Goal: Task Accomplishment & Management: Complete application form

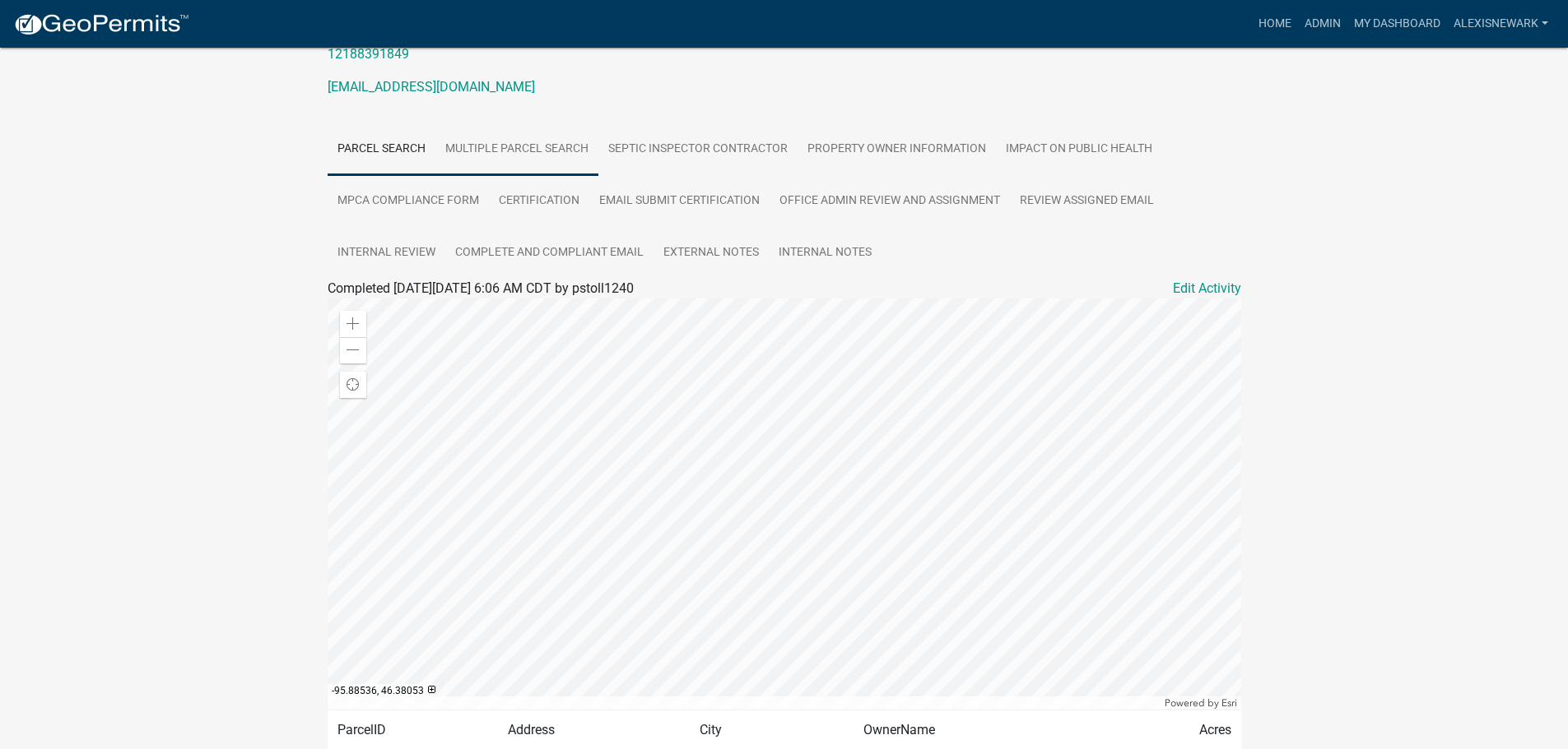
scroll to position [226, 0]
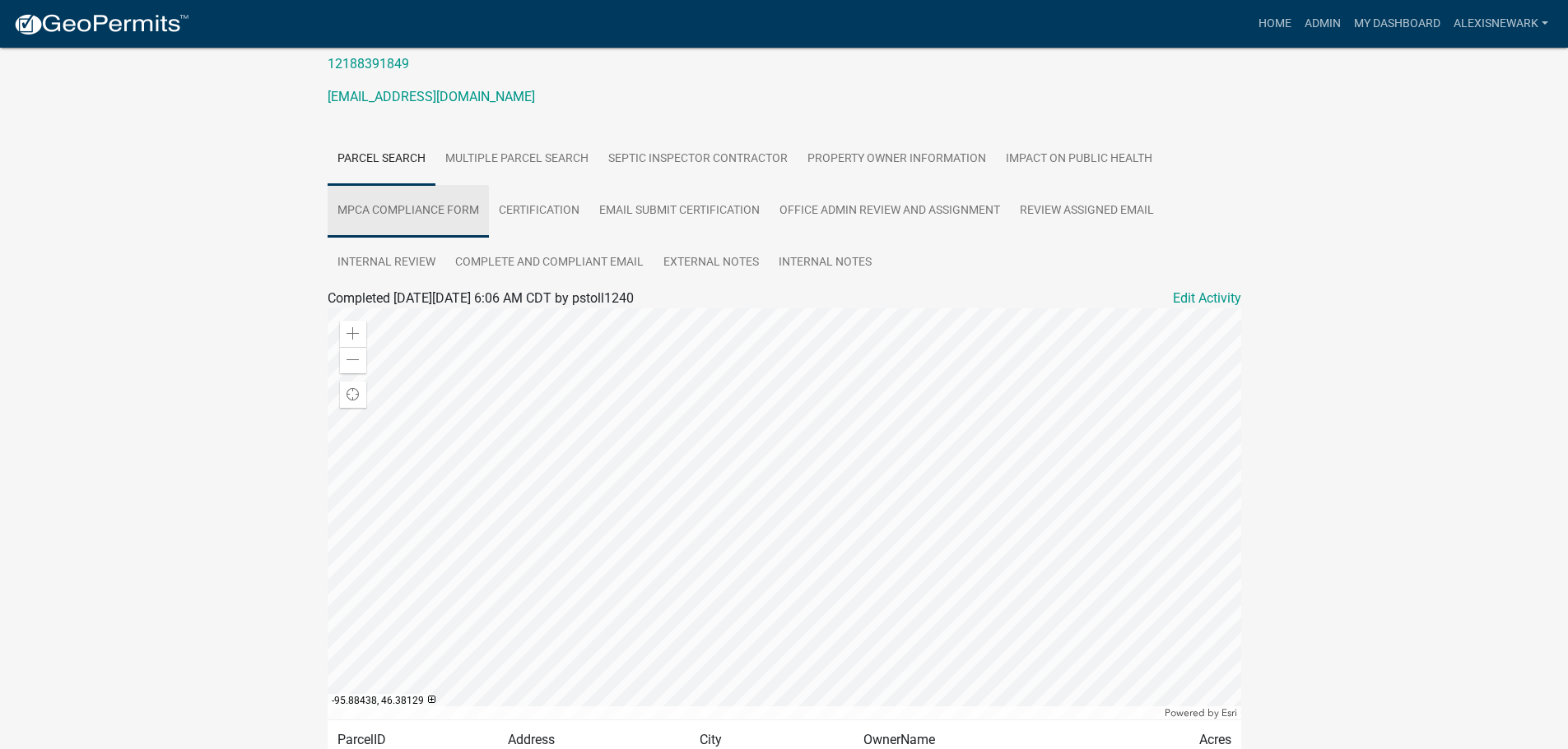
click at [446, 222] on link "MPCA Compliance Form" at bounding box center [407, 210] width 161 height 52
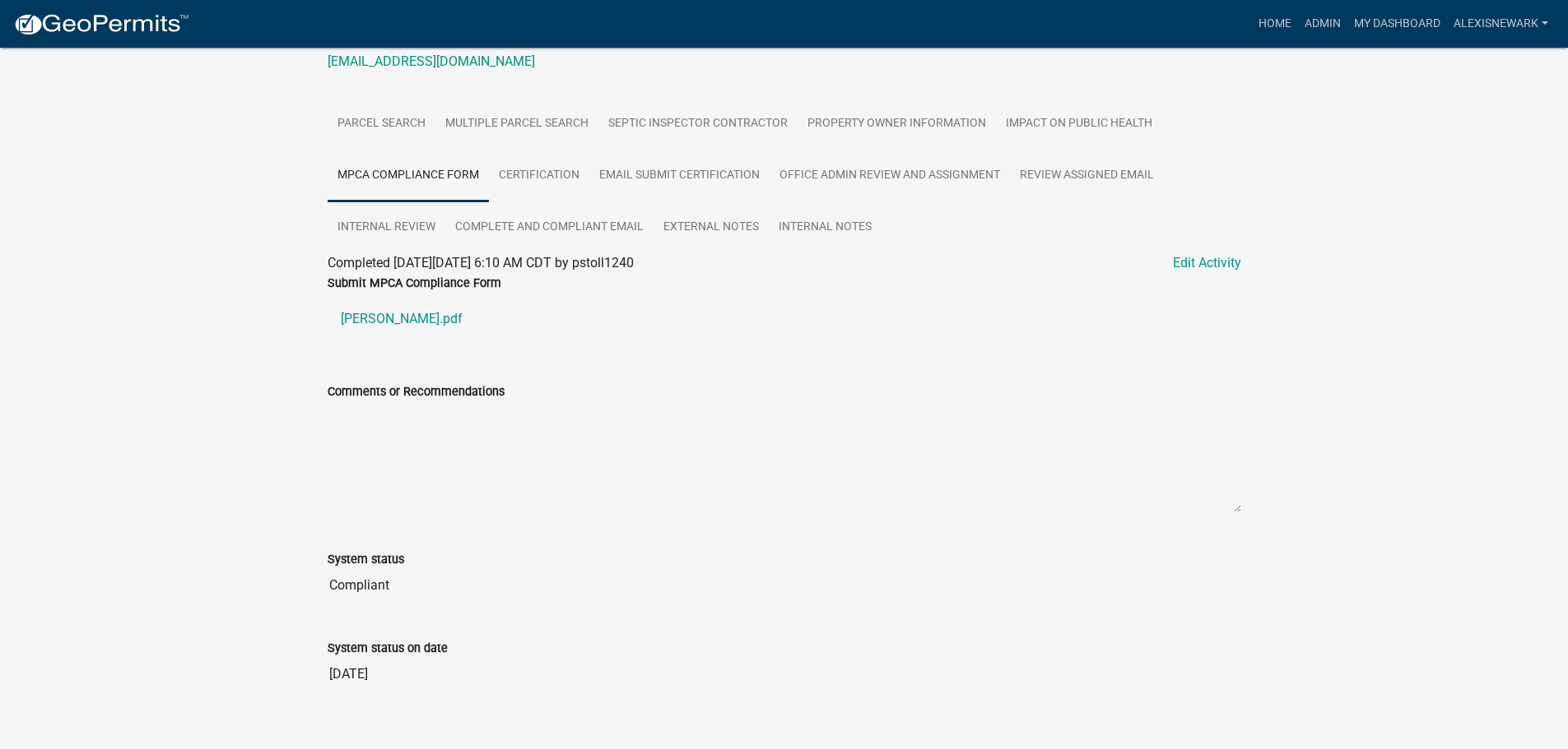
scroll to position [286, 0]
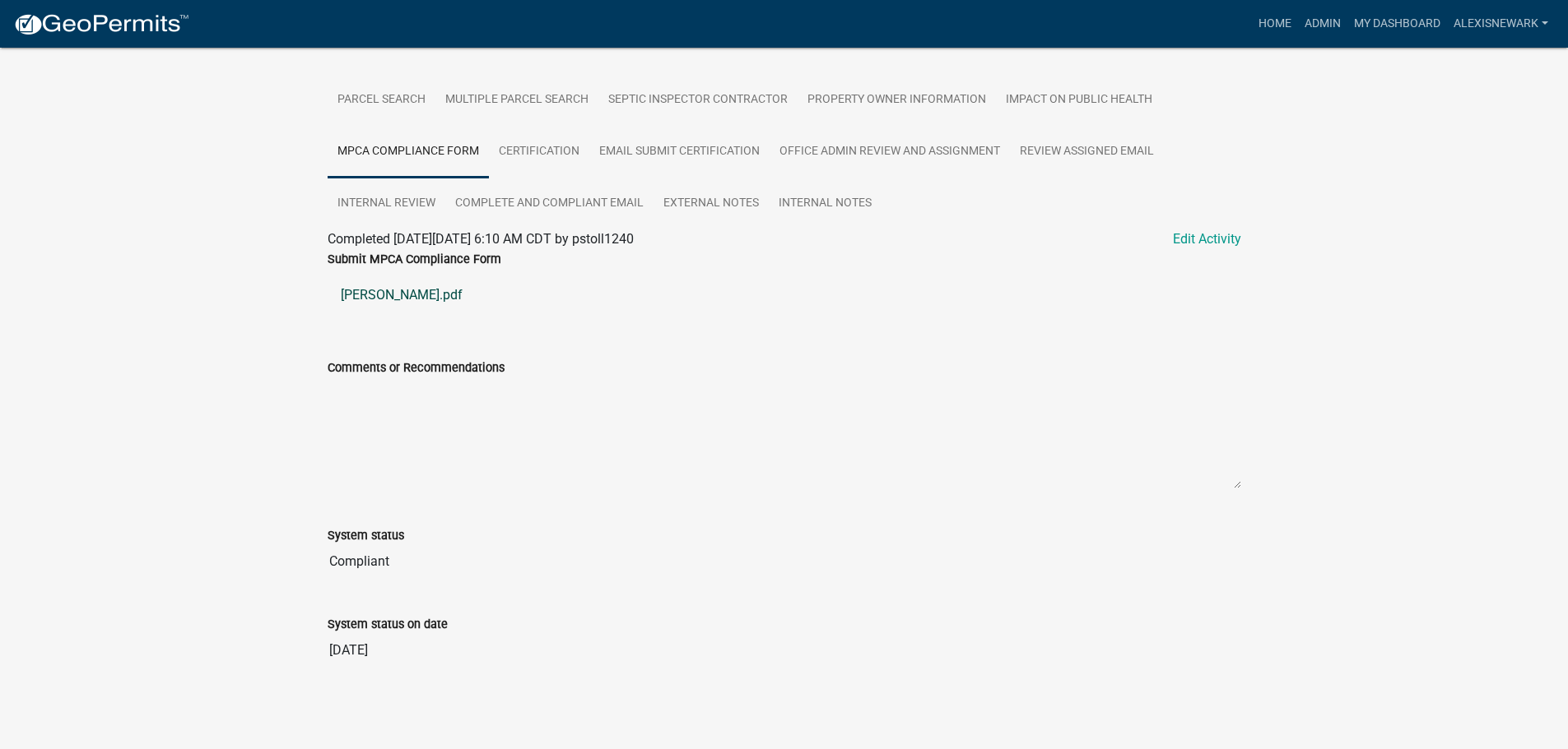
click at [391, 293] on link "Myers John.pdf" at bounding box center [784, 295] width 914 height 40
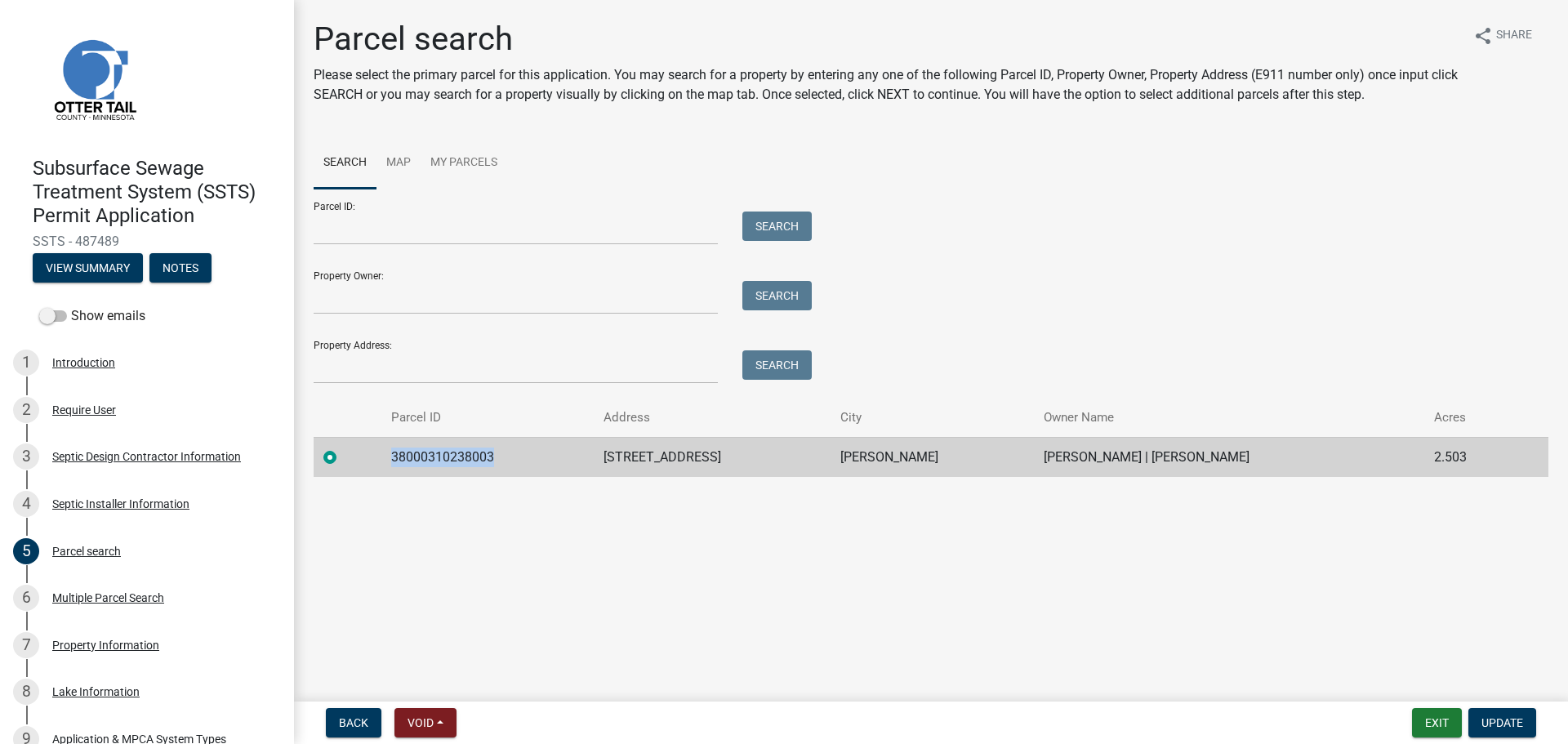
scroll to position [306, 0]
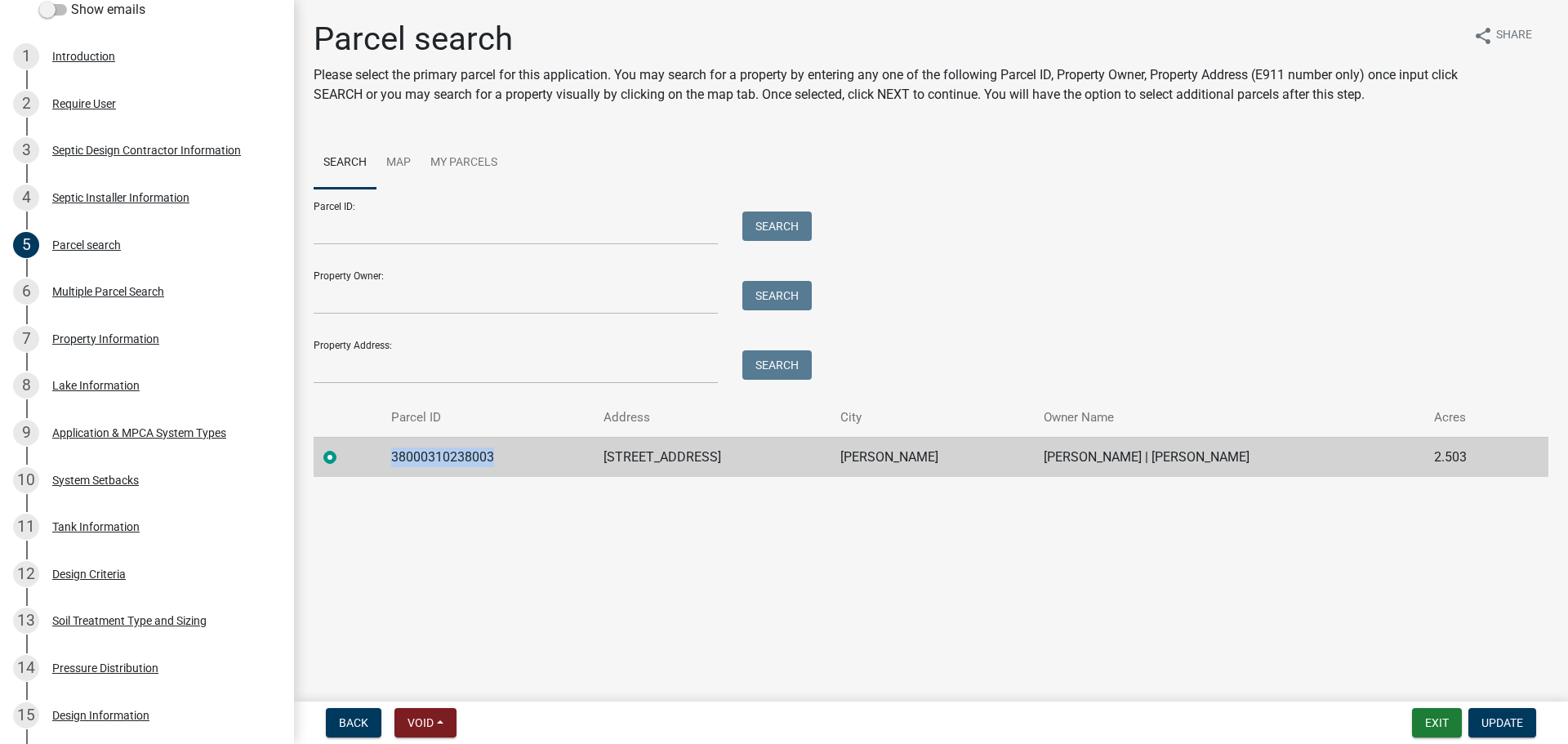
click at [446, 500] on main "Parcel search Please select the primary parcel for this application. You may se…" at bounding box center [931, 347] width 1275 height 695
click at [246, 448] on link "9 Application & MPCA System Types" at bounding box center [147, 433] width 294 height 47
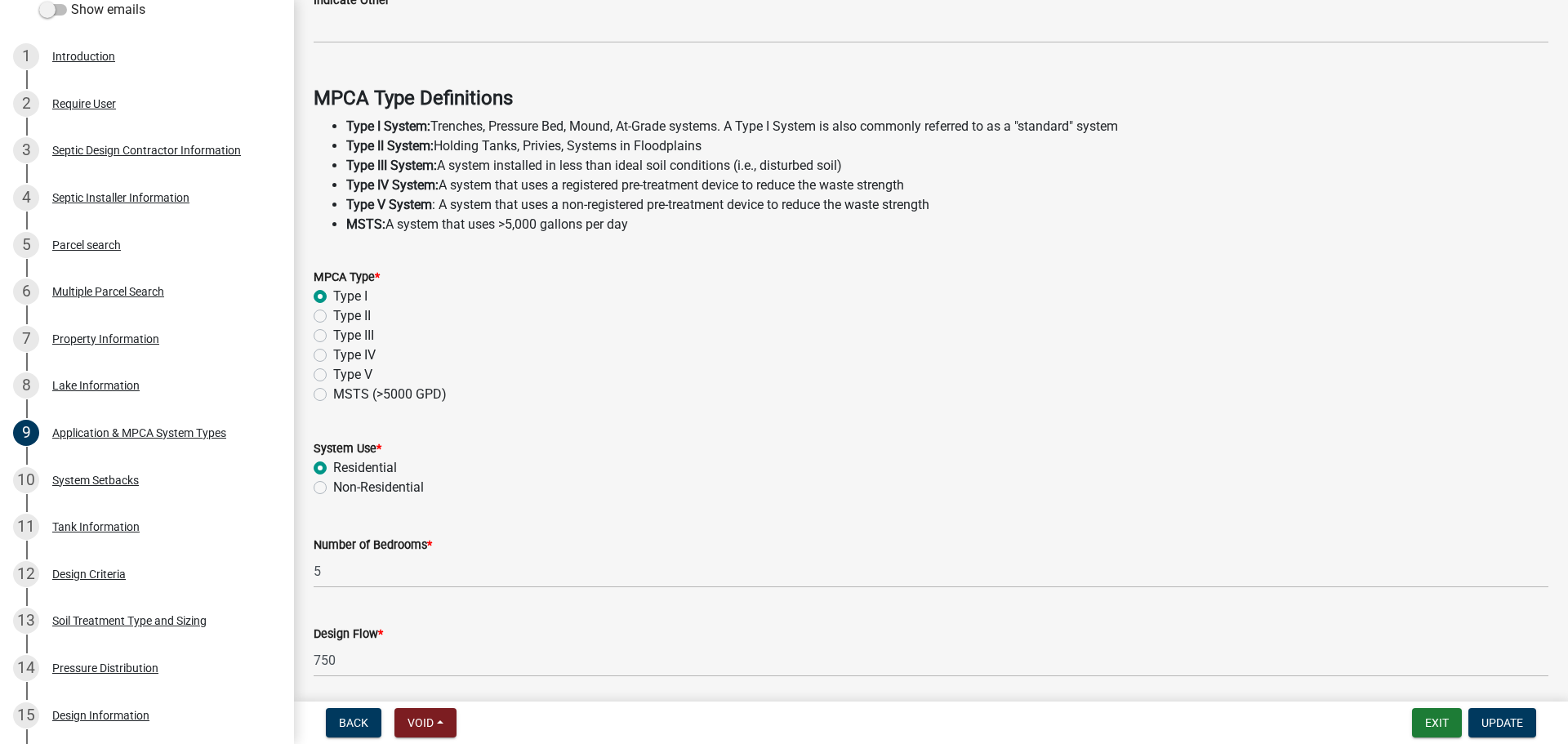
scroll to position [467, 0]
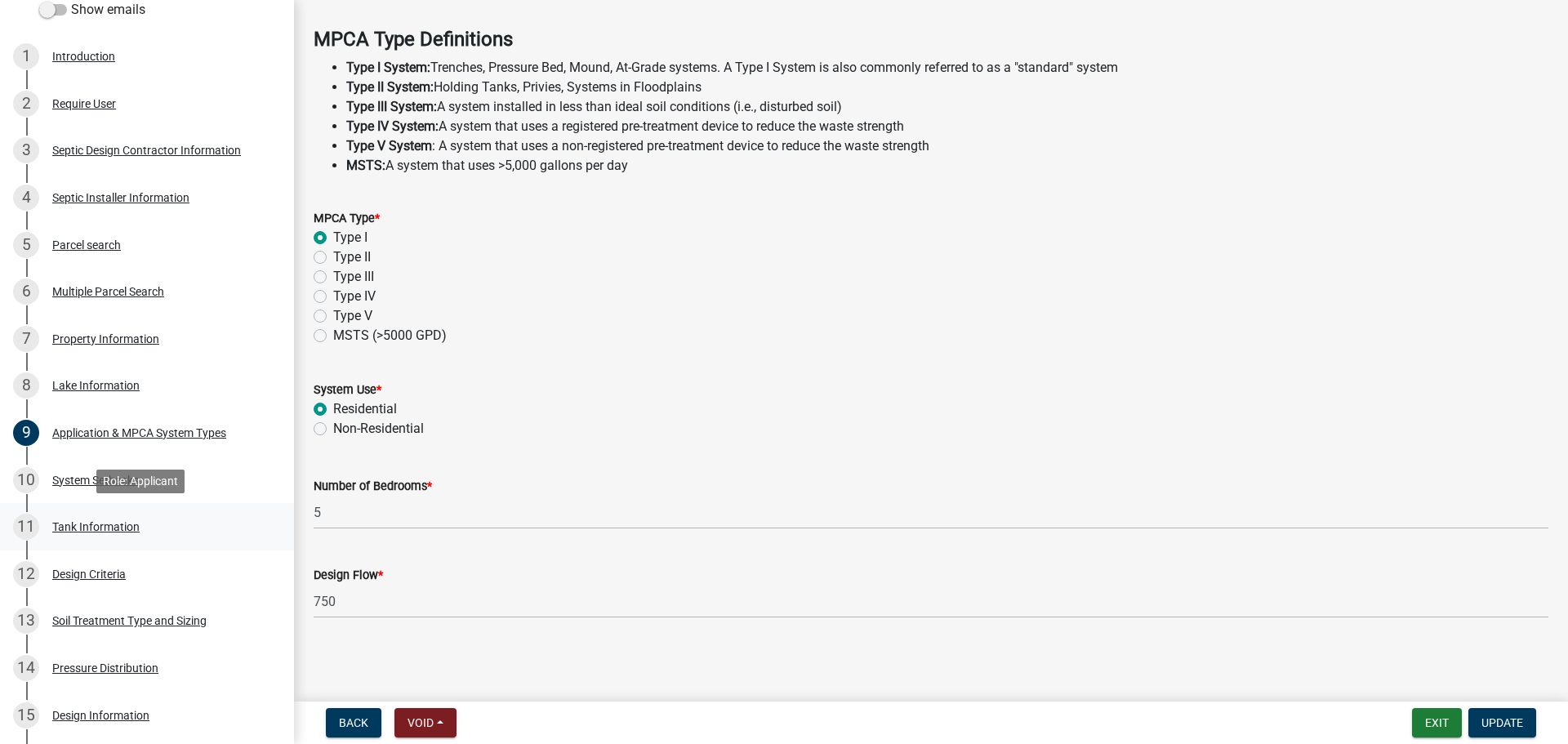
click at [141, 544] on link "11 Tank Information" at bounding box center [147, 527] width 294 height 47
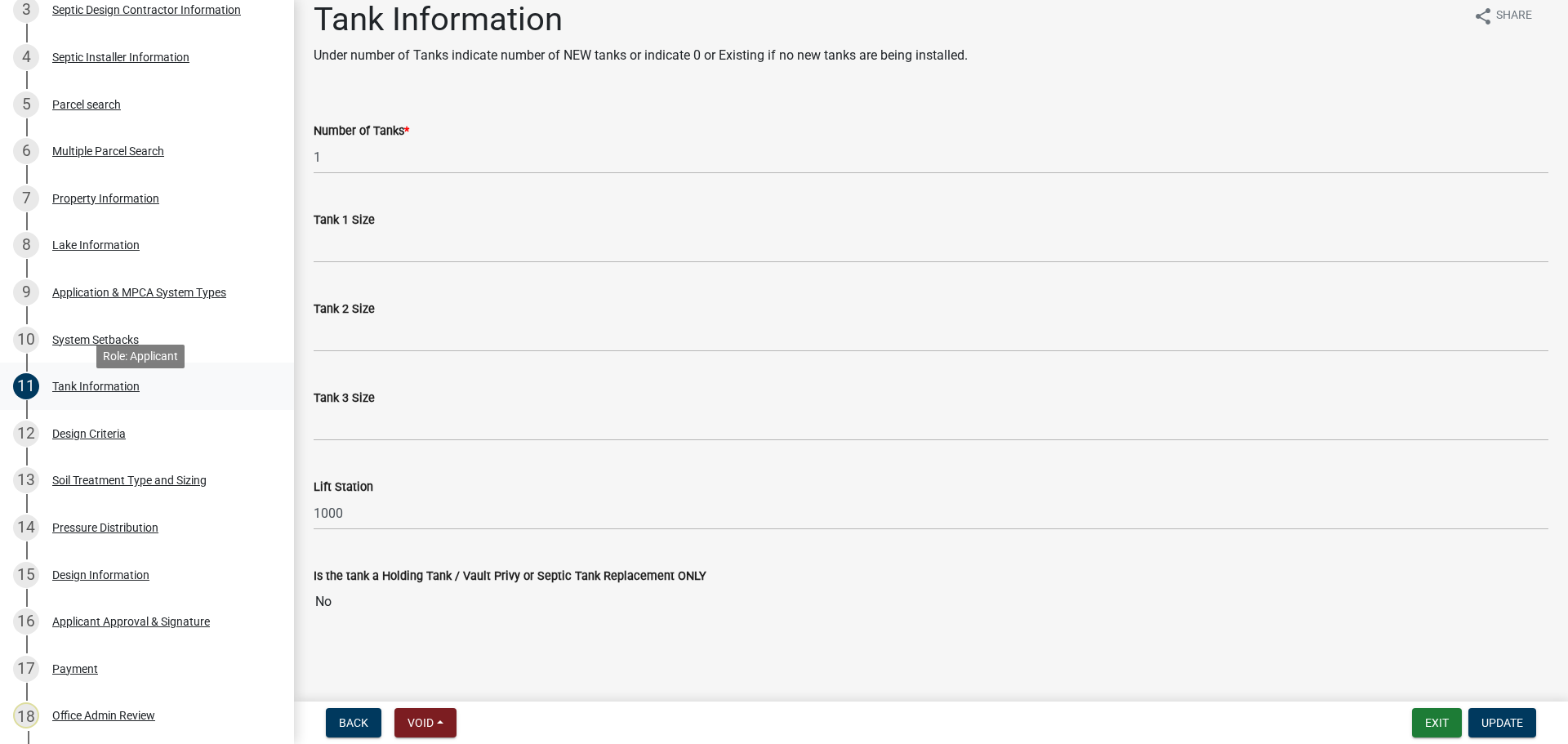
scroll to position [450, 0]
click at [207, 433] on div "12 Design Criteria" at bounding box center [140, 431] width 255 height 27
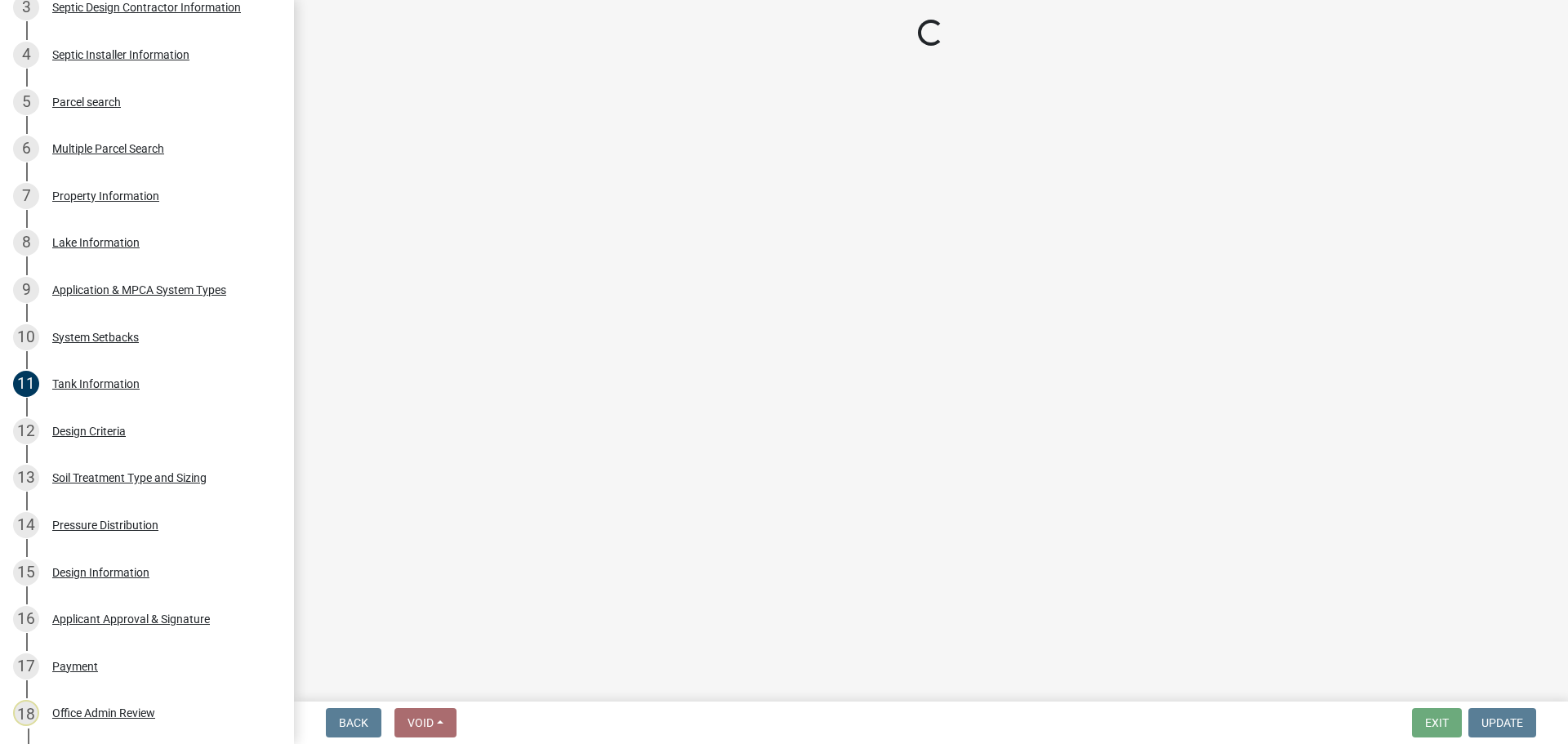
select select "b8a1b220-aca7-4670-a1f5-0f0b15eabd52"
select select "70eb23f8-102f-4072-81d7-b3b0dd1c94c8"
select select "14354fbd-e666-4c9c-b77c-8c181d233a28"
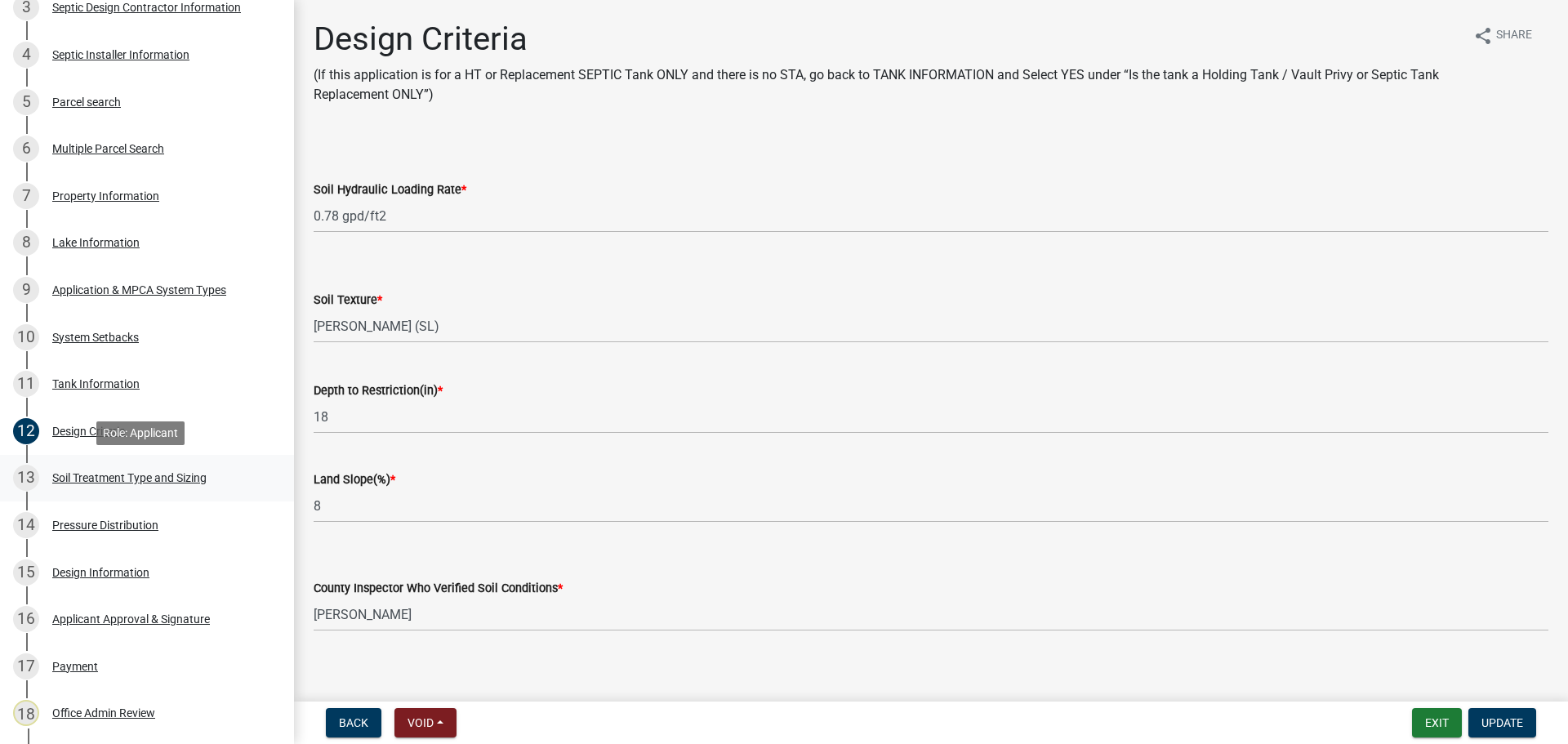
click at [228, 466] on div "13 Soil Treatment Type and Sizing" at bounding box center [140, 478] width 255 height 27
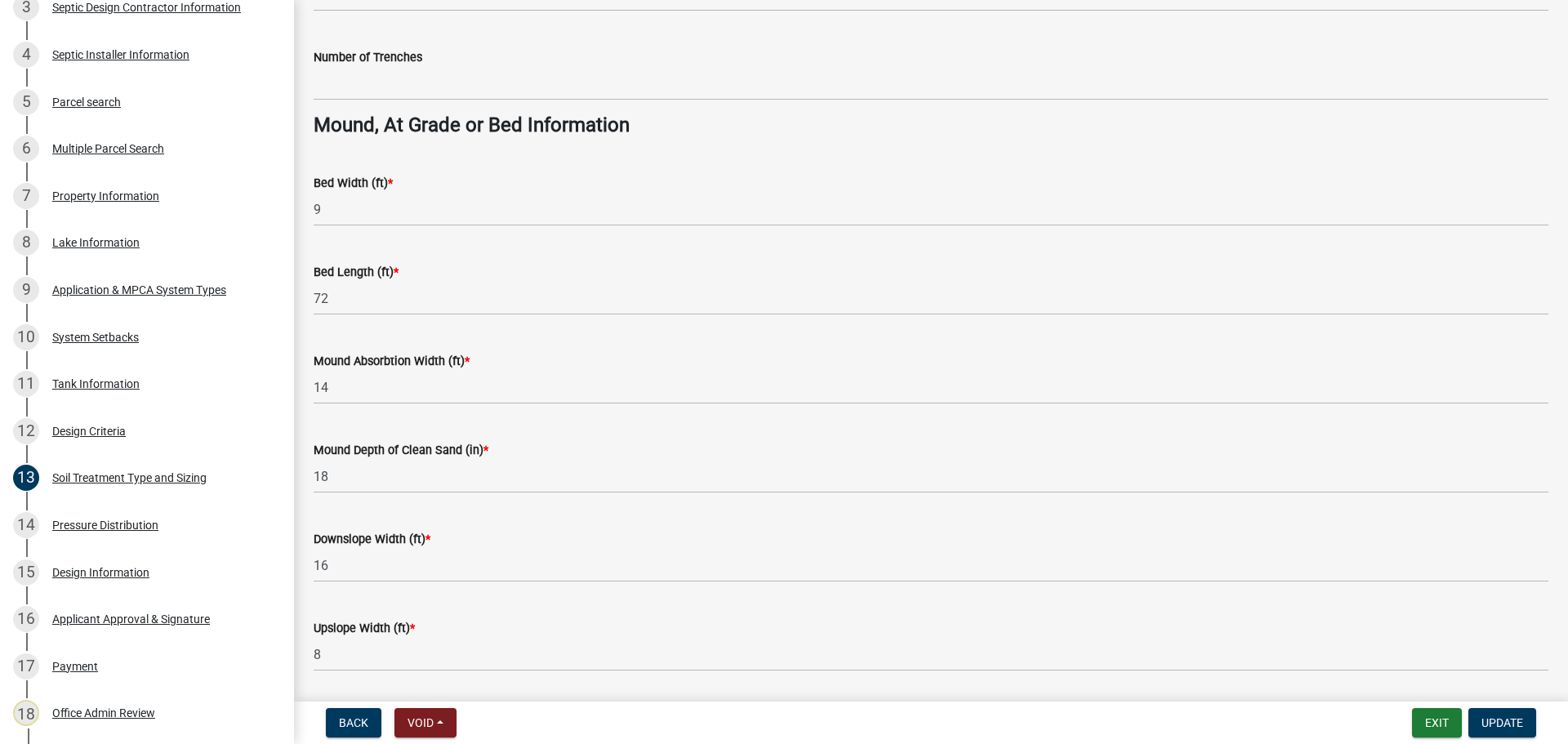
scroll to position [1185, 0]
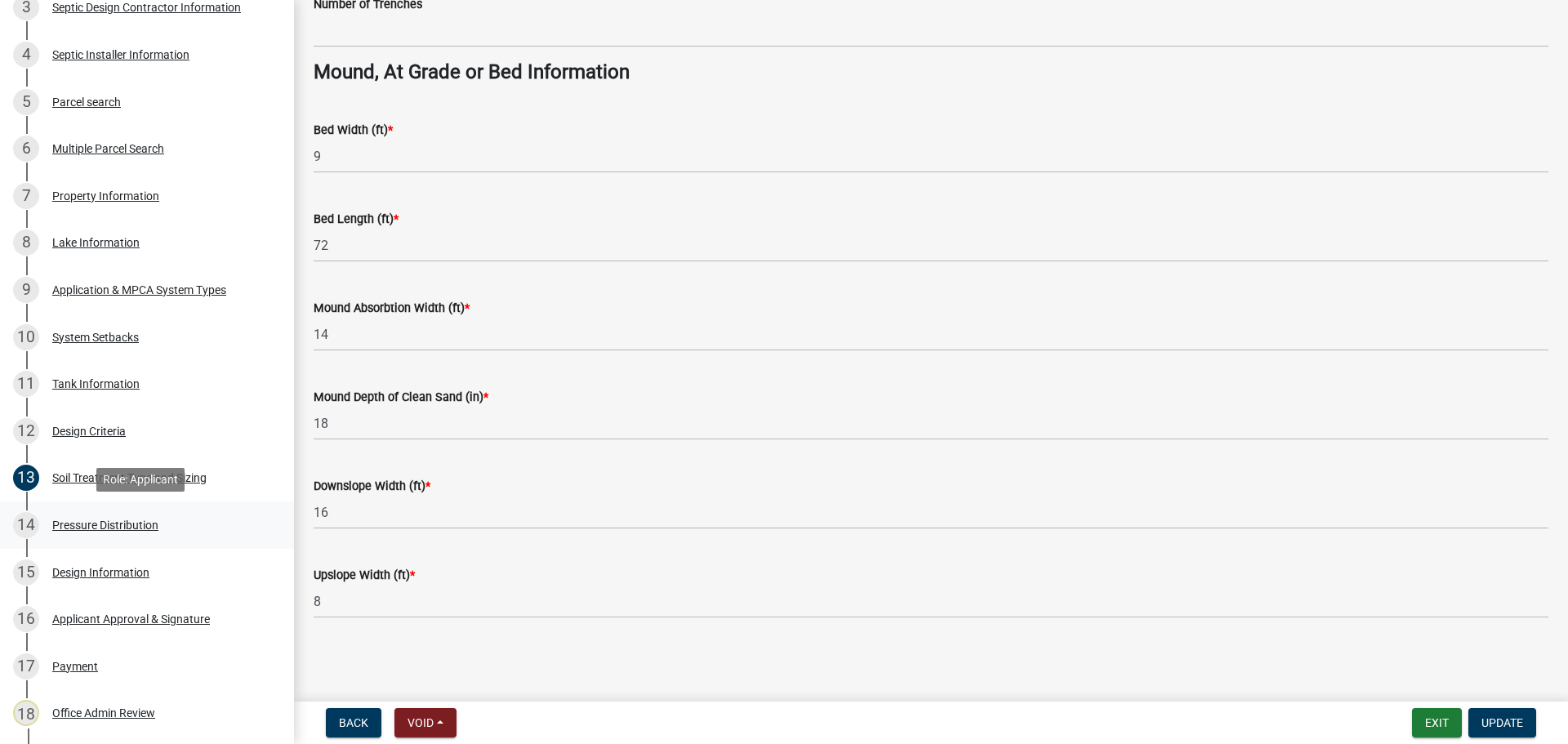
click at [202, 531] on div "14 Pressure Distribution" at bounding box center [140, 525] width 255 height 27
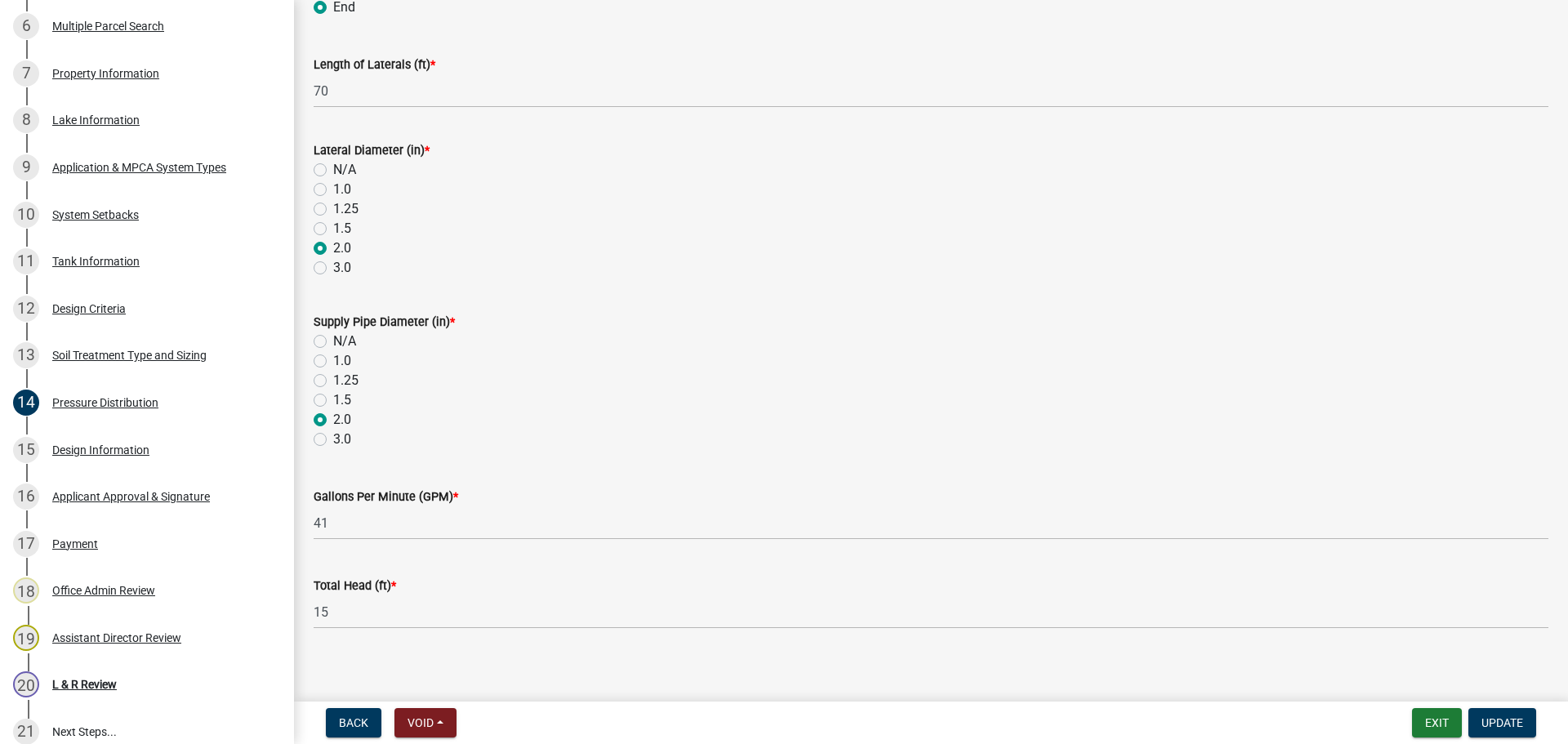
scroll to position [583, 0]
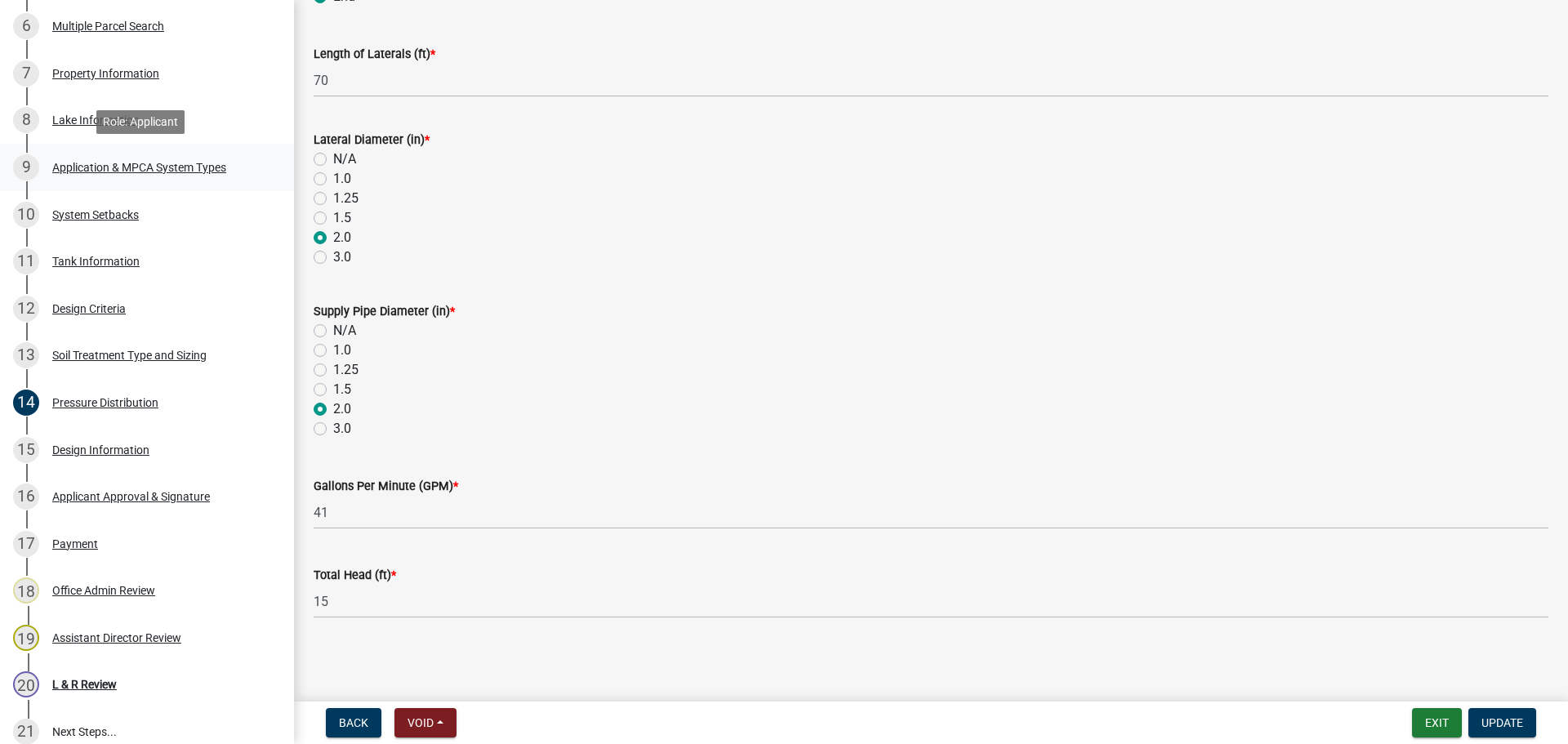
click at [175, 185] on link "9 Application & MPCA System Types" at bounding box center [147, 168] width 294 height 47
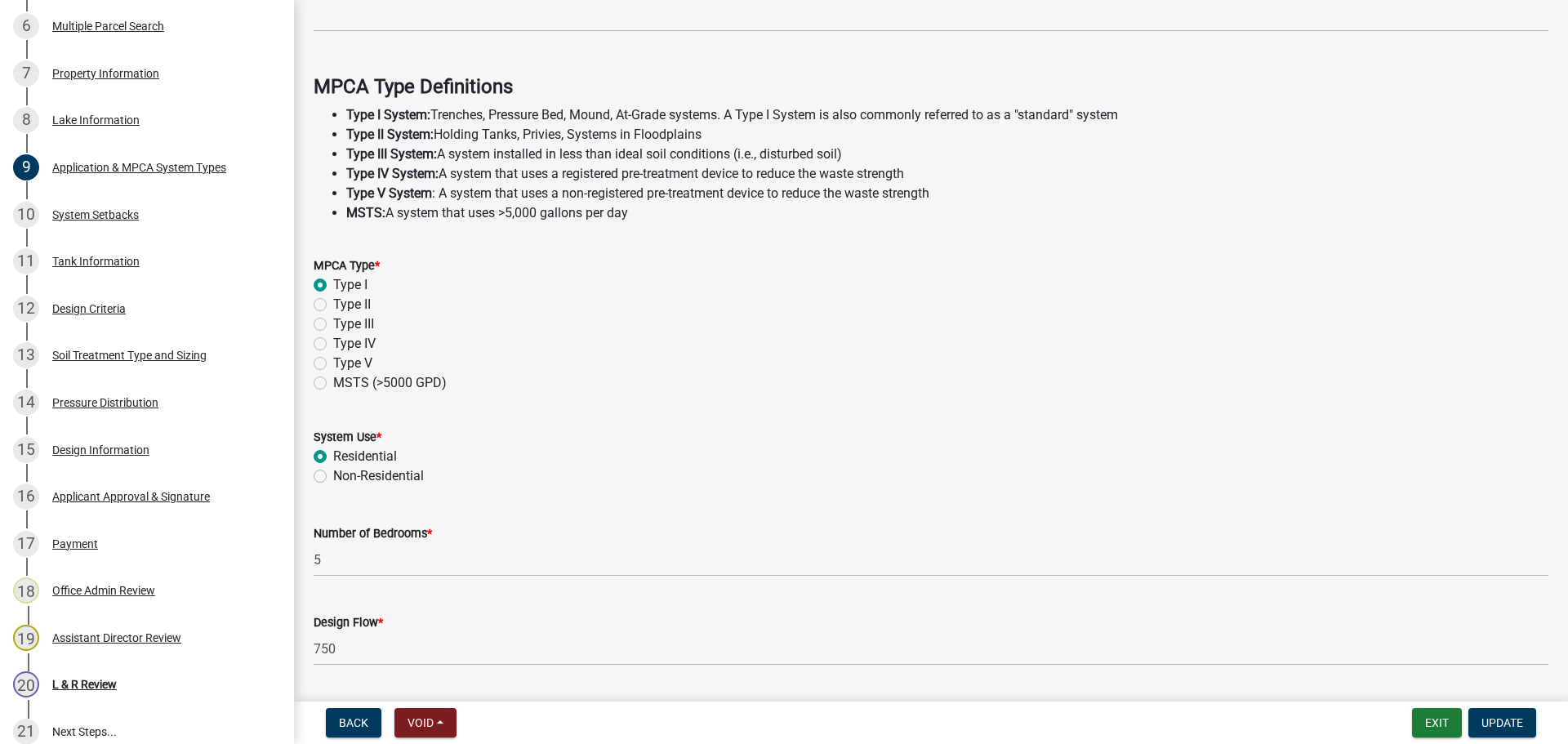
scroll to position [467, 0]
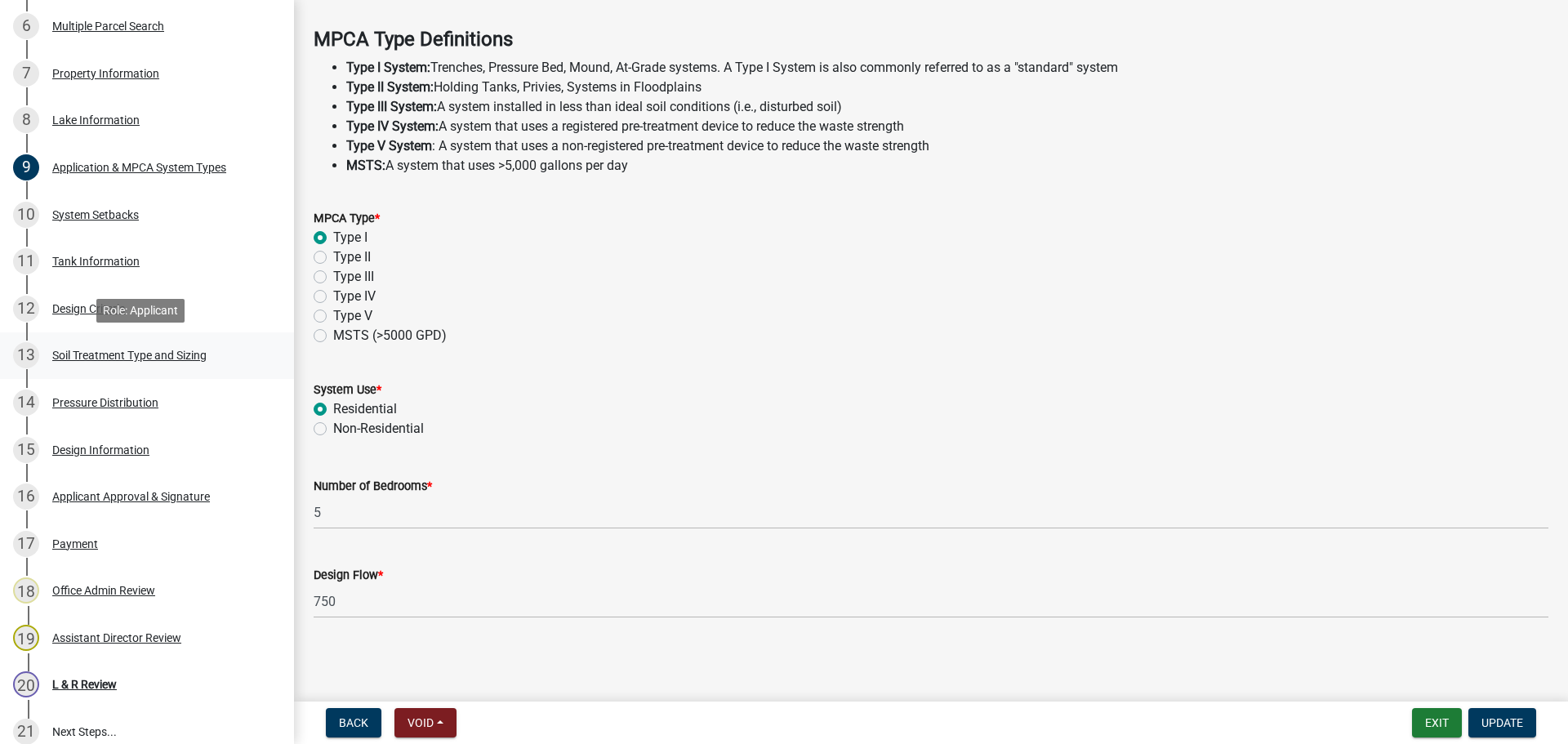
click at [216, 358] on div "13 Soil Treatment Type and Sizing" at bounding box center [140, 355] width 255 height 27
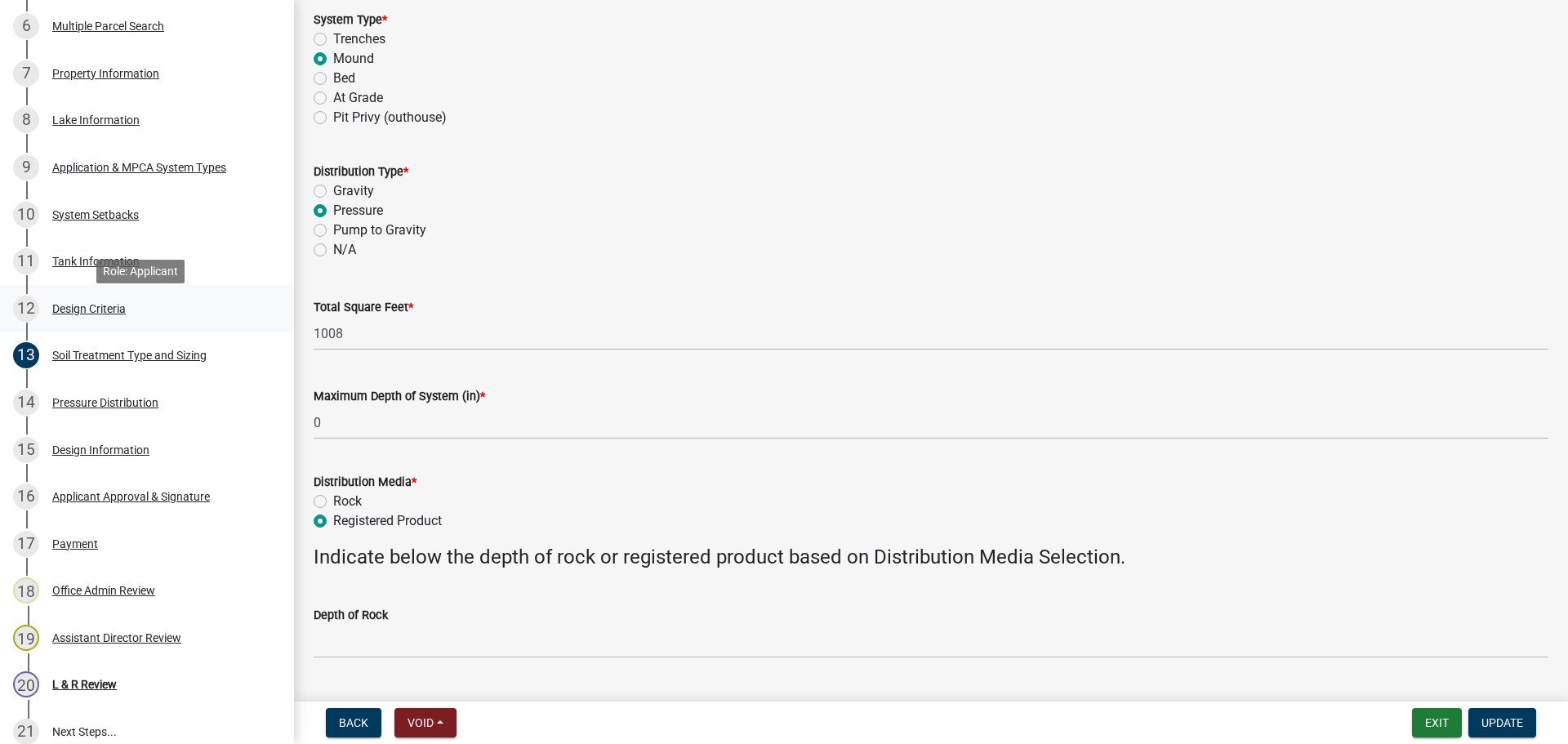
scroll to position [531, 0]
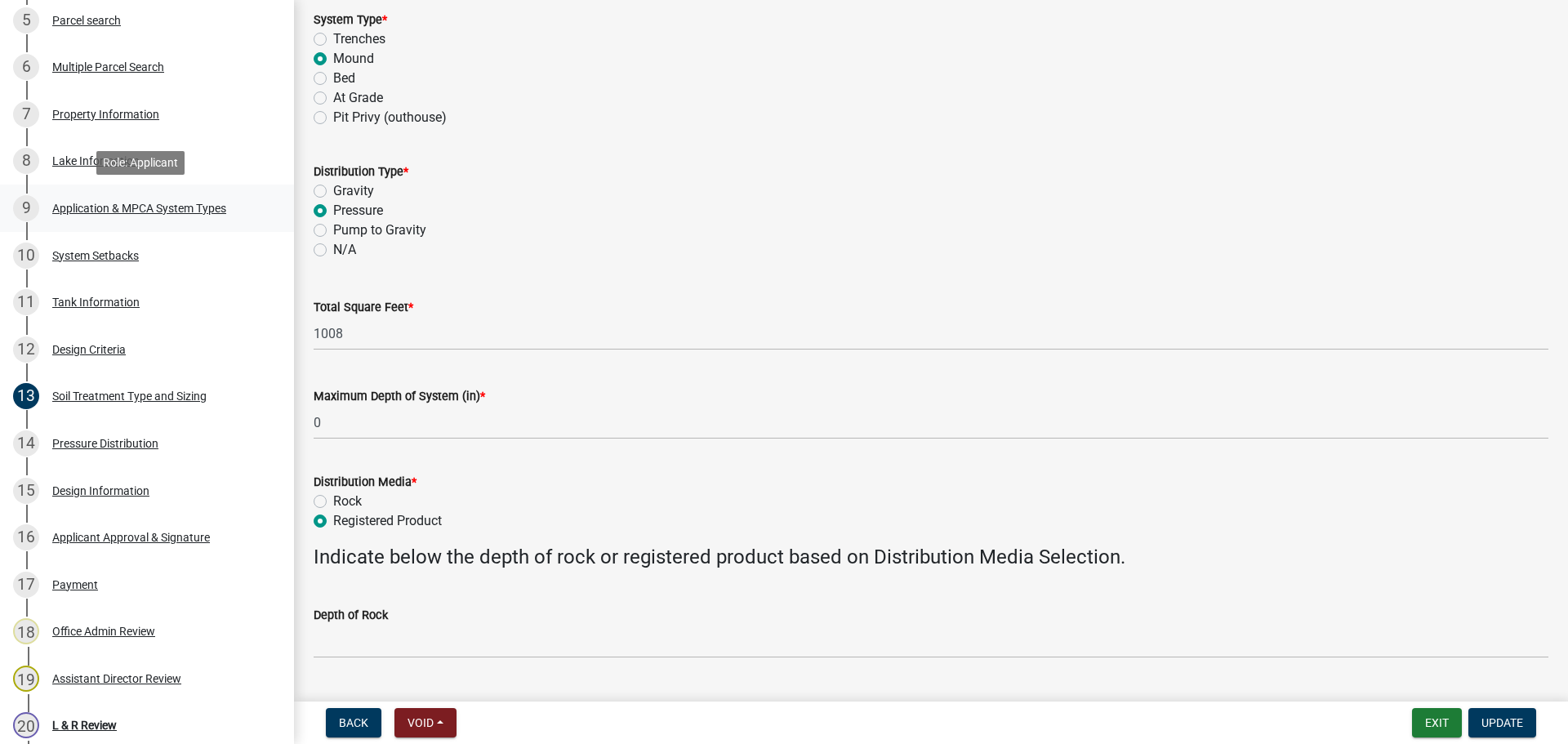
click at [193, 211] on div "Application & MPCA System Types" at bounding box center [138, 208] width 174 height 12
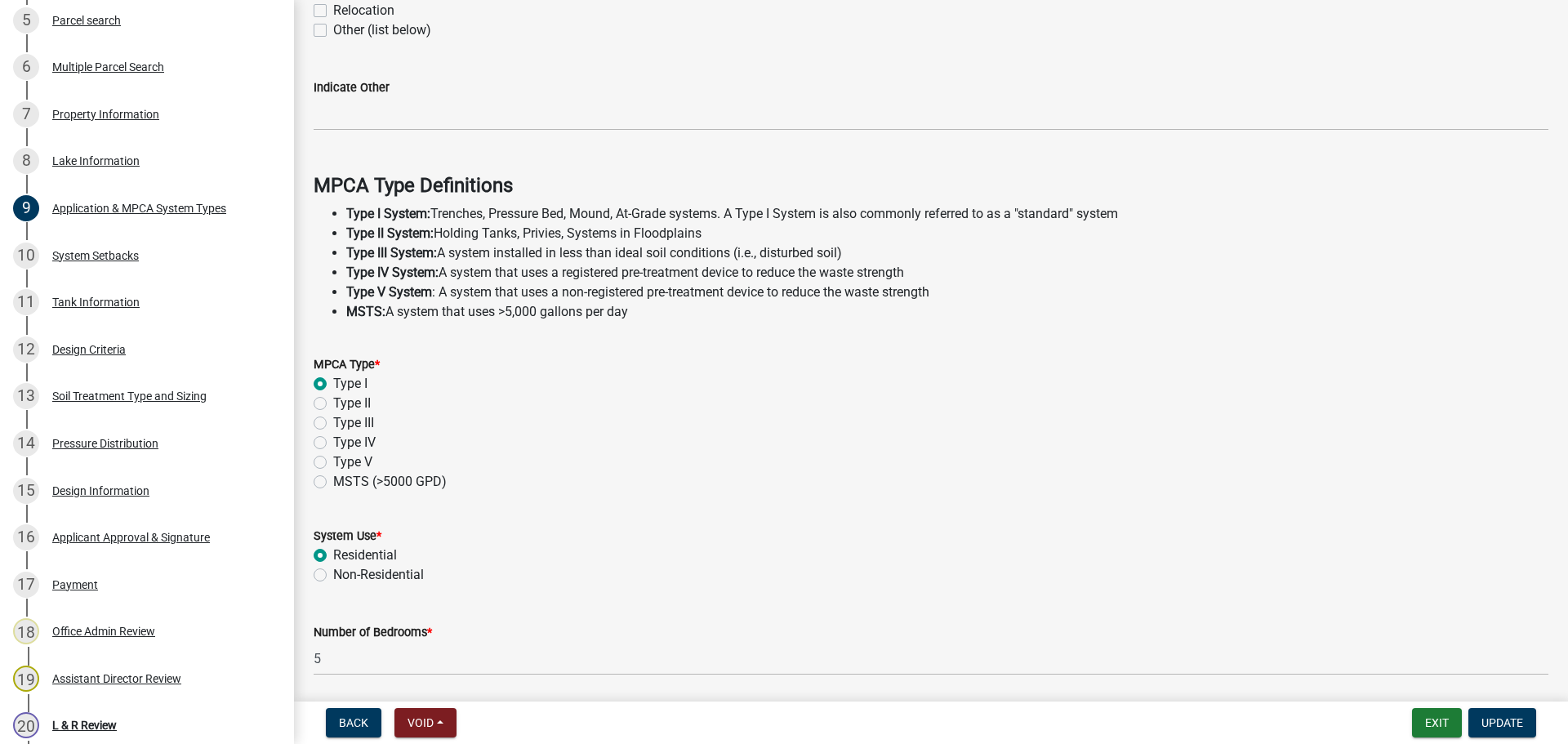
scroll to position [467, 0]
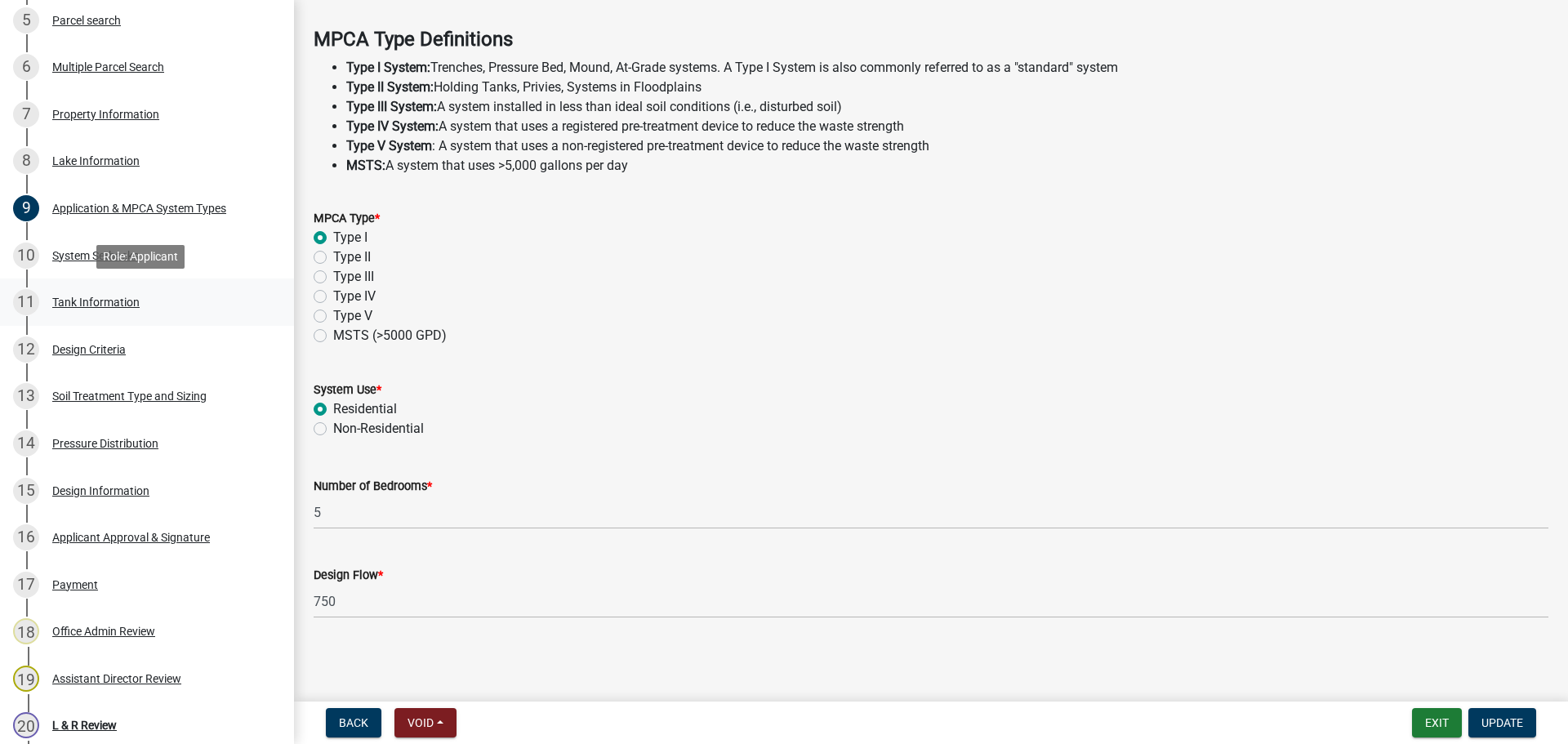
click at [186, 319] on link "11 Tank Information" at bounding box center [147, 302] width 294 height 47
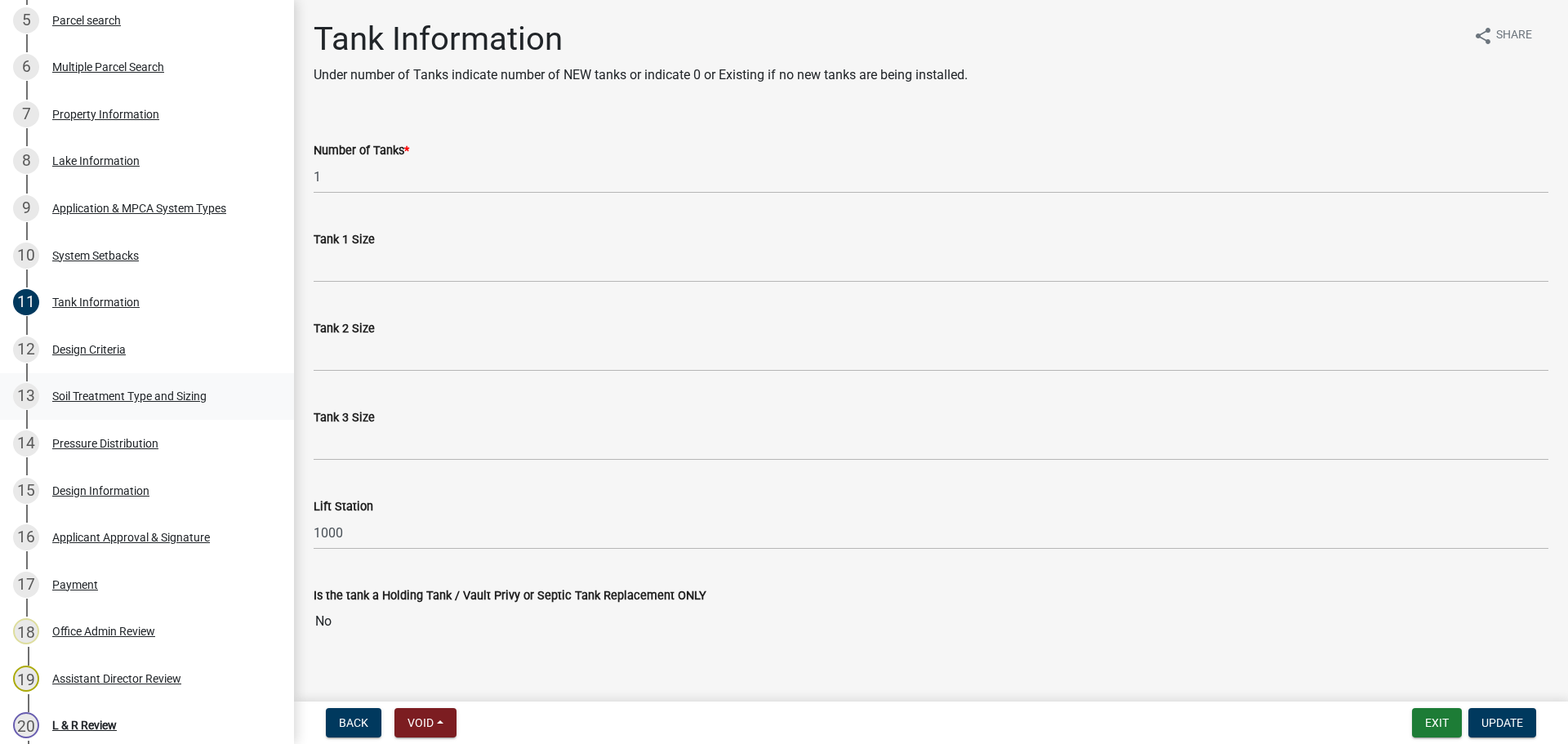
click at [240, 399] on div "13 Soil Treatment Type and Sizing" at bounding box center [140, 396] width 255 height 27
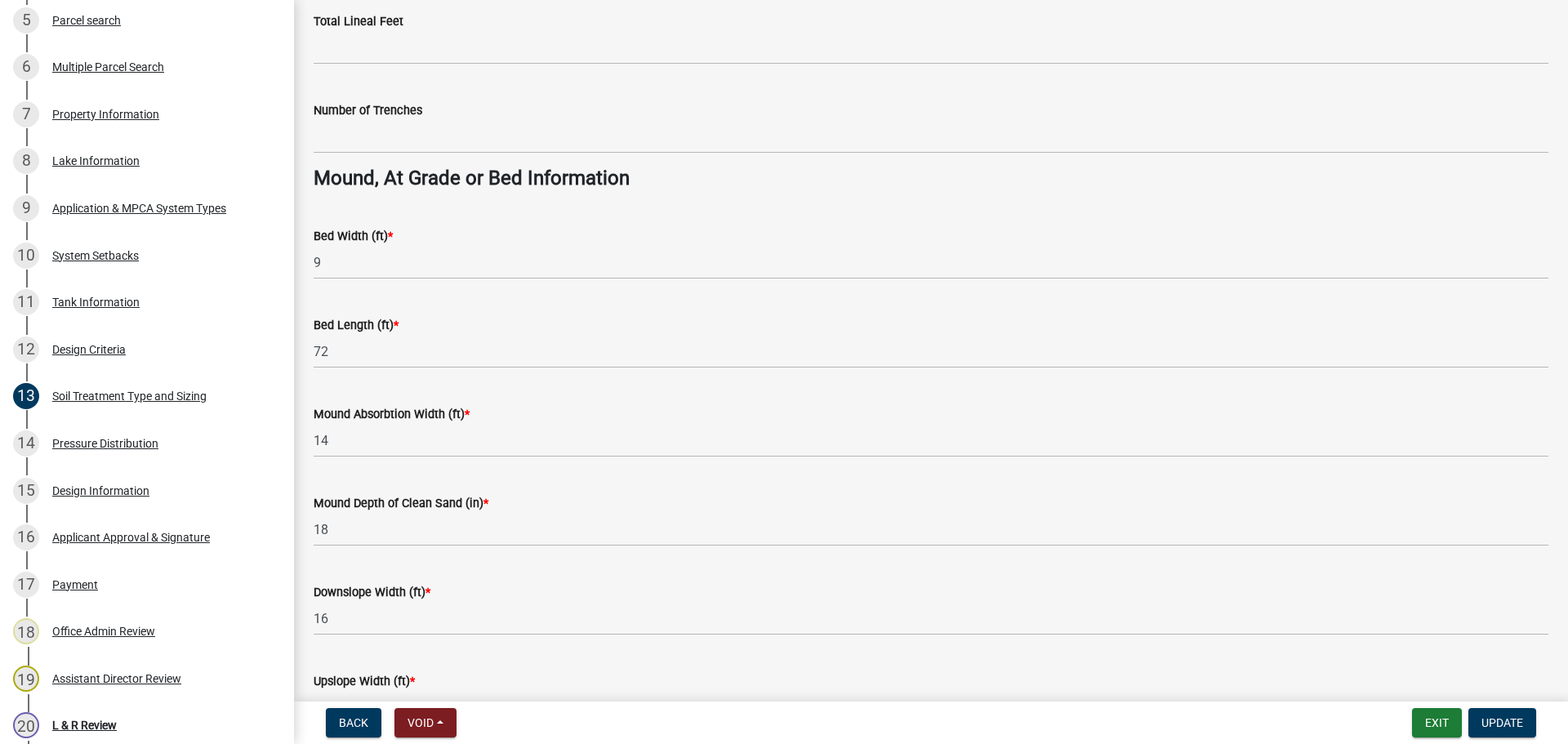
scroll to position [1103, 0]
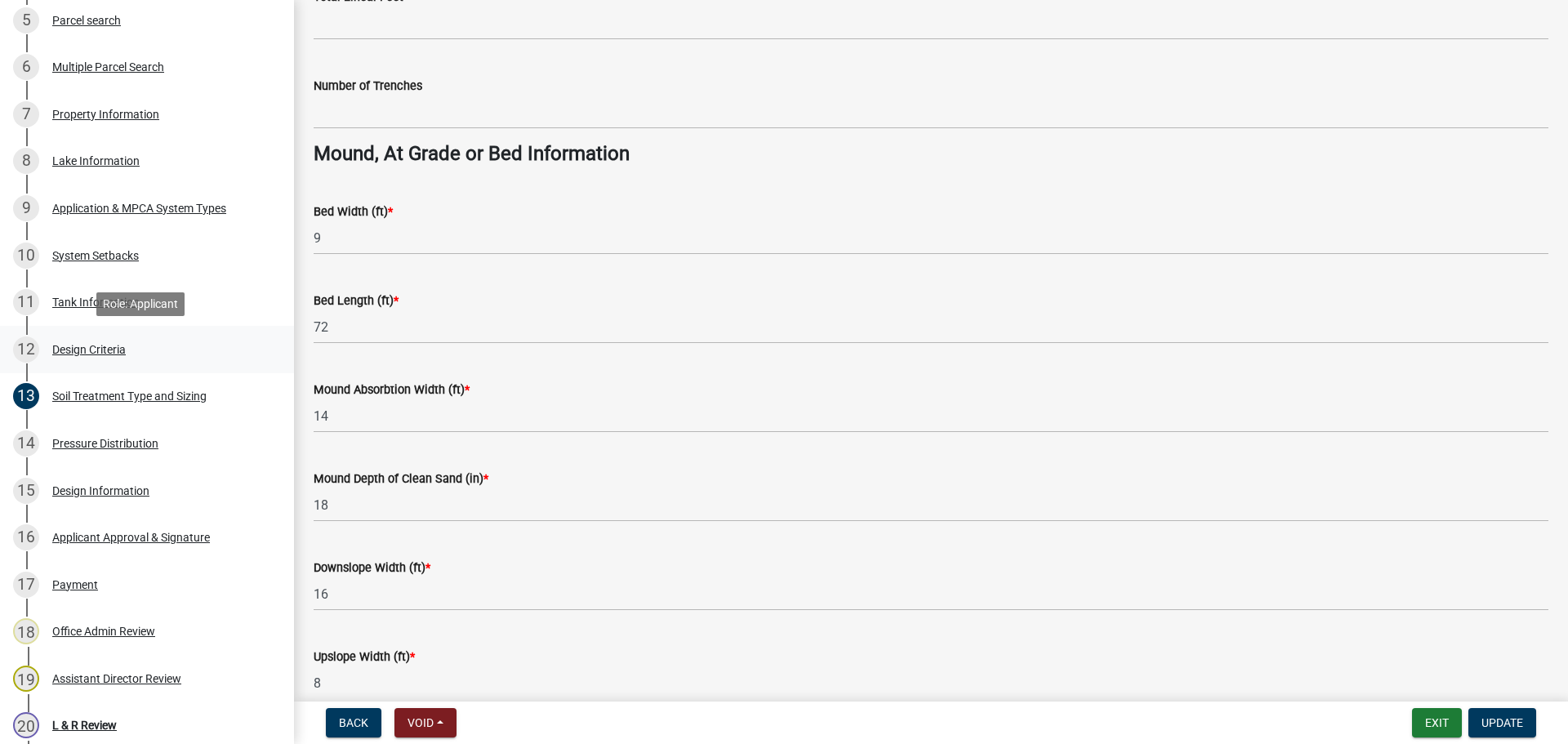
click at [262, 346] on link "12 Design Criteria" at bounding box center [147, 349] width 294 height 47
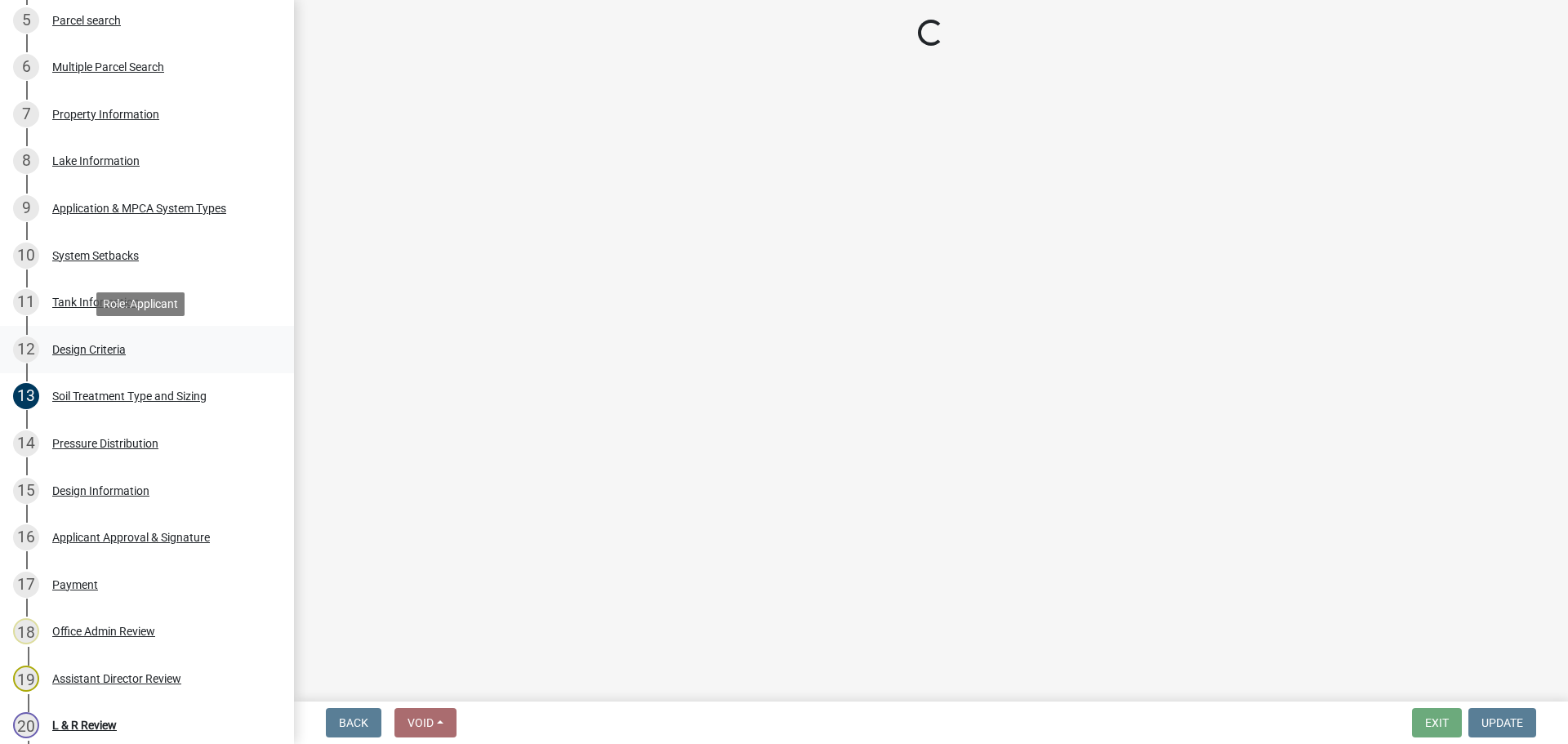
scroll to position [0, 0]
select select "b8a1b220-aca7-4670-a1f5-0f0b15eabd52"
select select "70eb23f8-102f-4072-81d7-b3b0dd1c94c8"
select select "14354fbd-e666-4c9c-b77c-8c181d233a28"
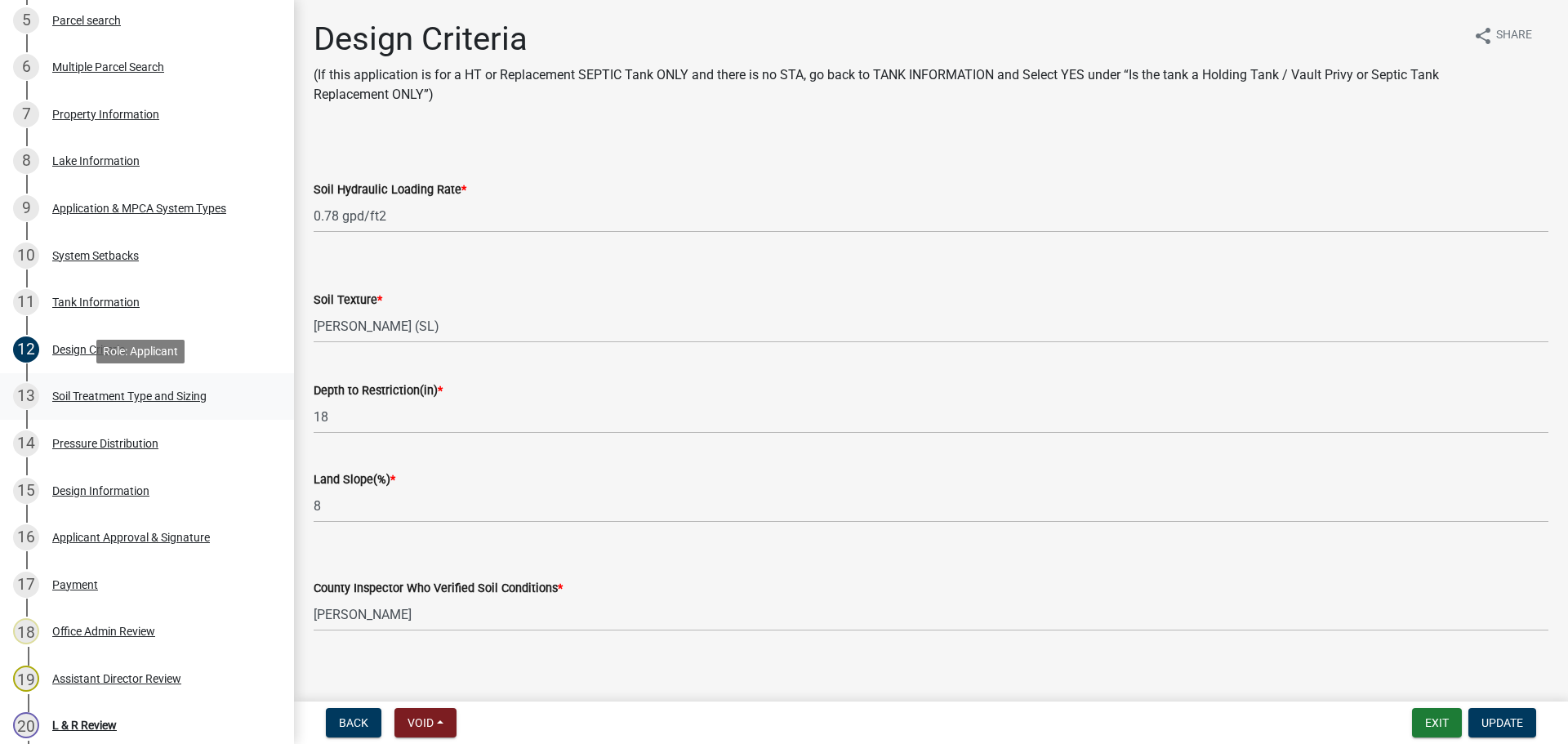
click at [112, 394] on div "Soil Treatment Type and Sizing" at bounding box center [129, 397] width 154 height 12
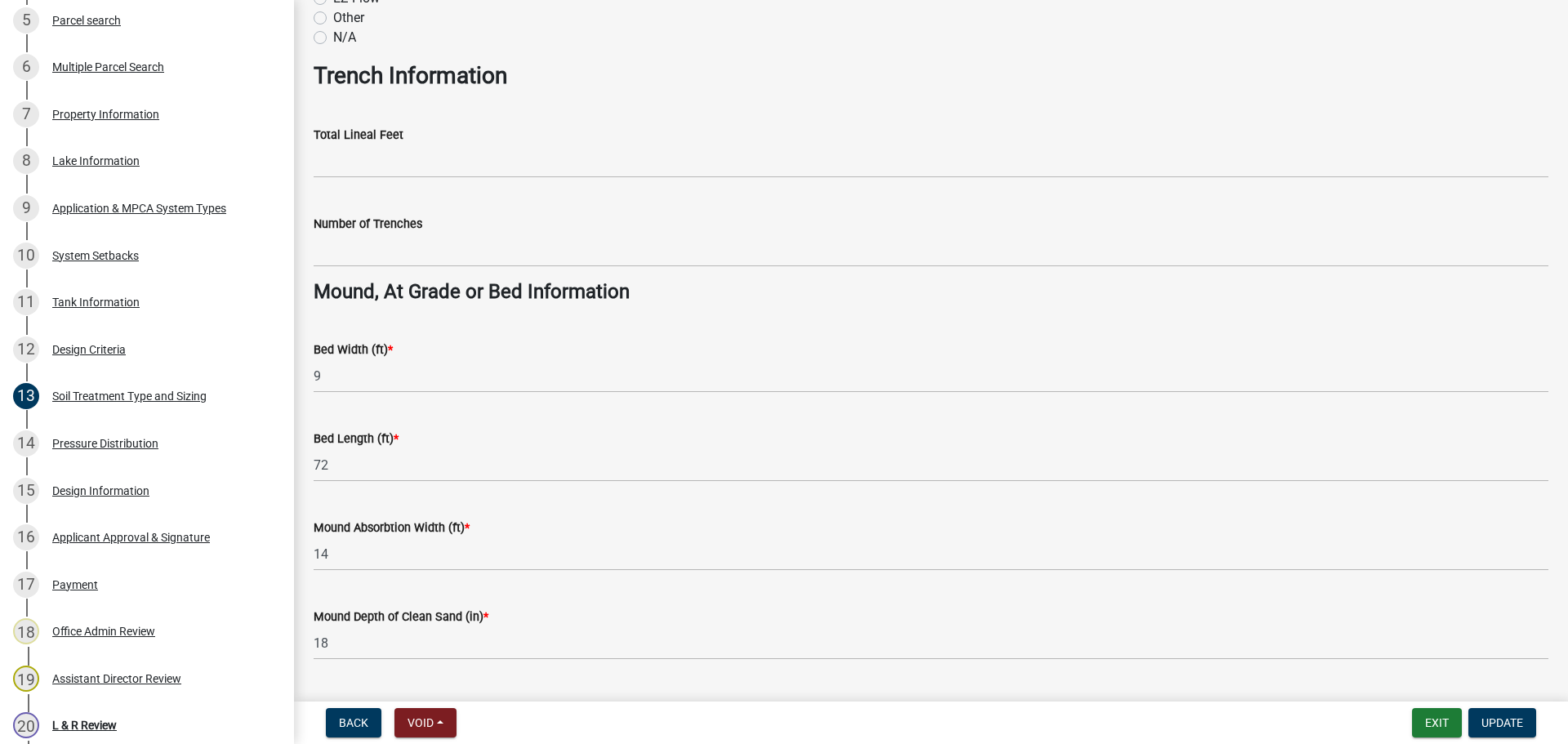
scroll to position [981, 0]
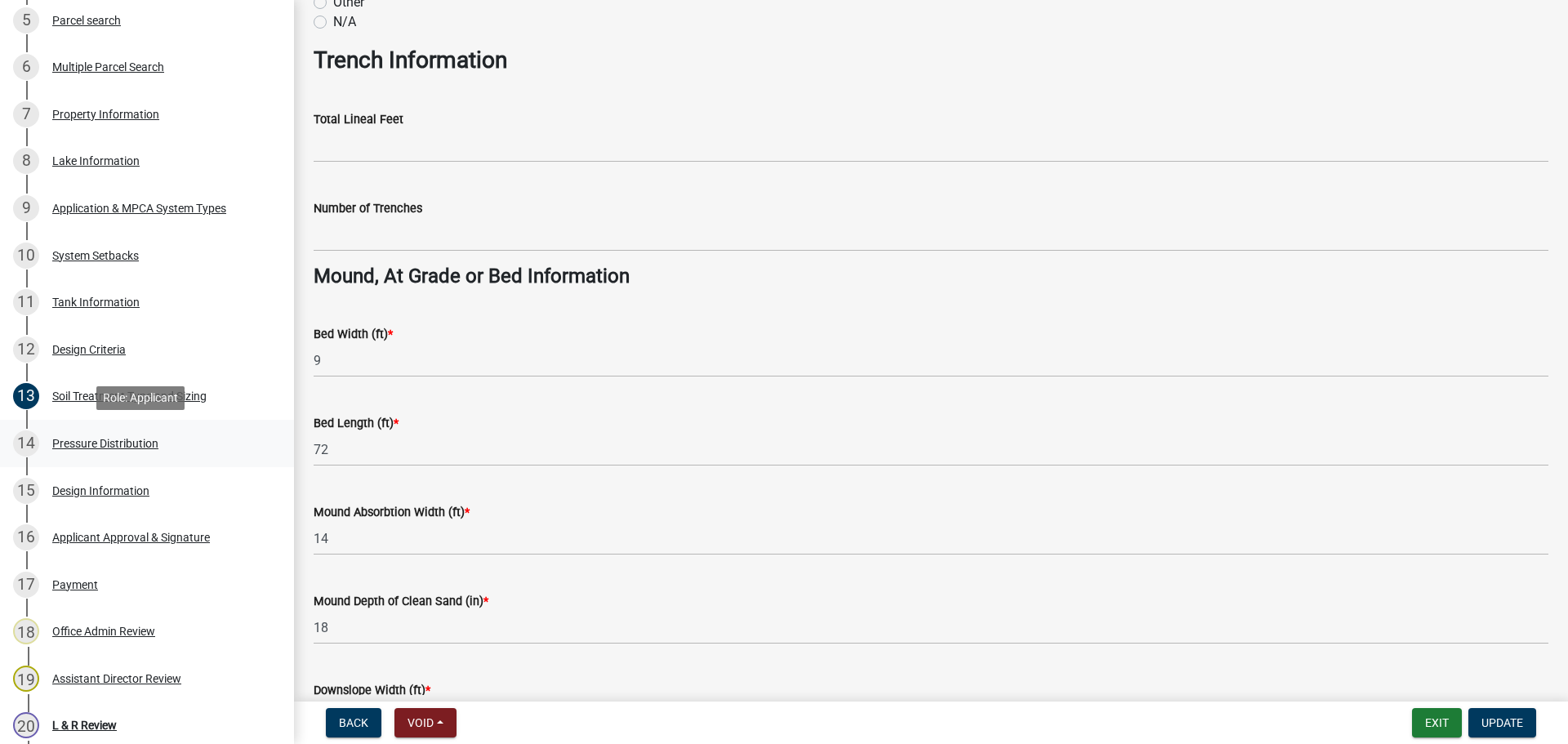
click at [249, 451] on div "14 Pressure Distribution" at bounding box center [140, 444] width 255 height 27
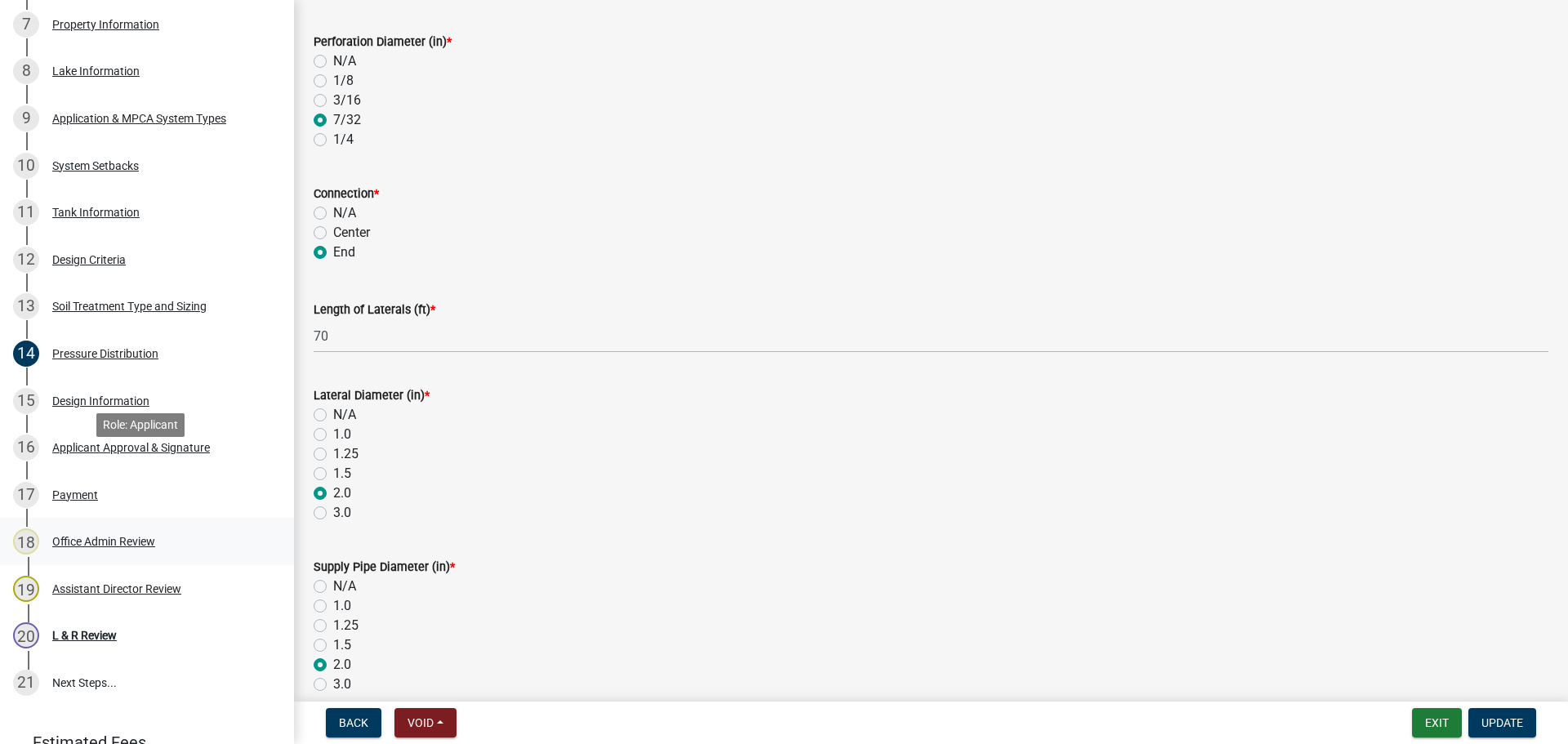
scroll to position [735, 0]
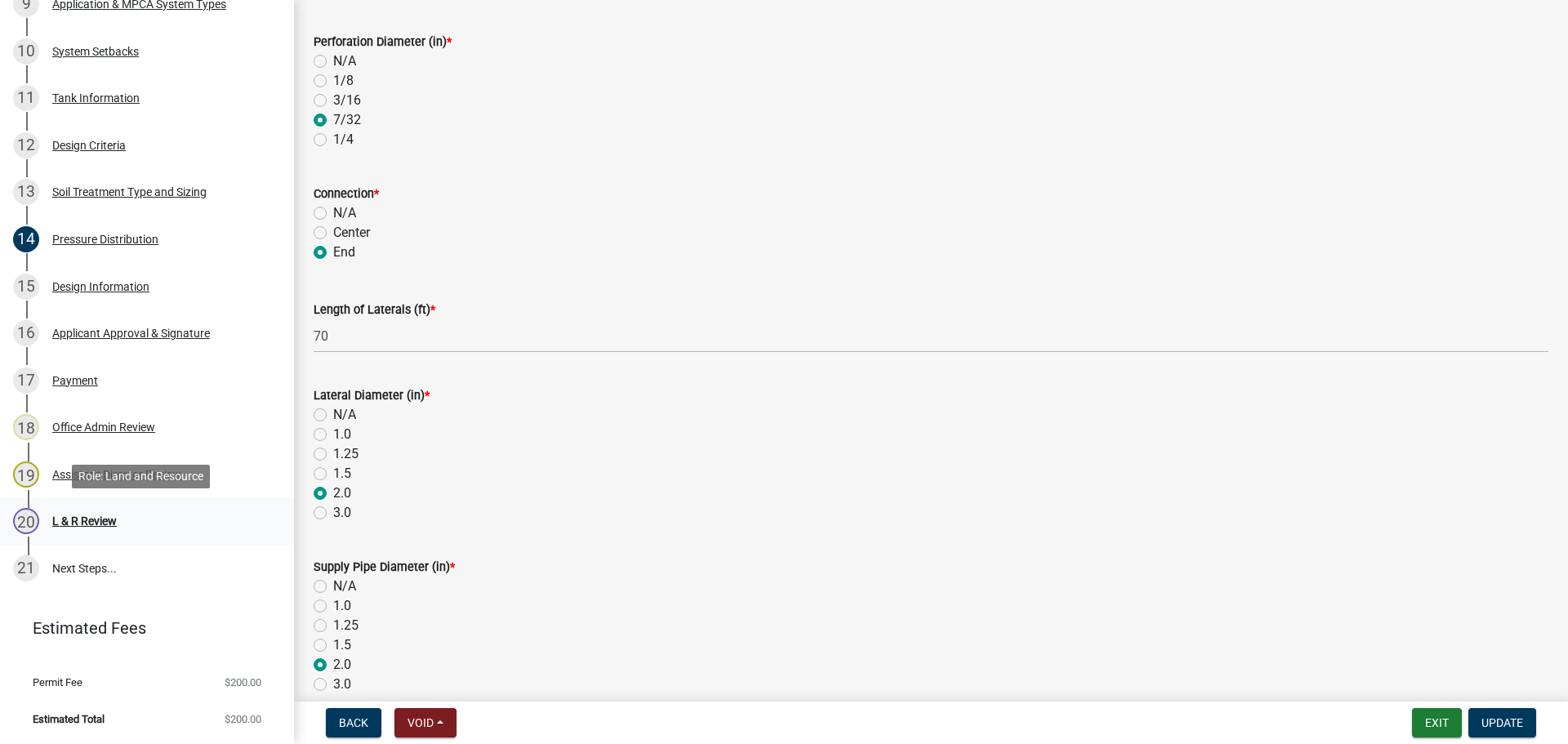
click at [187, 513] on div "20 L & R Review" at bounding box center [140, 521] width 255 height 27
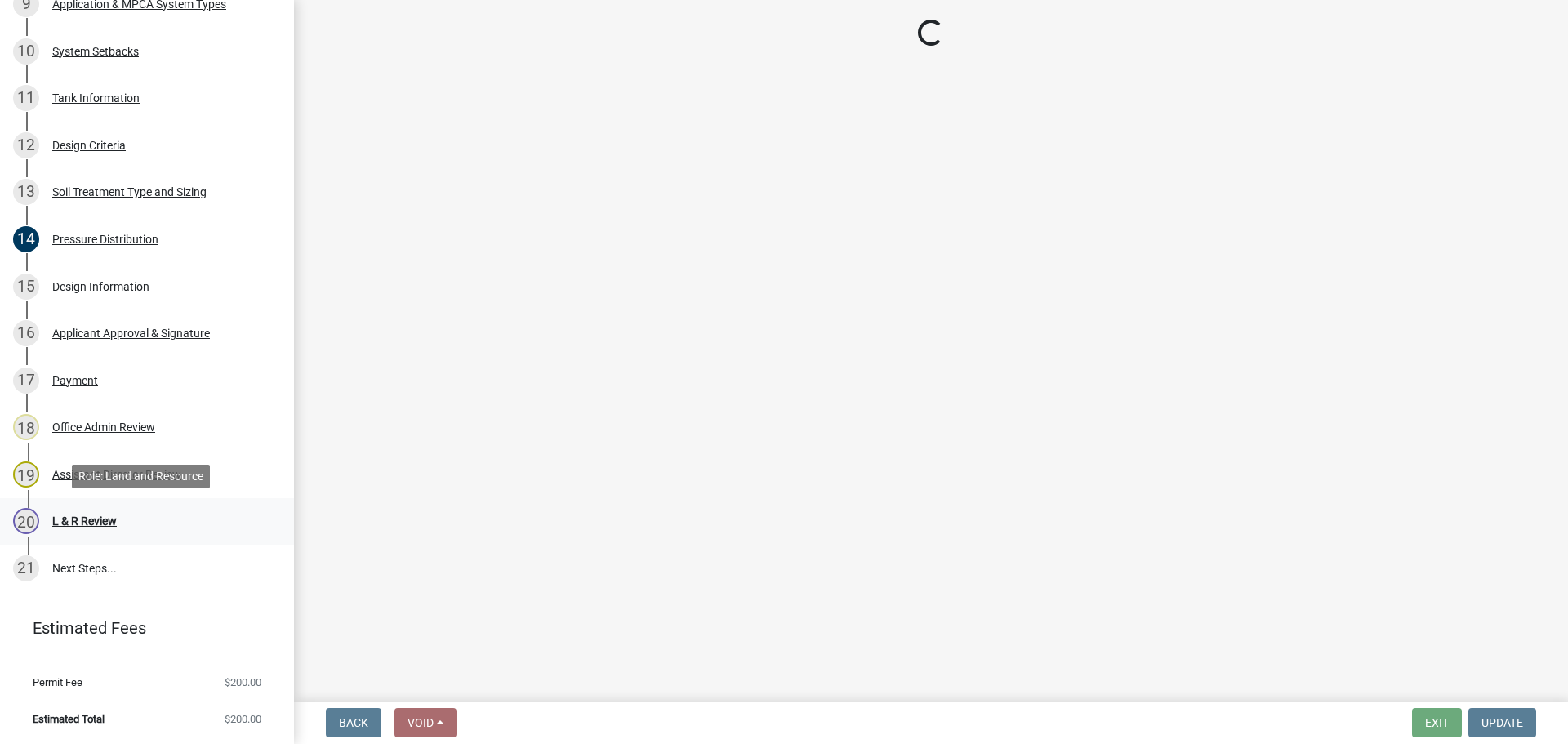
scroll to position [0, 0]
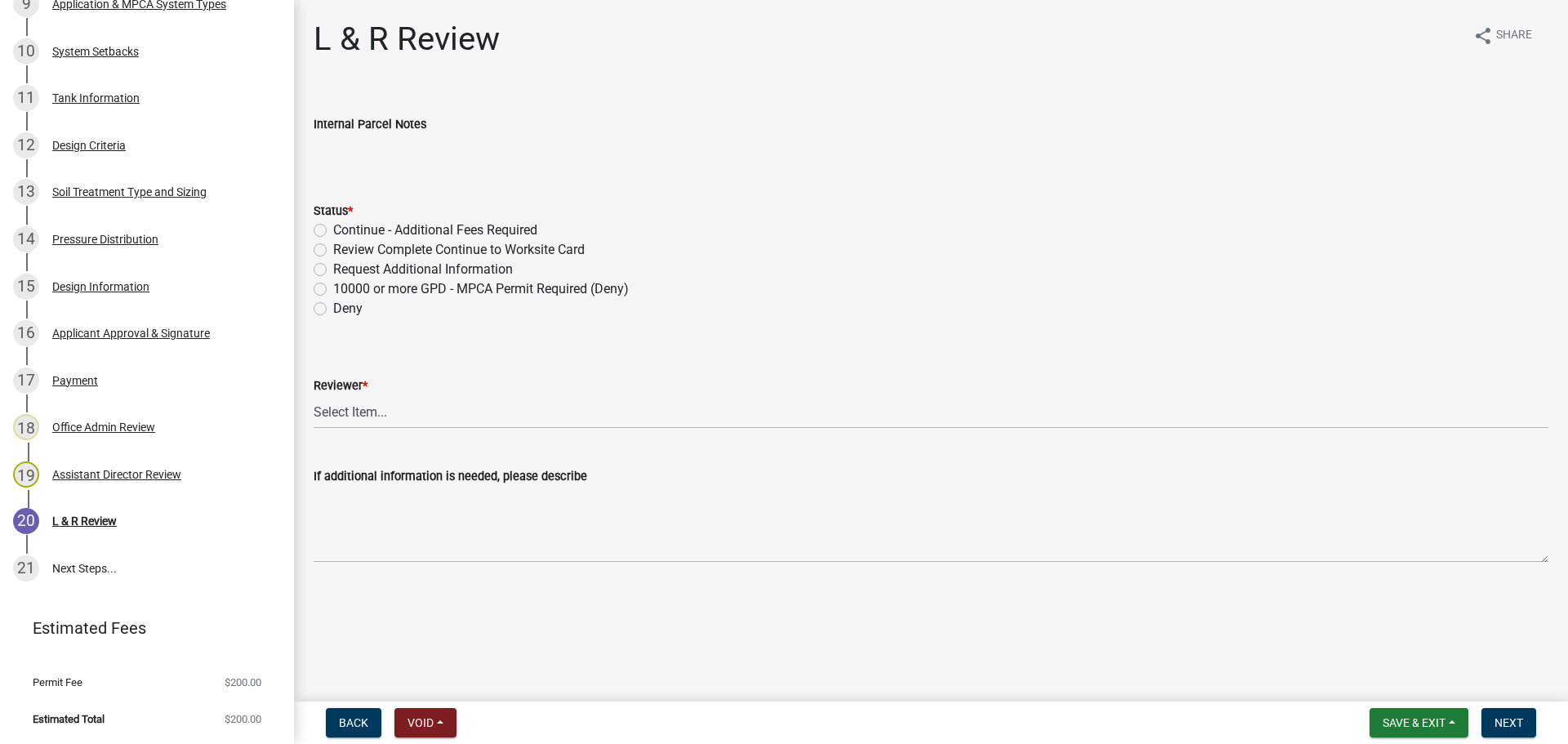
click at [414, 242] on label "Review Complete Continue to Worksite Card" at bounding box center [459, 250] width 251 height 20
click at [343, 242] on input "Review Complete Continue to Worksite Card" at bounding box center [339, 245] width 11 height 11
radio input "true"
click at [437, 407] on select "Select Item... Alexis Newark Andrea Perales Brittany Tollefson Elizabeth Plaste…" at bounding box center [931, 412] width 1235 height 33
click at [314, 396] on select "Select Item... Alexis Newark Andrea Perales Brittany Tollefson Elizabeth Plaste…" at bounding box center [931, 412] width 1235 height 33
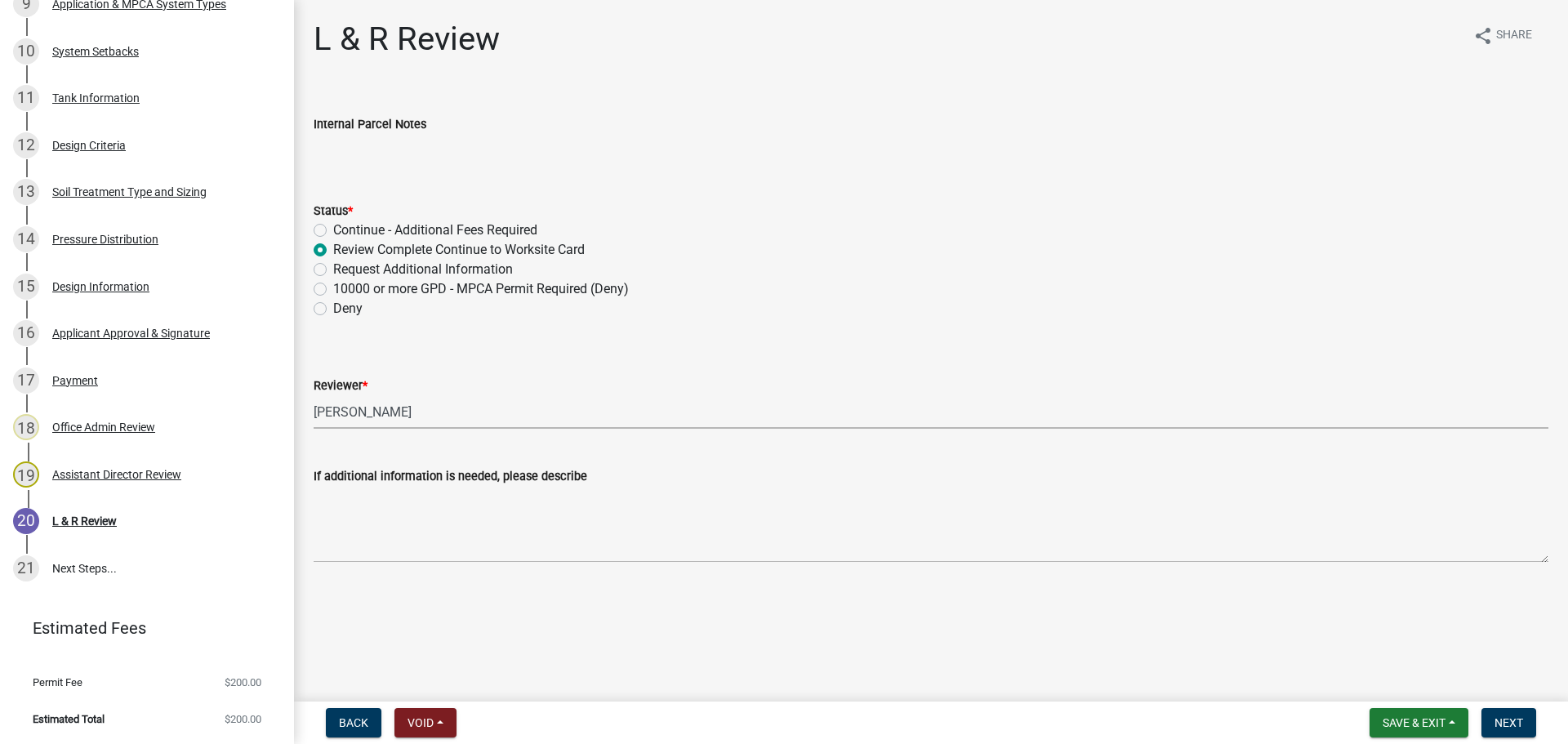
select select "05826fb5-7c18-481d-abe0-188b58e93217"
click at [1498, 723] on span "Next" at bounding box center [1508, 722] width 28 height 13
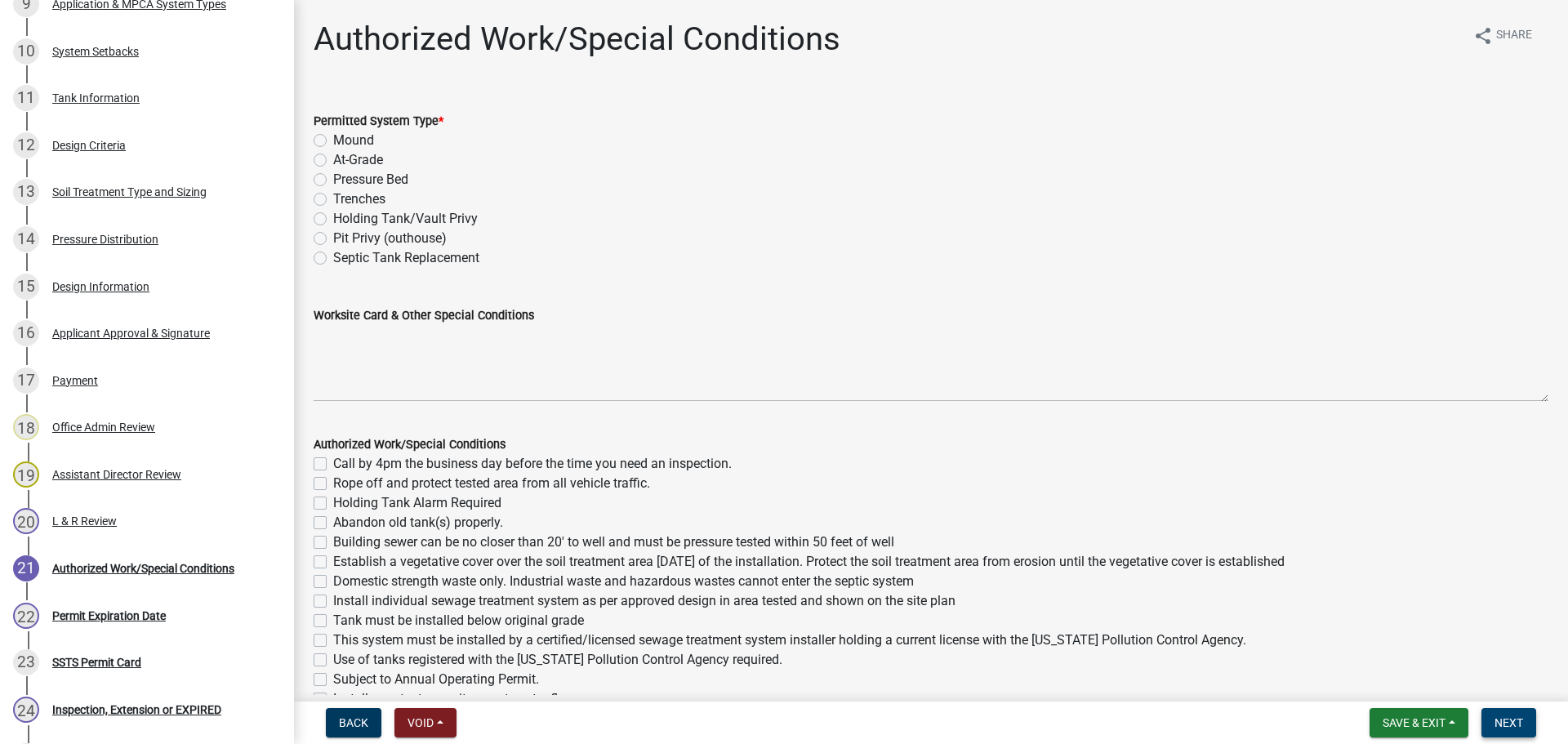
scroll to position [924, 0]
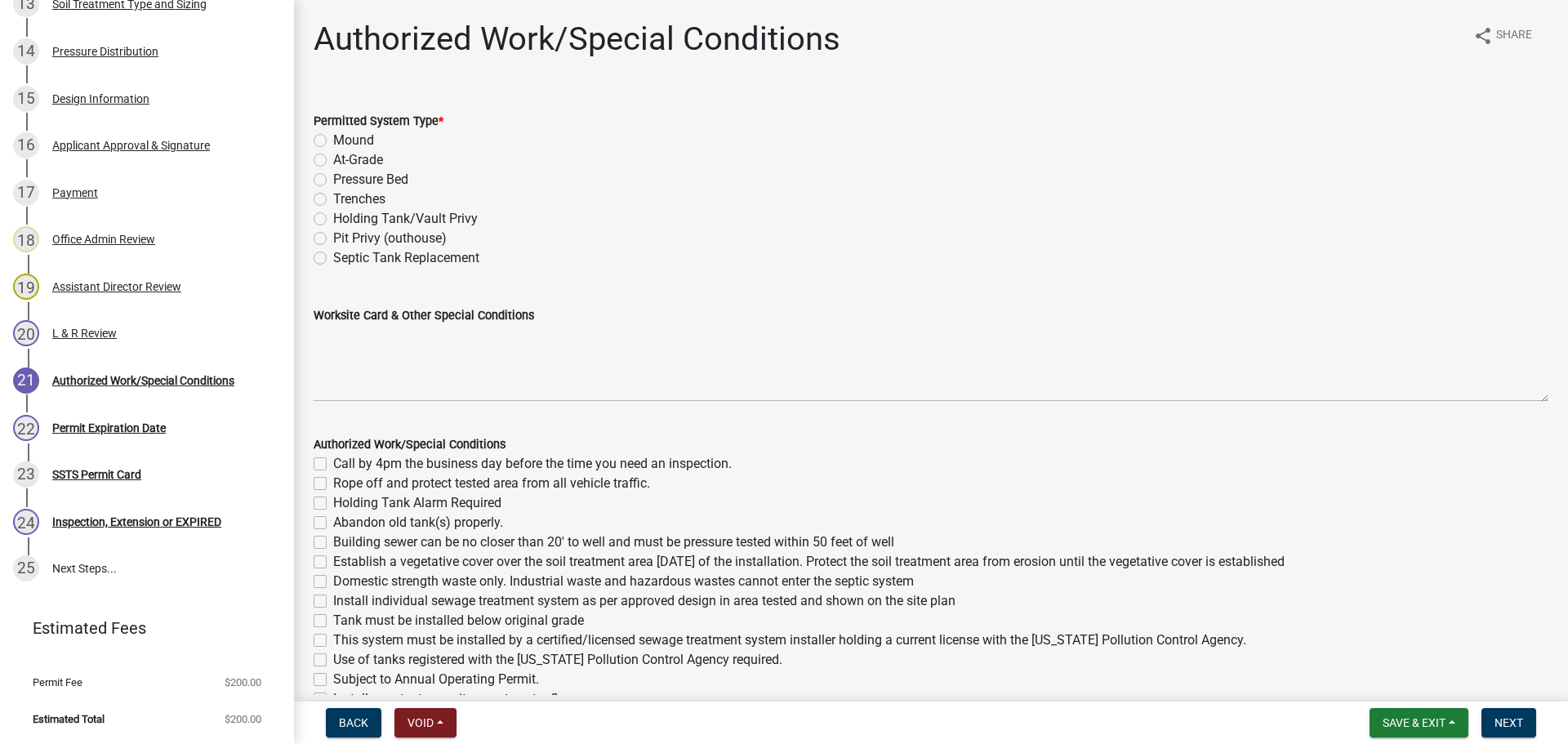
click at [328, 139] on div "Mound" at bounding box center [931, 140] width 1235 height 20
click at [334, 139] on label "Mound" at bounding box center [354, 140] width 41 height 20
click at [334, 139] on input "Mound" at bounding box center [339, 135] width 11 height 11
radio input "true"
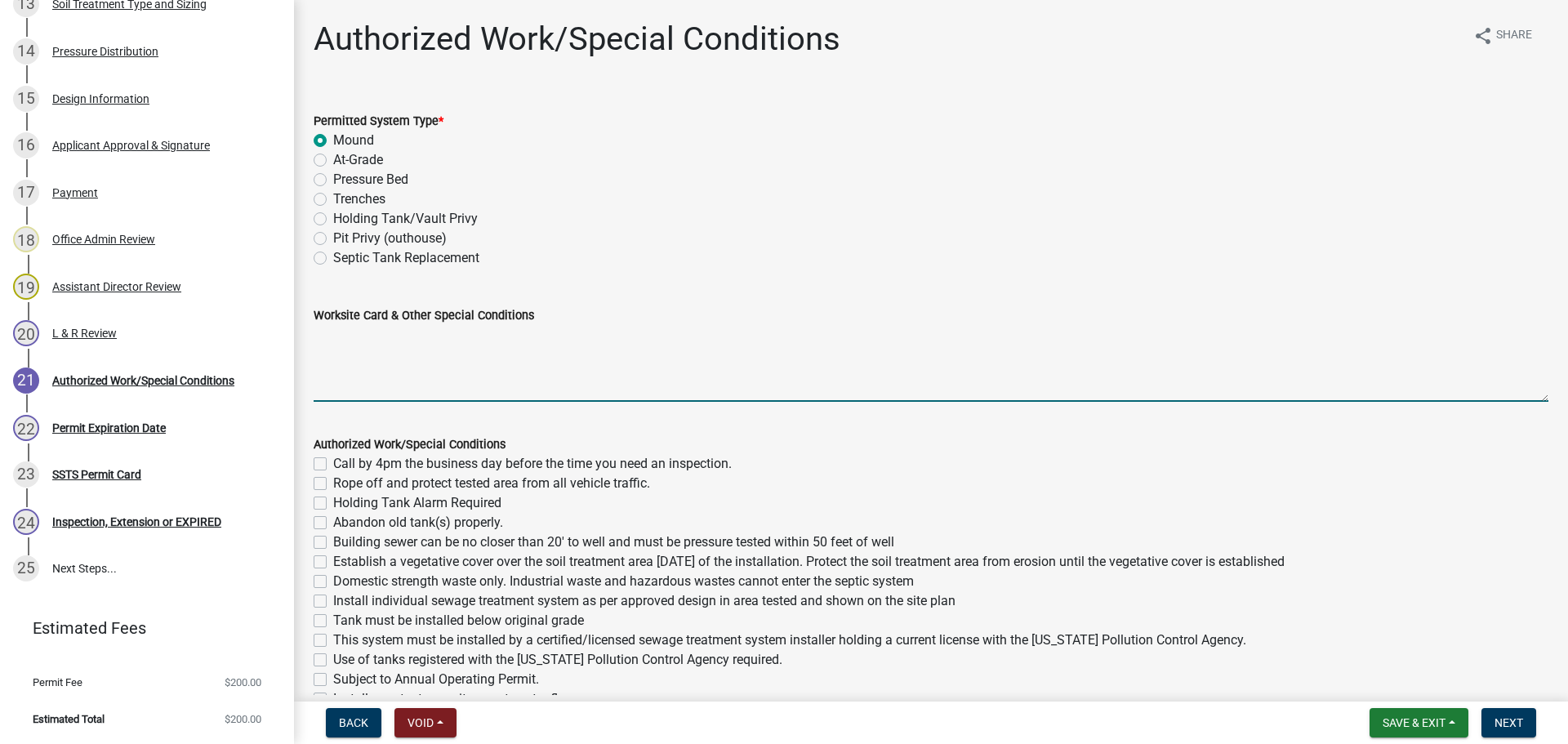
click at [444, 362] on textarea "Worksite Card & Other Special Conditions" at bounding box center [931, 363] width 1235 height 77
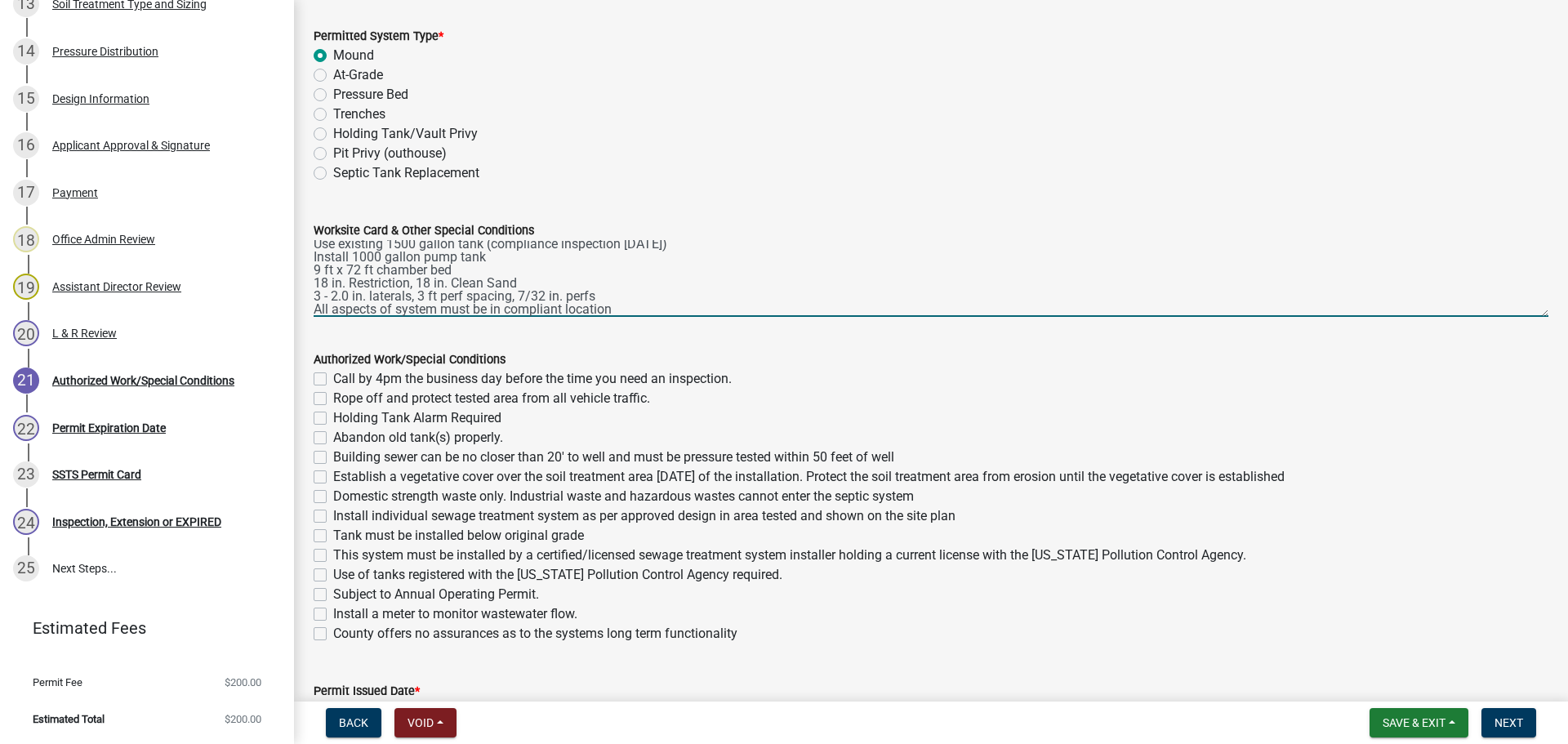
scroll to position [202, 0]
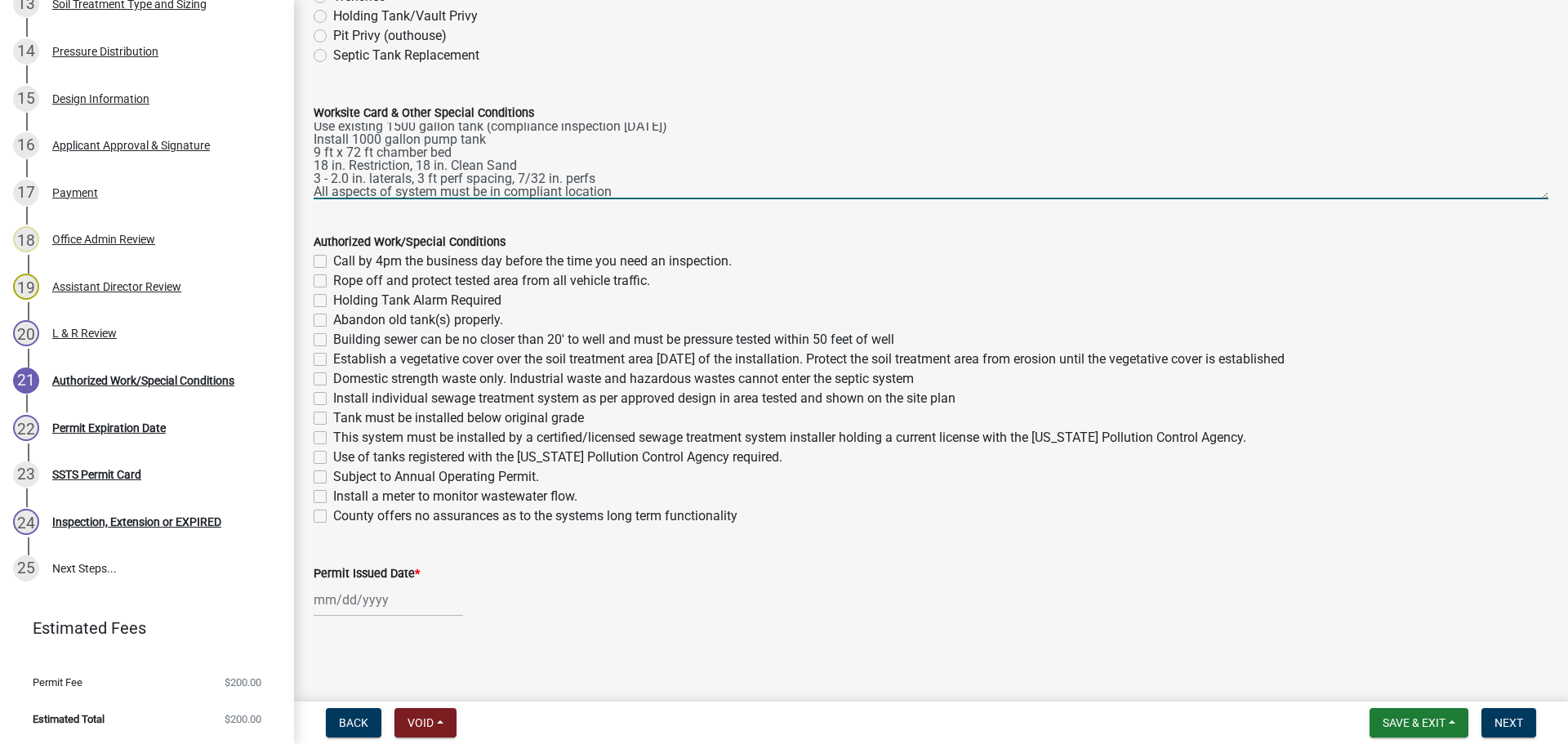
type textarea "5 Bedroom - Type I Mound Use existing 1500 gallon tank (compliance inspection 3…"
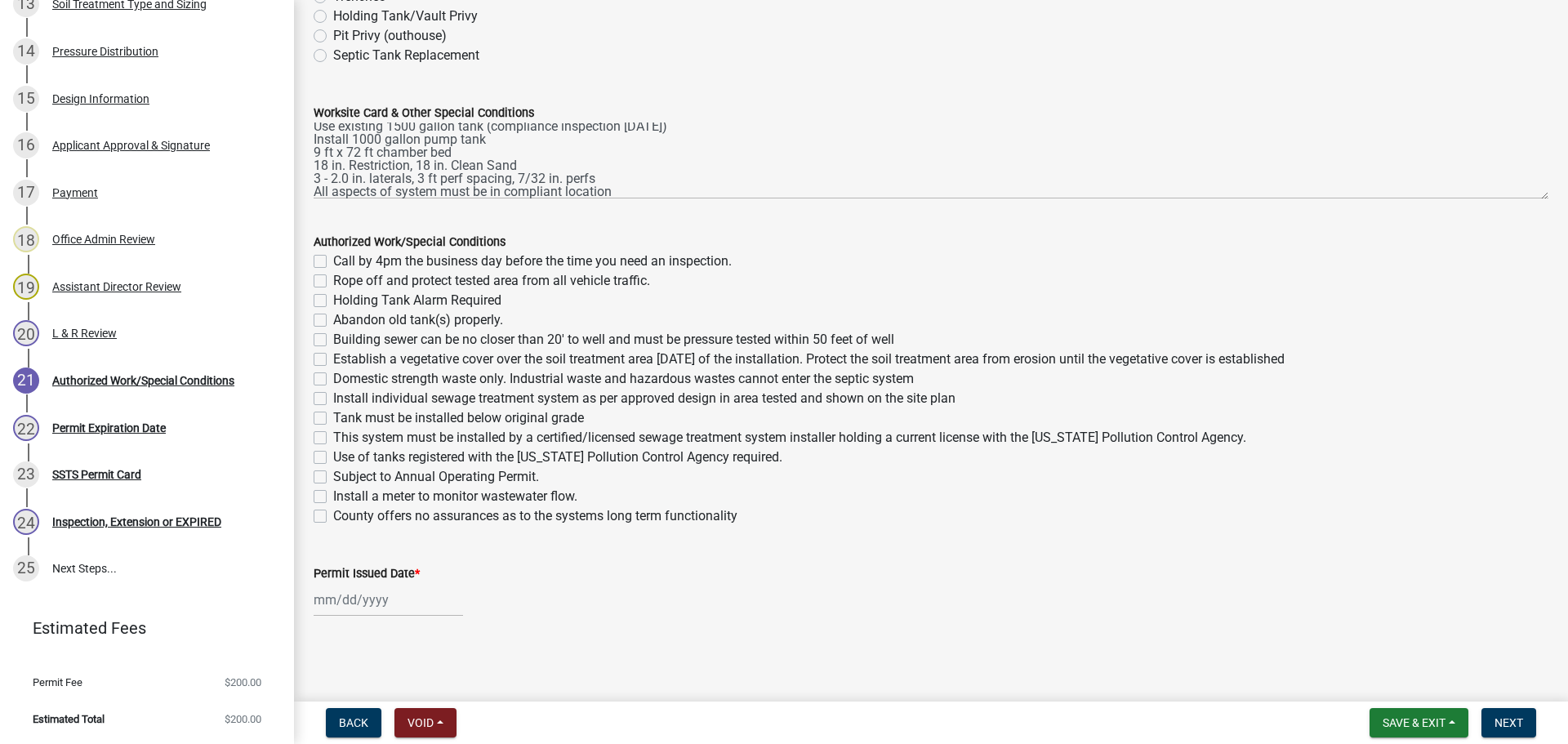
click at [334, 256] on label "Call by 4pm the business day before the time you need an inspection." at bounding box center [533, 261] width 398 height 20
click at [334, 256] on input "Call by 4pm the business day before the time you need an inspection." at bounding box center [339, 256] width 11 height 11
checkbox input "true"
checkbox input "false"
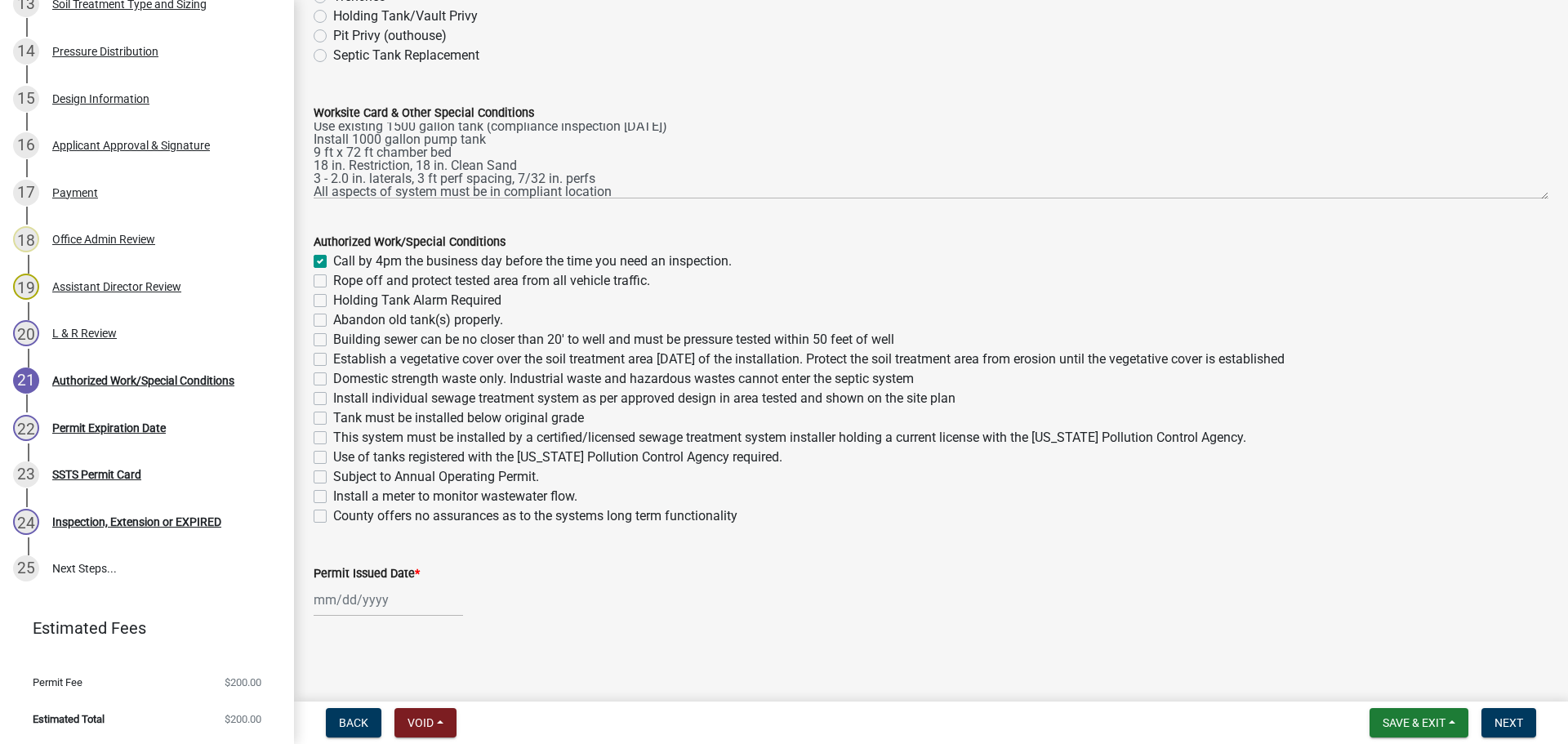
checkbox input "false"
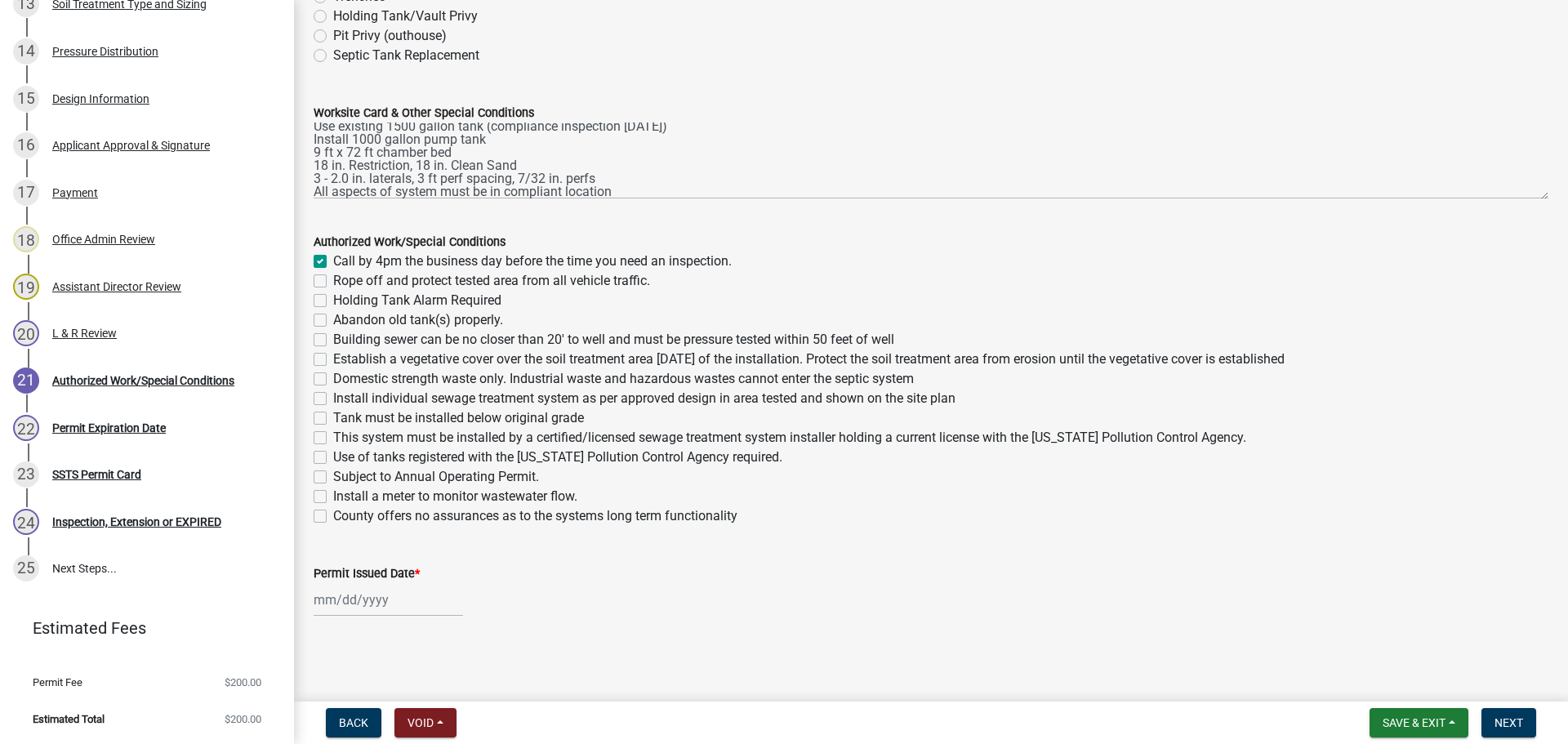
checkbox input "false"
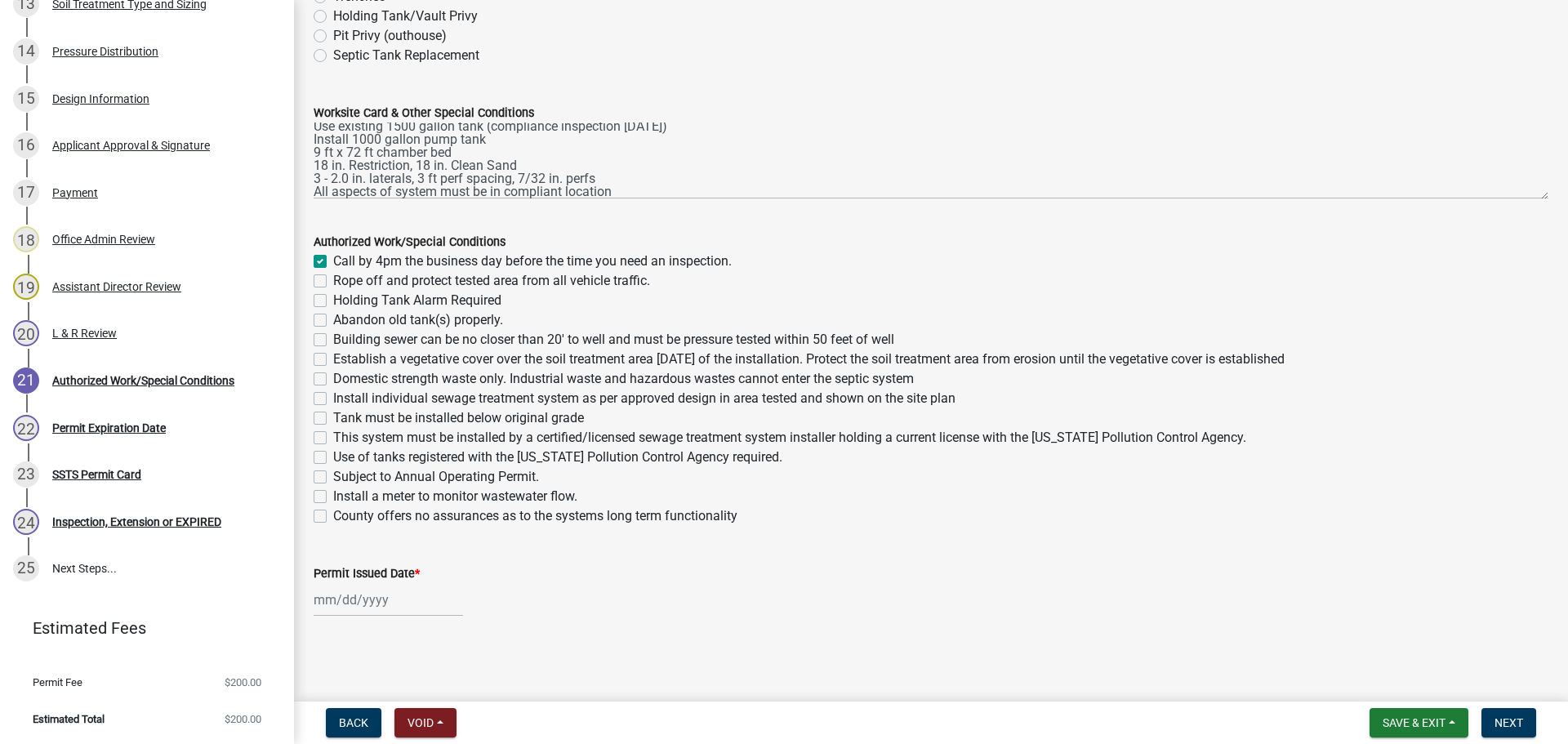
checkbox input "false"
click at [334, 277] on label "Rope off and protect tested area from all vehicle traffic." at bounding box center [492, 281] width 317 height 20
click at [334, 277] on input "Rope off and protect tested area from all vehicle traffic." at bounding box center [339, 276] width 11 height 11
checkbox input "true"
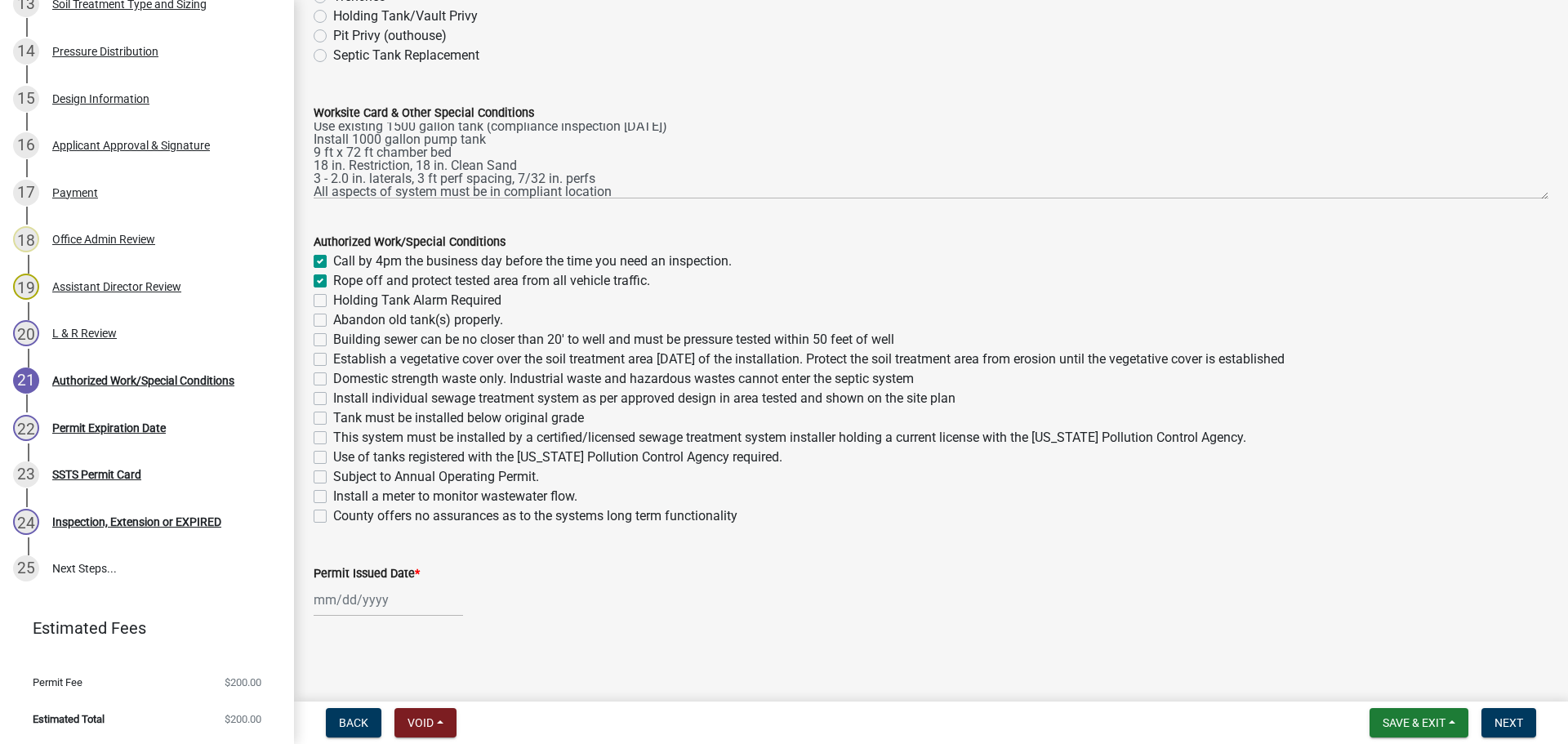
checkbox input "true"
checkbox input "false"
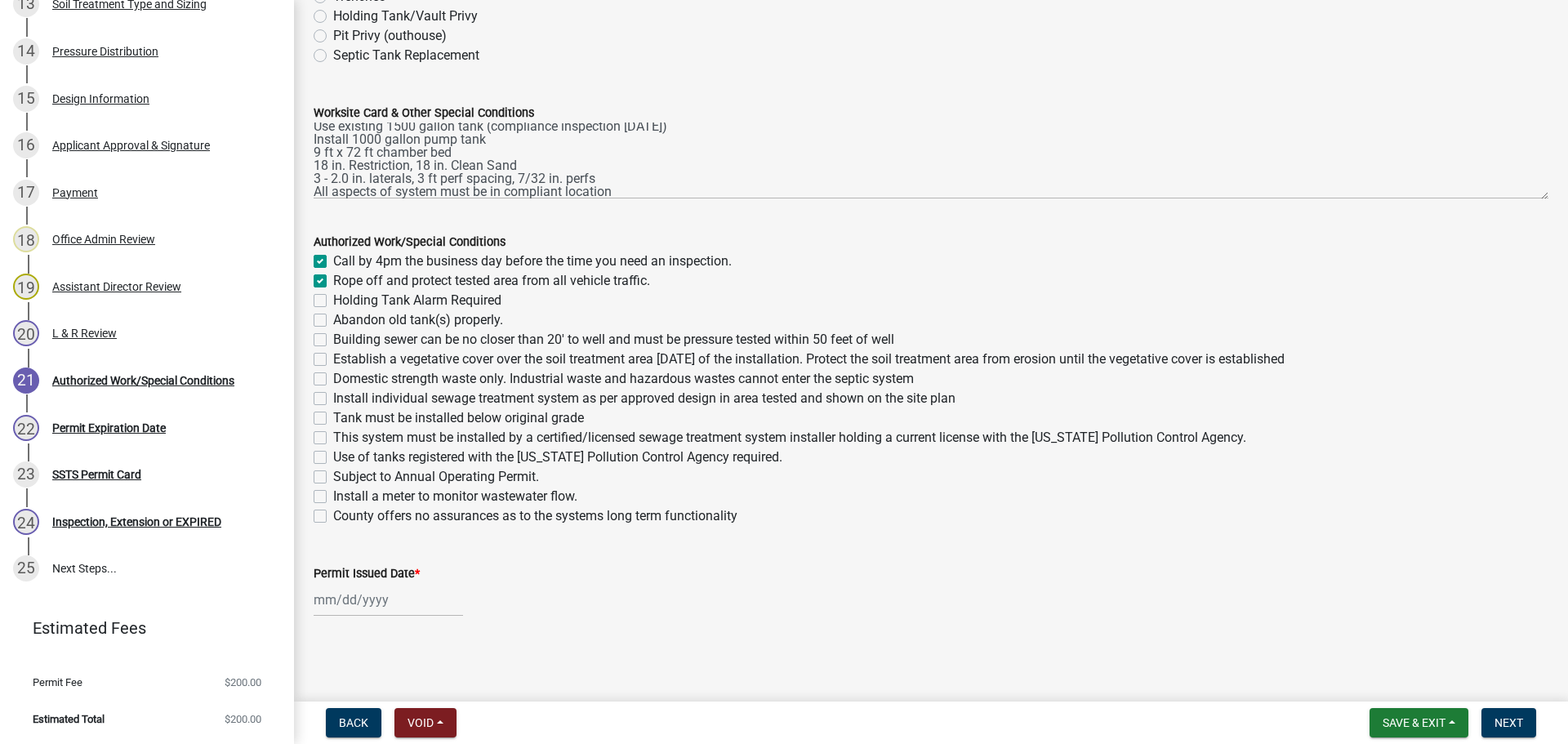
checkbox input "false"
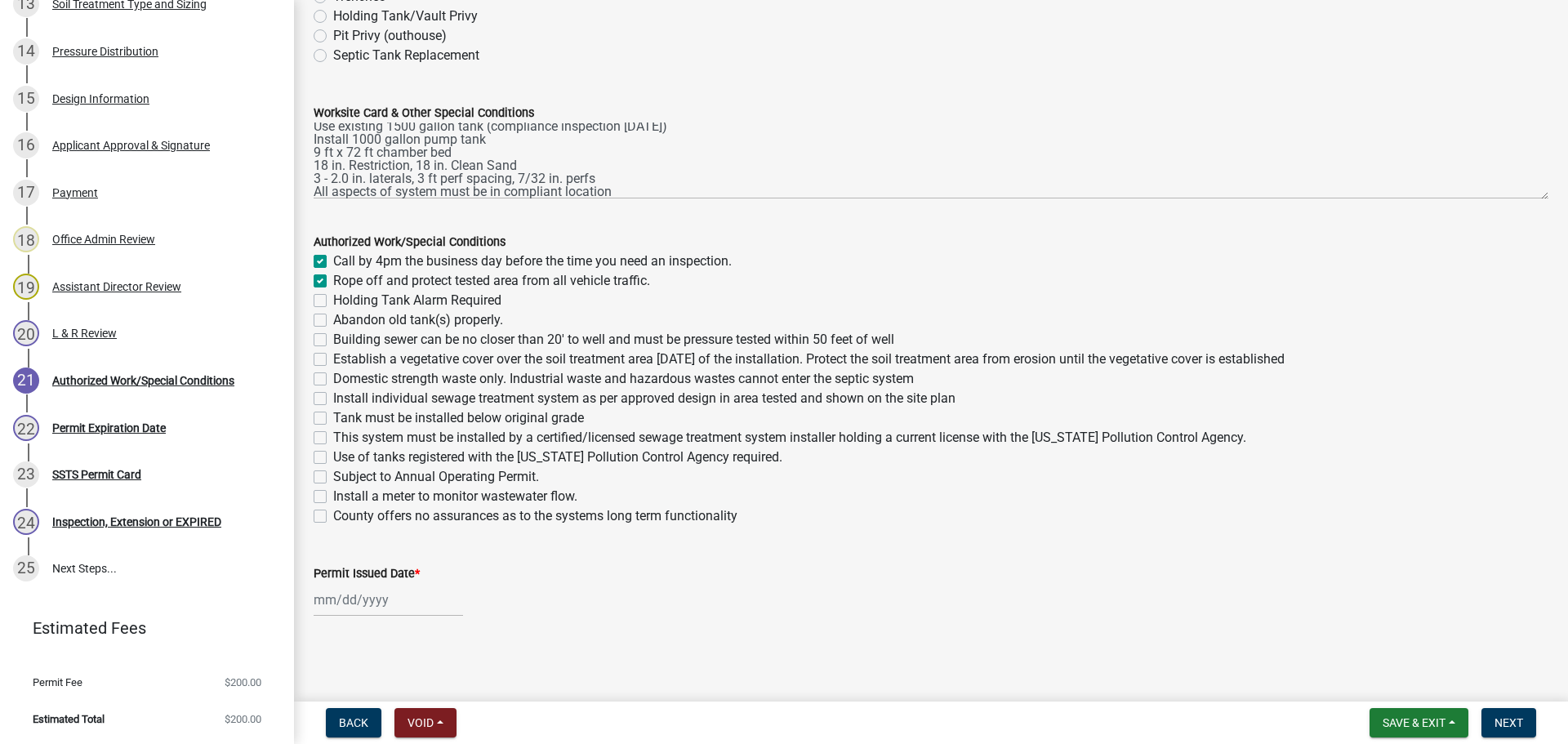
checkbox input "false"
click at [334, 334] on label "Building sewer can be no closer than 20' to well and must be pressure tested wi…" at bounding box center [614, 340] width 561 height 20
click at [334, 334] on input "Building sewer can be no closer than 20' to well and must be pressure tested wi…" at bounding box center [339, 335] width 11 height 11
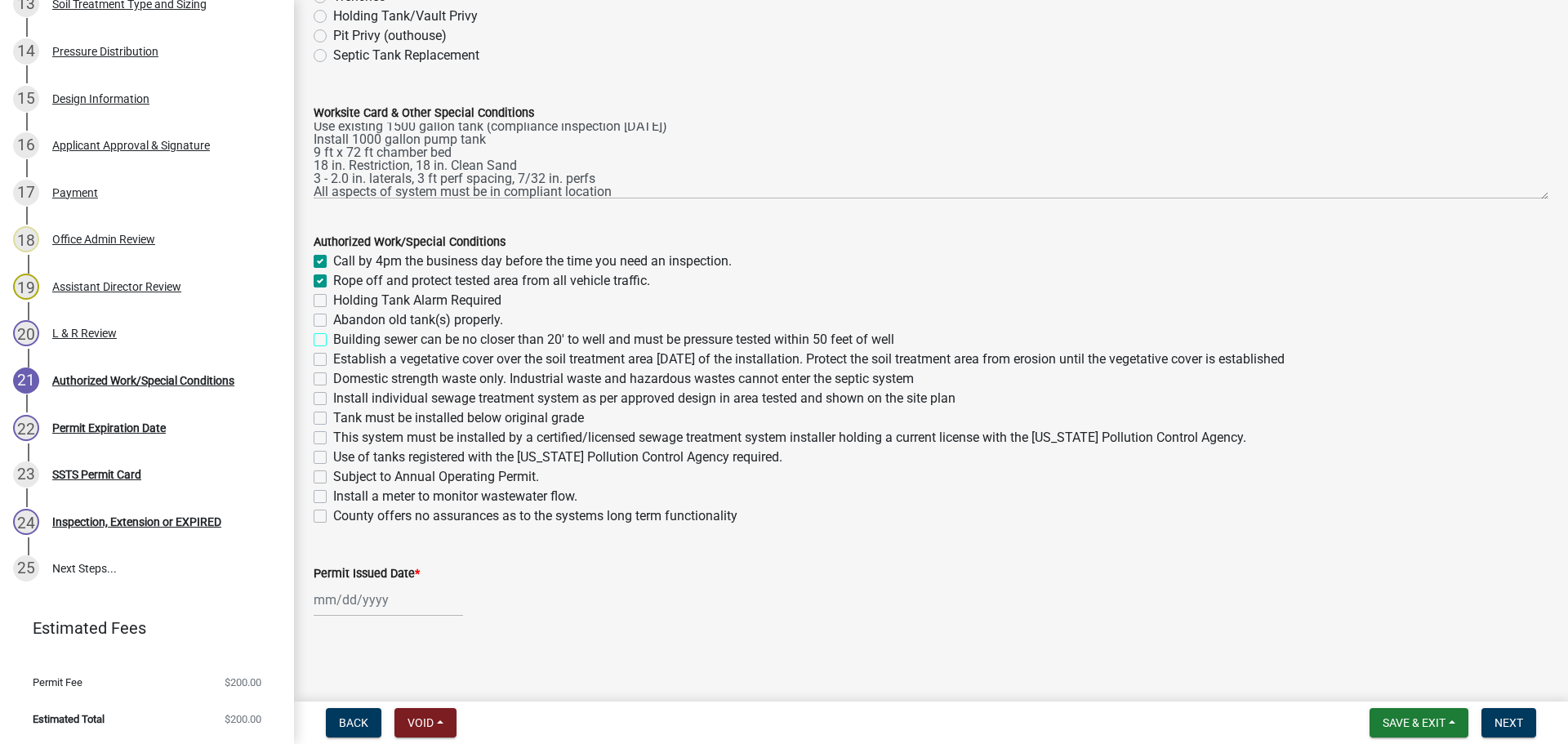
checkbox input "true"
checkbox input "false"
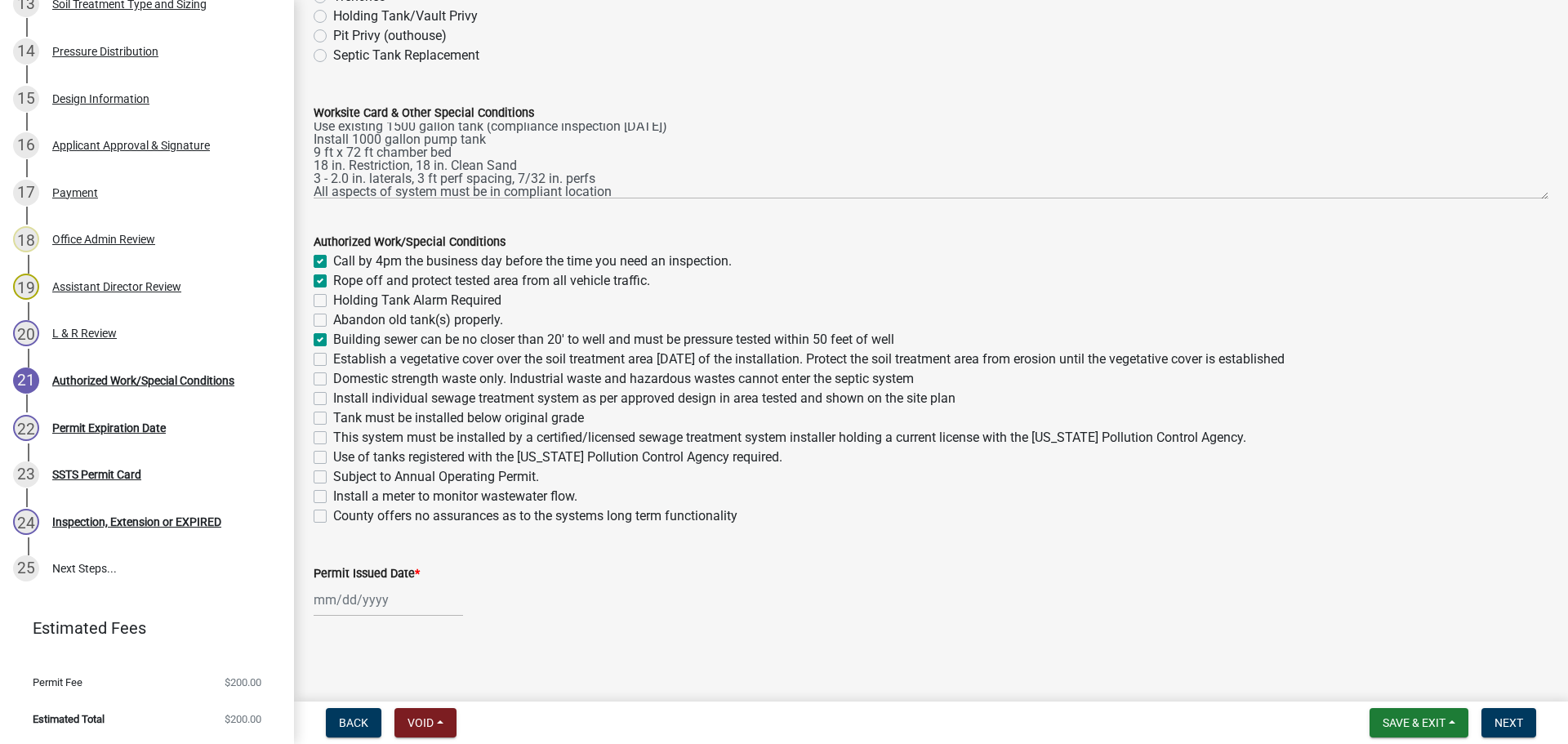
checkbox input "true"
checkbox input "false"
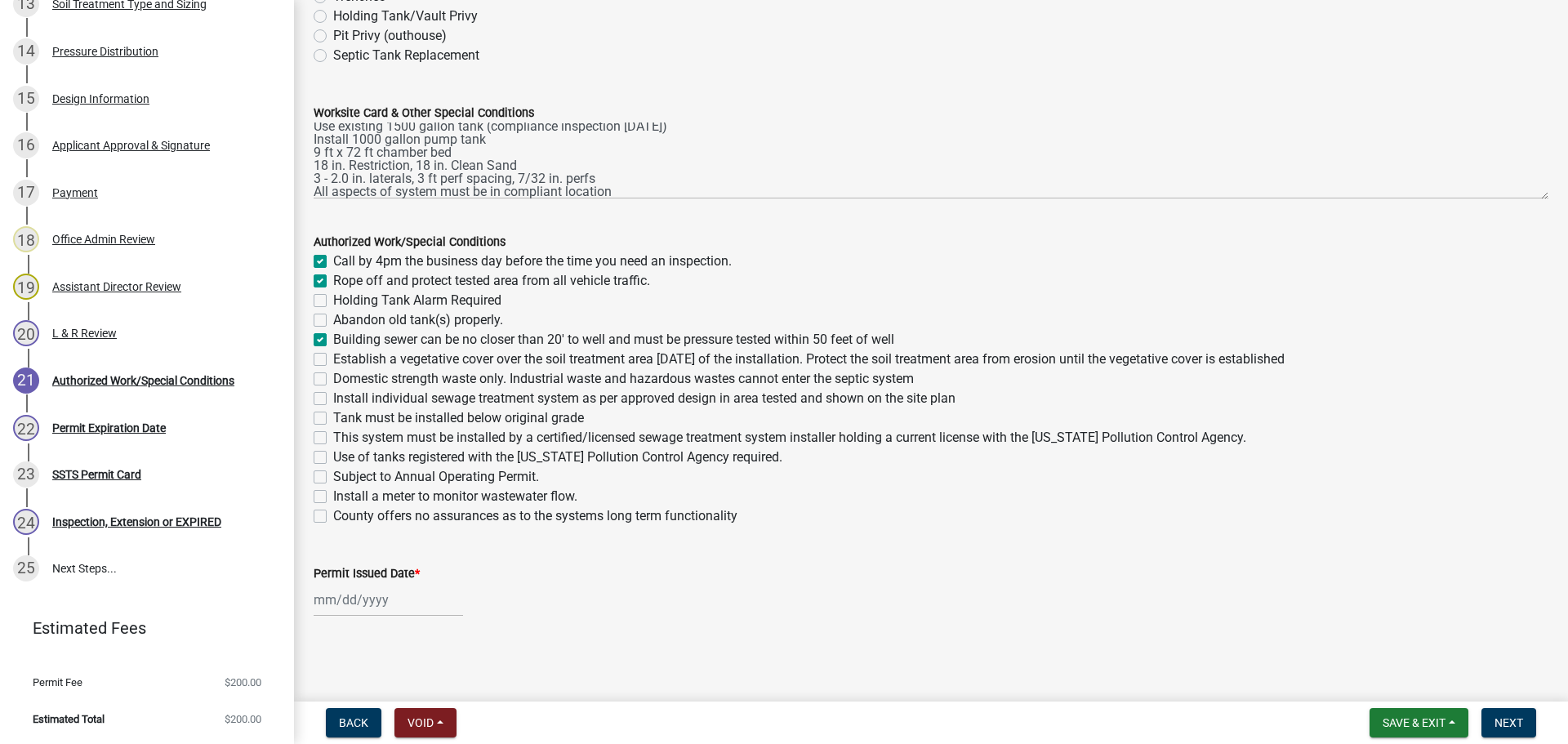
checkbox input "false"
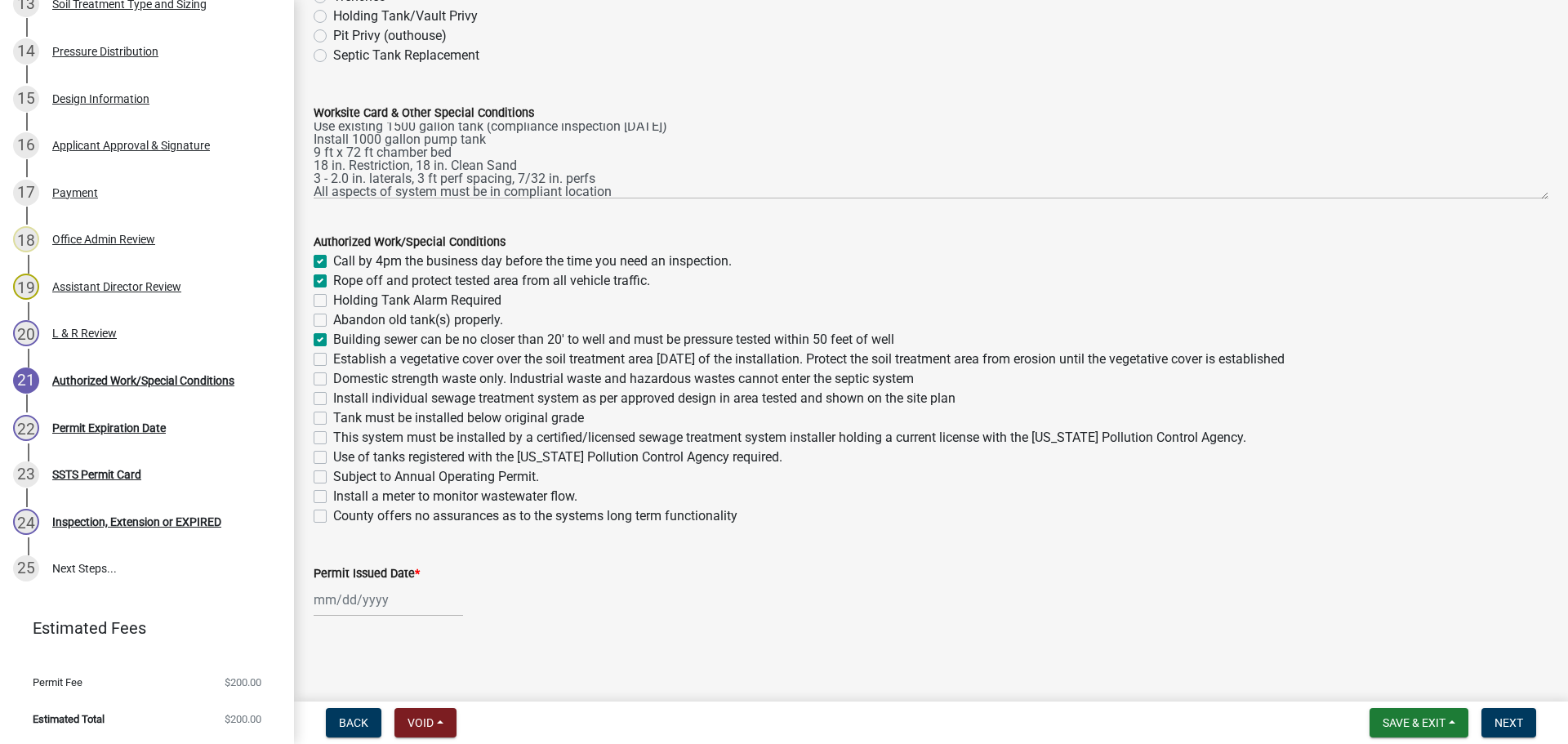
click at [334, 355] on label "Establish a vegetative cover over the soil treatment area within 30 days of the…" at bounding box center [810, 359] width 952 height 20
click at [334, 355] on input "Establish a vegetative cover over the soil treatment area within 30 days of the…" at bounding box center [339, 354] width 11 height 11
checkbox input "true"
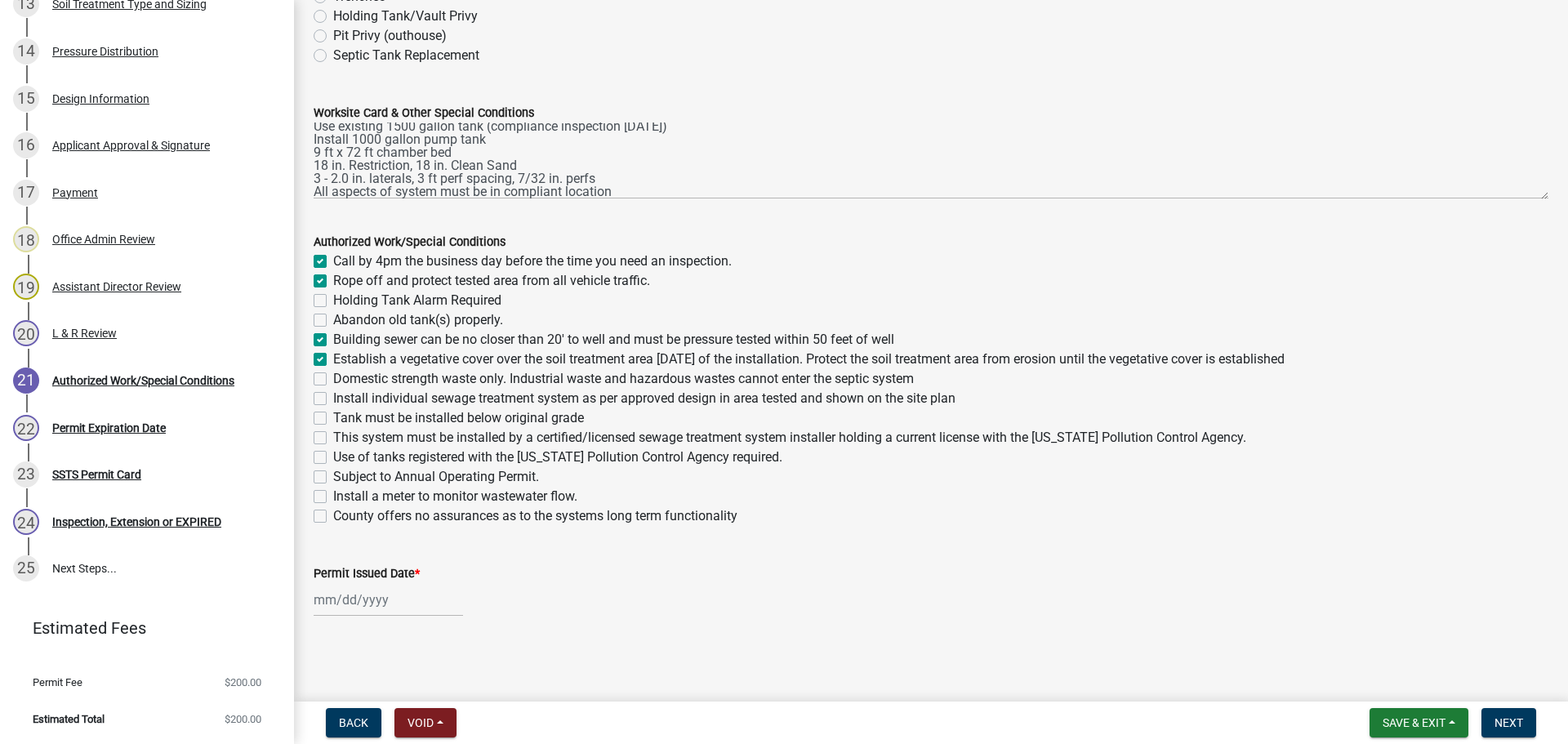
checkbox input "false"
checkbox input "true"
checkbox input "false"
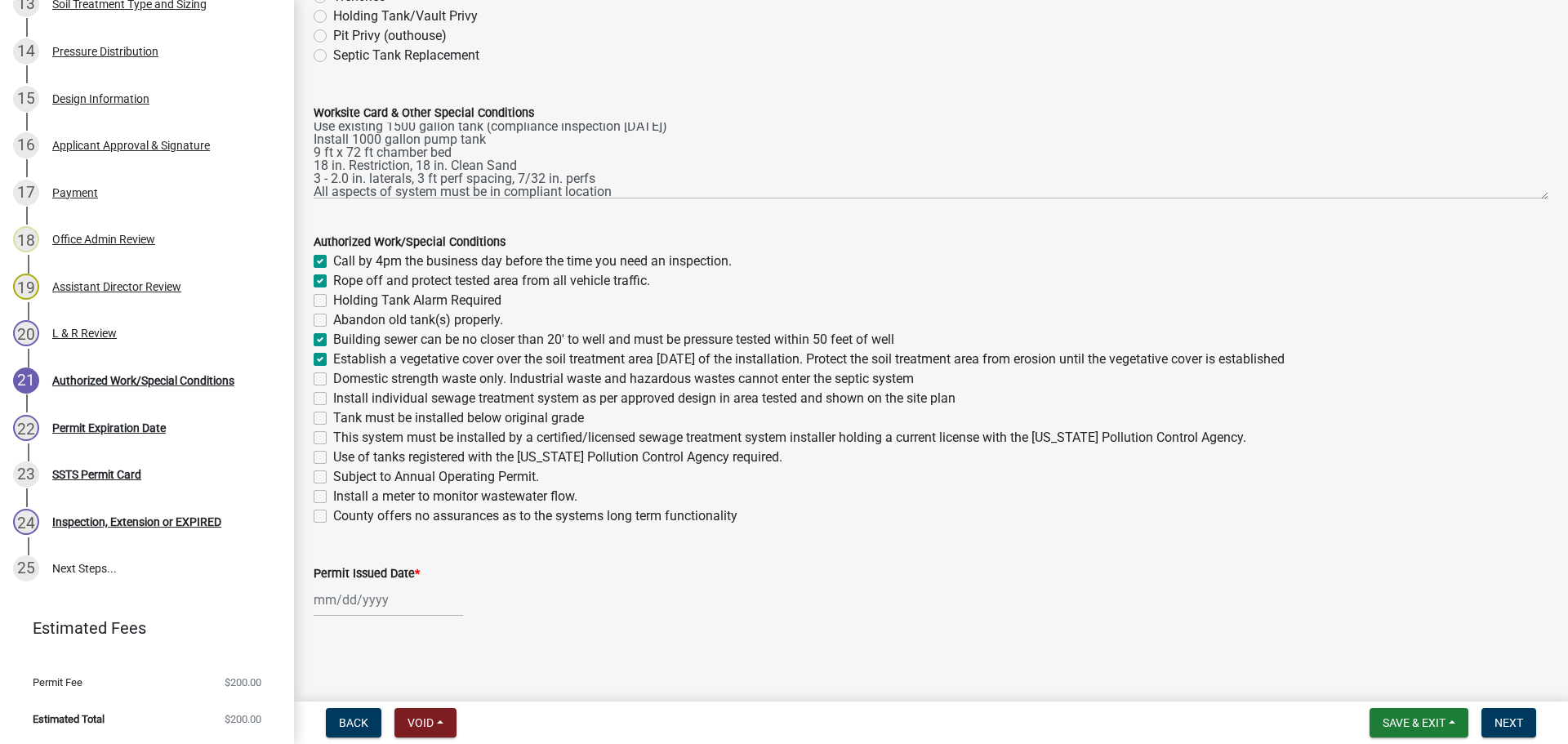
checkbox input "false"
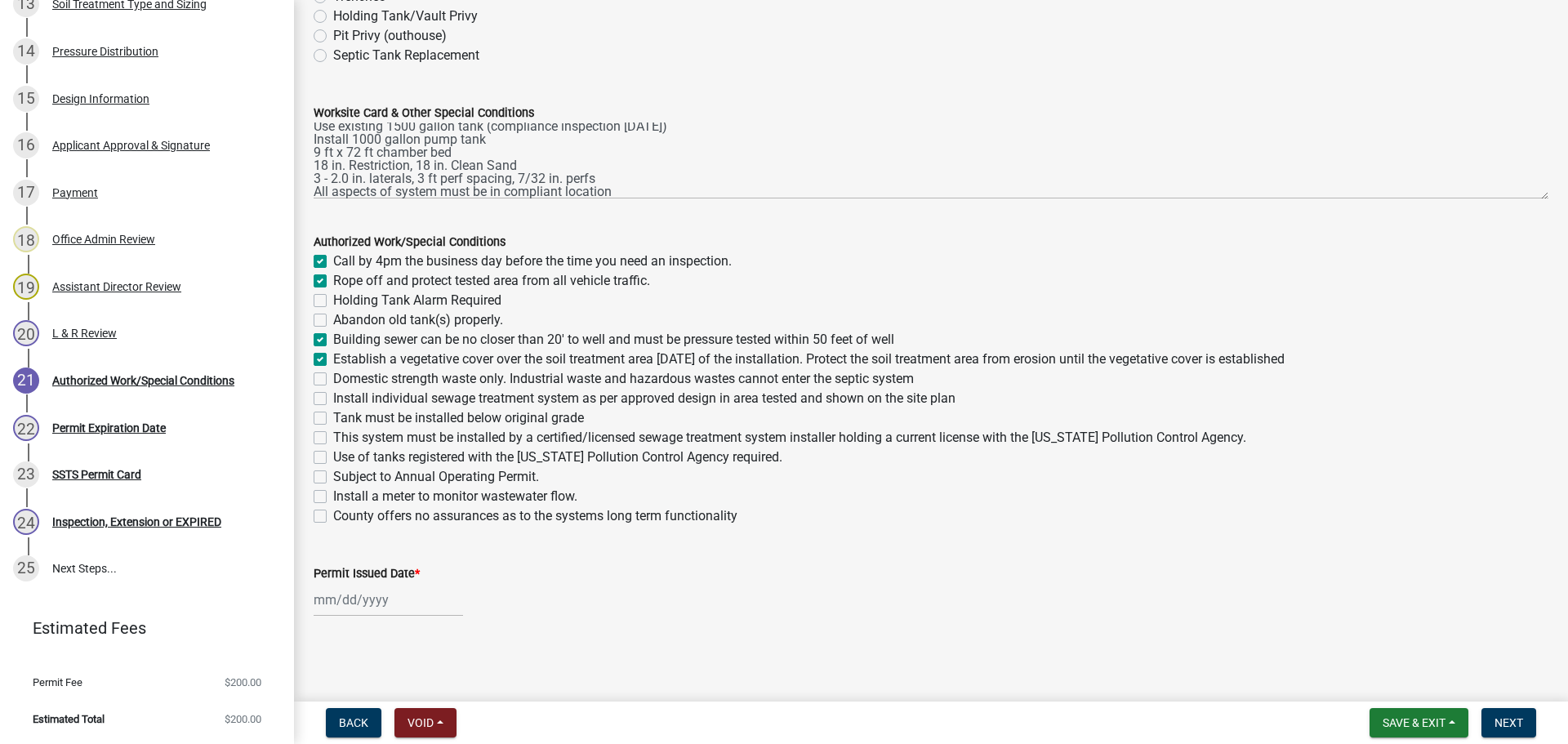
checkbox input "false"
click at [334, 379] on label "Domestic strength waste only. Industrial waste and hazardous wastes cannot ente…" at bounding box center [624, 379] width 581 height 20
click at [334, 379] on input "Domestic strength waste only. Industrial waste and hazardous wastes cannot ente…" at bounding box center [339, 374] width 11 height 11
checkbox input "true"
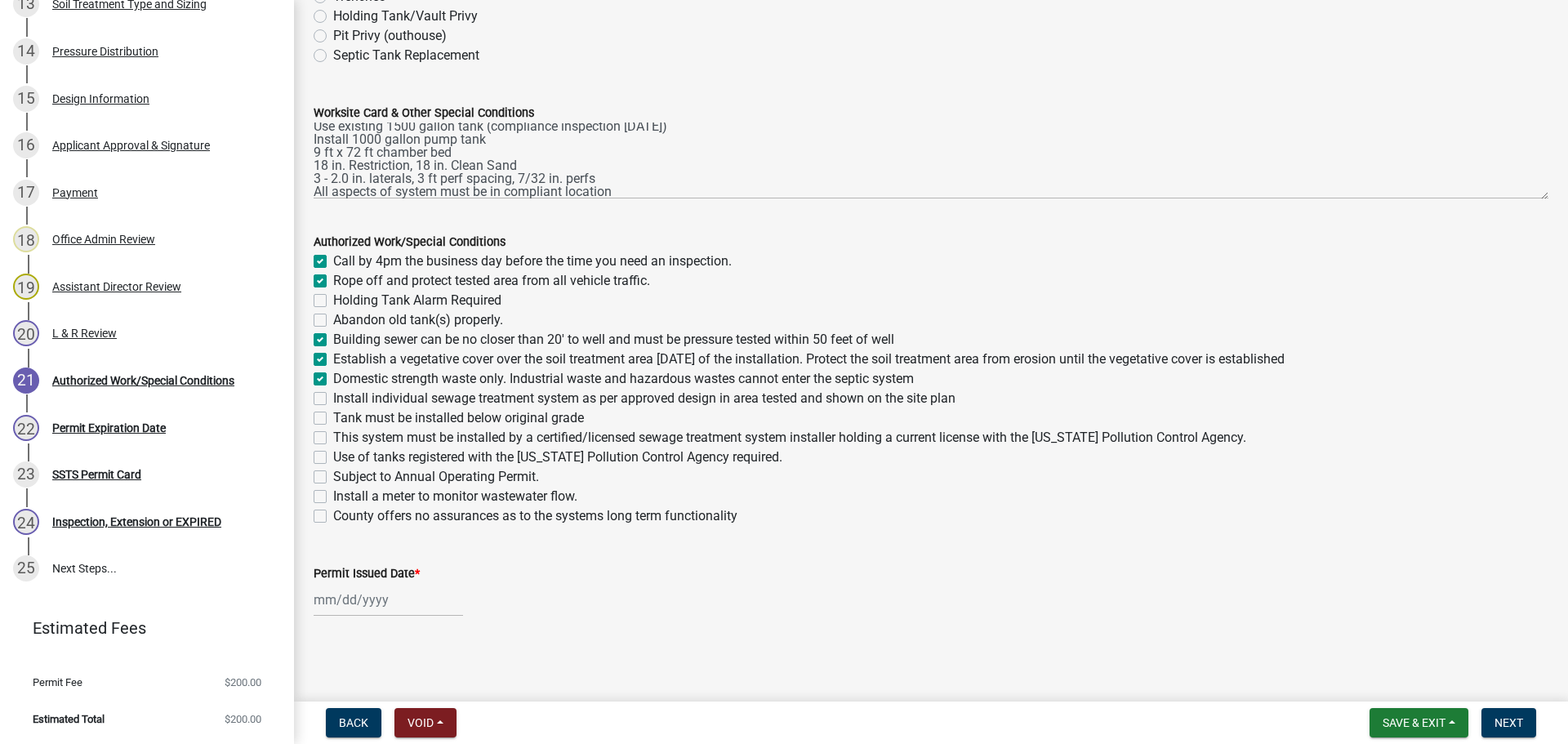
checkbox input "true"
checkbox input "false"
checkbox input "true"
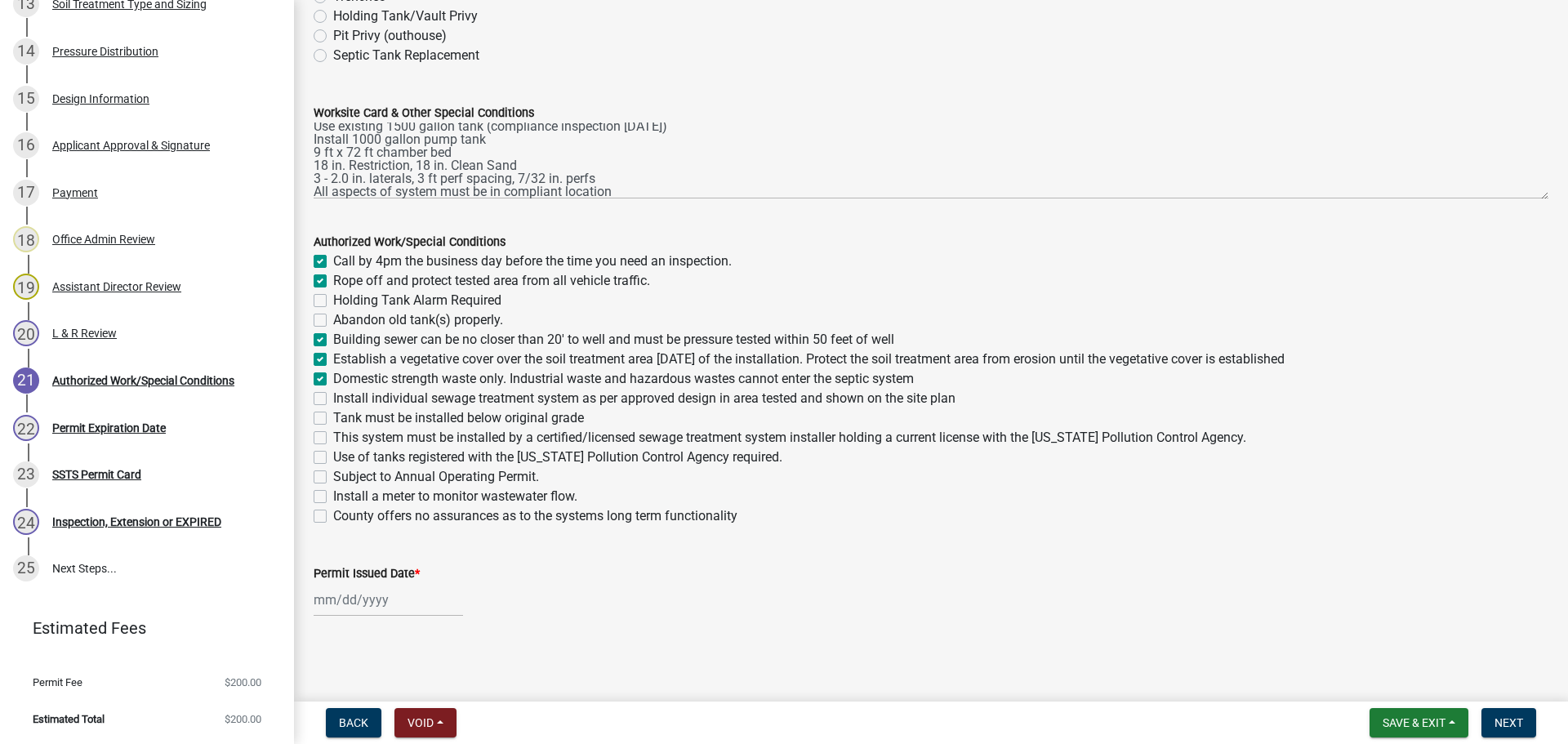
checkbox input "true"
checkbox input "false"
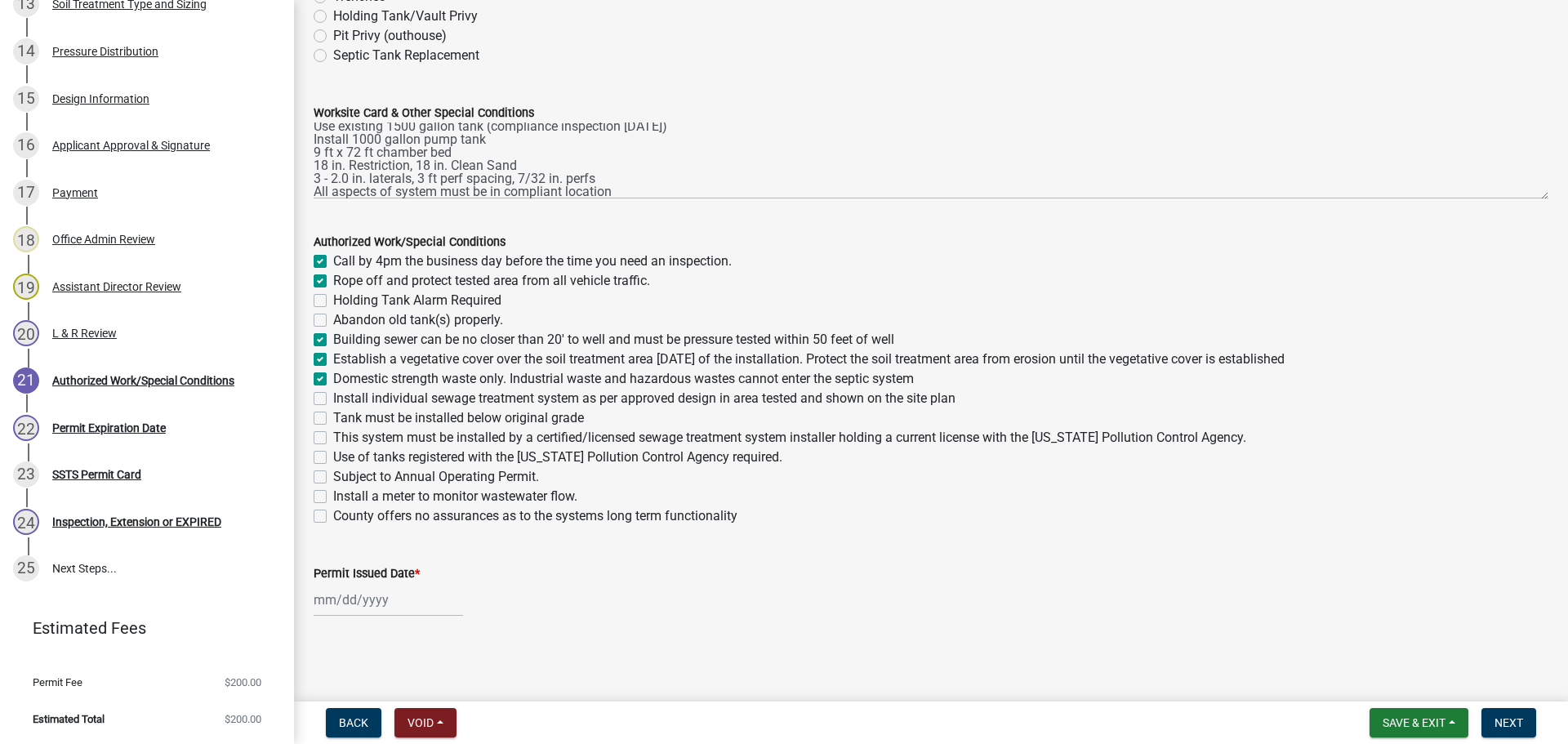
checkbox input "false"
click at [334, 398] on label "Install individual sewage treatment system as per approved design in area teste…" at bounding box center [645, 399] width 622 height 20
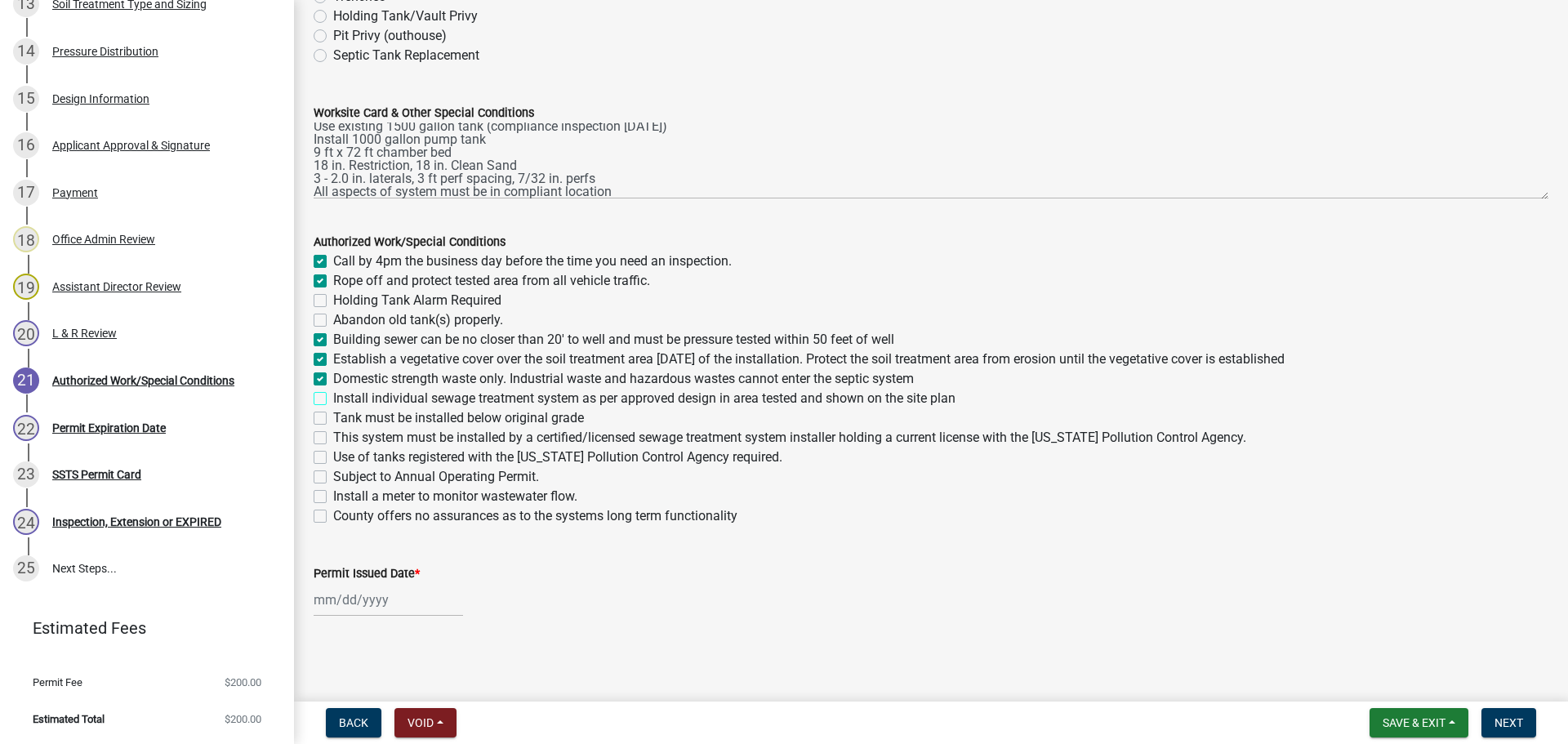
click at [334, 398] on input "Install individual sewage treatment system as per approved design in area teste…" at bounding box center [339, 394] width 11 height 11
checkbox input "true"
checkbox input "false"
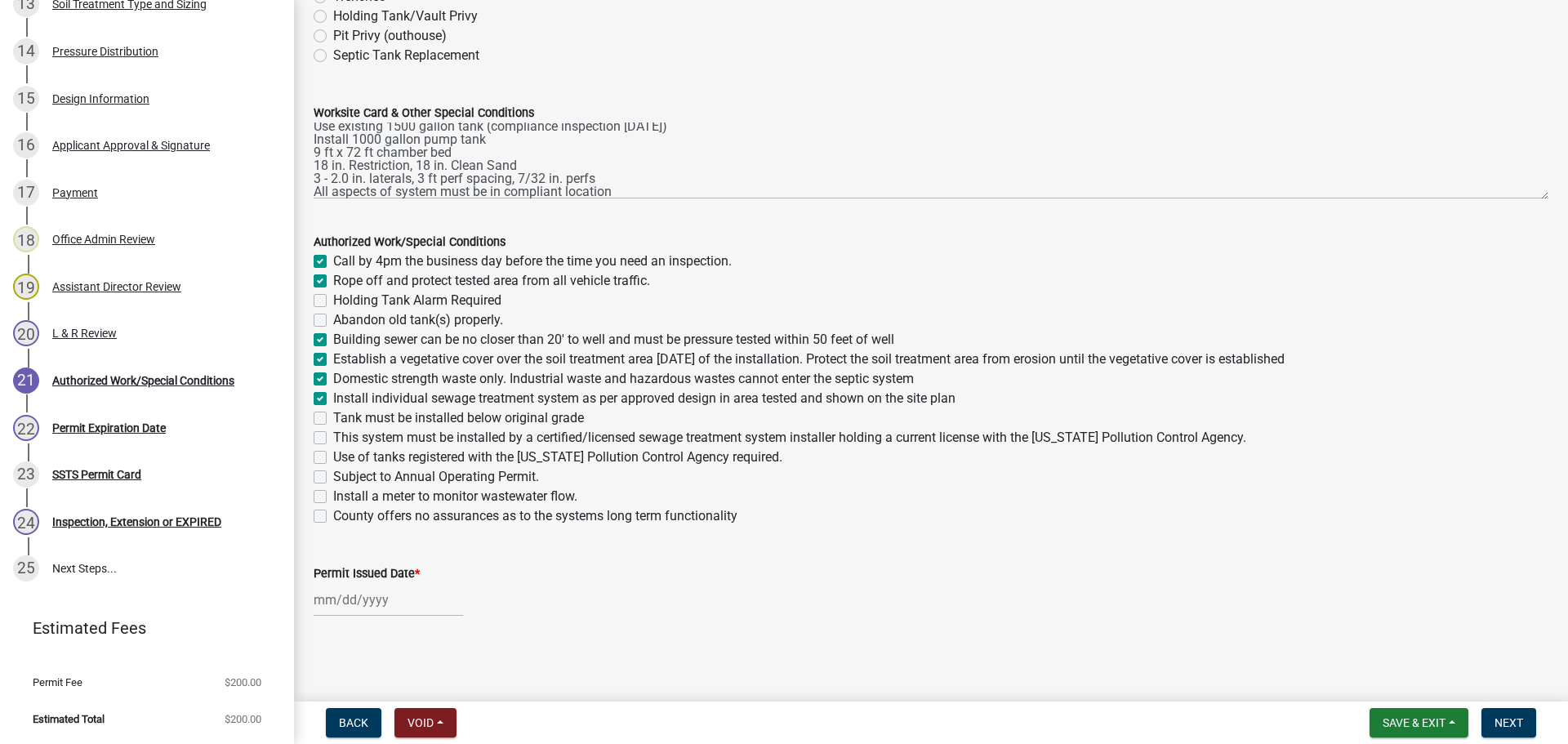
checkbox input "false"
checkbox input "true"
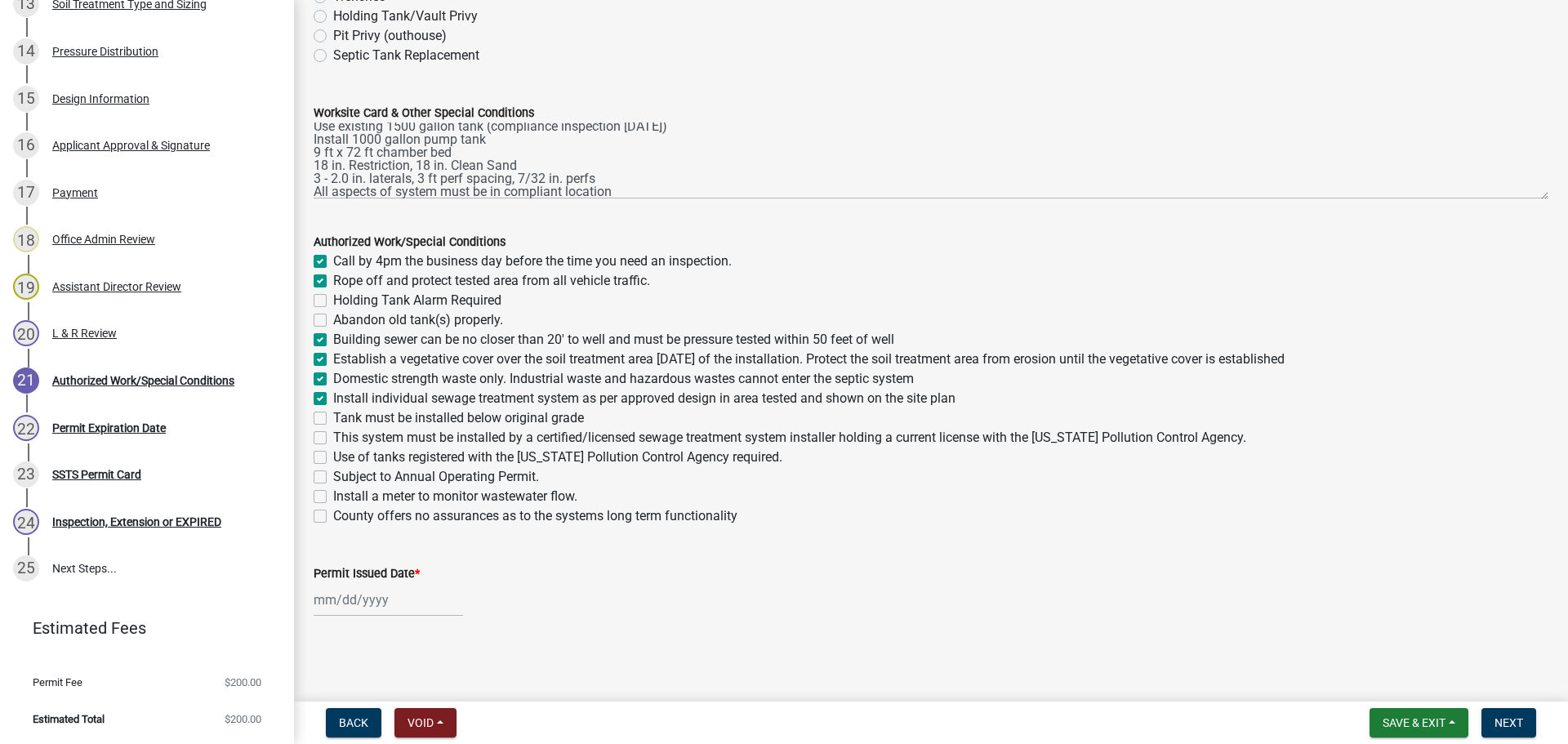
checkbox input "false"
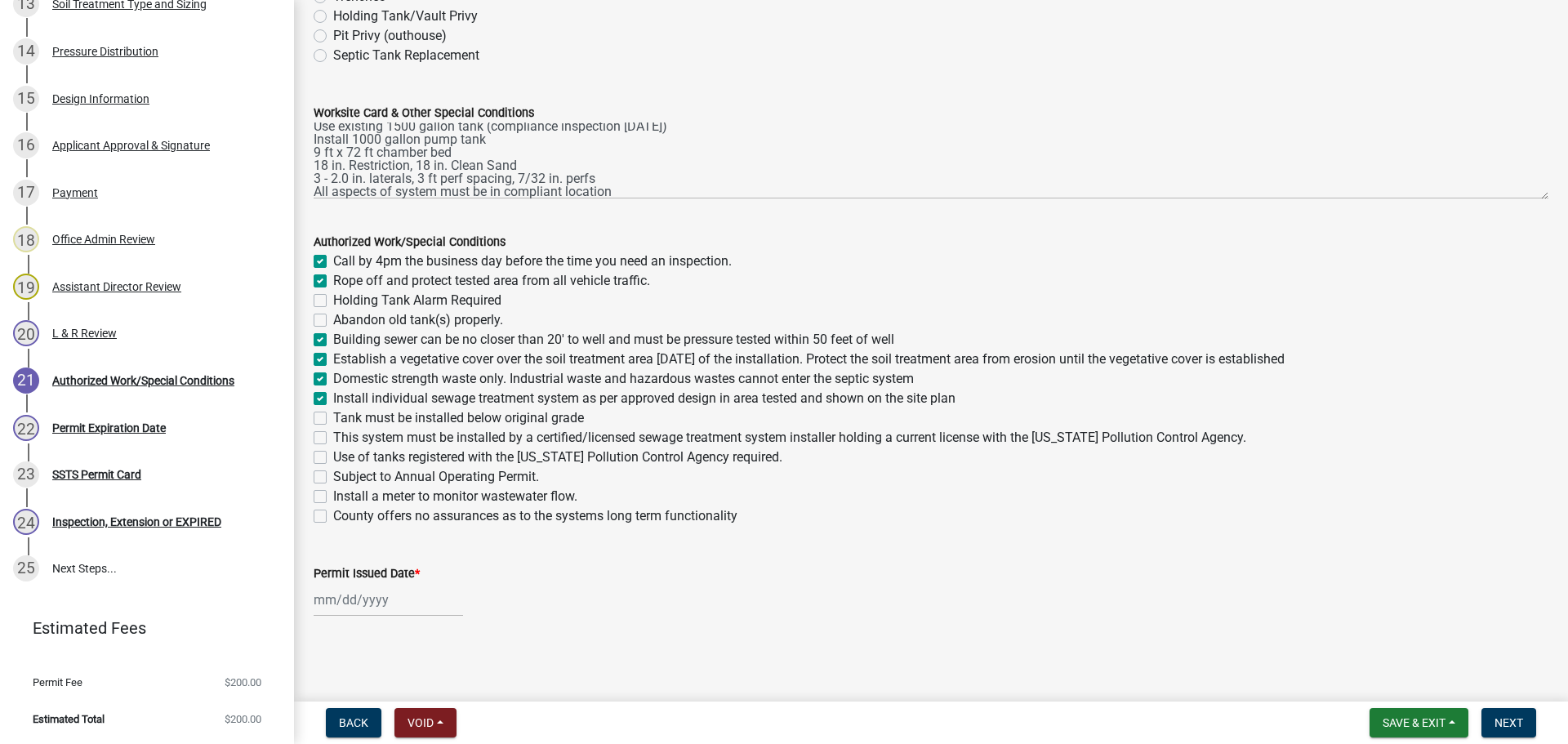
checkbox input "false"
click at [334, 420] on label "Tank must be installed below original grade" at bounding box center [459, 418] width 251 height 20
click at [334, 419] on input "Tank must be installed below original grade" at bounding box center [339, 413] width 11 height 11
checkbox input "true"
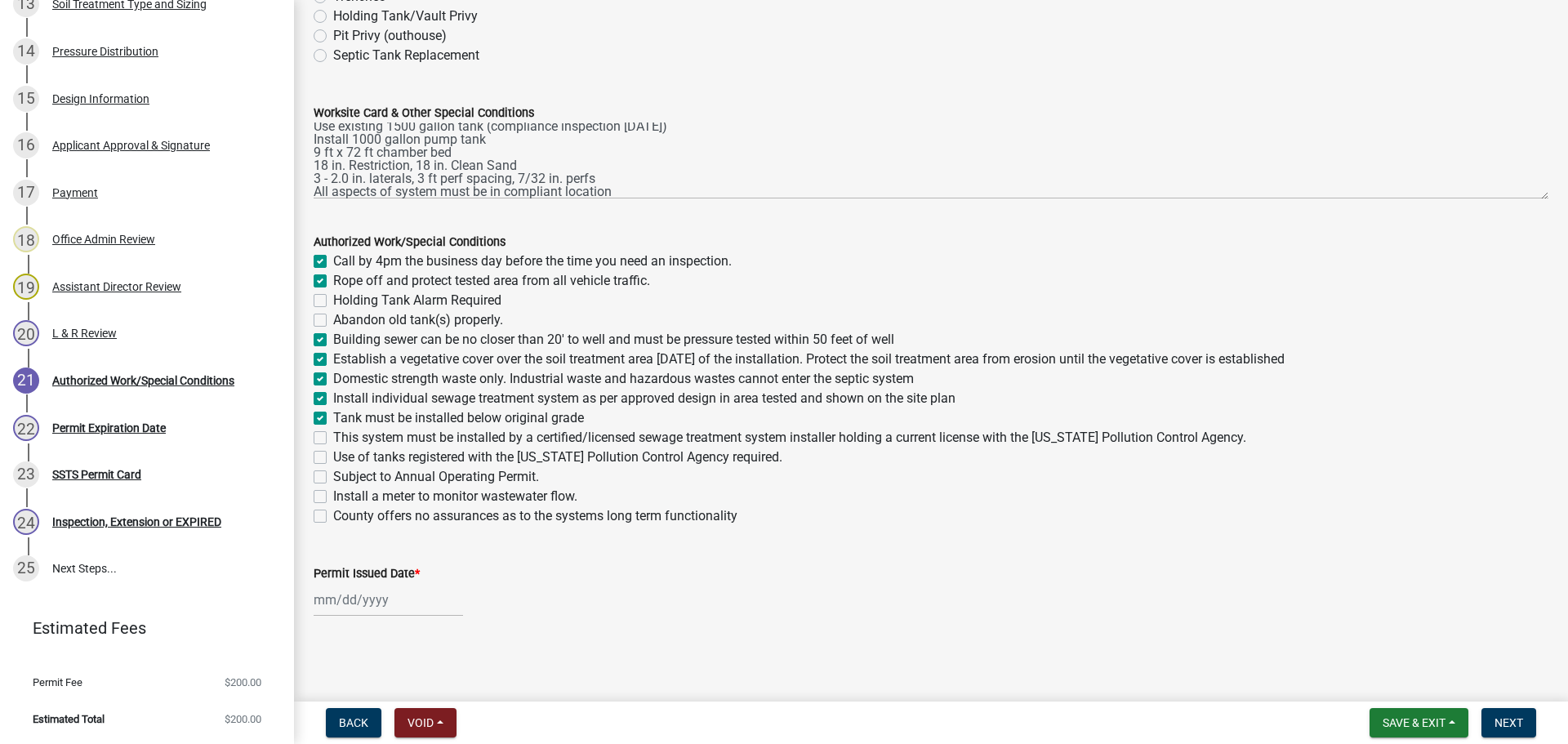
checkbox input "true"
checkbox input "false"
checkbox input "true"
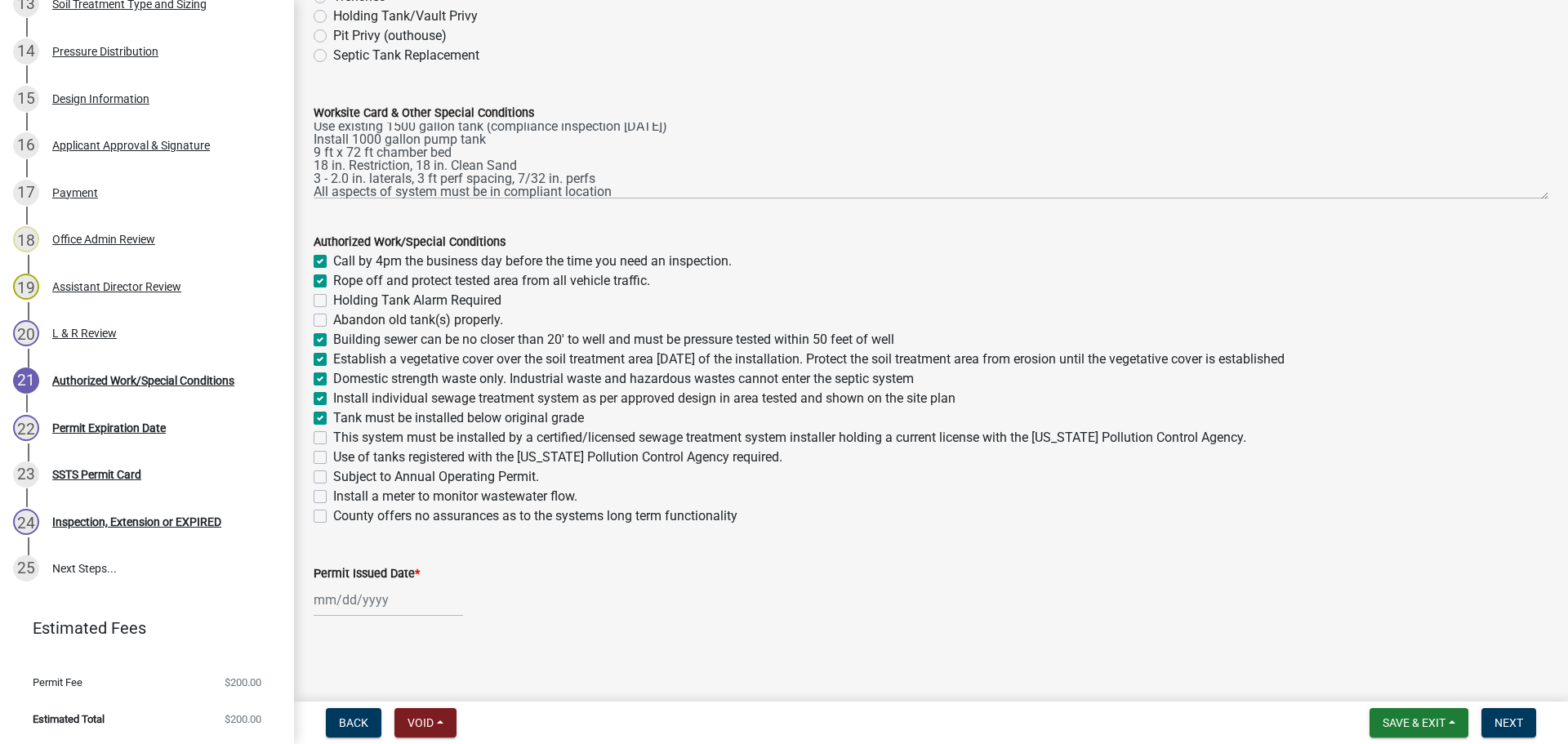
checkbox input "true"
checkbox input "false"
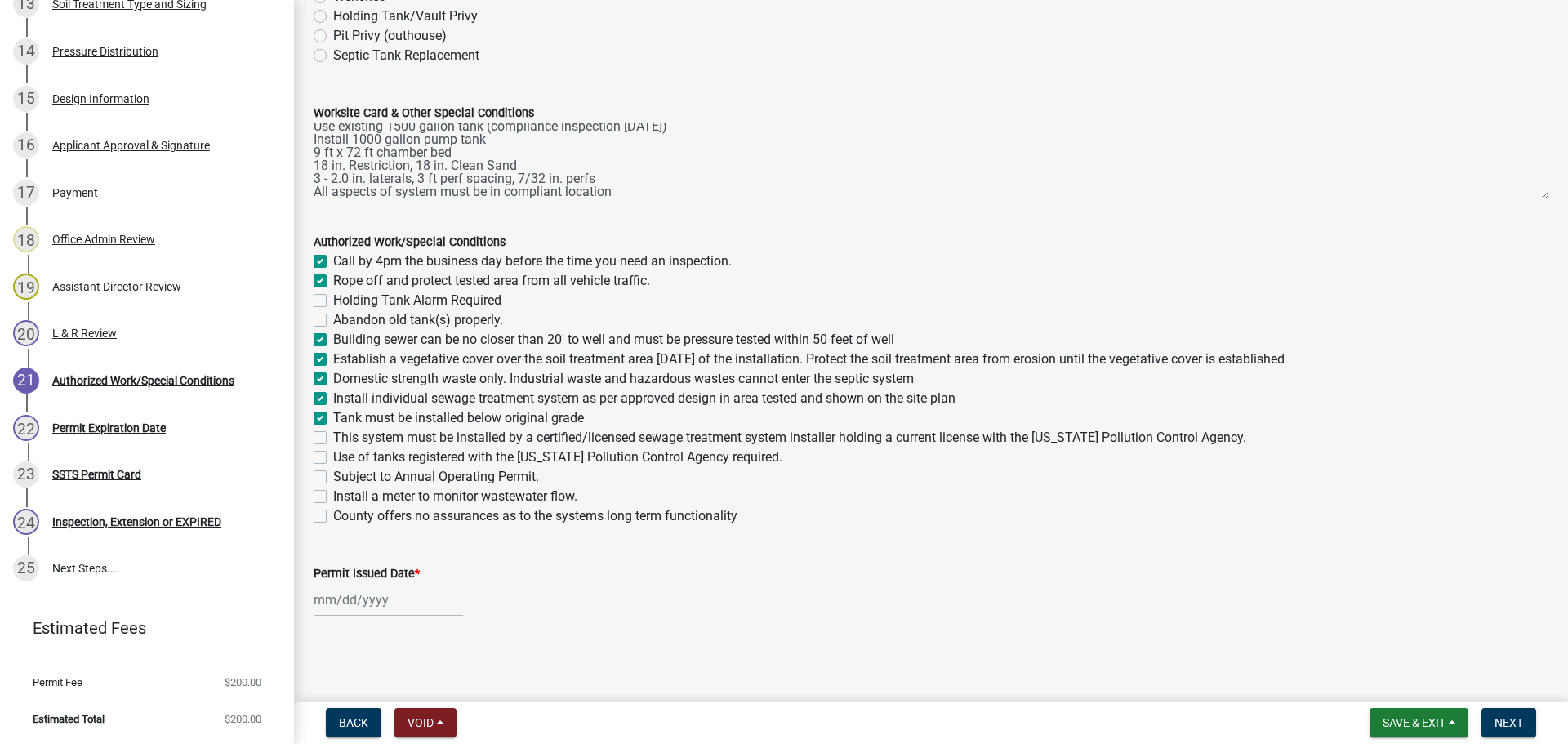
checkbox input "false"
click at [334, 439] on label "This system must be installed by a certified/licensed sewage treatment system i…" at bounding box center [790, 438] width 914 height 20
click at [334, 439] on input "This system must be installed by a certified/licensed sewage treatment system i…" at bounding box center [339, 433] width 11 height 11
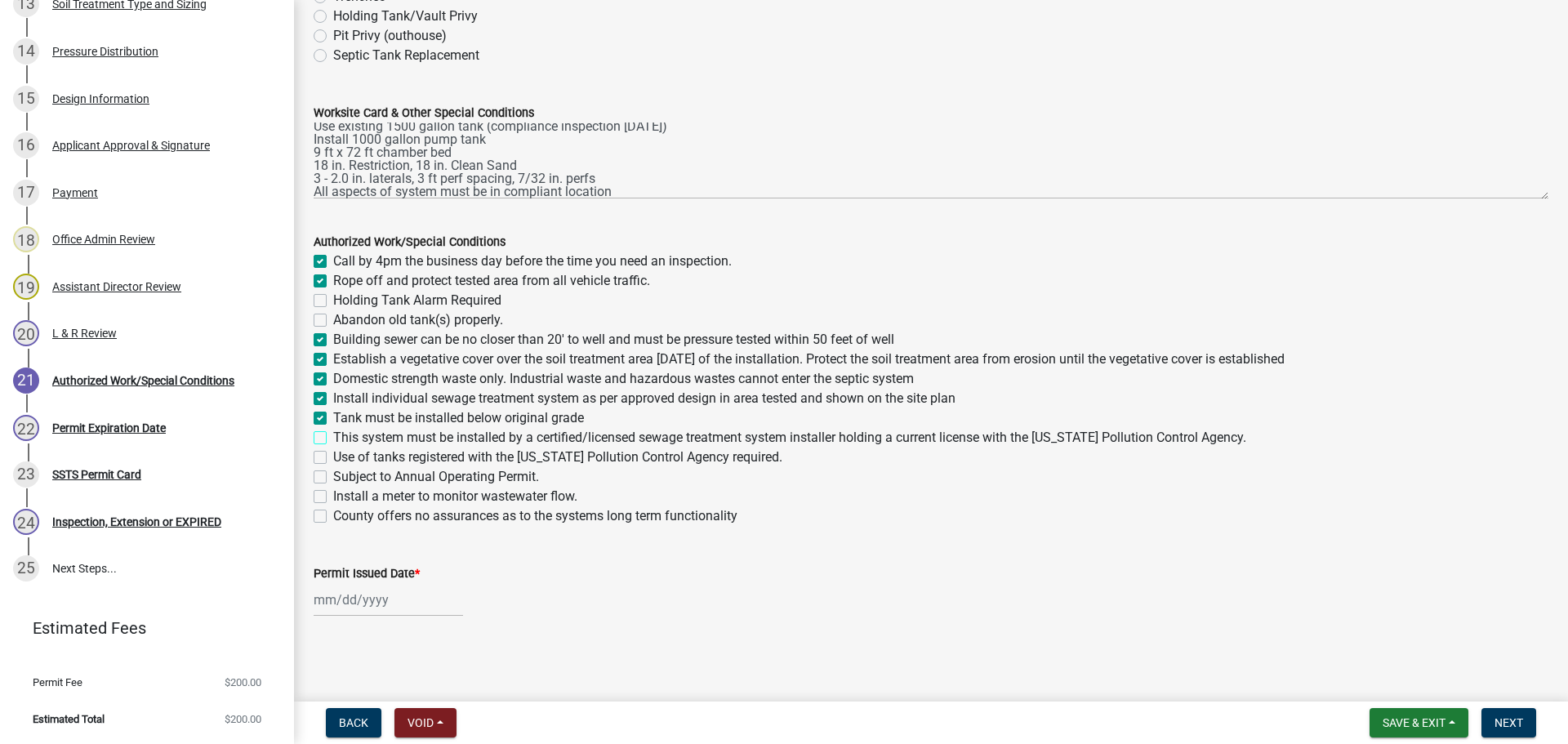
checkbox input "true"
checkbox input "false"
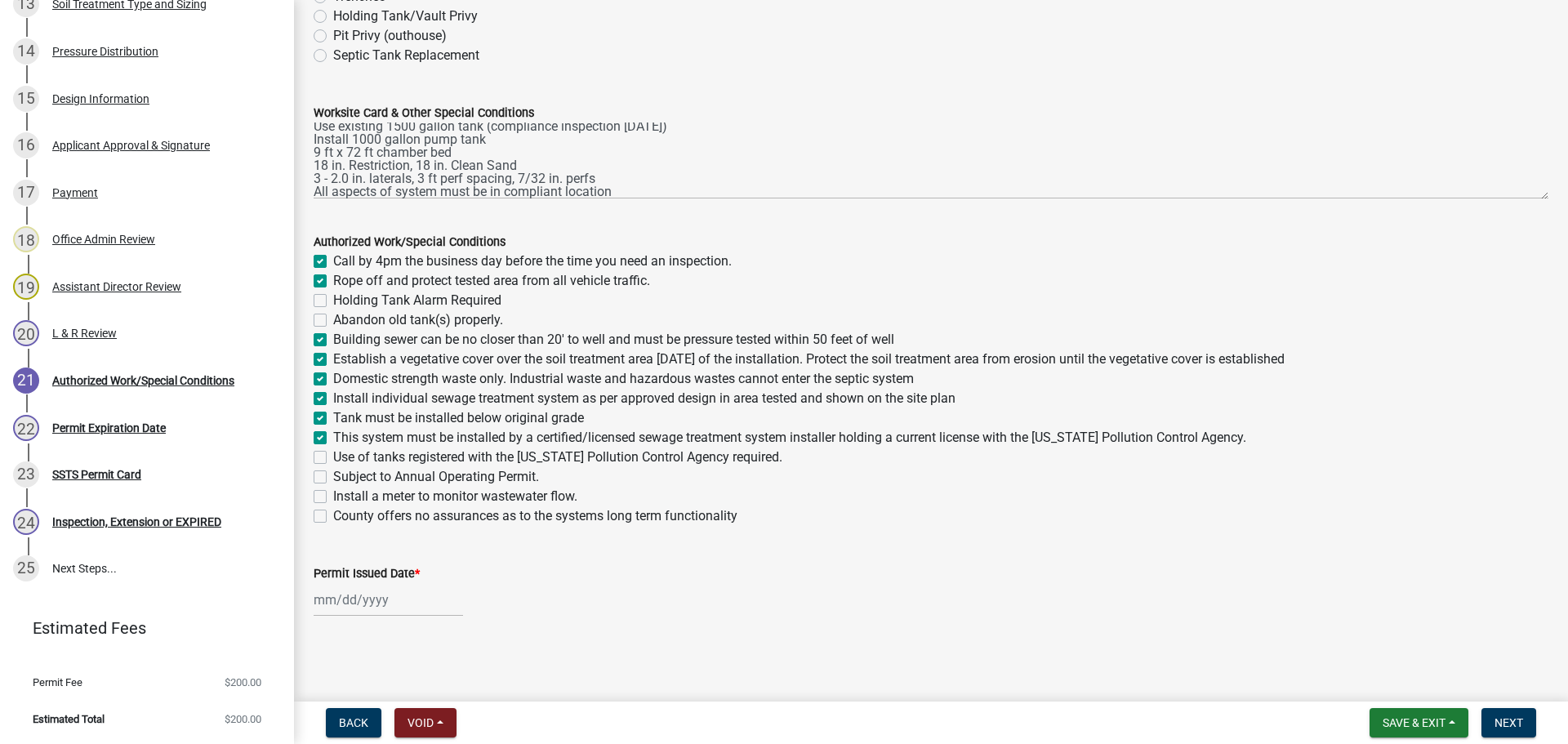
checkbox input "true"
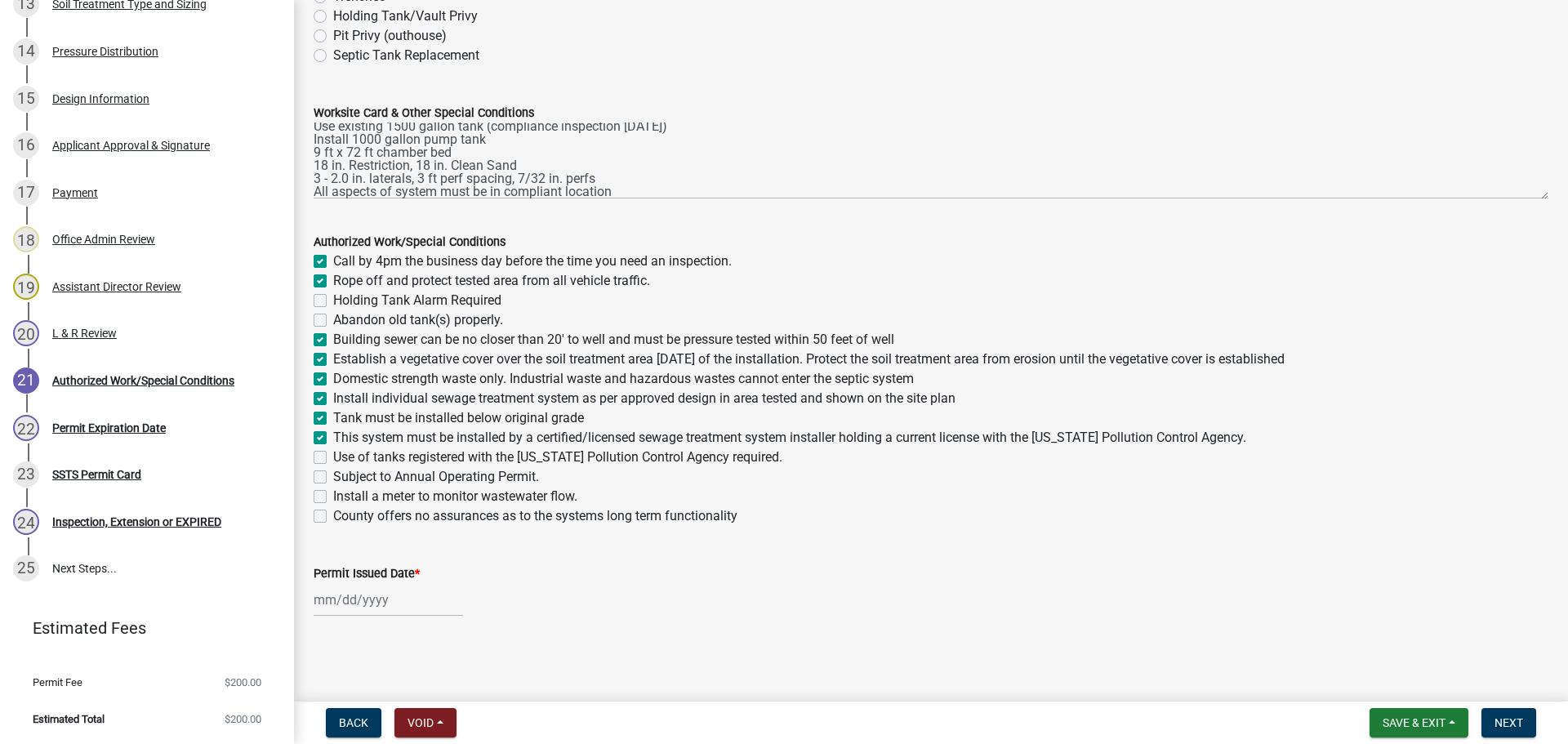
checkbox input "true"
checkbox input "false"
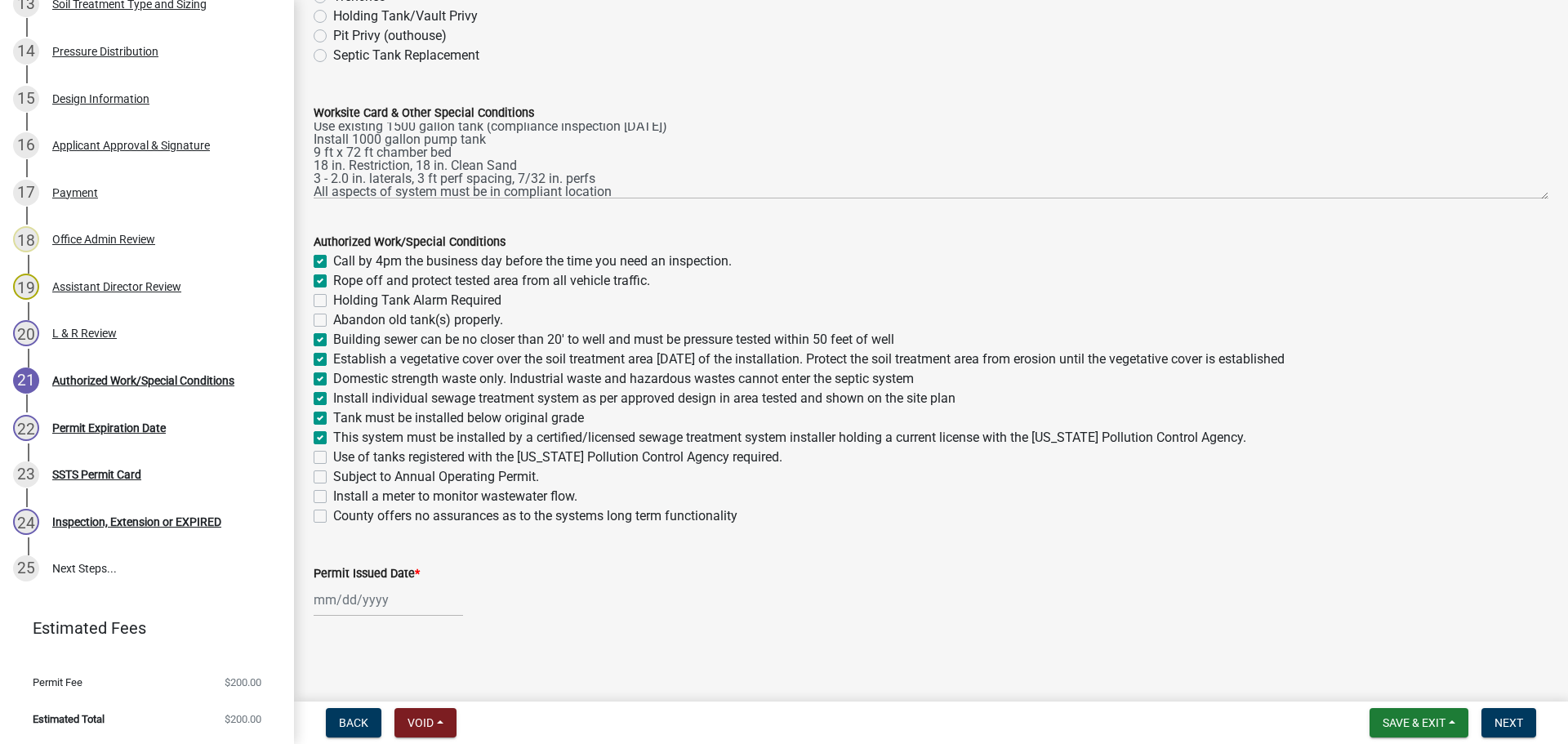
click at [334, 456] on label "Use of tanks registered with the Minnesota Pollution Control Agency required." at bounding box center [558, 457] width 449 height 20
click at [334, 456] on input "Use of tanks registered with the Minnesota Pollution Control Agency required." at bounding box center [339, 452] width 11 height 11
checkbox input "true"
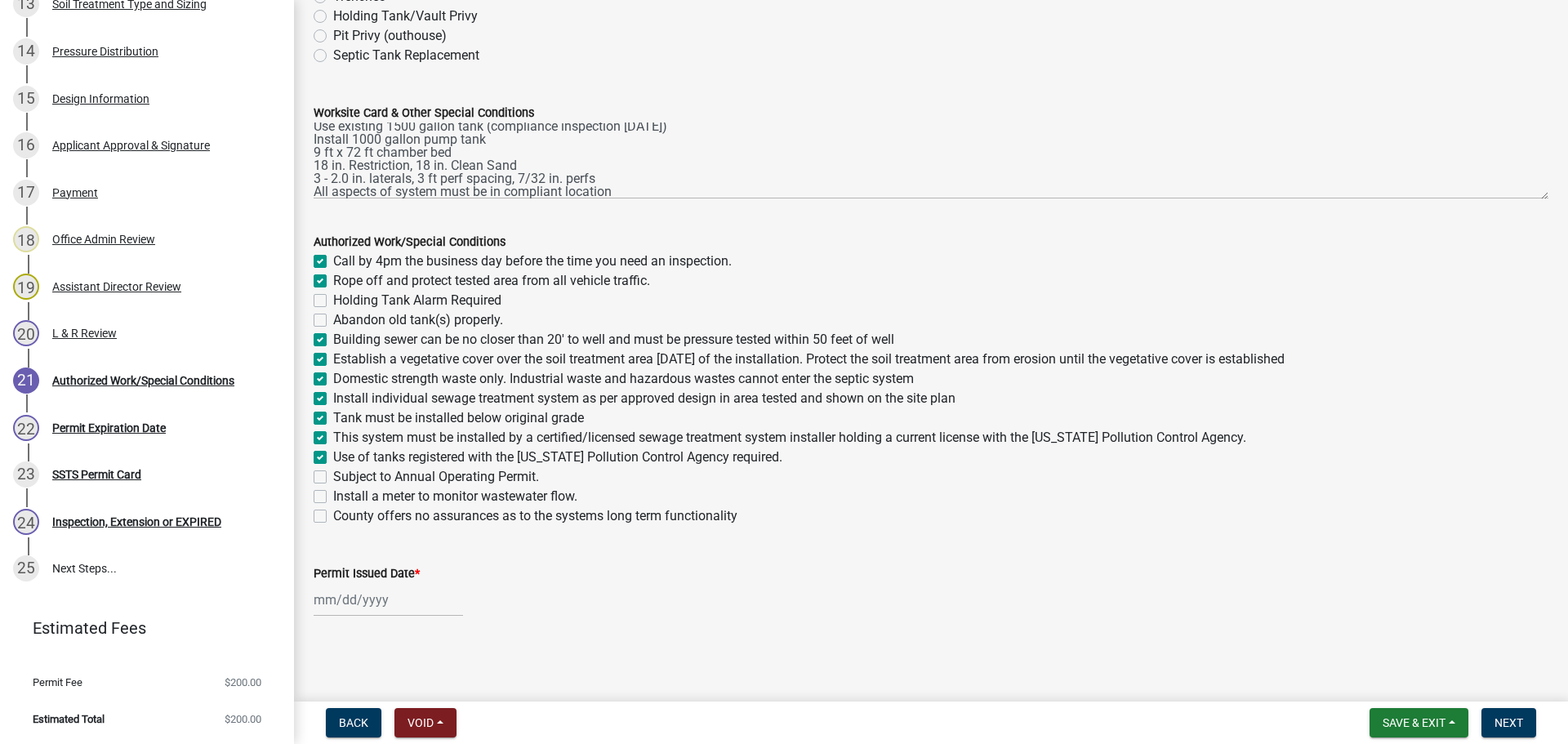
checkbox input "false"
checkbox input "true"
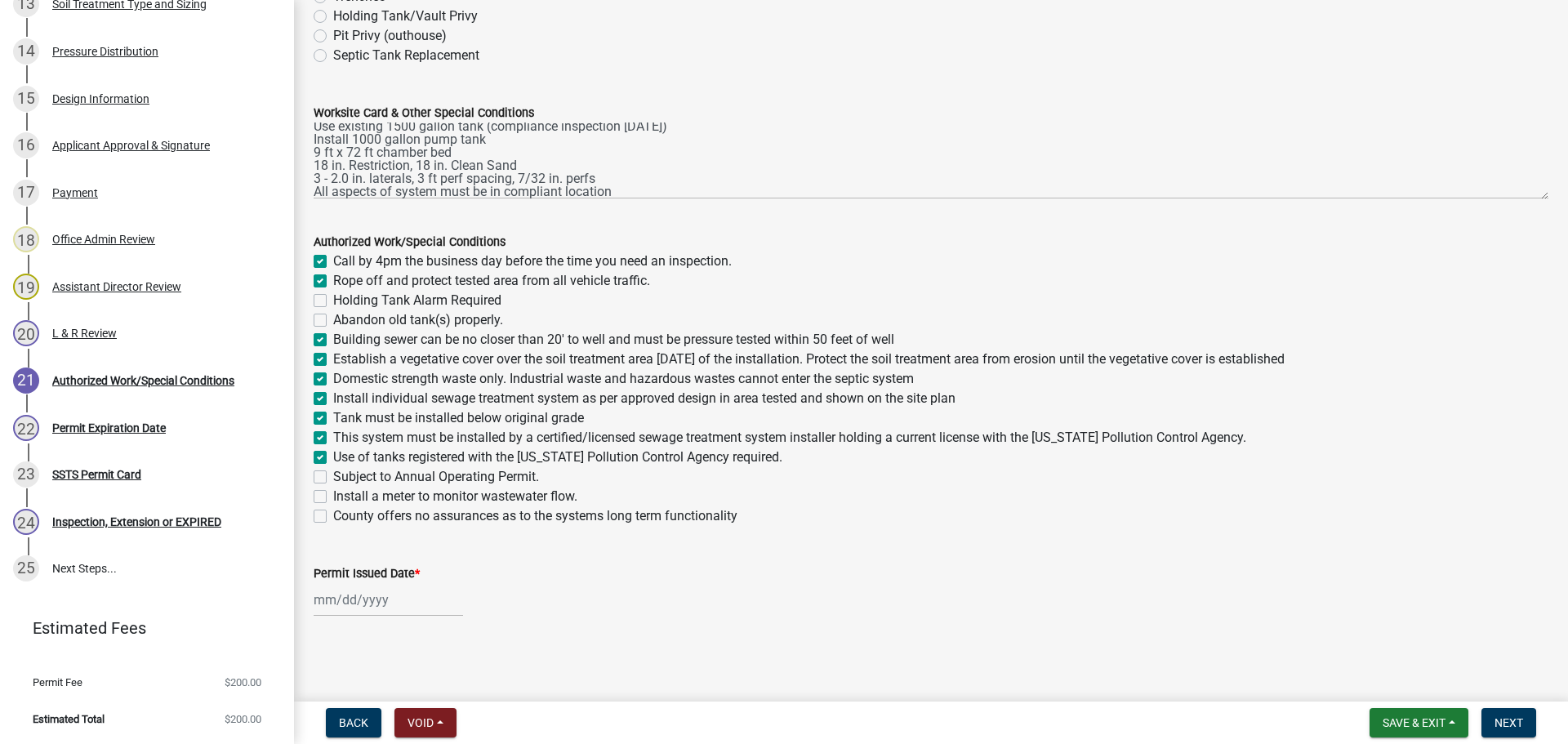
checkbox input "true"
checkbox input "false"
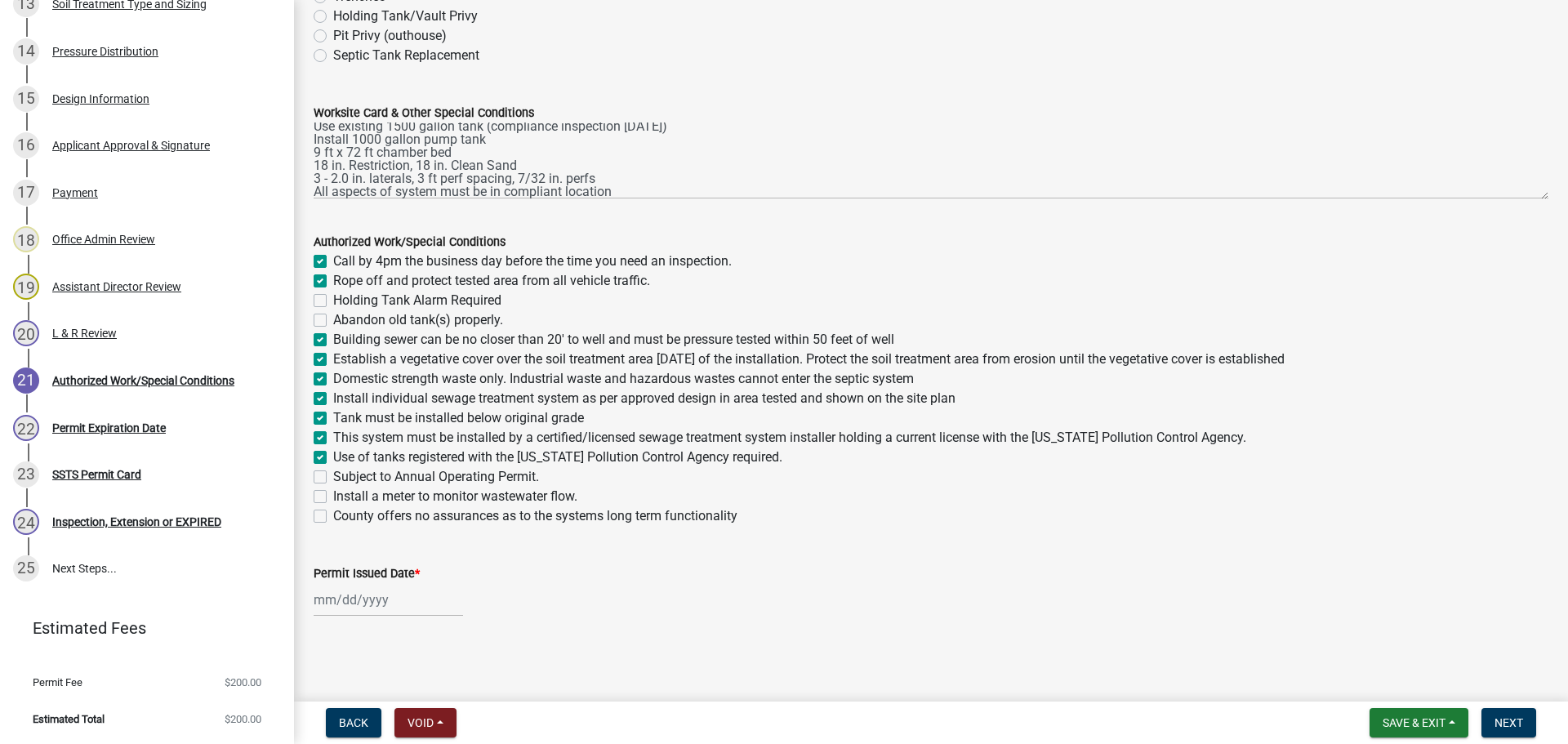
checkbox input "false"
click at [388, 599] on div at bounding box center [389, 600] width 149 height 33
select select "10"
select select "2025"
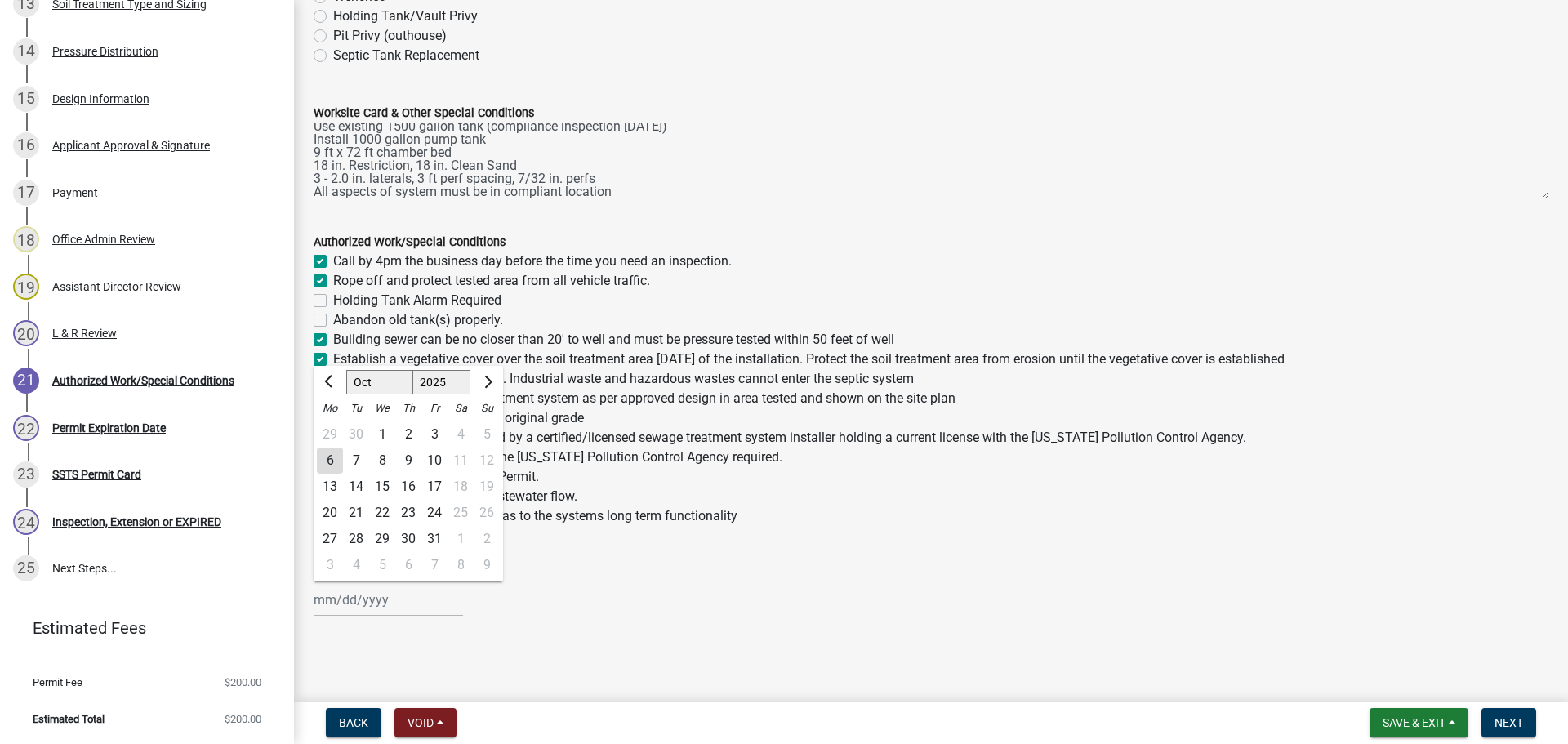
click at [329, 451] on div "6" at bounding box center [330, 460] width 26 height 27
type input "[DATE]"
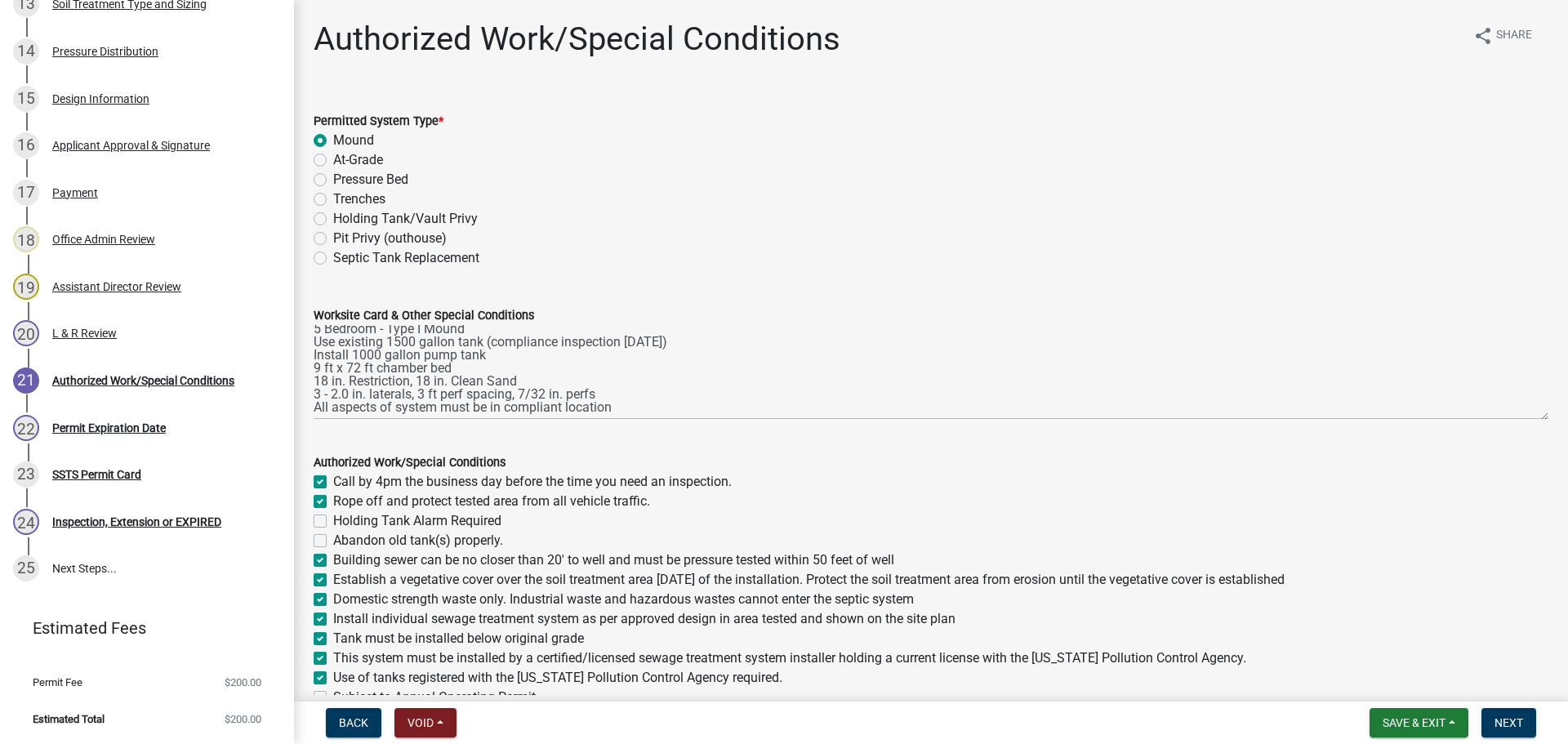
scroll to position [0, 0]
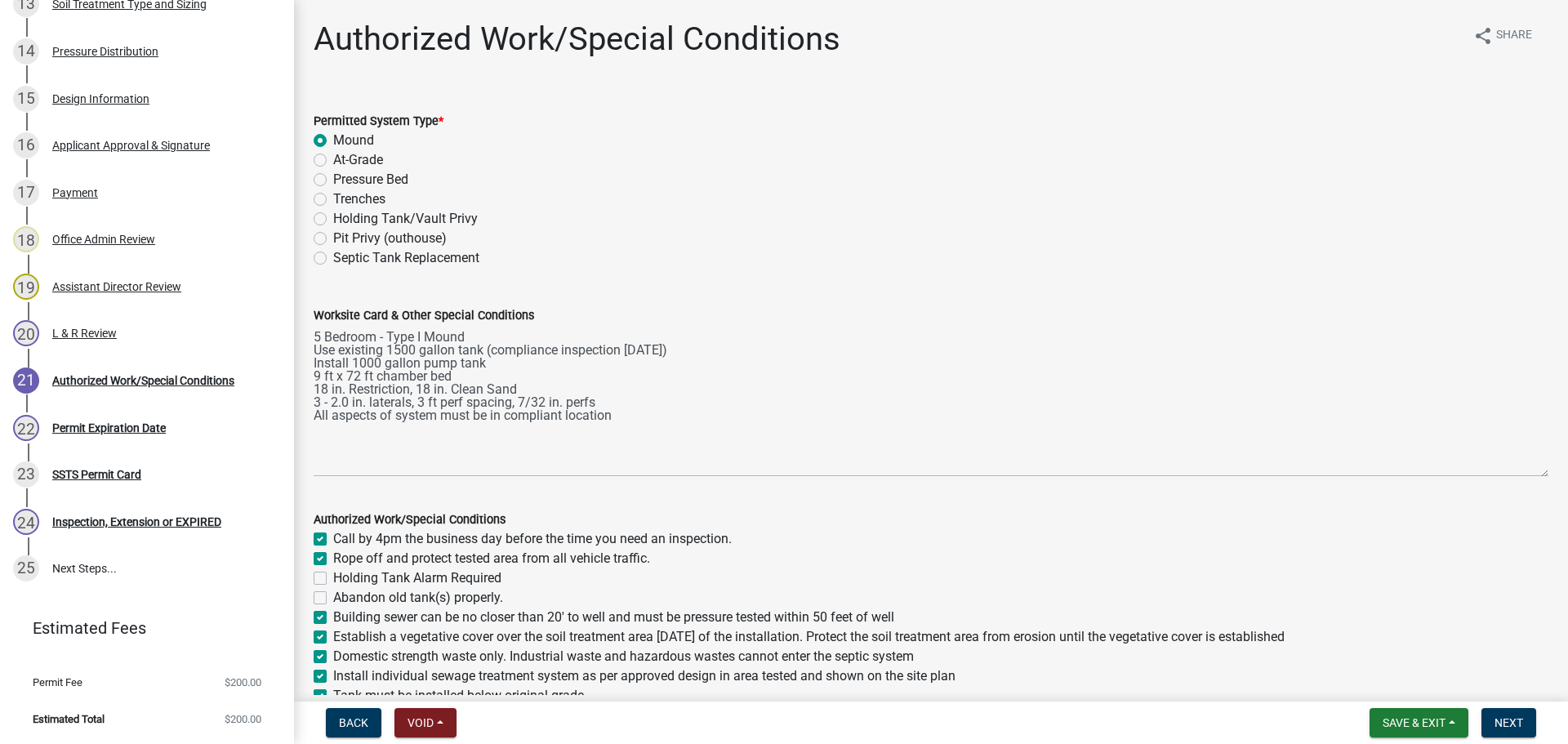
drag, startPoint x: 1536, startPoint y: 412, endPoint x: 1549, endPoint y: 476, distance: 65.3
click at [1549, 476] on div "Authorized Work/Special Conditions share Share Permitted System Type * Mound At…" at bounding box center [931, 472] width 1275 height 905
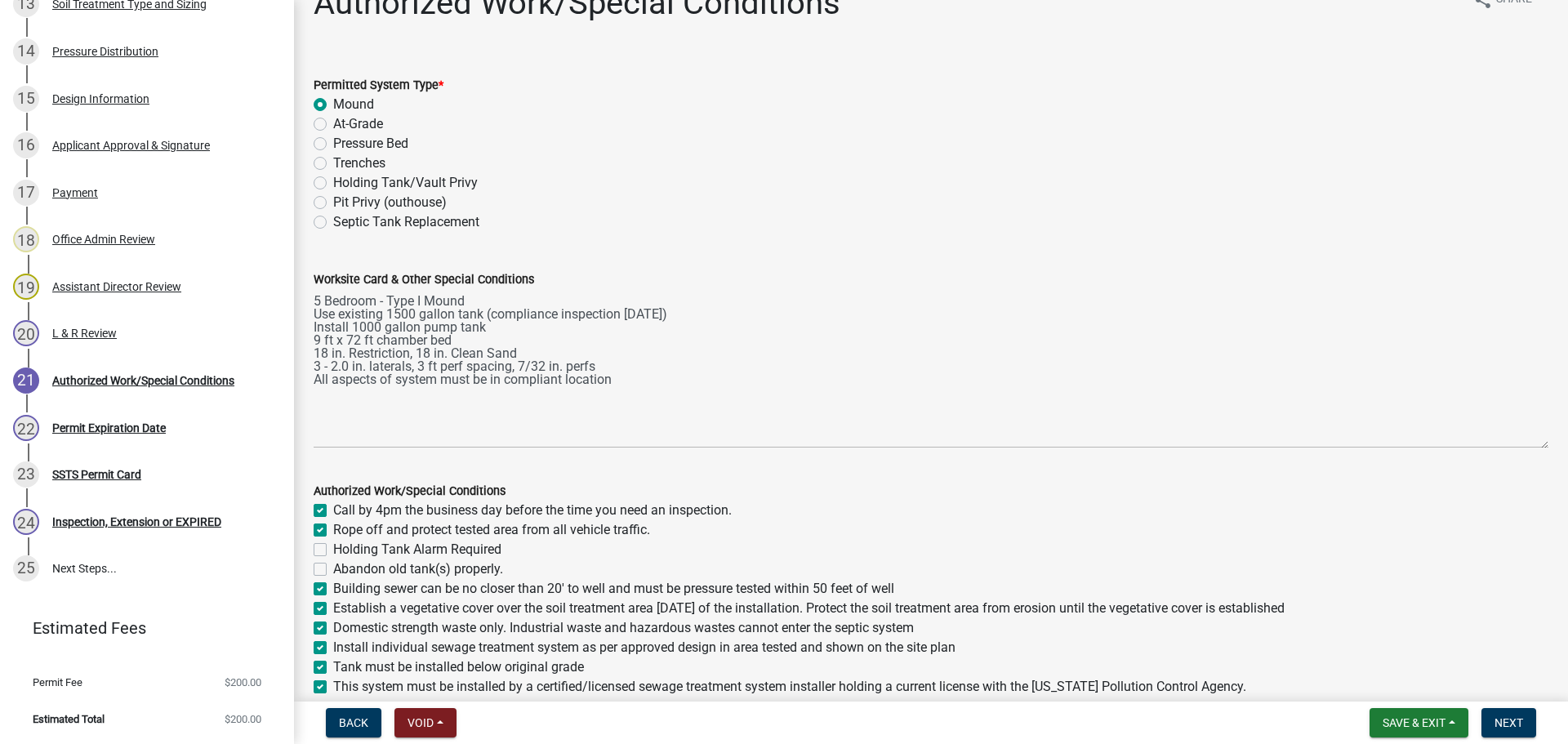
scroll to position [20, 0]
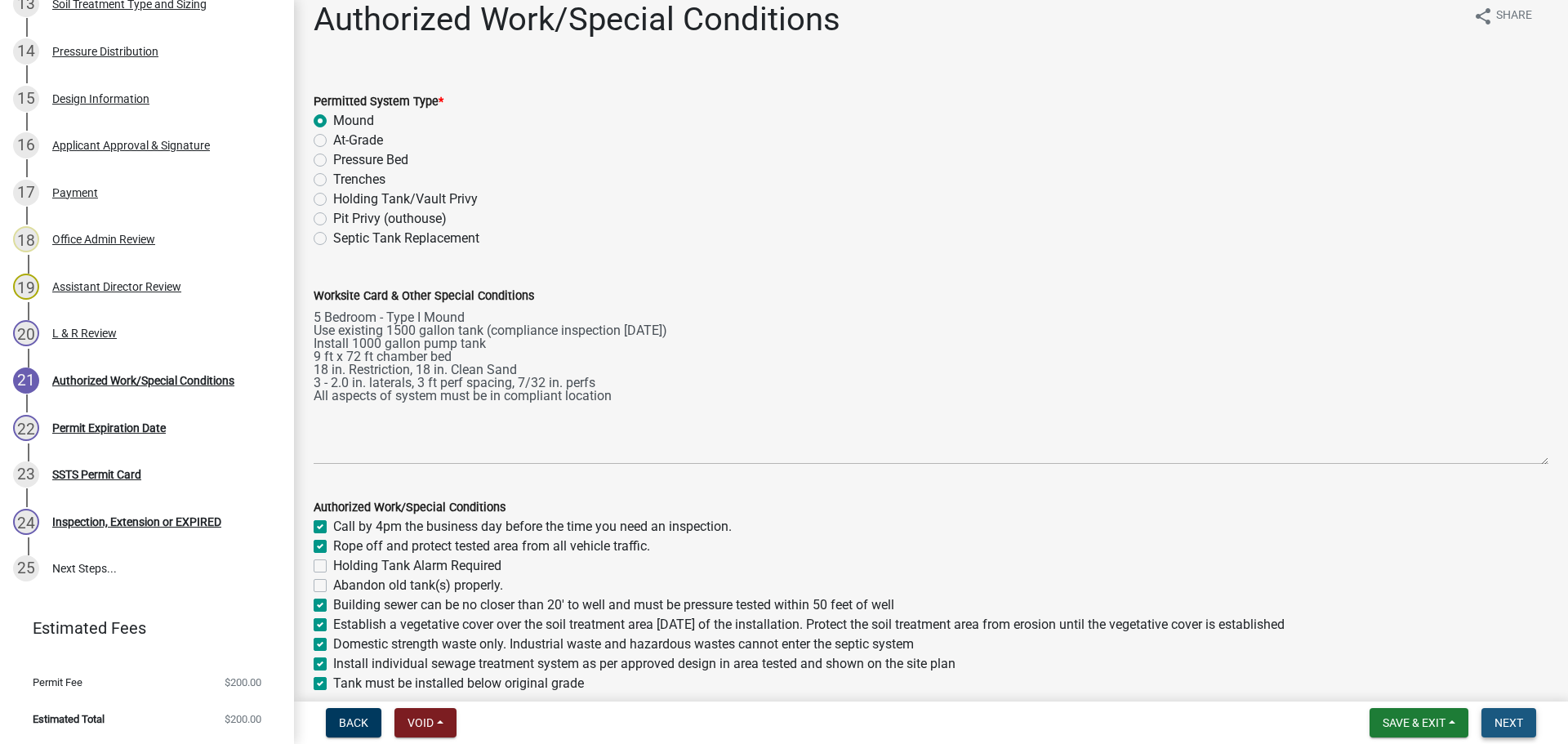
click at [1530, 723] on button "Next" at bounding box center [1509, 723] width 55 height 29
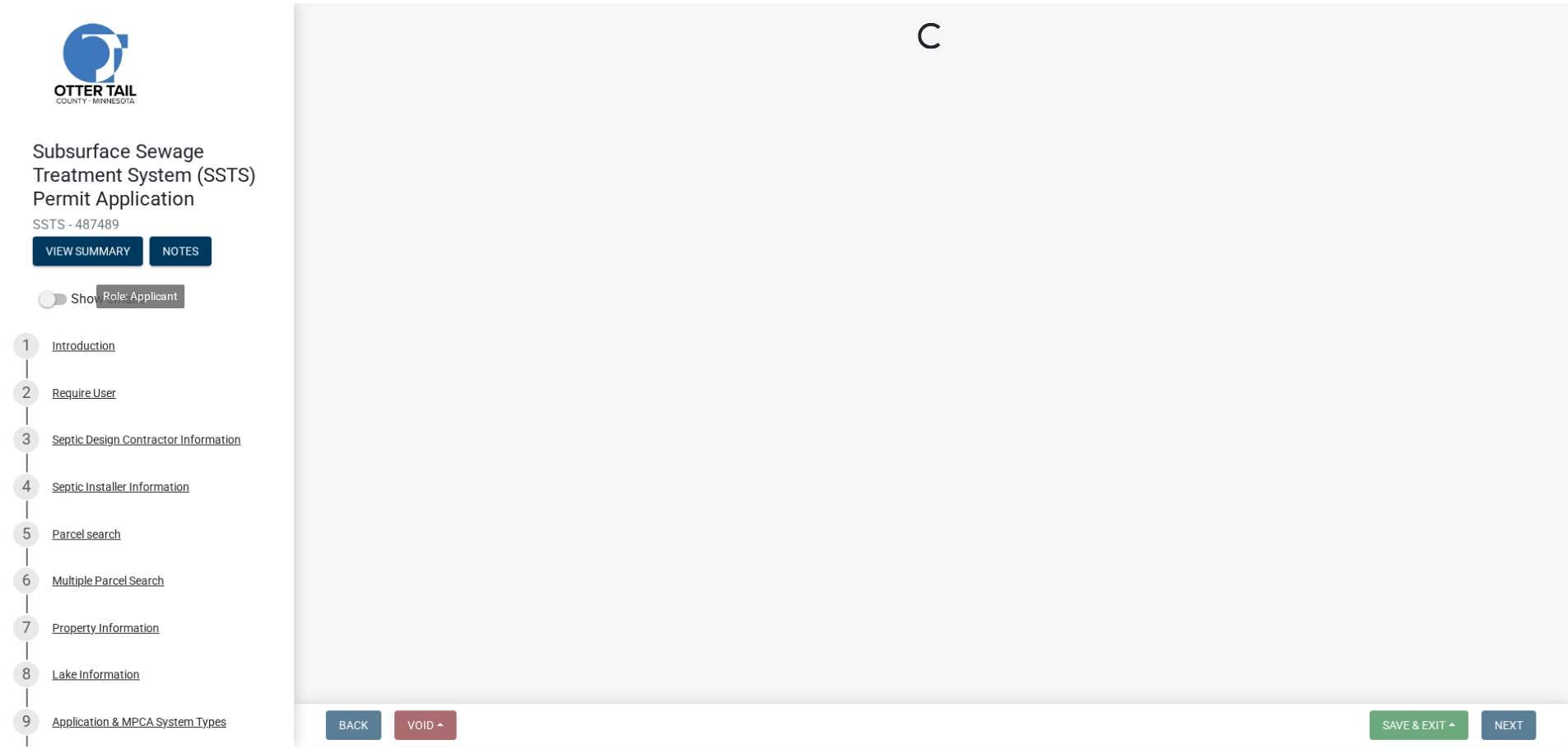
scroll to position [0, 0]
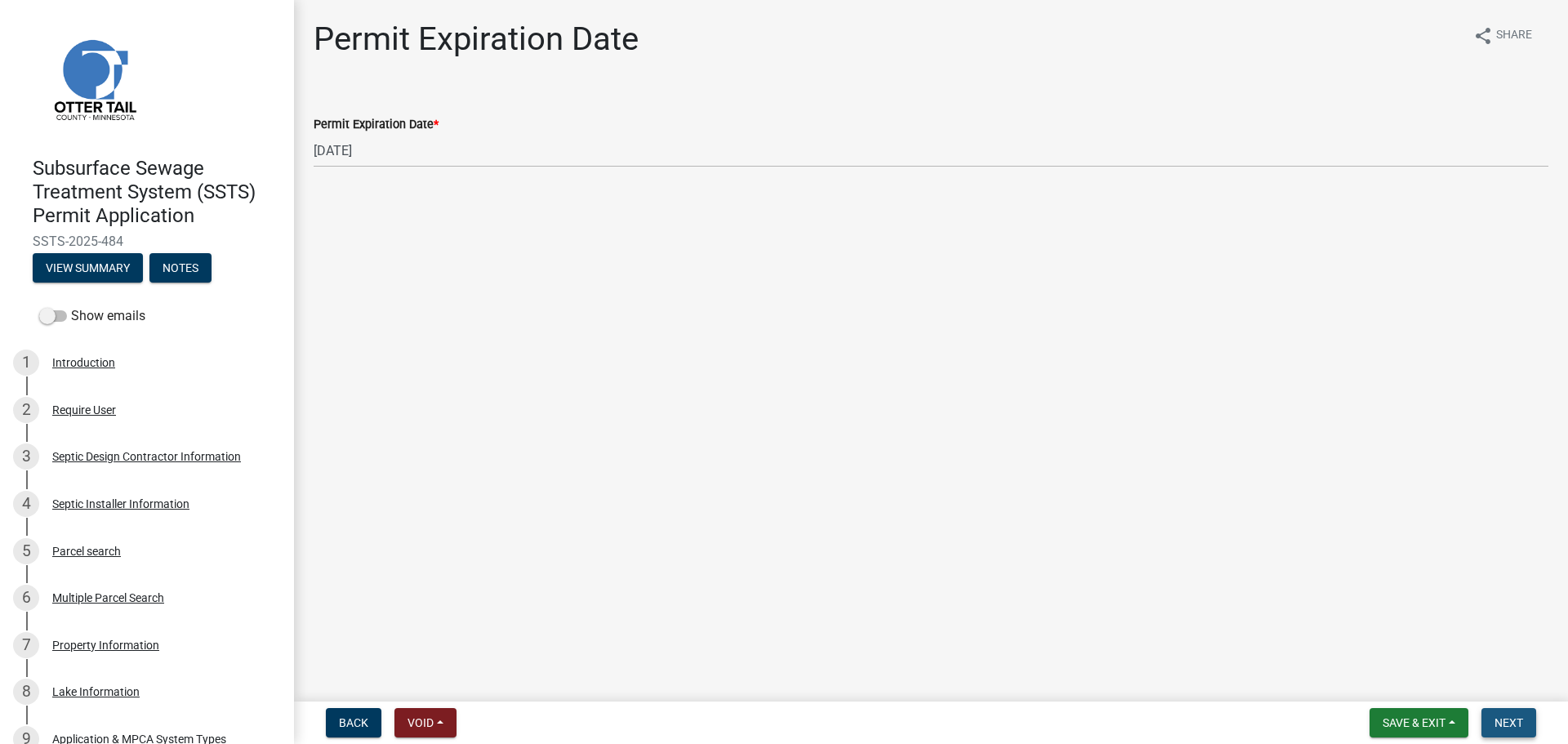
click at [1534, 719] on button "Next" at bounding box center [1509, 723] width 55 height 29
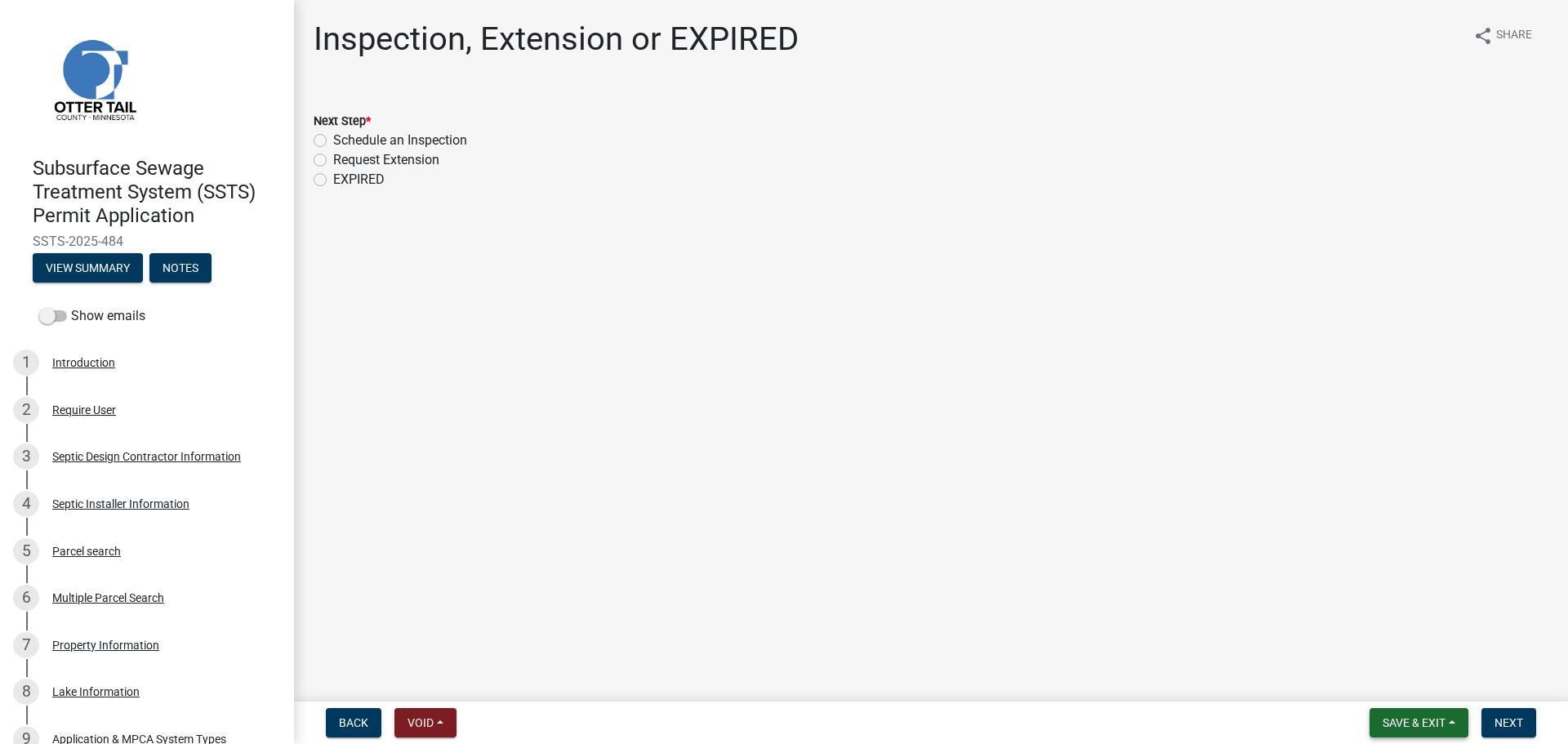
click at [1397, 731] on button "Save & Exit" at bounding box center [1419, 723] width 99 height 29
click at [1387, 671] on button "Save & Exit" at bounding box center [1403, 680] width 131 height 39
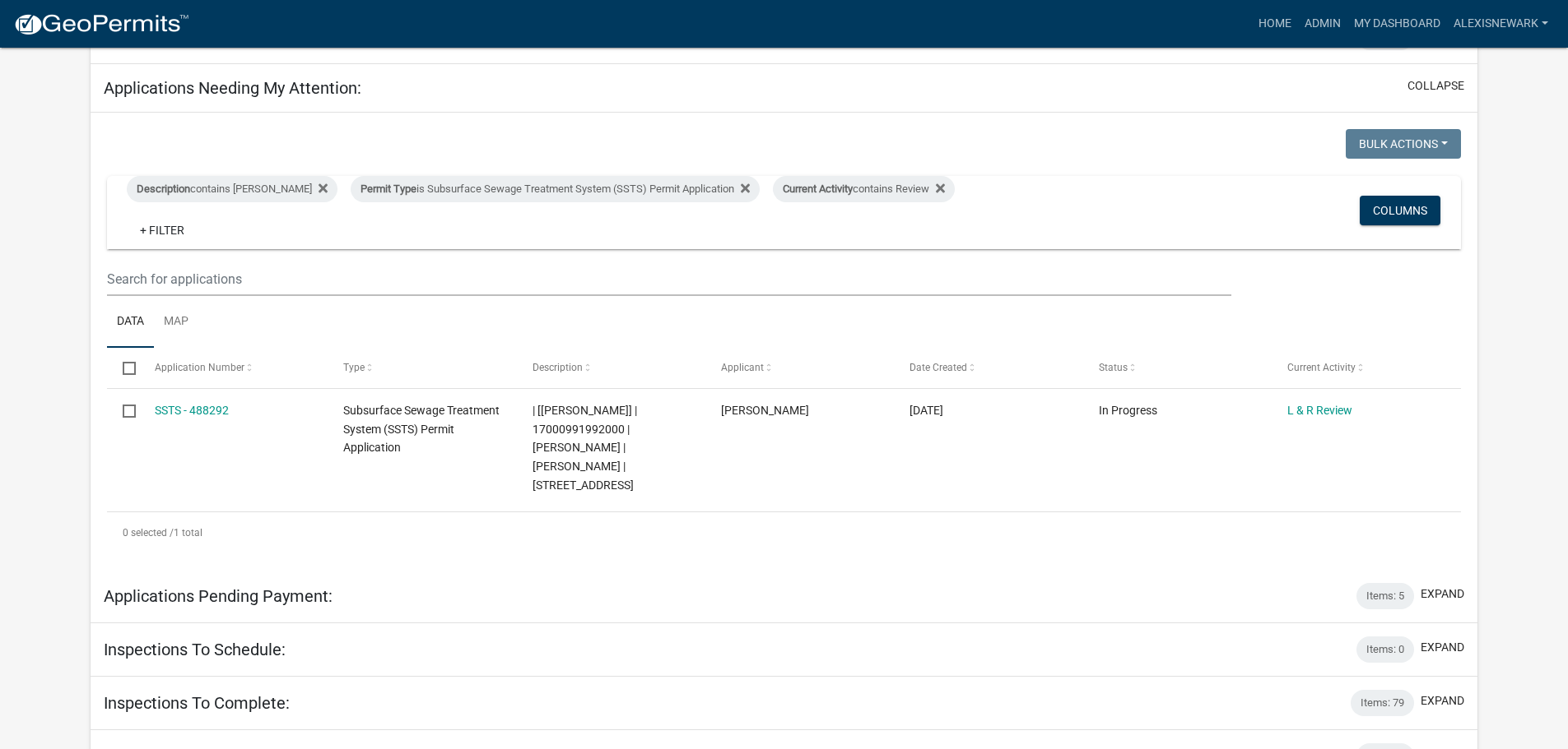
scroll to position [206, 0]
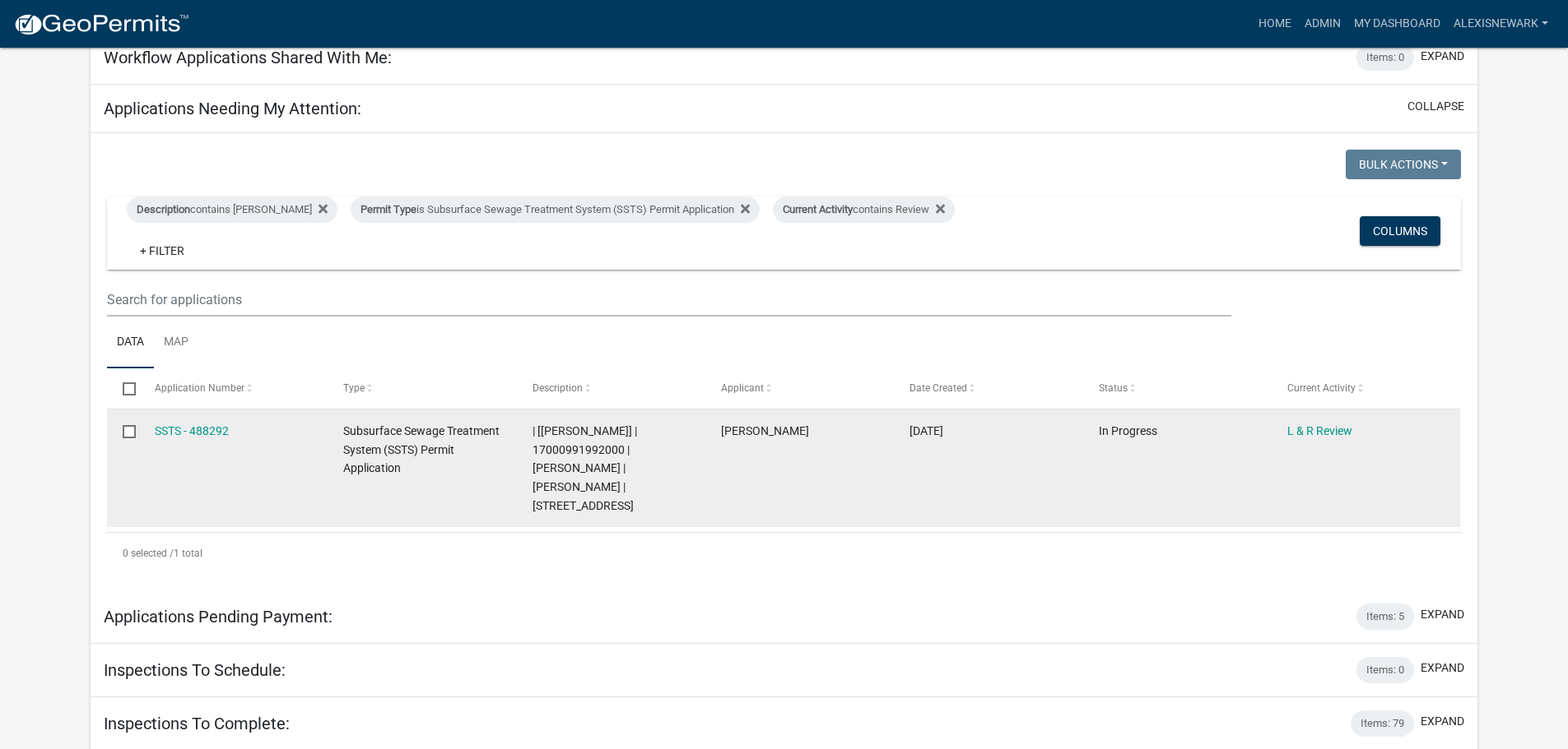
click at [189, 422] on div "SSTS - 488292" at bounding box center [233, 431] width 157 height 19
click at [189, 428] on link "SSTS - 488292" at bounding box center [192, 431] width 74 height 13
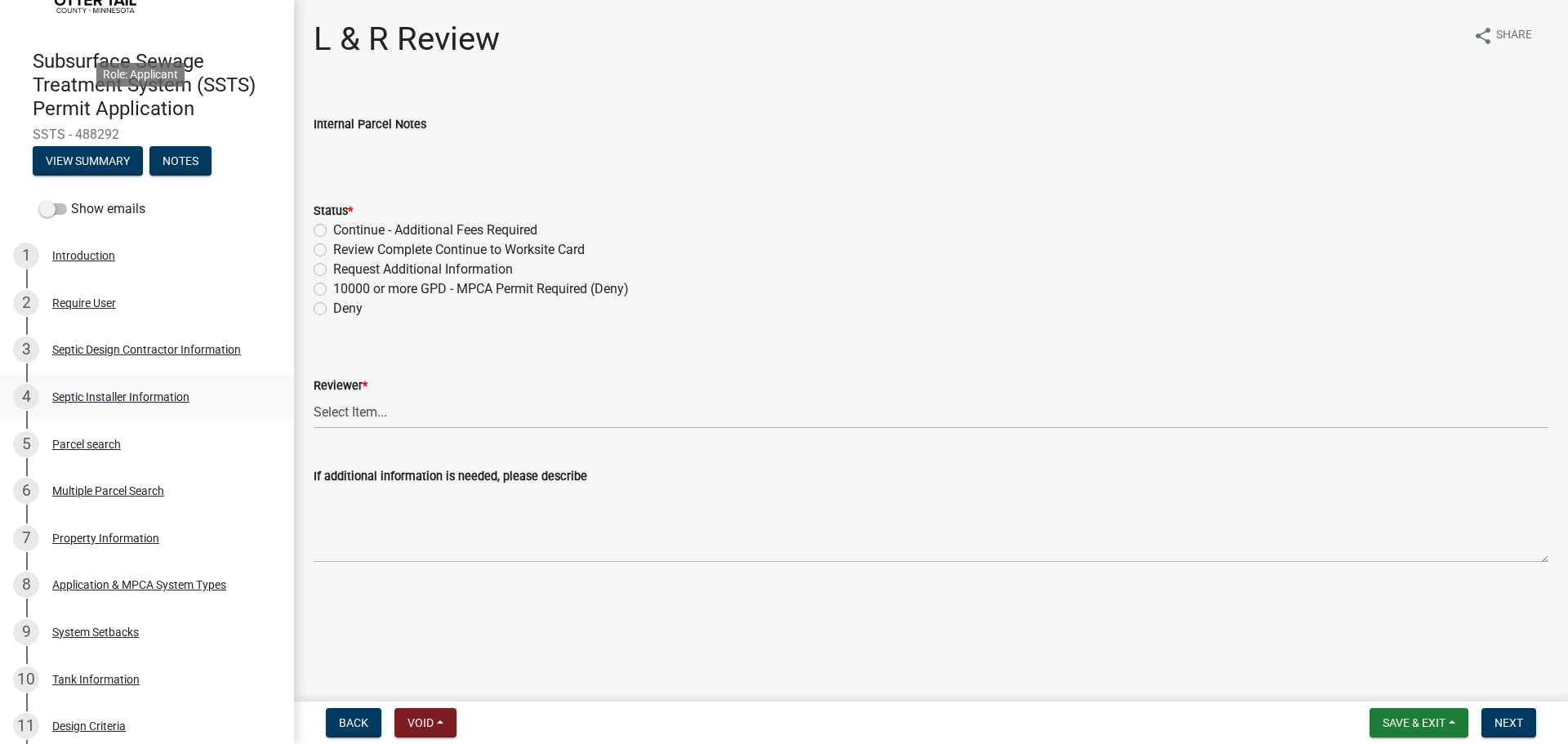
scroll to position [347, 0]
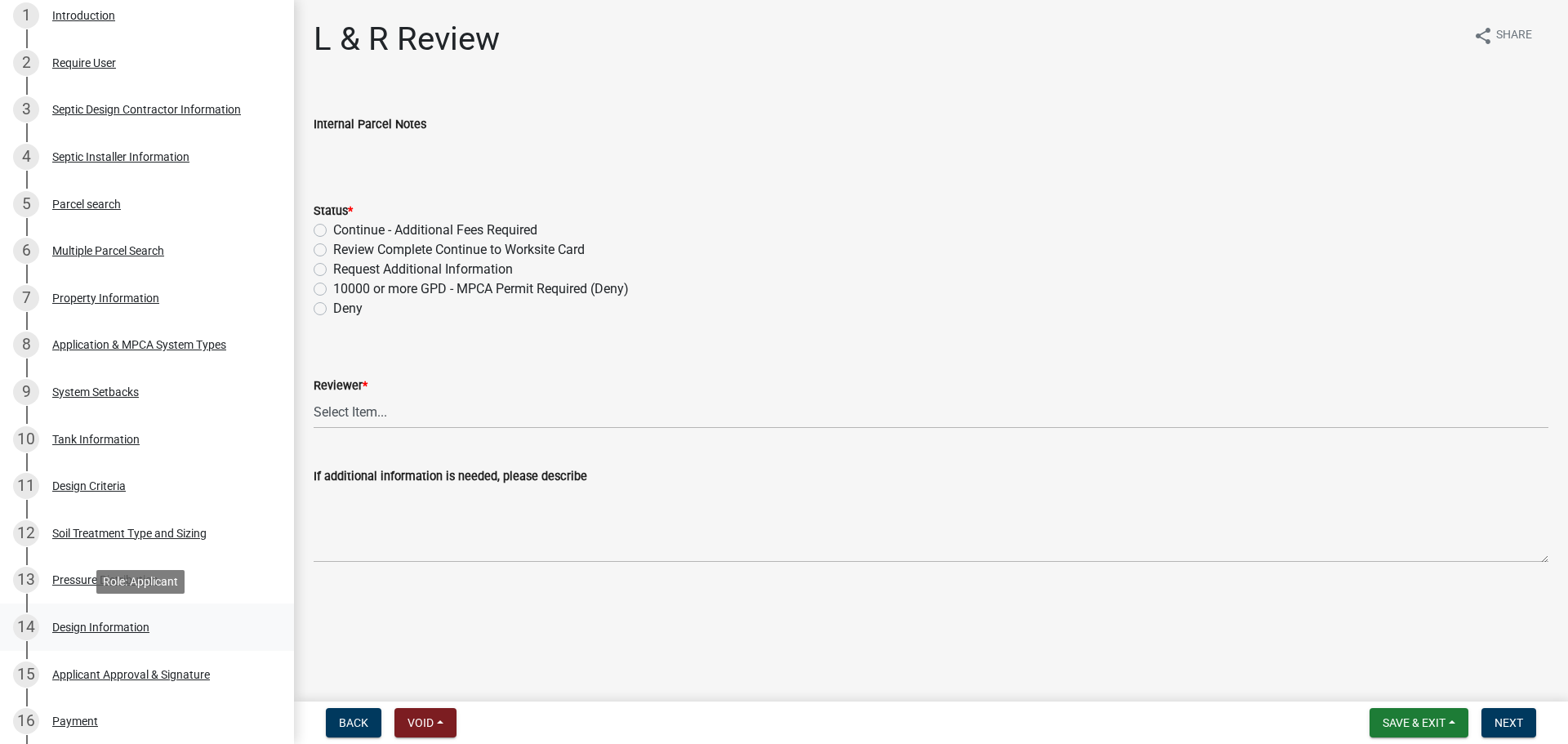
click at [157, 610] on link "14 Design Information" at bounding box center [147, 627] width 294 height 47
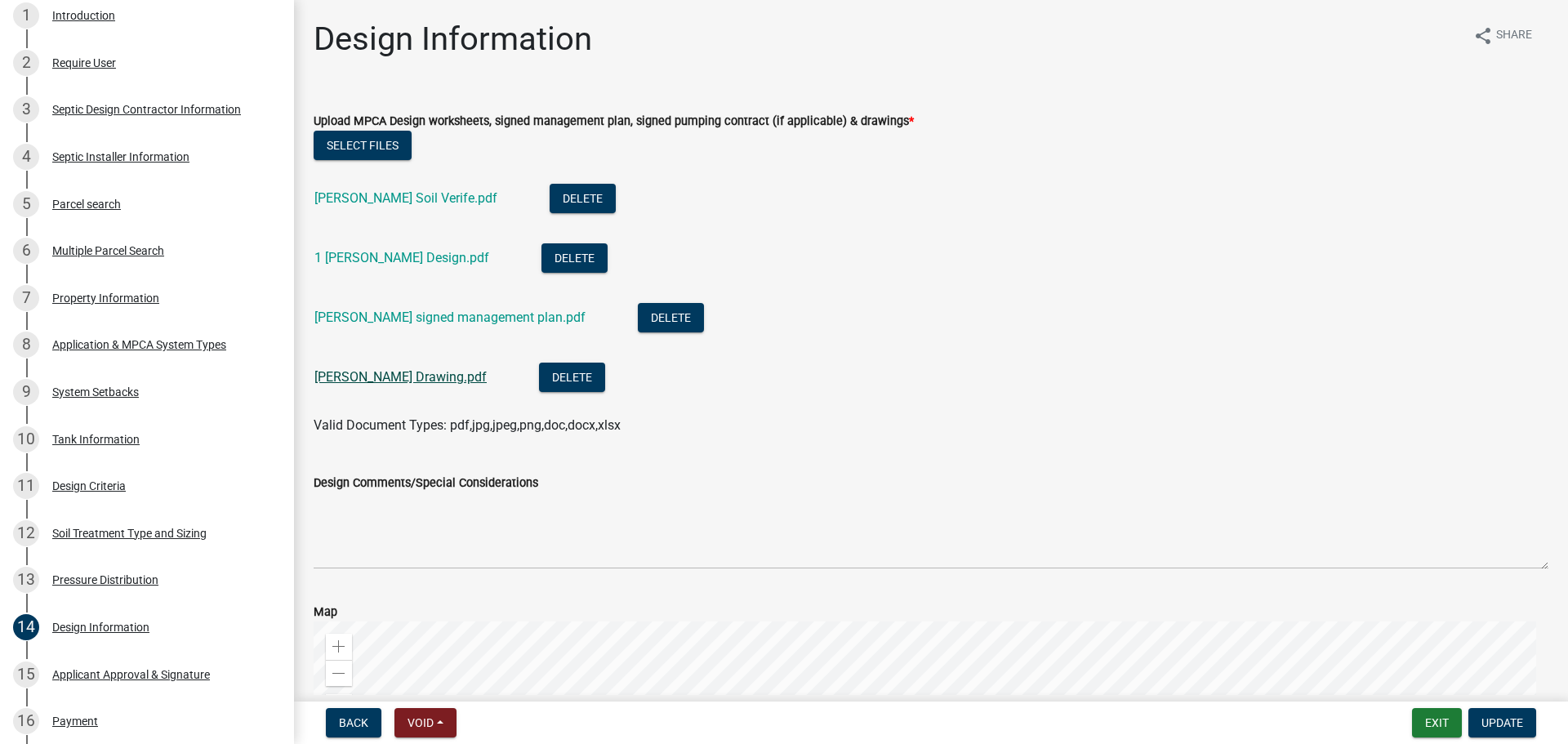
click at [410, 376] on link "Todd Carlson Drawing.pdf" at bounding box center [401, 377] width 173 height 16
click at [376, 308] on div "Todd Carlson signed management plan.pdf" at bounding box center [463, 320] width 297 height 33
click at [377, 313] on link "Todd Carlson signed management plan.pdf" at bounding box center [450, 318] width 271 height 16
click at [461, 258] on link "1 Todd Carlson Design.pdf" at bounding box center [402, 258] width 175 height 16
click at [431, 204] on link "Todd Carlson Soil Verife.pdf" at bounding box center [406, 198] width 183 height 16
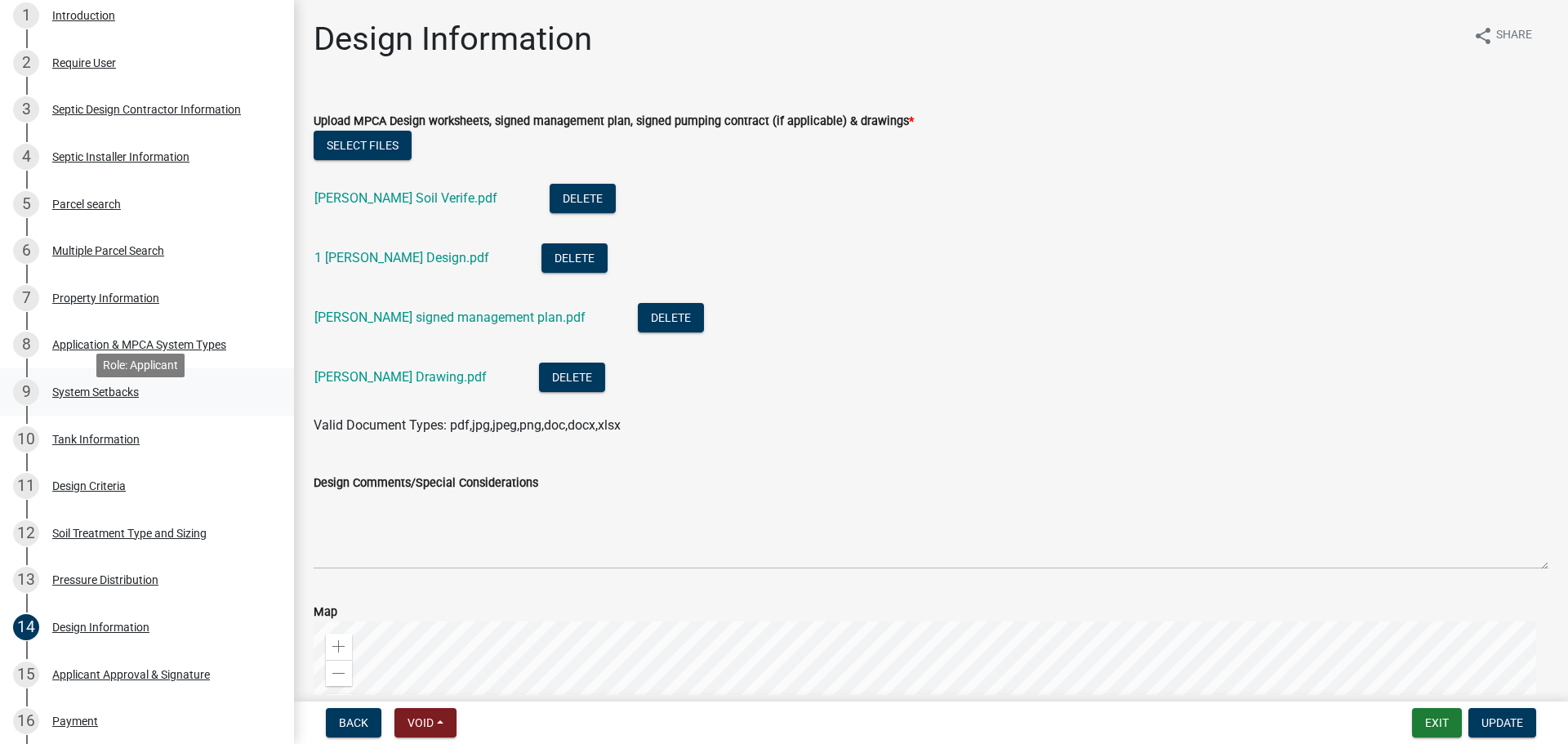
scroll to position [286, 0]
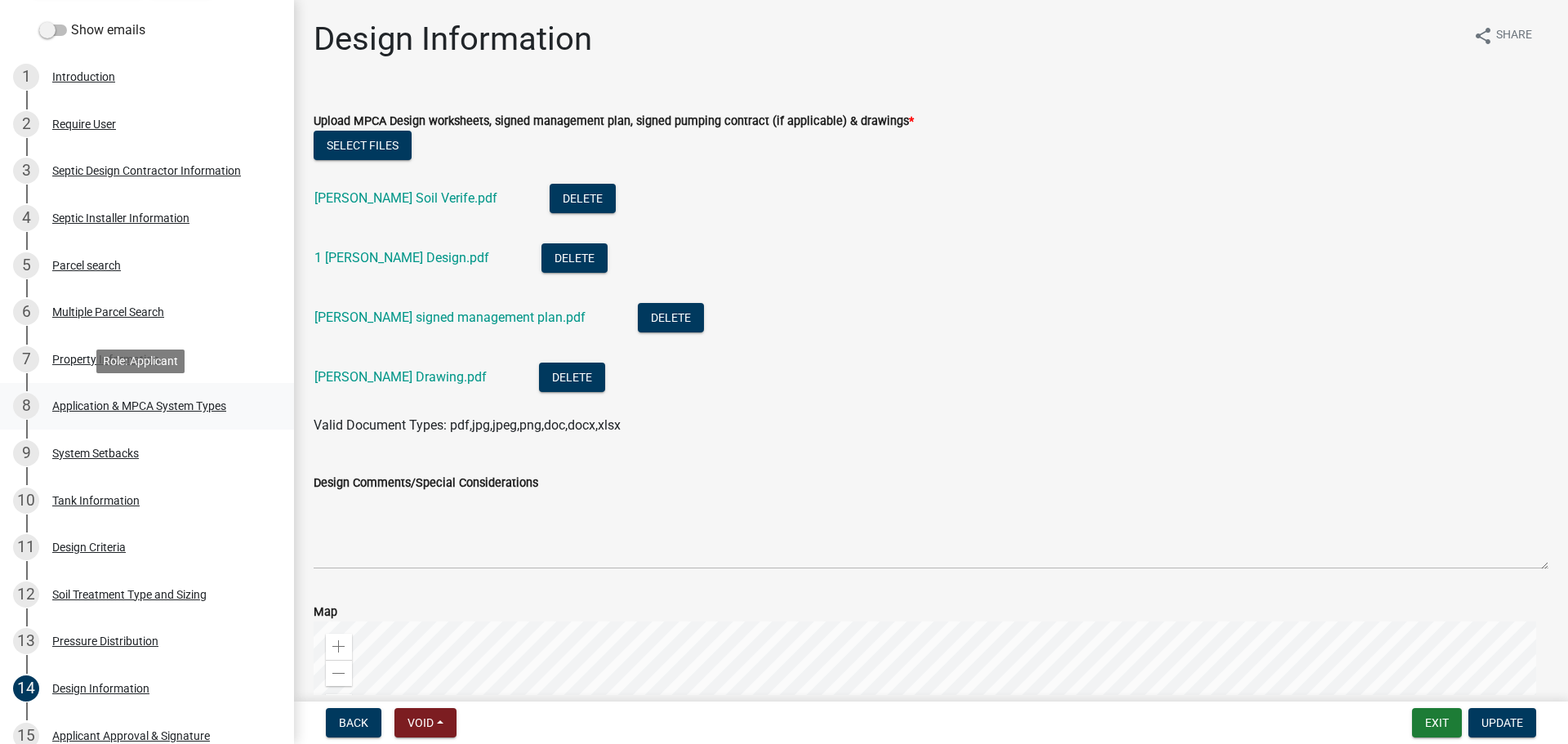
click at [212, 411] on div "Application & MPCA System Types" at bounding box center [138, 406] width 174 height 12
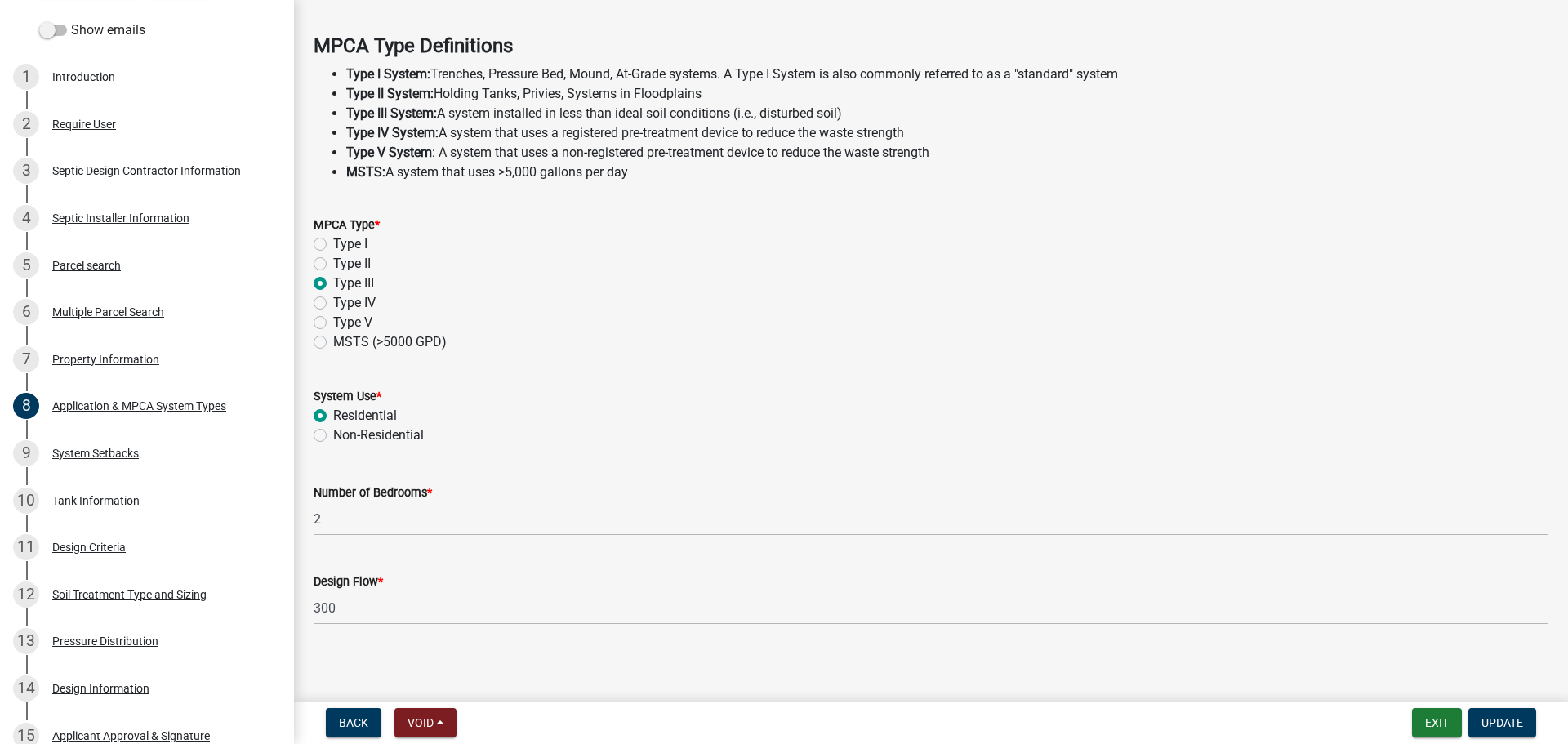
scroll to position [467, 0]
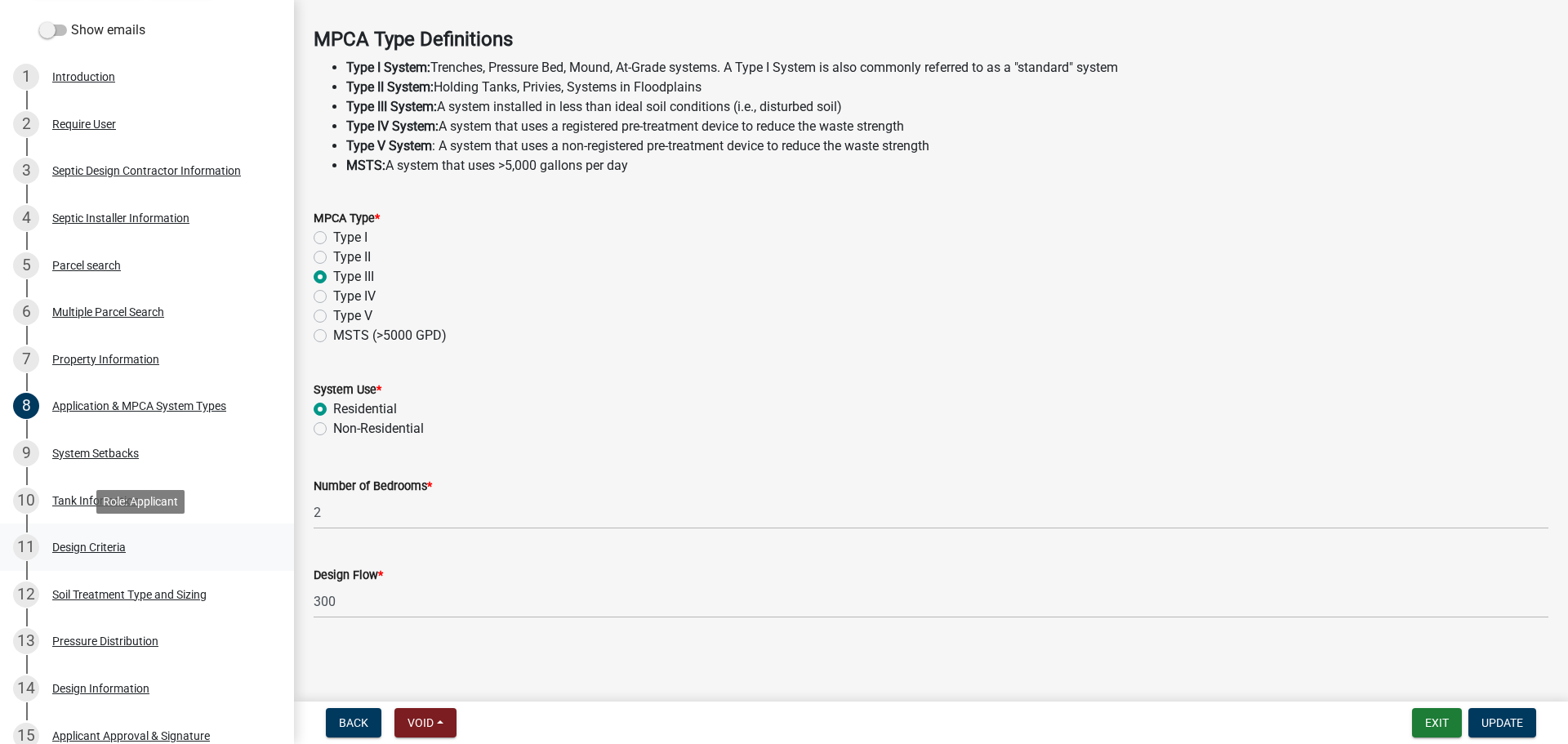
click at [97, 534] on div "11 Design Criteria" at bounding box center [140, 547] width 255 height 27
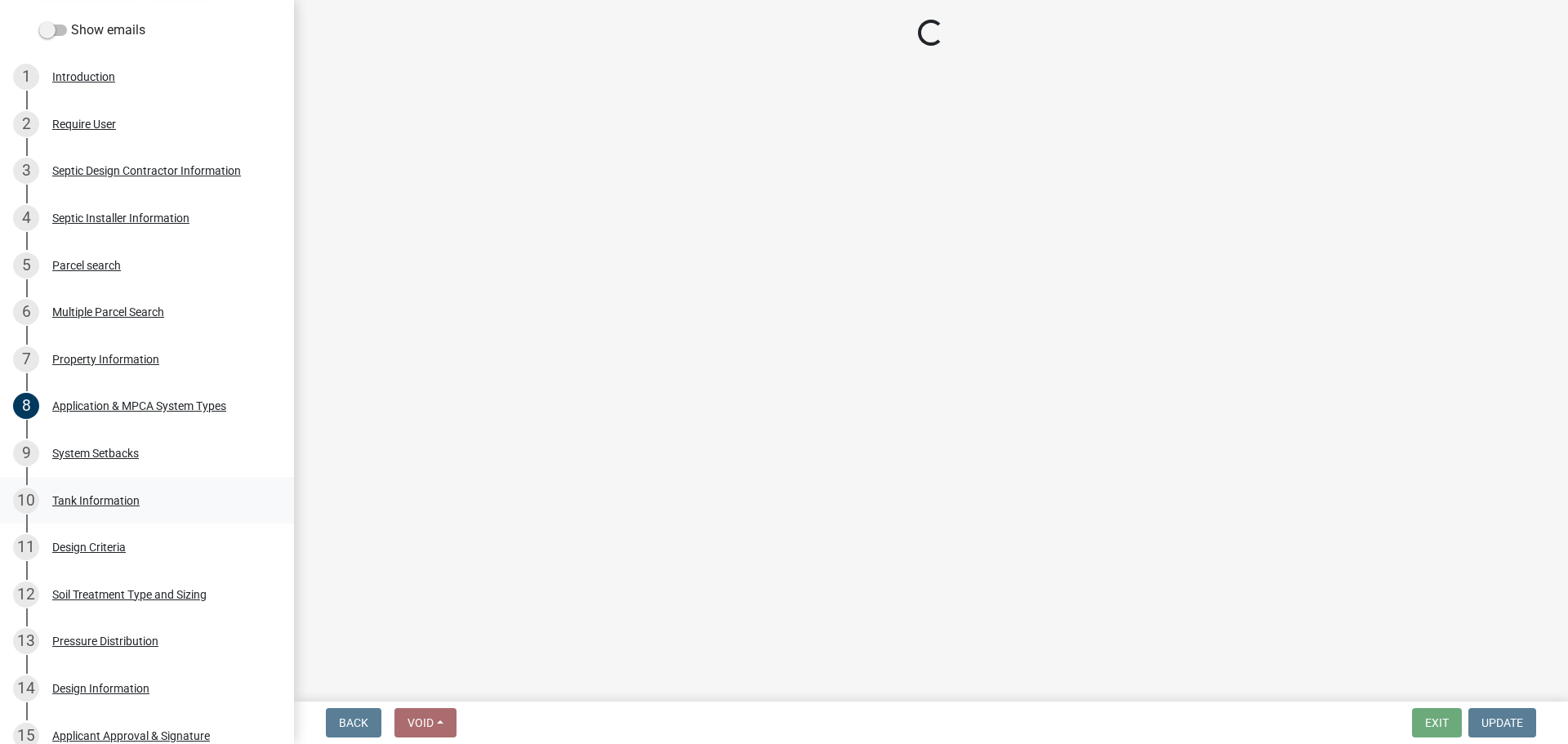
select select "161dc003-2926-44f5-9717-bc9d566eecc1"
select select "3153871a-0646-45c0-8d36-98762e1aaded"
select select "14354fbd-e666-4c9c-b77c-8c181d233a28"
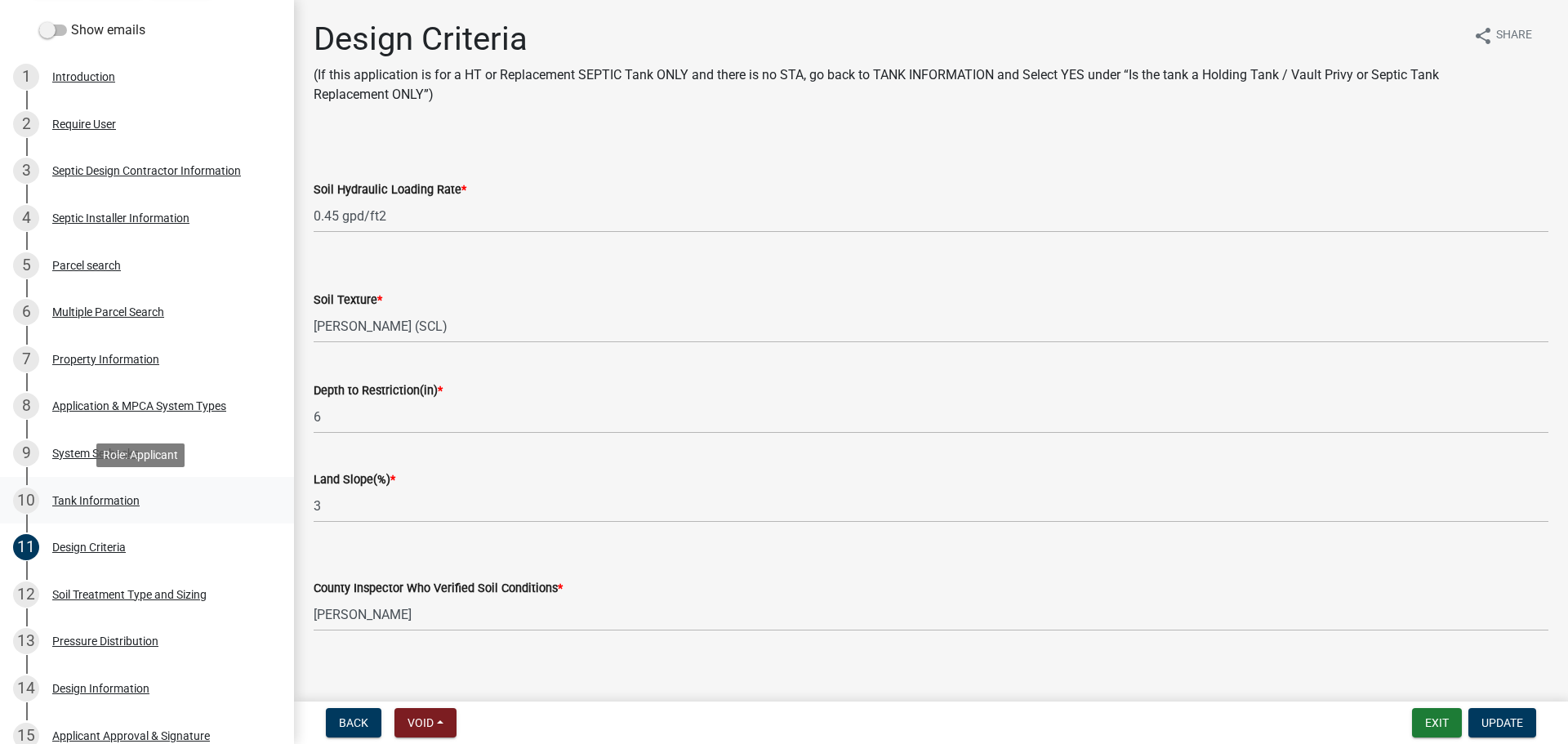
click at [209, 505] on div "10 Tank Information" at bounding box center [140, 501] width 255 height 27
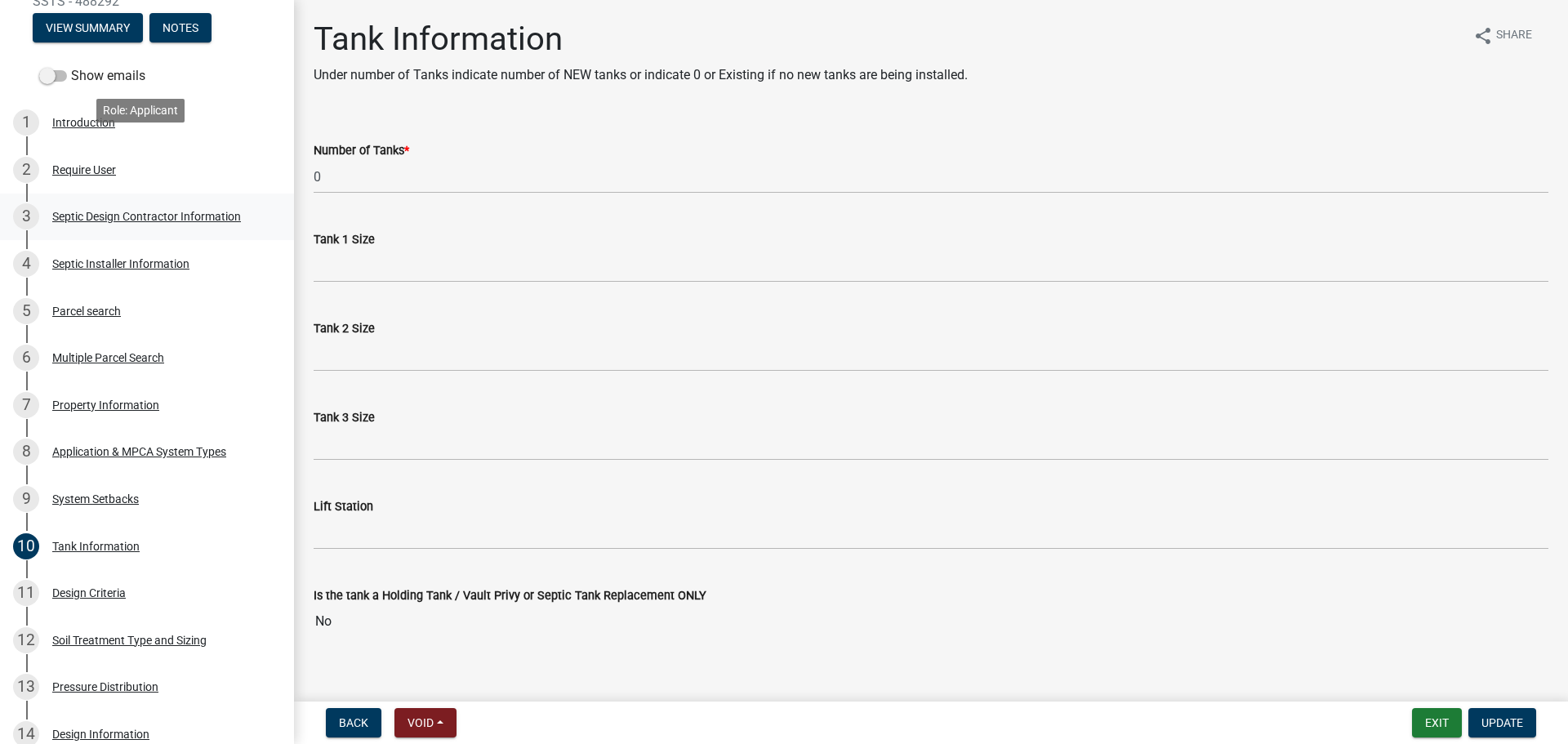
scroll to position [164, 0]
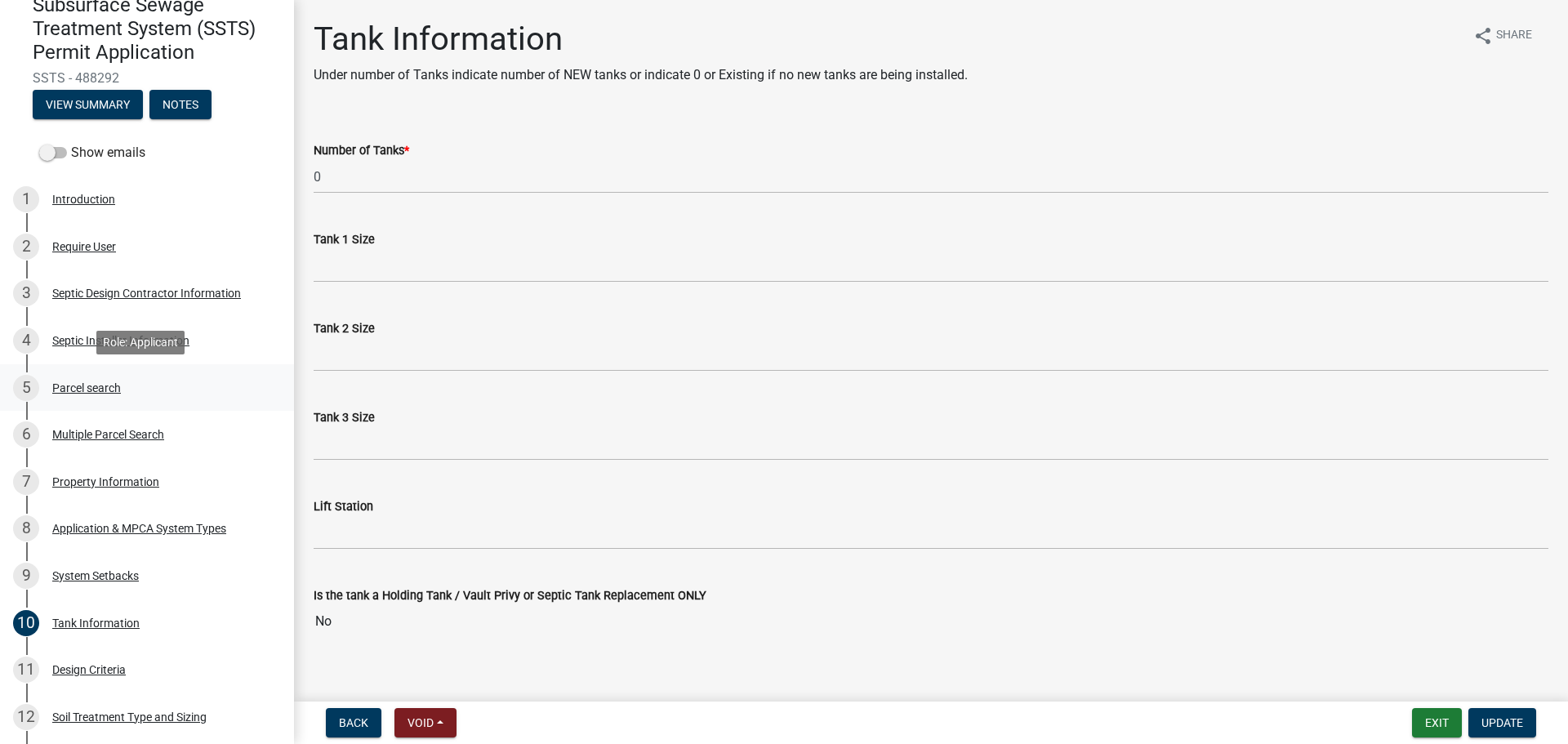
click at [228, 400] on div "5 Parcel search" at bounding box center [140, 388] width 255 height 27
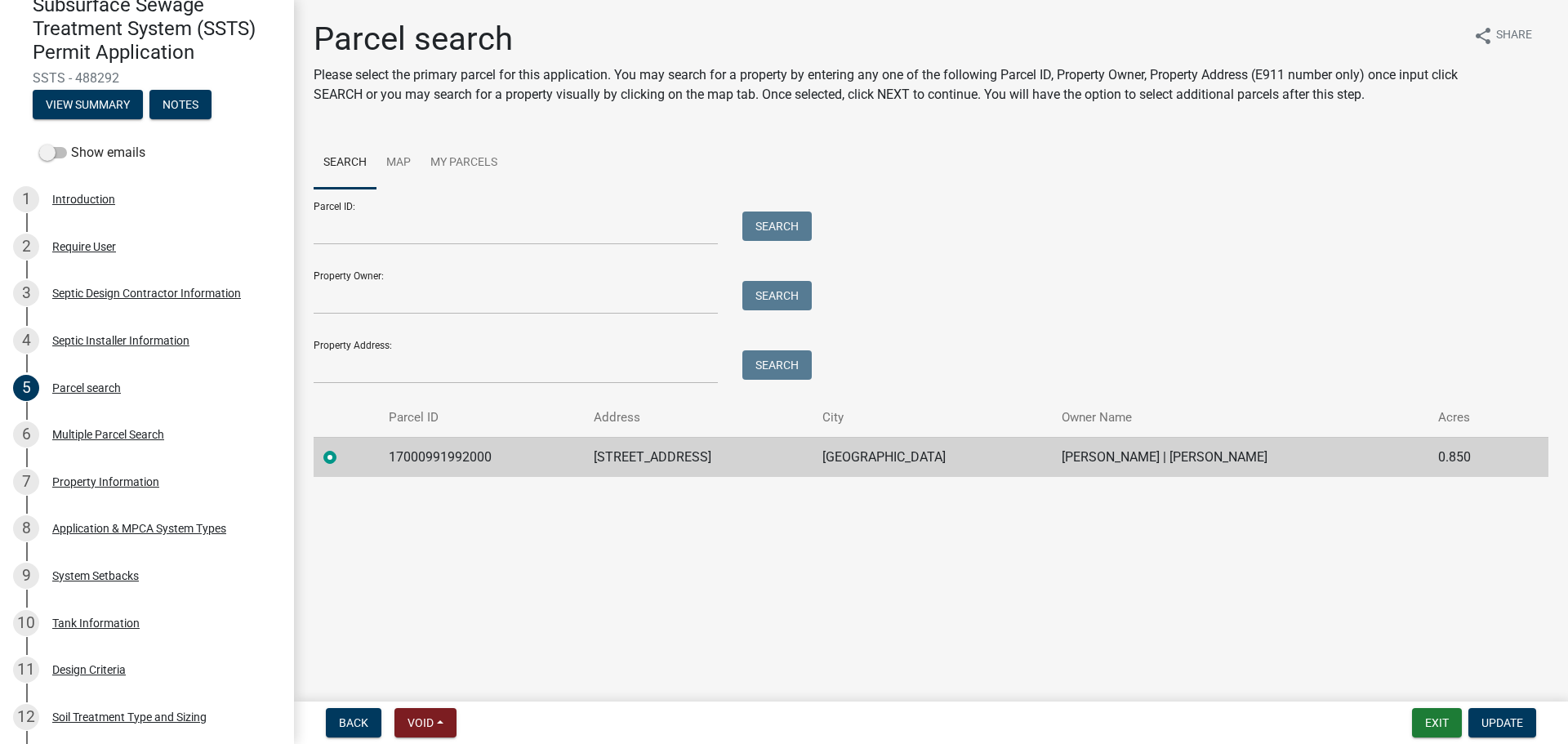
click at [438, 456] on td "17000991992000" at bounding box center [481, 456] width 205 height 40
click at [438, 455] on td "17000991992000" at bounding box center [481, 456] width 205 height 40
copy td "17000991992000"
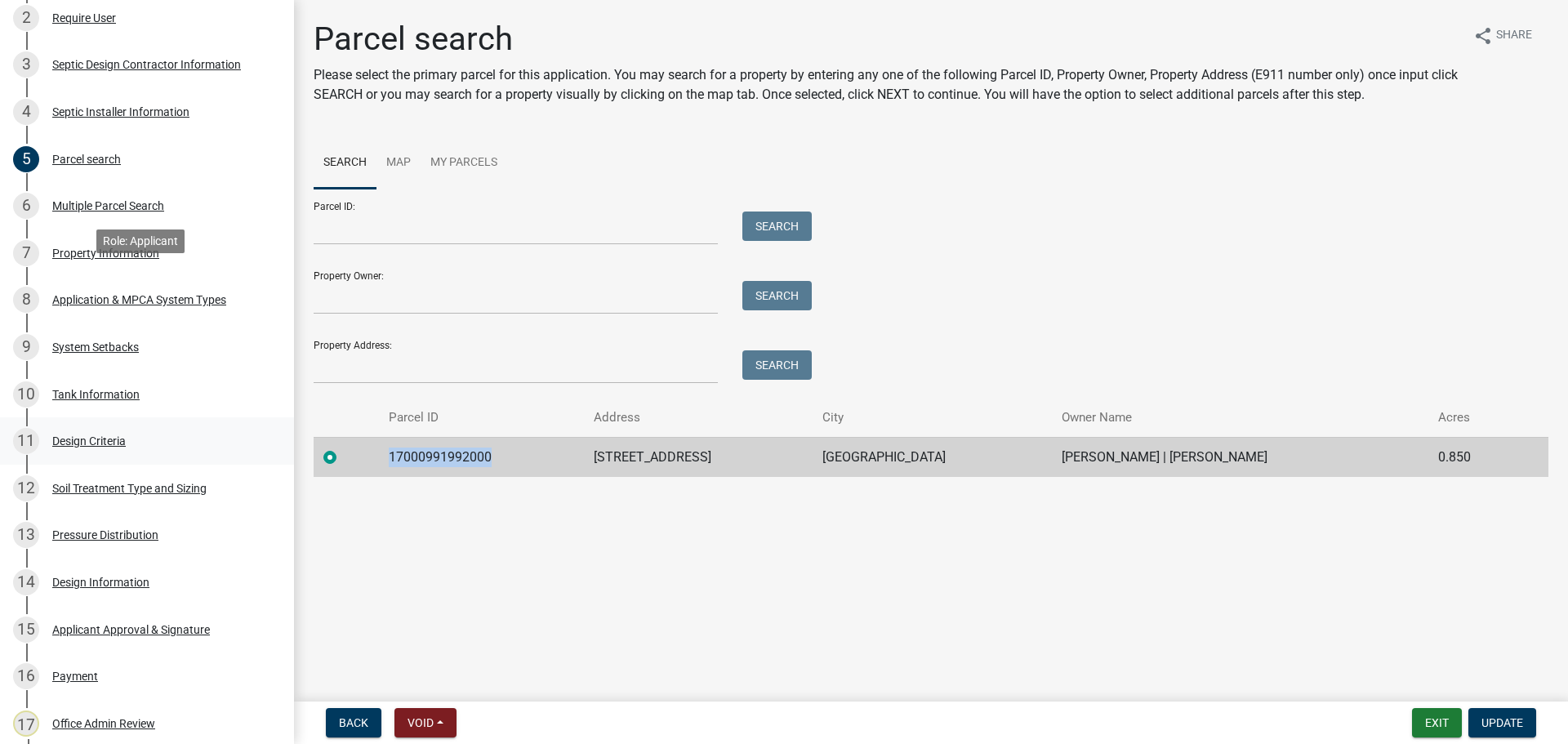
scroll to position [408, 0]
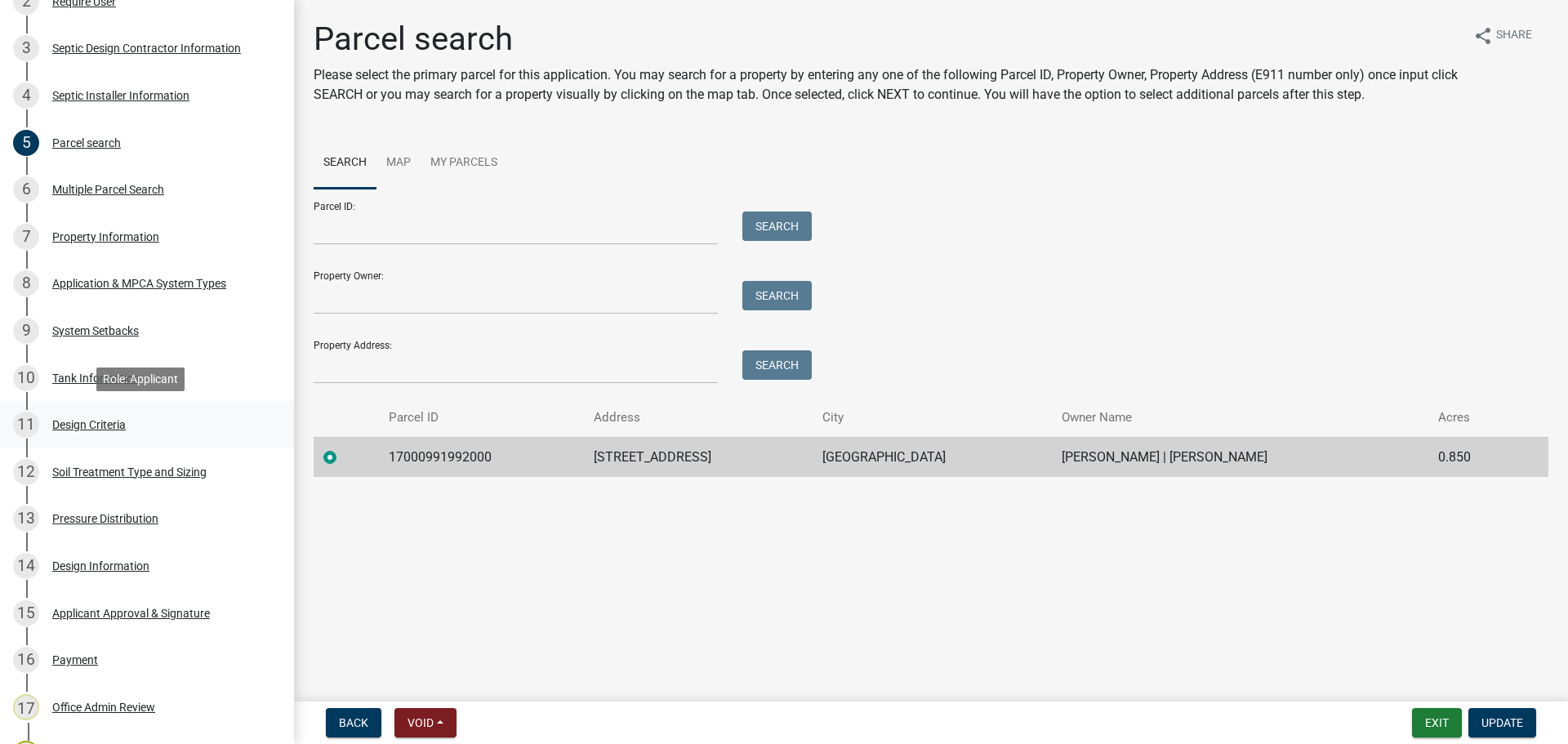
click at [229, 422] on div "11 Design Criteria" at bounding box center [140, 425] width 255 height 27
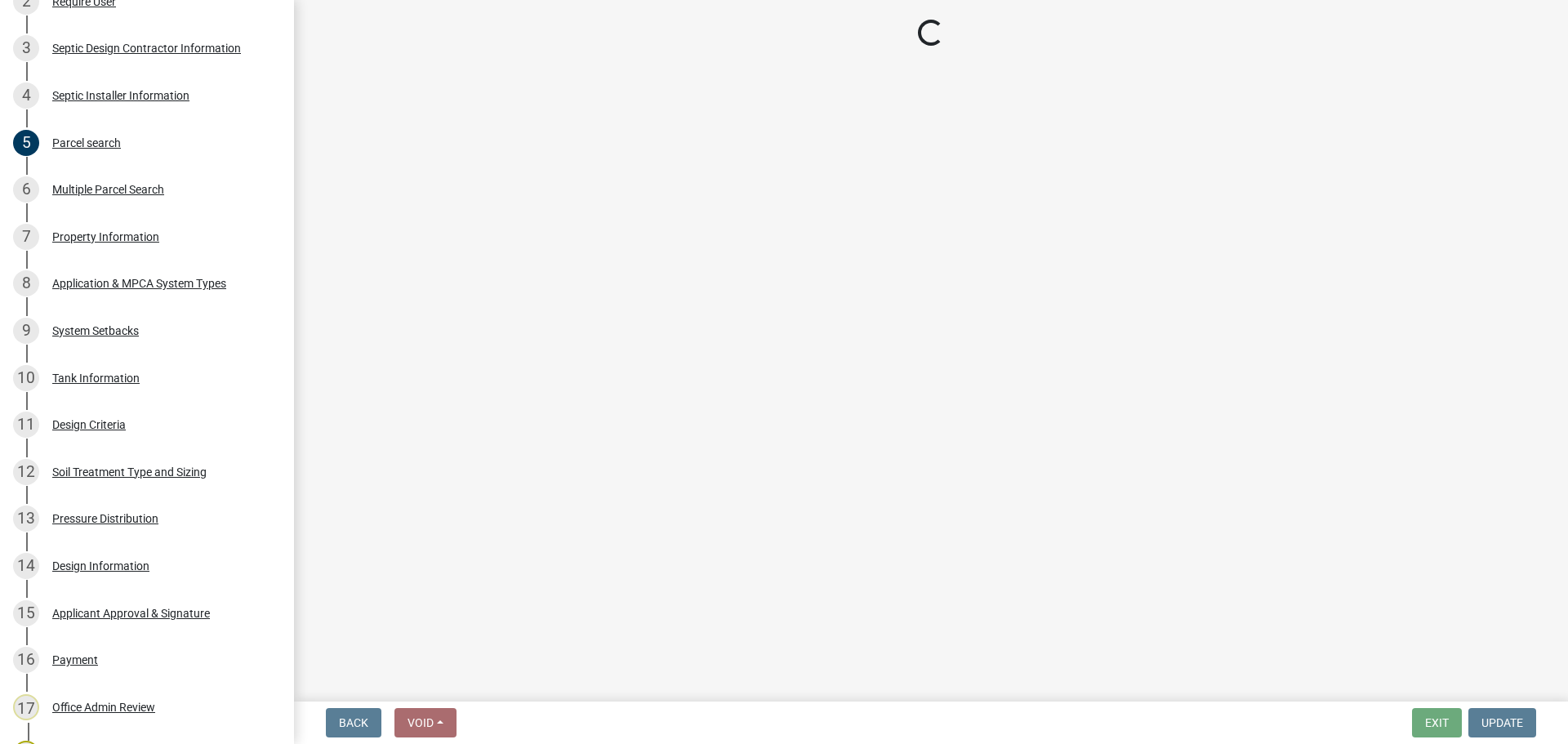
select select "161dc003-2926-44f5-9717-bc9d566eecc1"
select select "3153871a-0646-45c0-8d36-98762e1aaded"
select select "14354fbd-e666-4c9c-b77c-8c181d233a28"
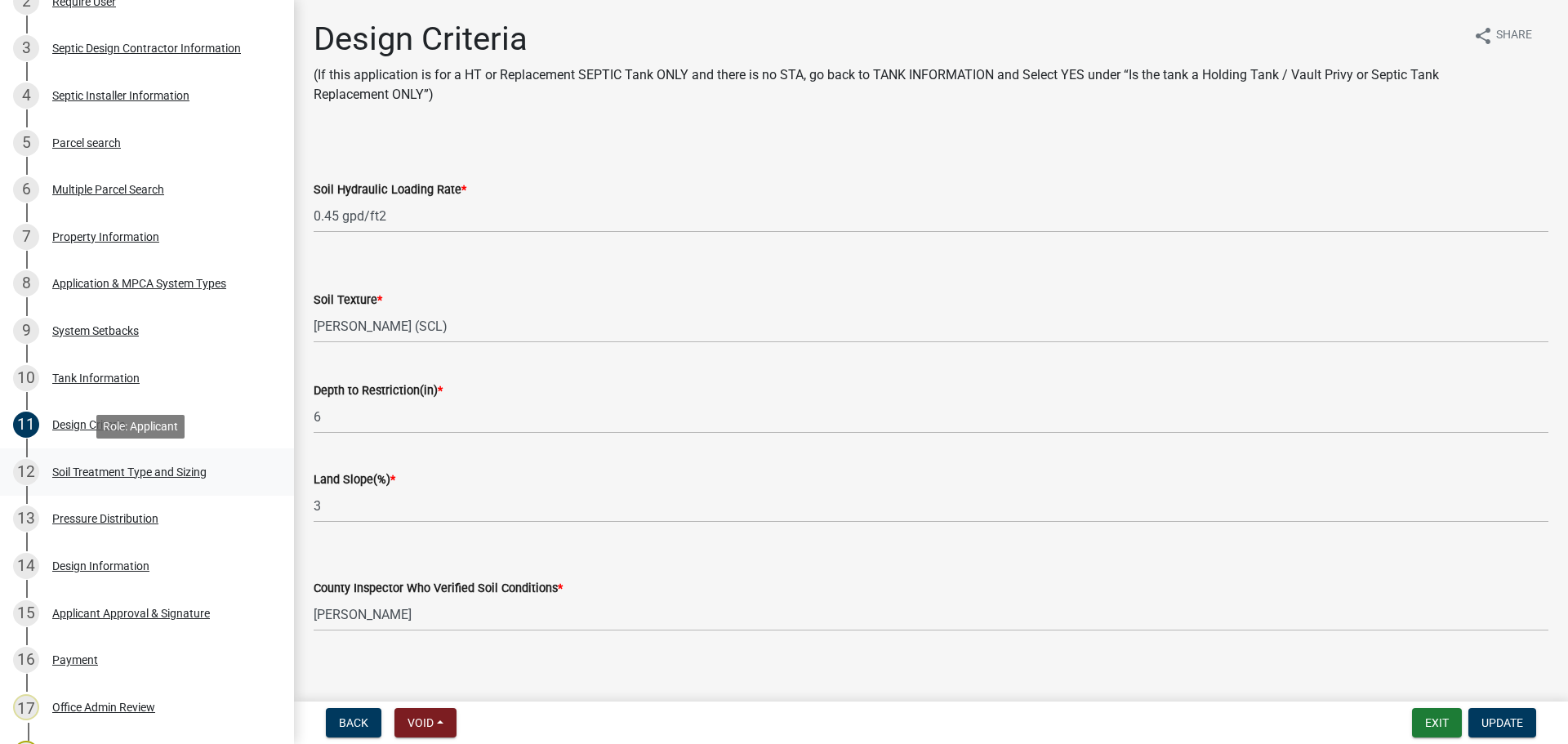
click at [191, 470] on div "Soil Treatment Type and Sizing" at bounding box center [129, 472] width 154 height 12
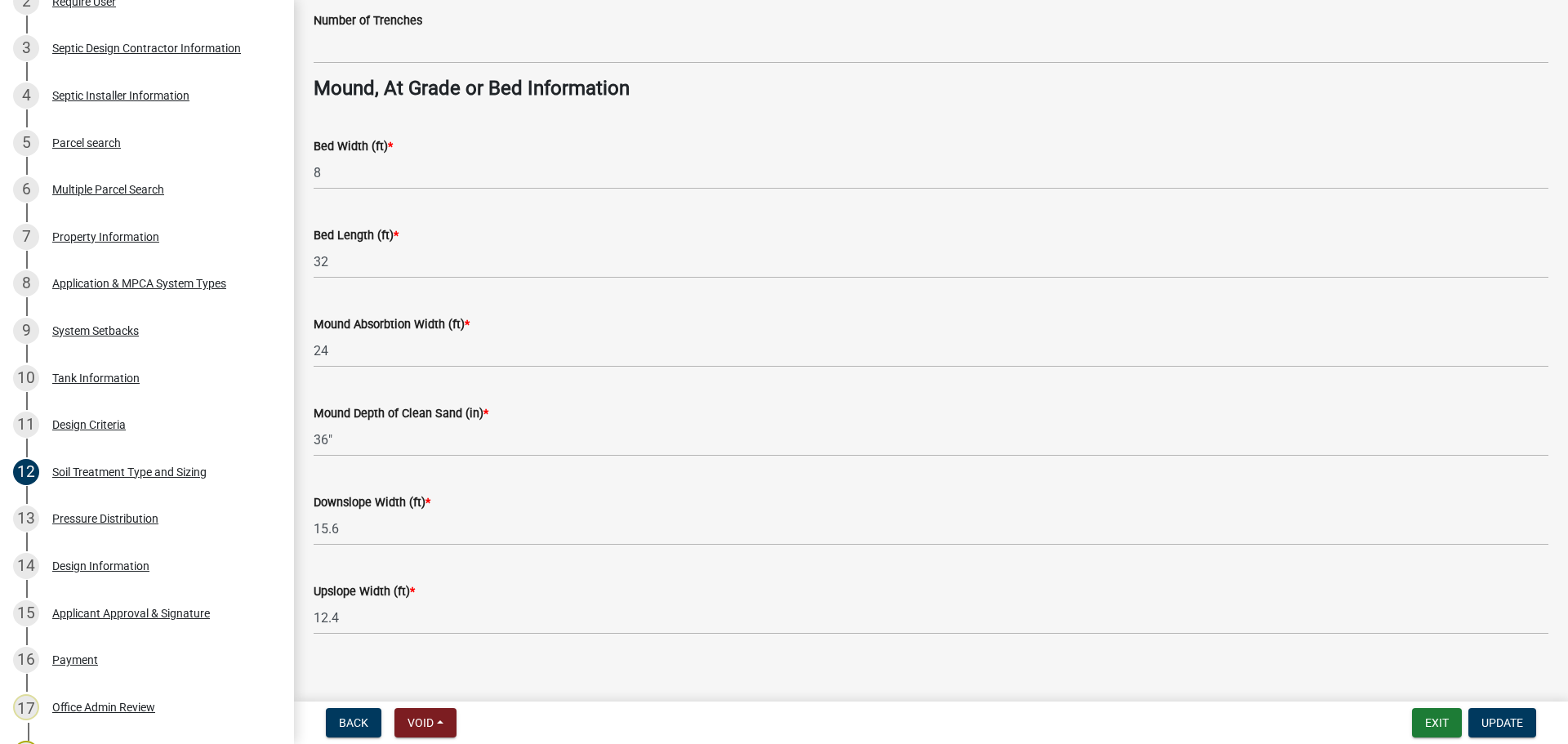
scroll to position [1164, 0]
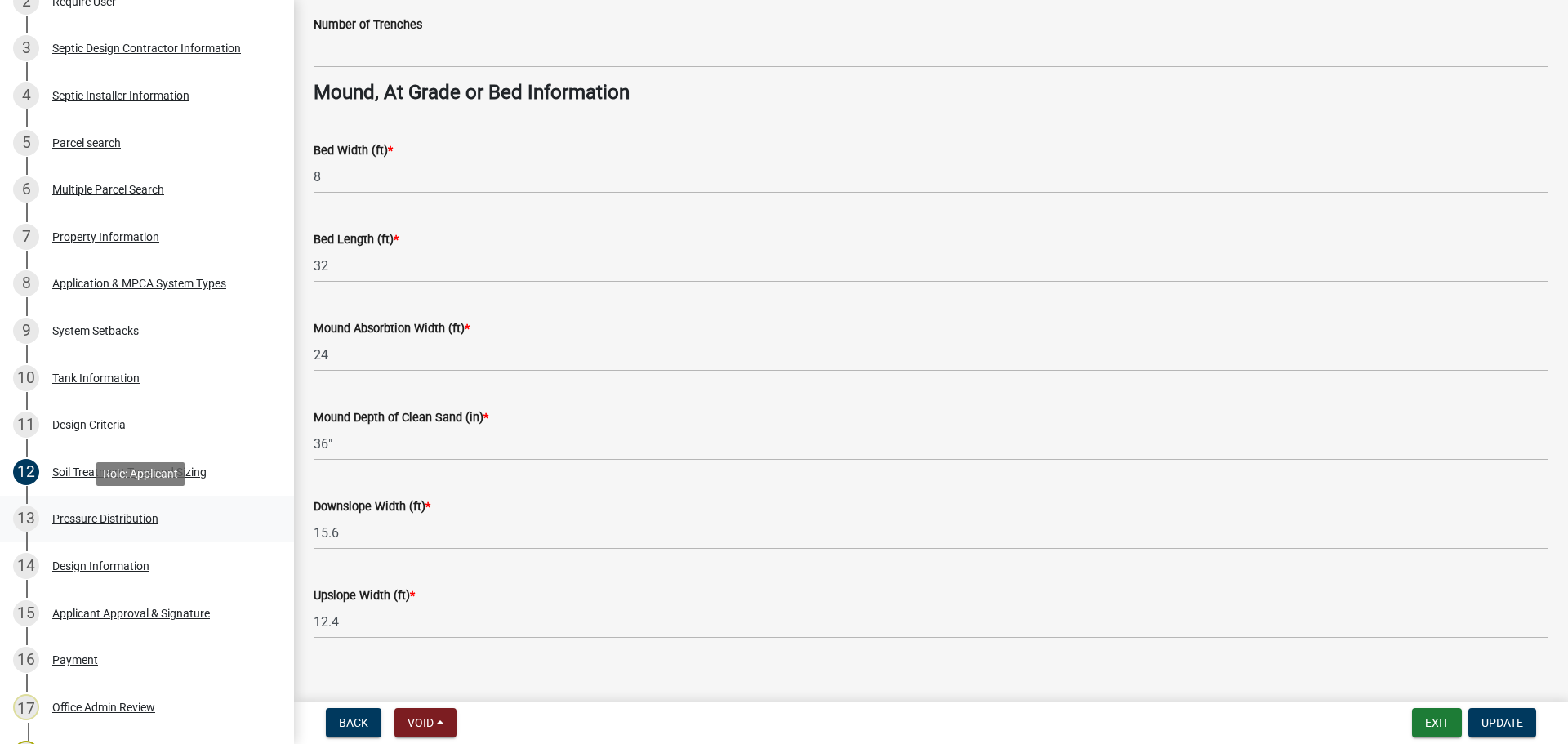
click at [205, 522] on div "13 Pressure Distribution" at bounding box center [140, 518] width 255 height 27
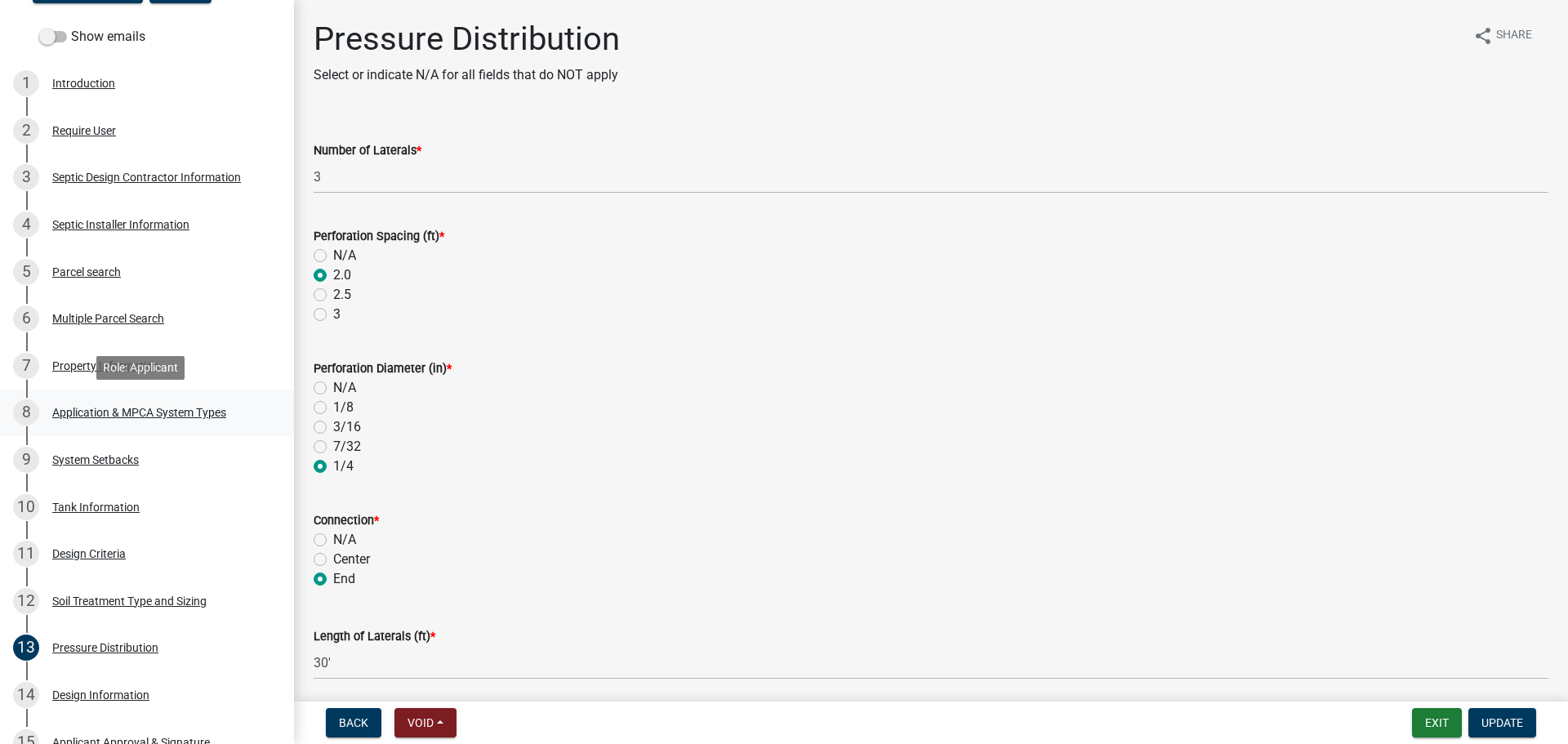
scroll to position [225, 0]
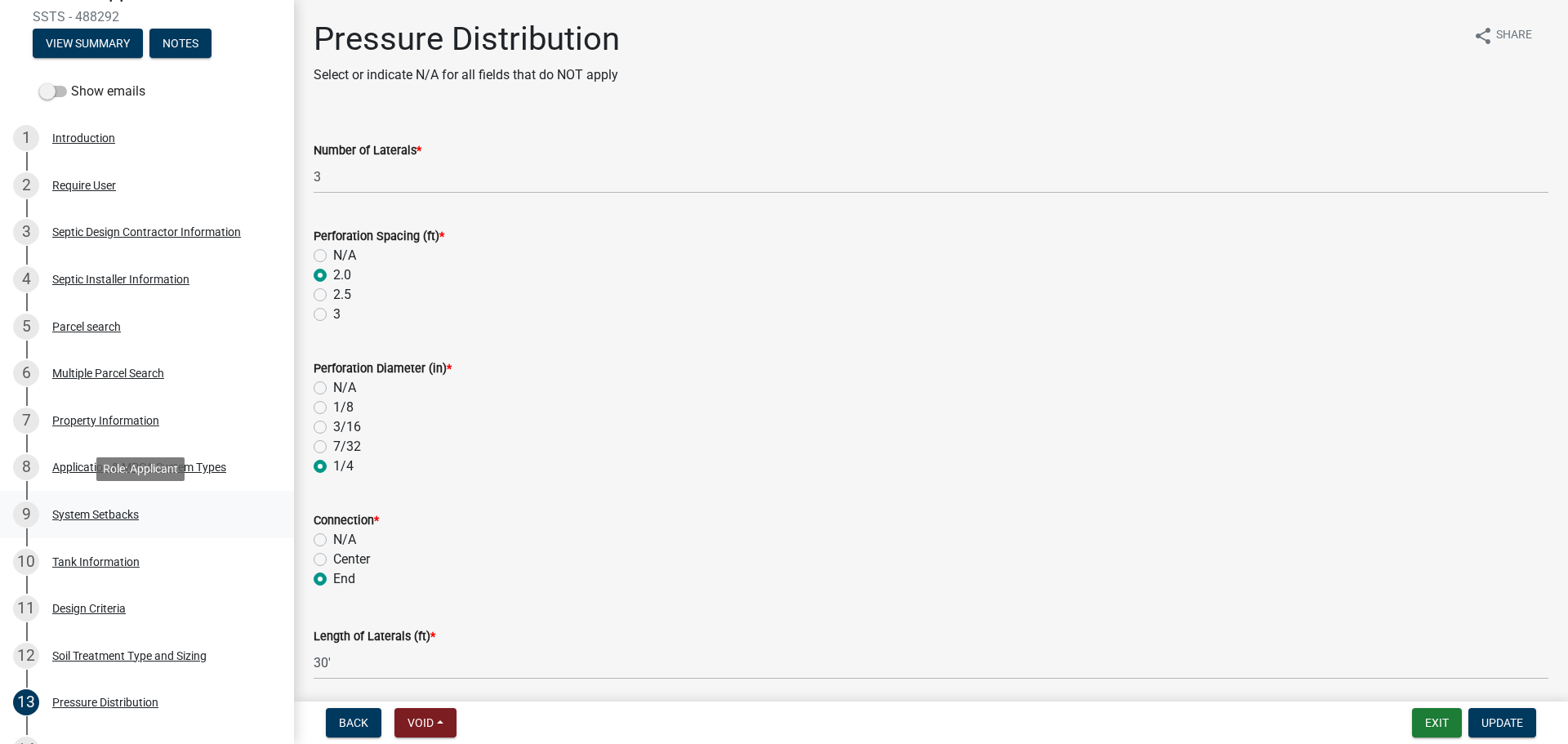
click at [273, 531] on link "9 System Setbacks" at bounding box center [147, 514] width 294 height 47
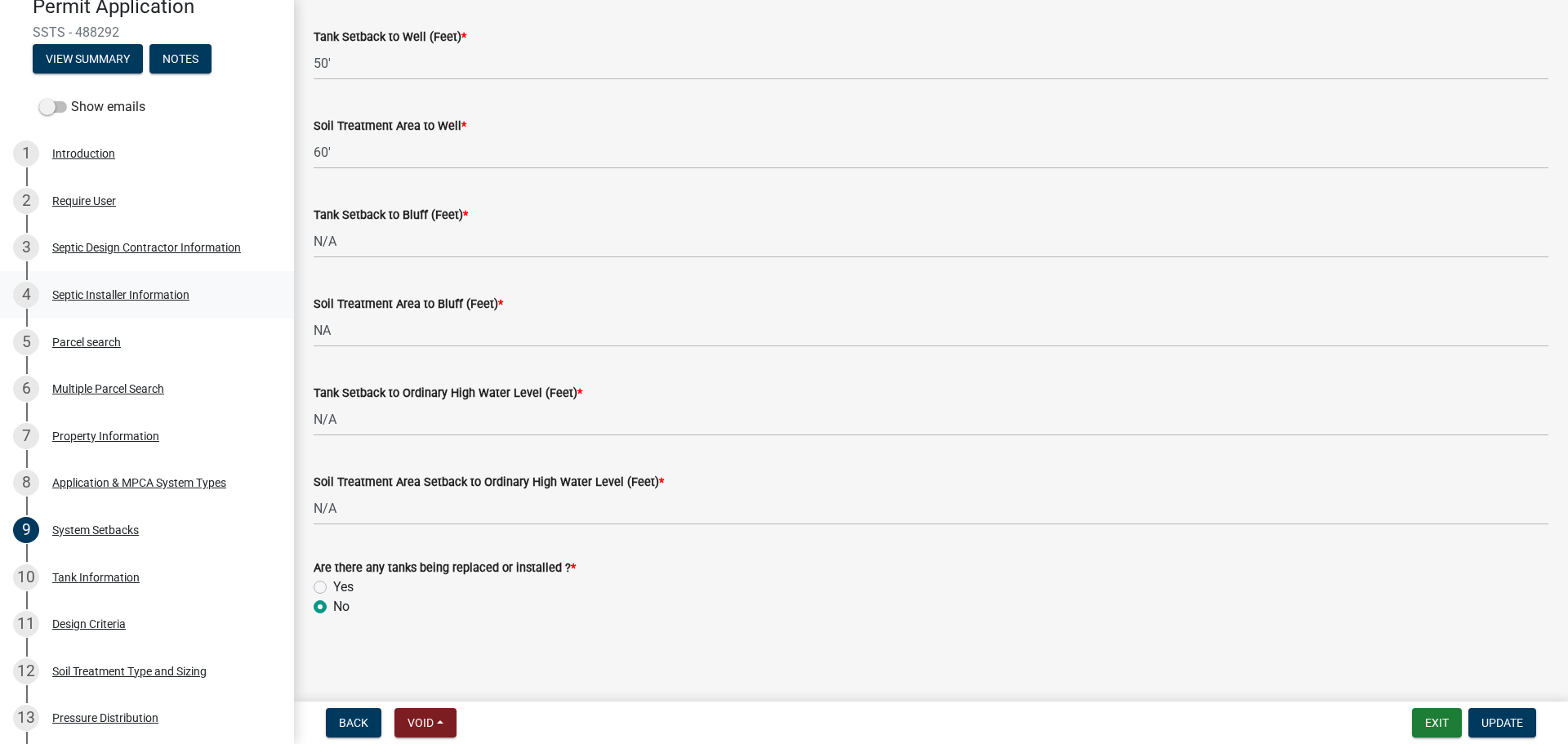
scroll to position [204, 0]
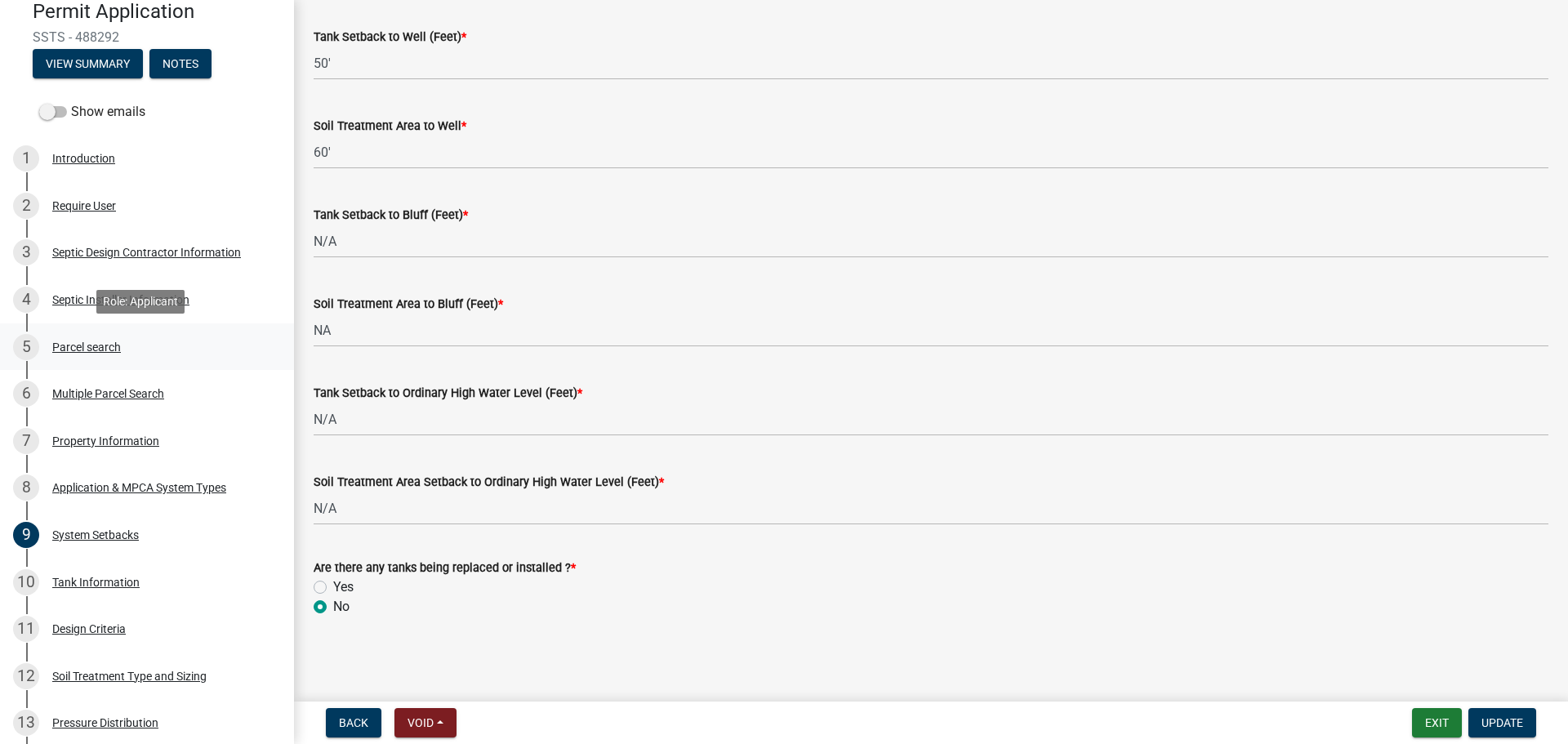
click at [200, 353] on div "5 Parcel search" at bounding box center [140, 346] width 255 height 27
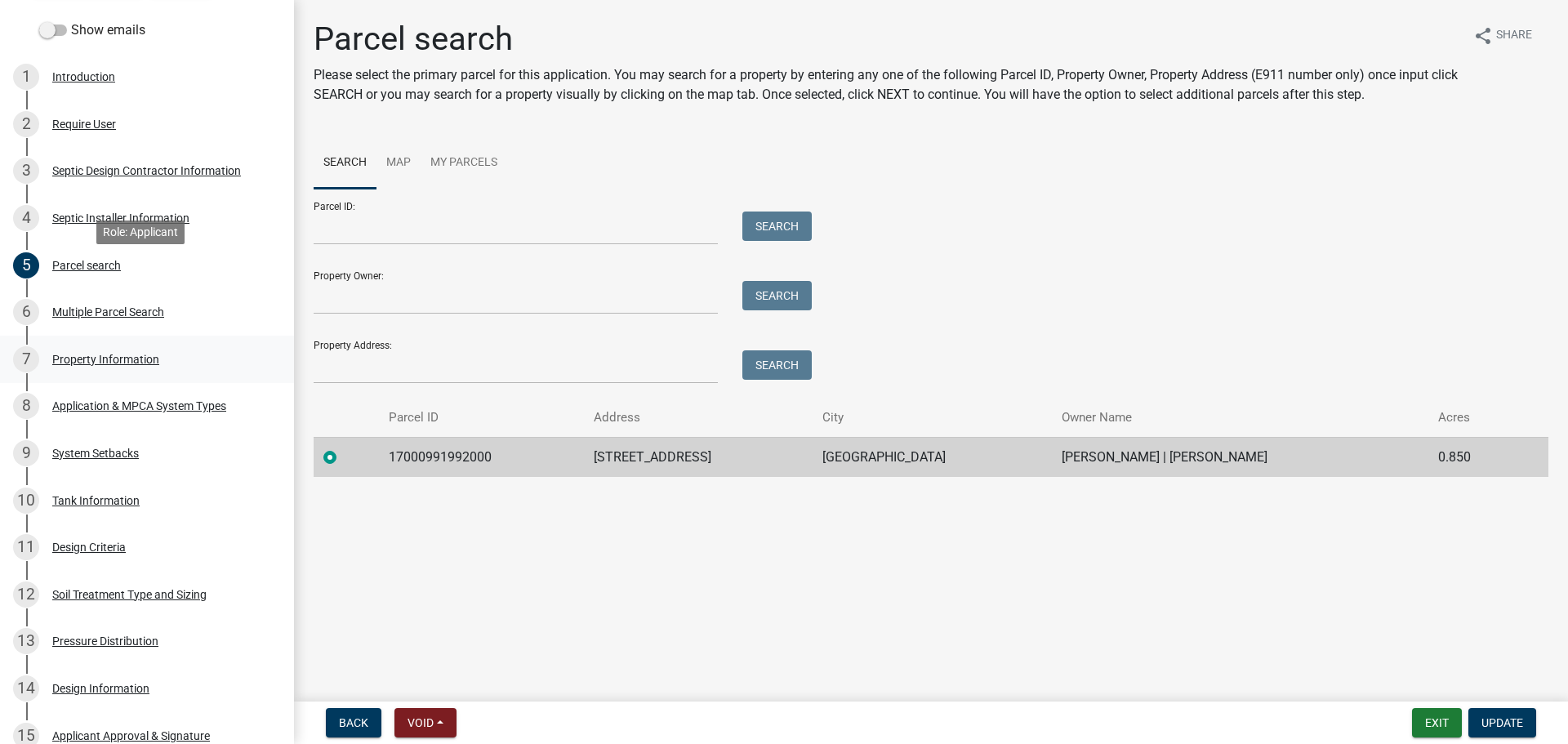
scroll to position [388, 0]
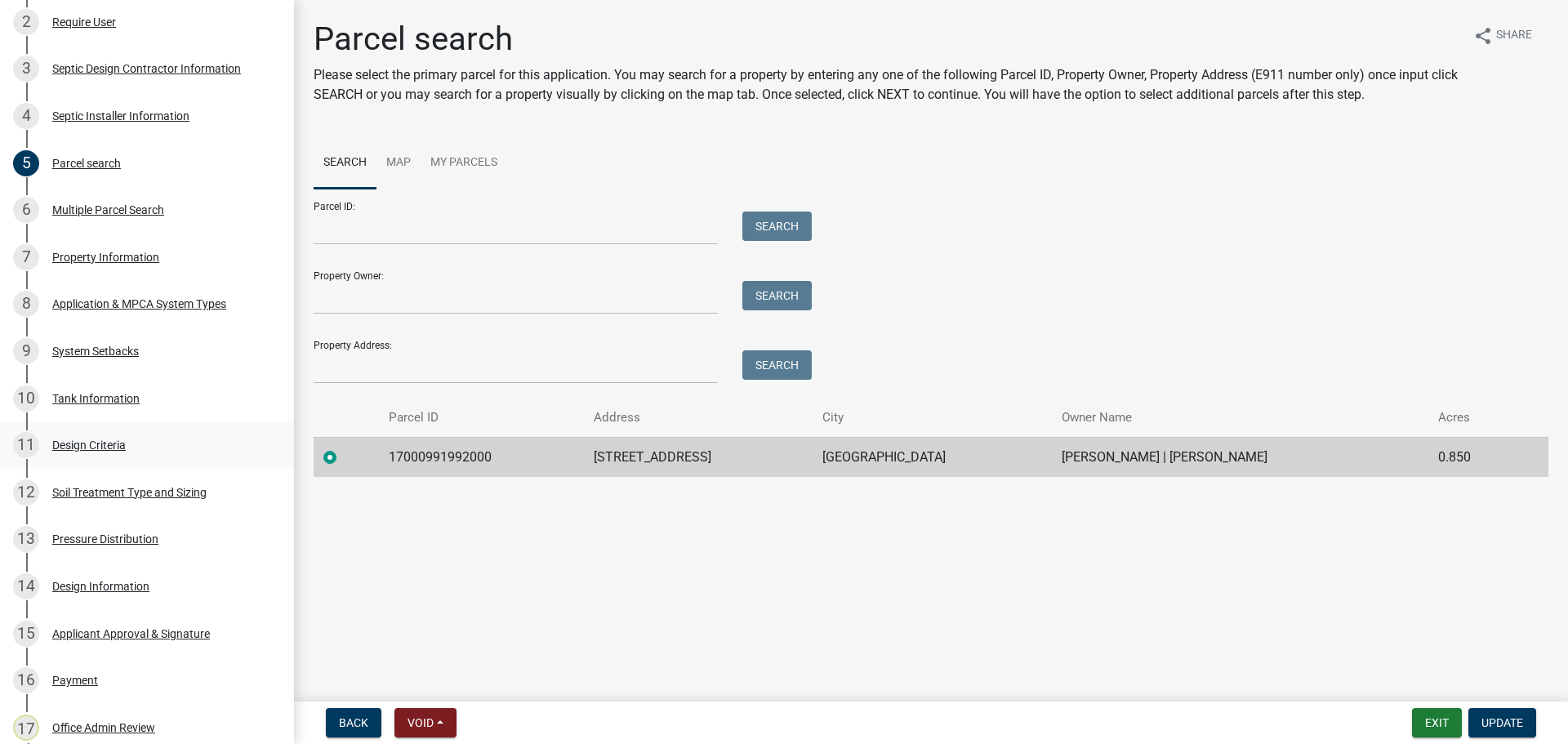
click at [169, 447] on div "11 Design Criteria" at bounding box center [140, 445] width 255 height 27
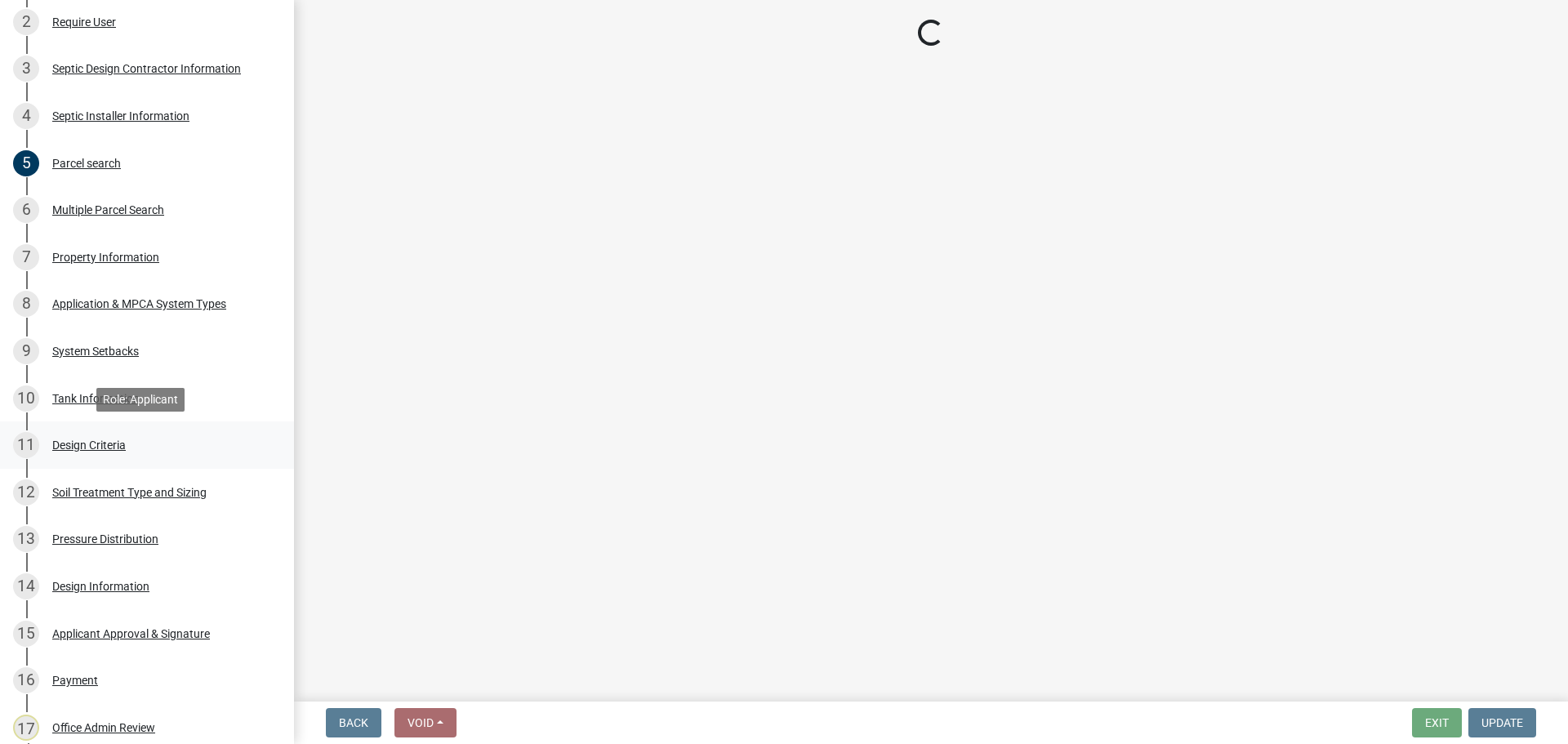
select select "161dc003-2926-44f5-9717-bc9d566eecc1"
select select "3153871a-0646-45c0-8d36-98762e1aaded"
select select "14354fbd-e666-4c9c-b77c-8c181d233a28"
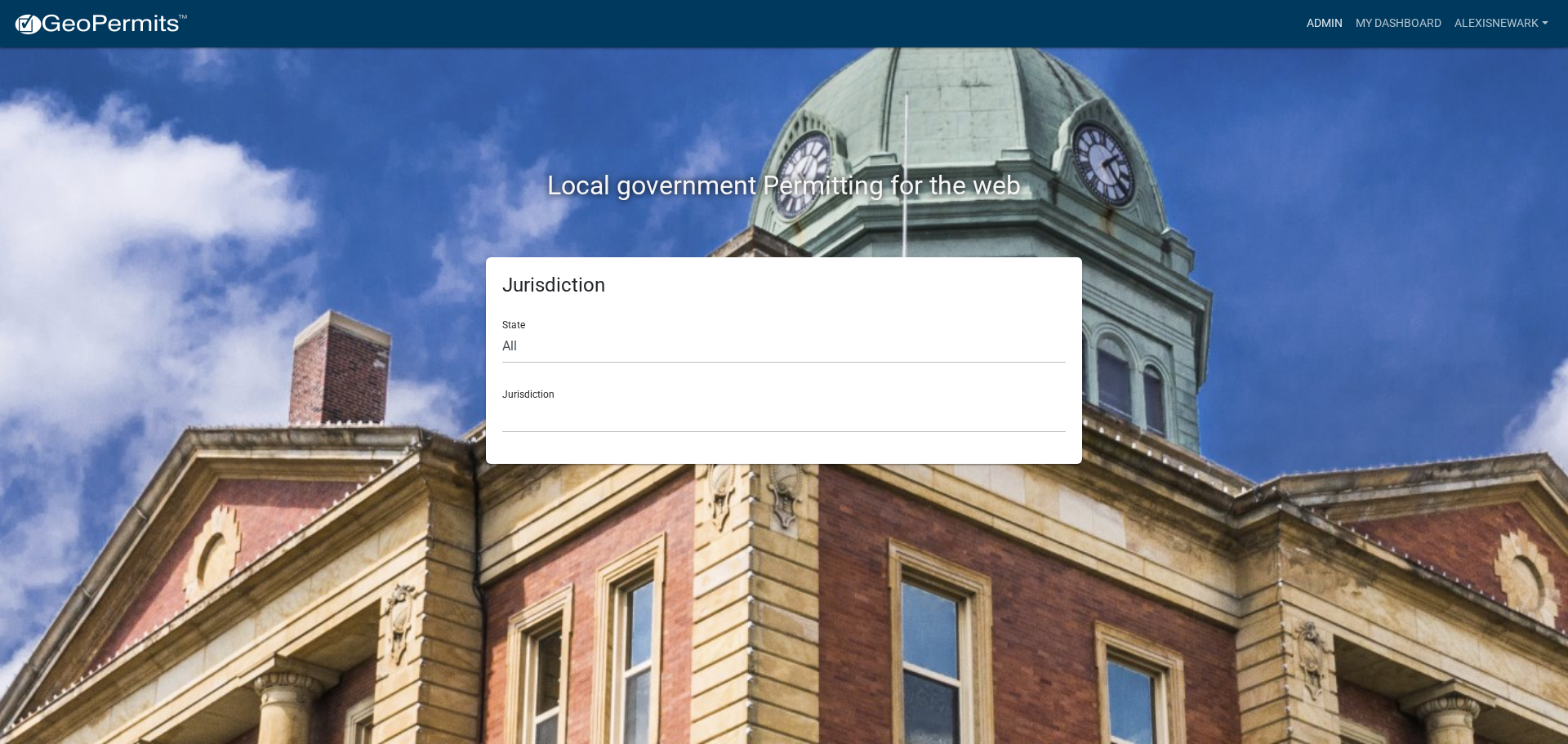
click at [1294, 12] on div "Admin My Dashboard alexisnewark Admin Account Logout" at bounding box center [878, 24] width 1354 height 31
click at [1317, 19] on link "Admin" at bounding box center [1325, 24] width 49 height 31
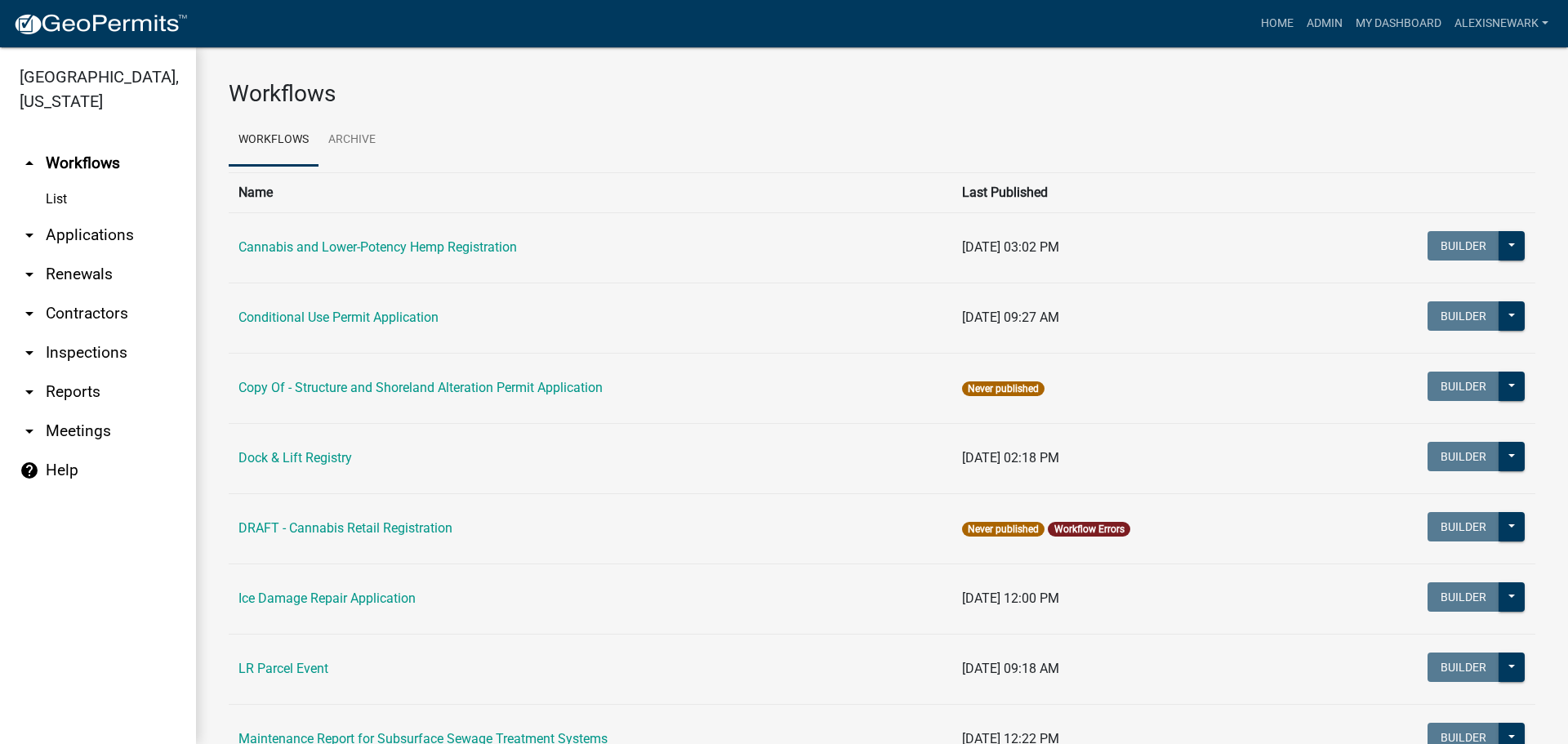
click at [122, 230] on link "arrow_drop_down Applications" at bounding box center [98, 236] width 196 height 39
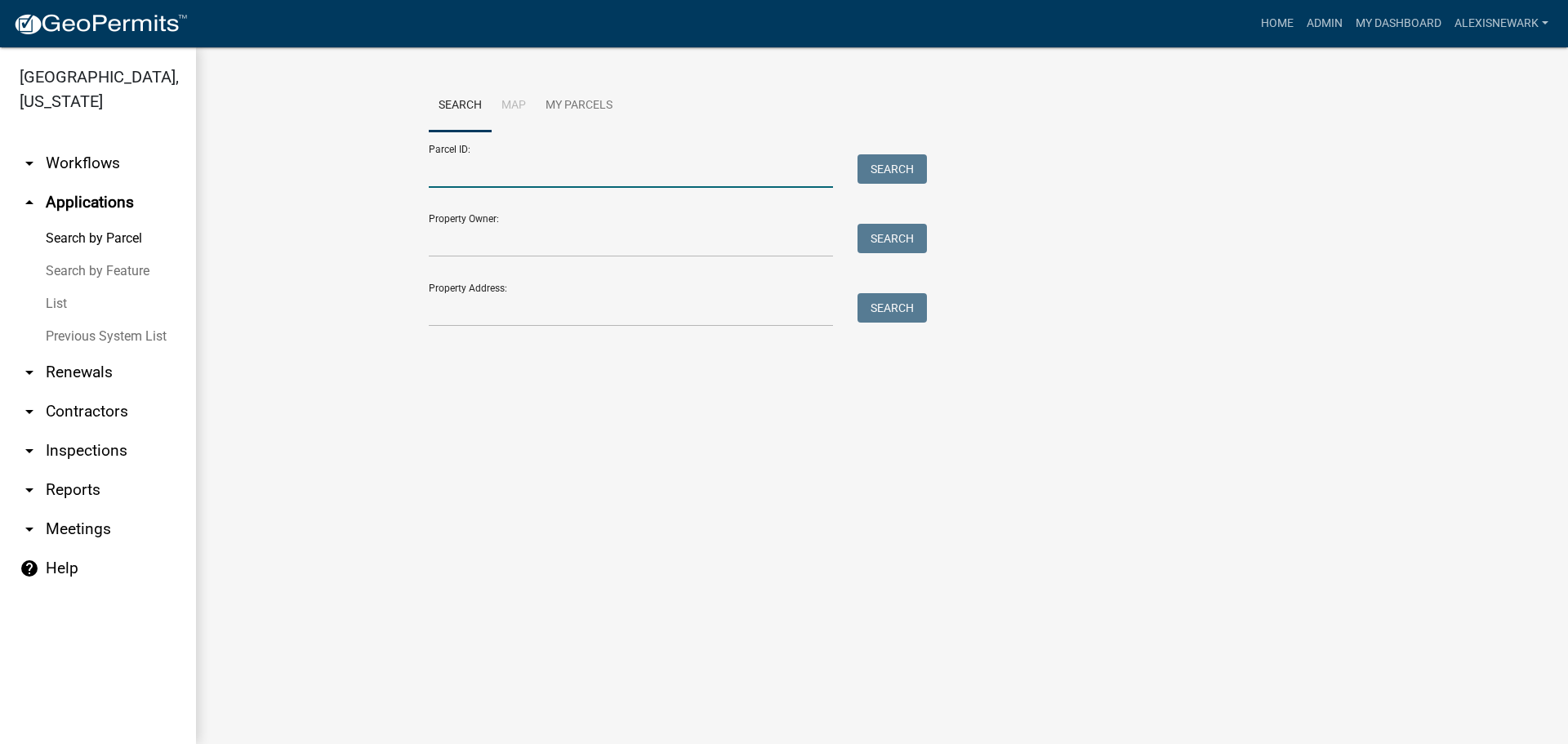
click at [489, 164] on input "Parcel ID:" at bounding box center [631, 171] width 404 height 33
paste input "17000991992000"
type input "17000991992000"
click at [923, 162] on button "Search" at bounding box center [892, 169] width 70 height 29
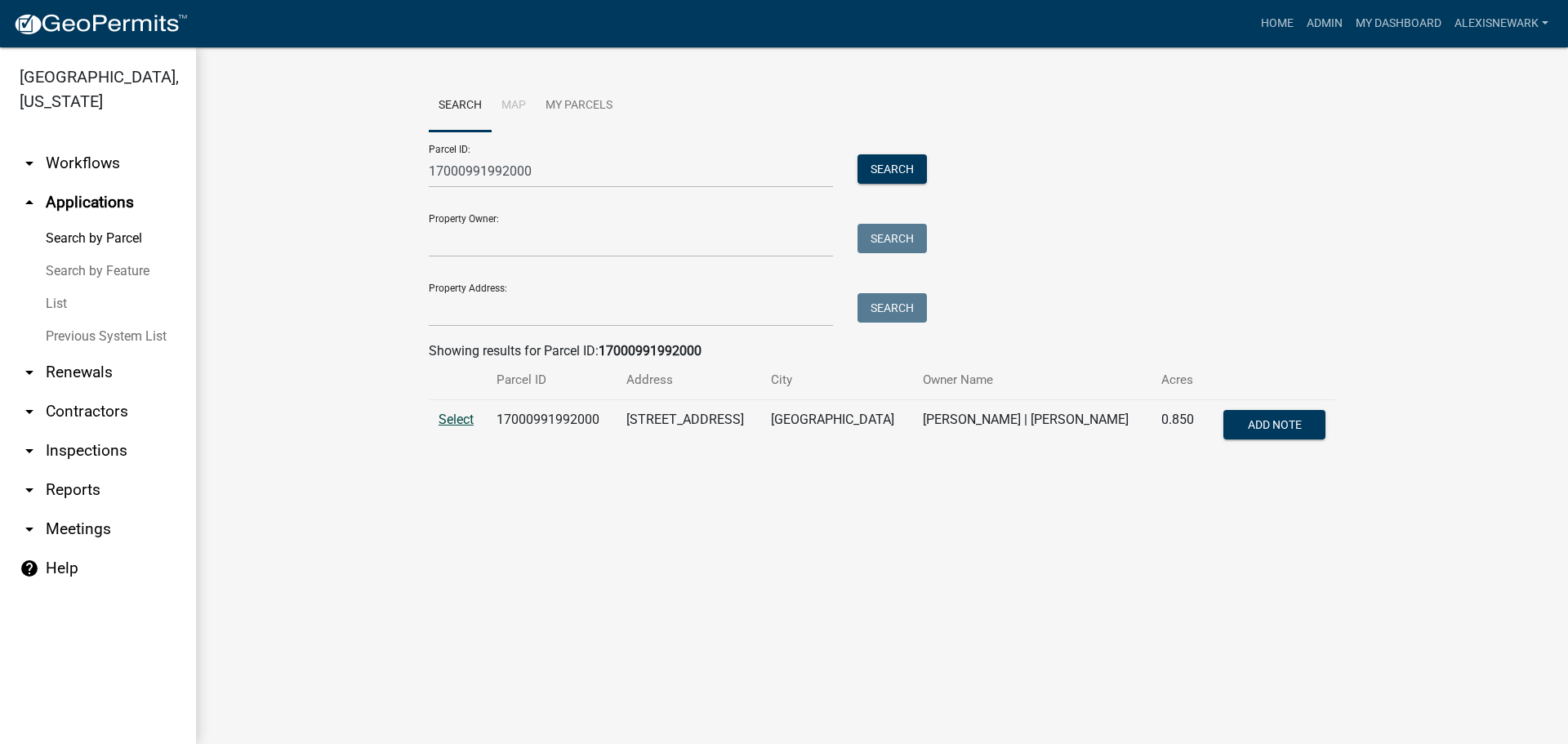
click at [440, 425] on span "Select" at bounding box center [456, 420] width 35 height 16
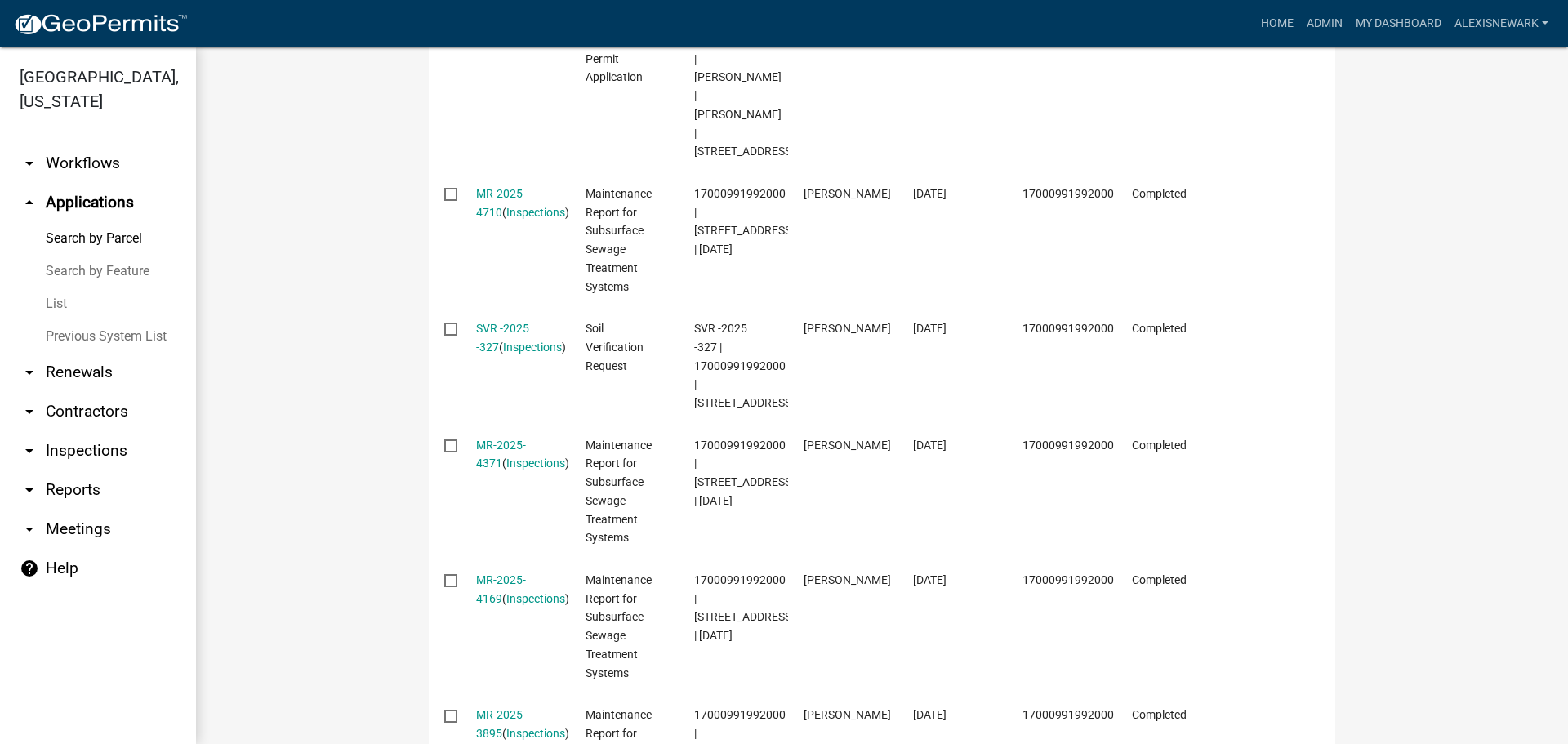
scroll to position [622, 0]
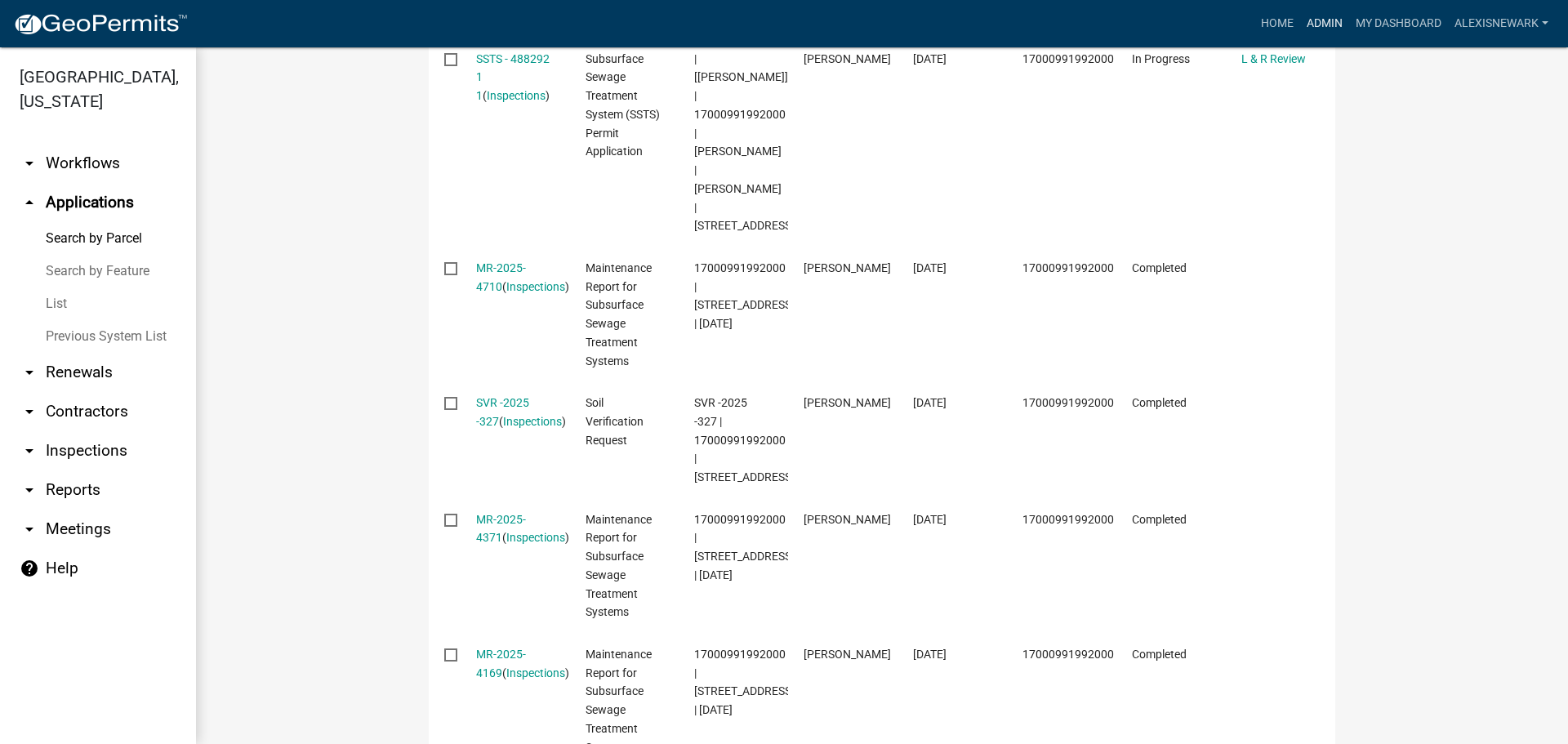
click at [1329, 25] on link "Admin" at bounding box center [1325, 24] width 49 height 31
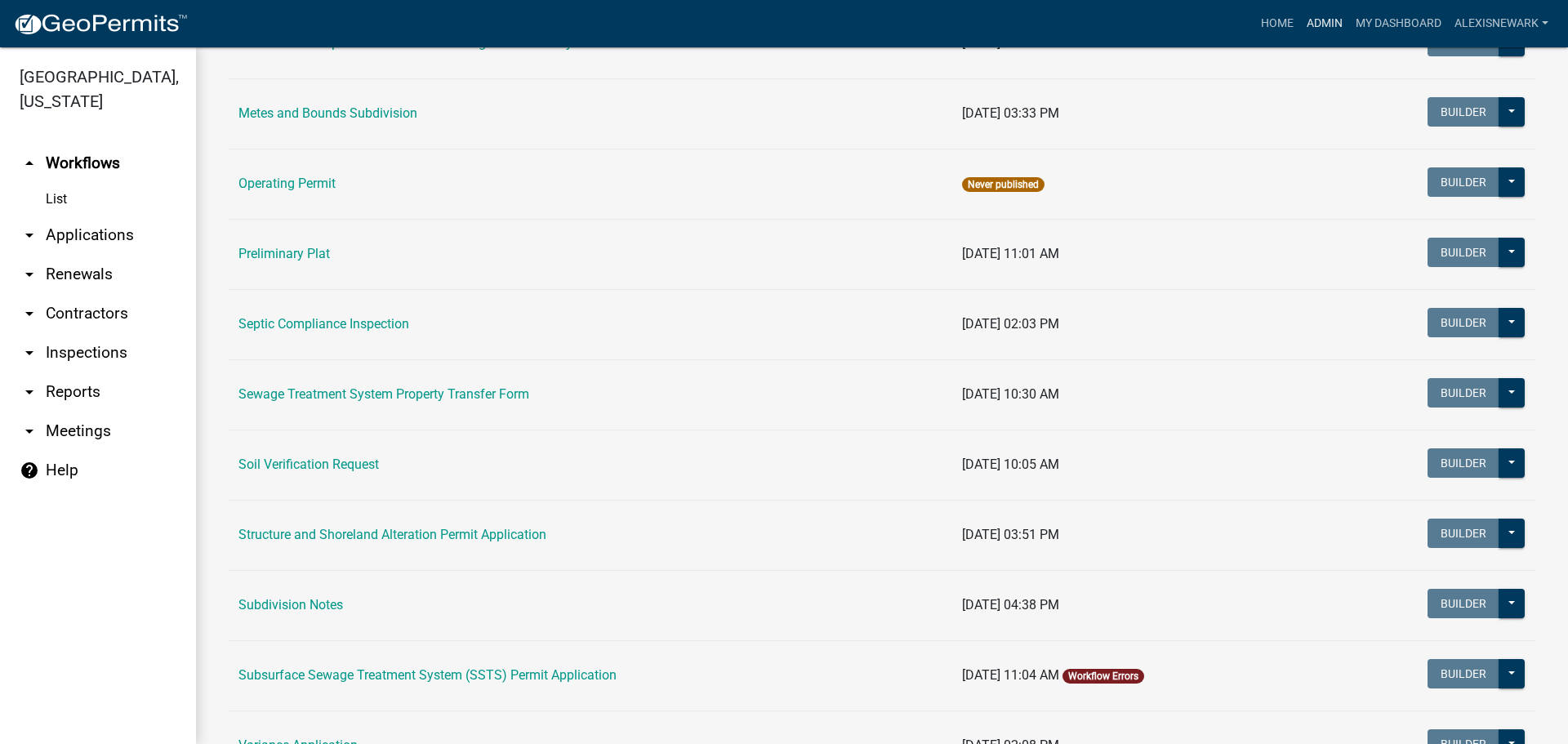
scroll to position [715, 0]
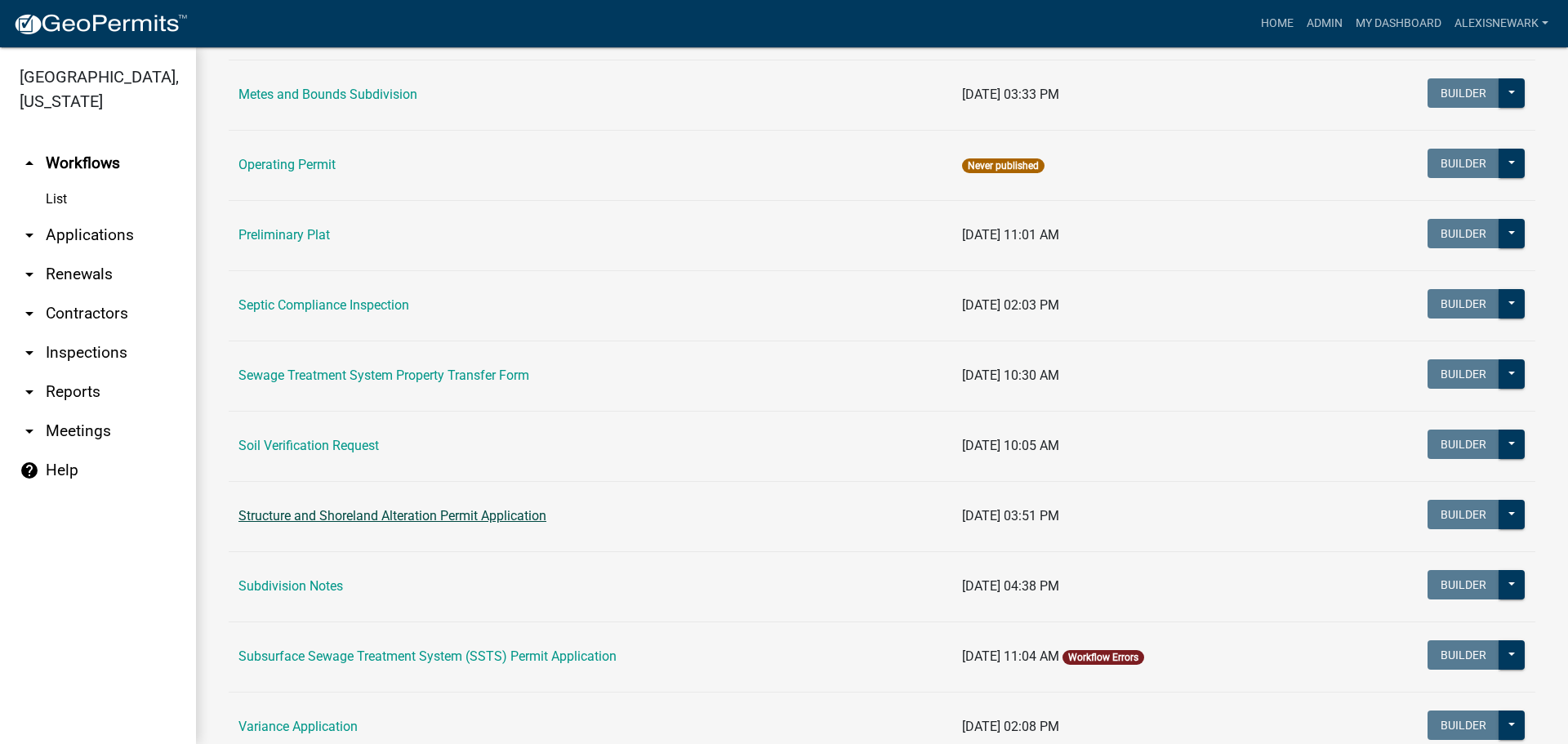
click at [417, 512] on link "Structure and Shoreland Alteration Permit Application" at bounding box center [392, 516] width 308 height 16
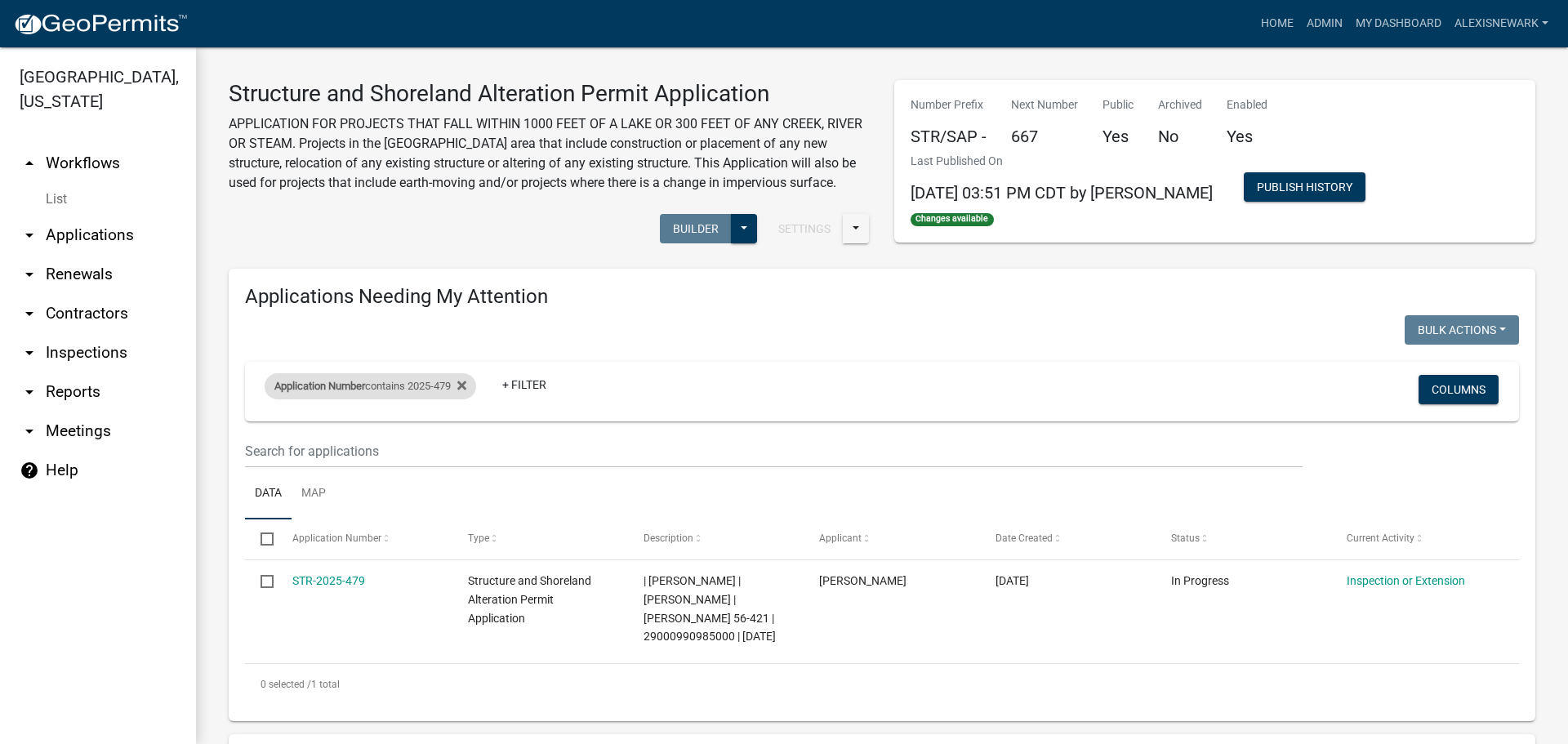
click at [433, 385] on div "Application Number contains 2025-479" at bounding box center [371, 386] width 212 height 27
click at [353, 442] on input "2025-479" at bounding box center [378, 448] width 149 height 33
click at [354, 442] on input "2025-479" at bounding box center [378, 448] width 149 height 33
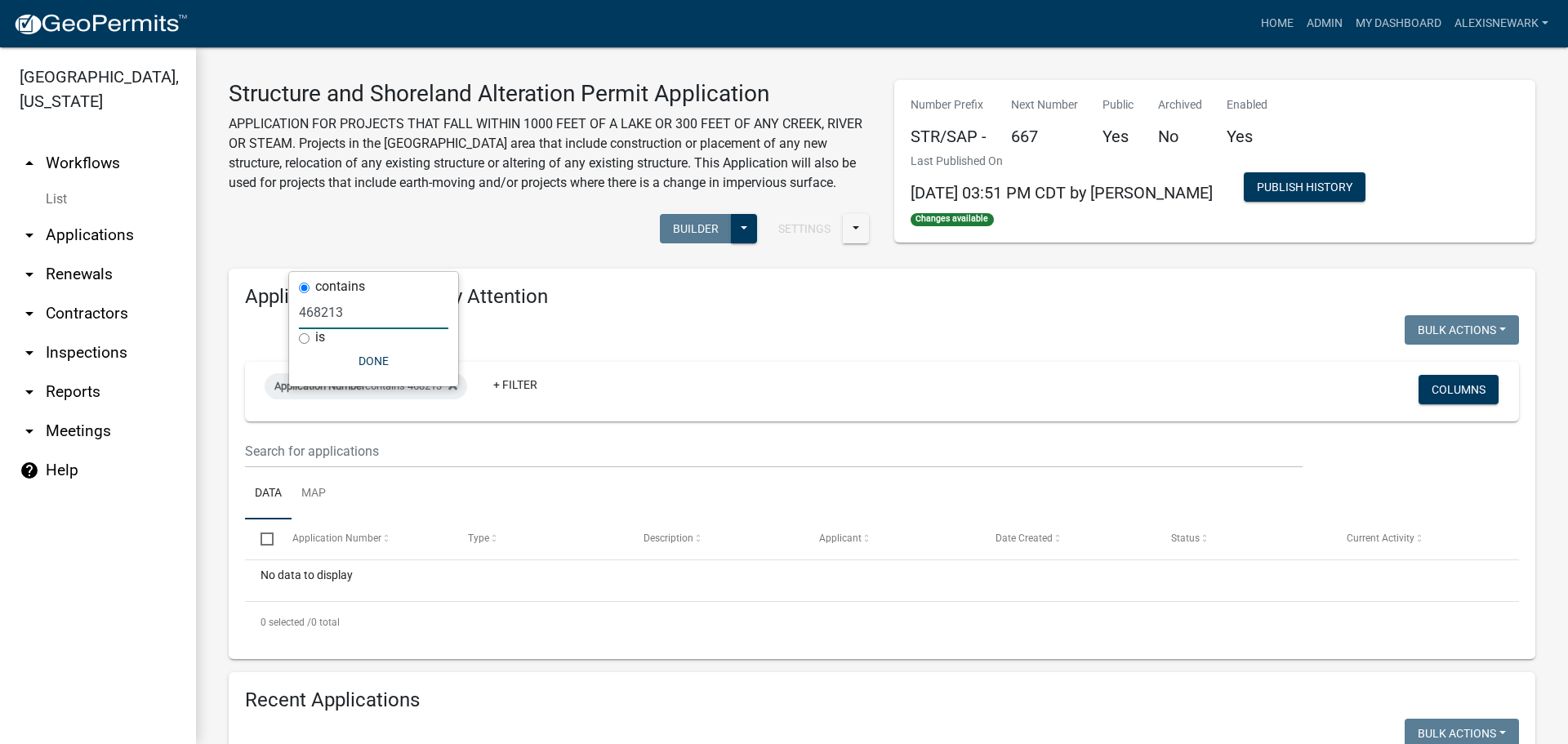
scroll to position [350, 0]
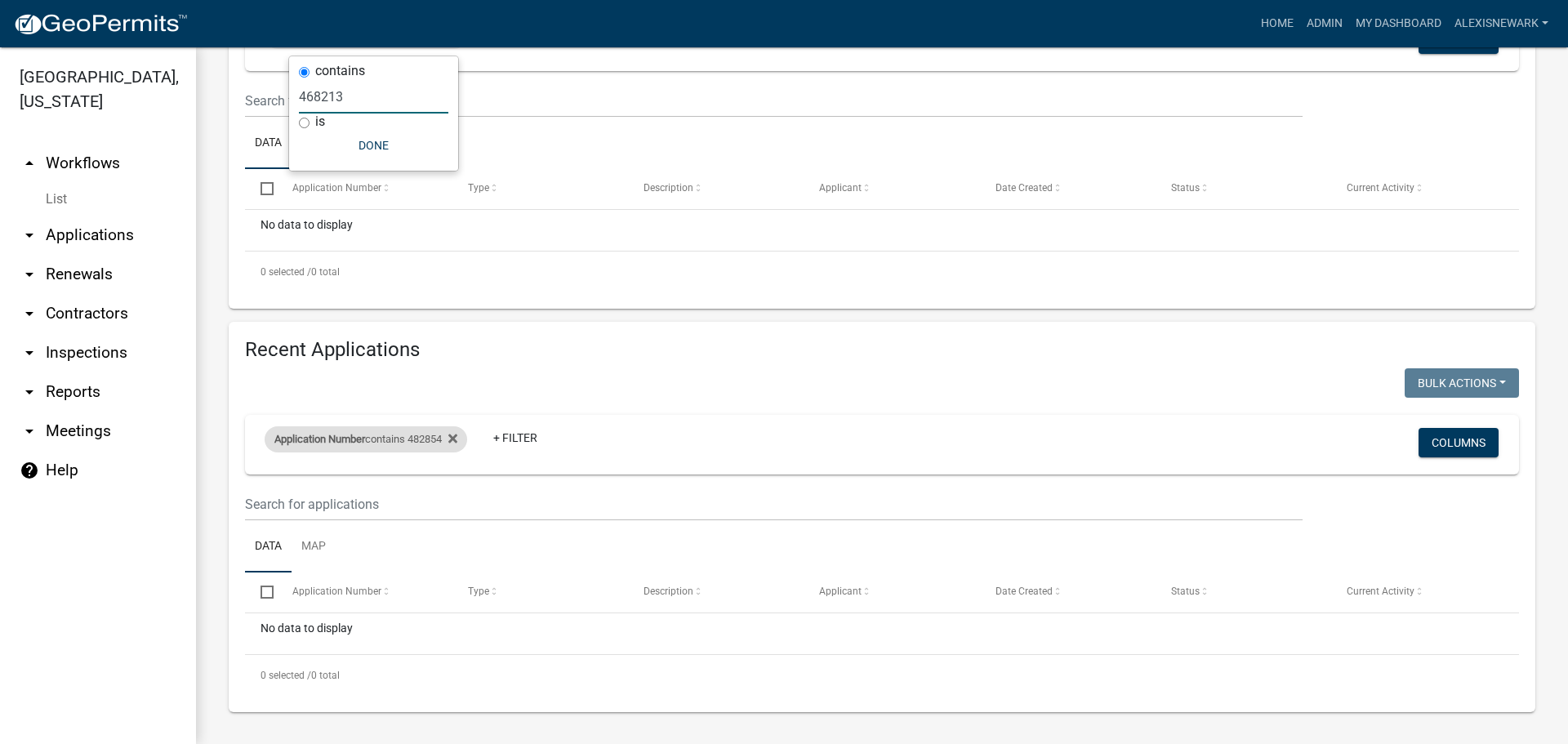
type input "468213"
click at [418, 431] on div "Application Number contains 482854" at bounding box center [366, 440] width 202 height 27
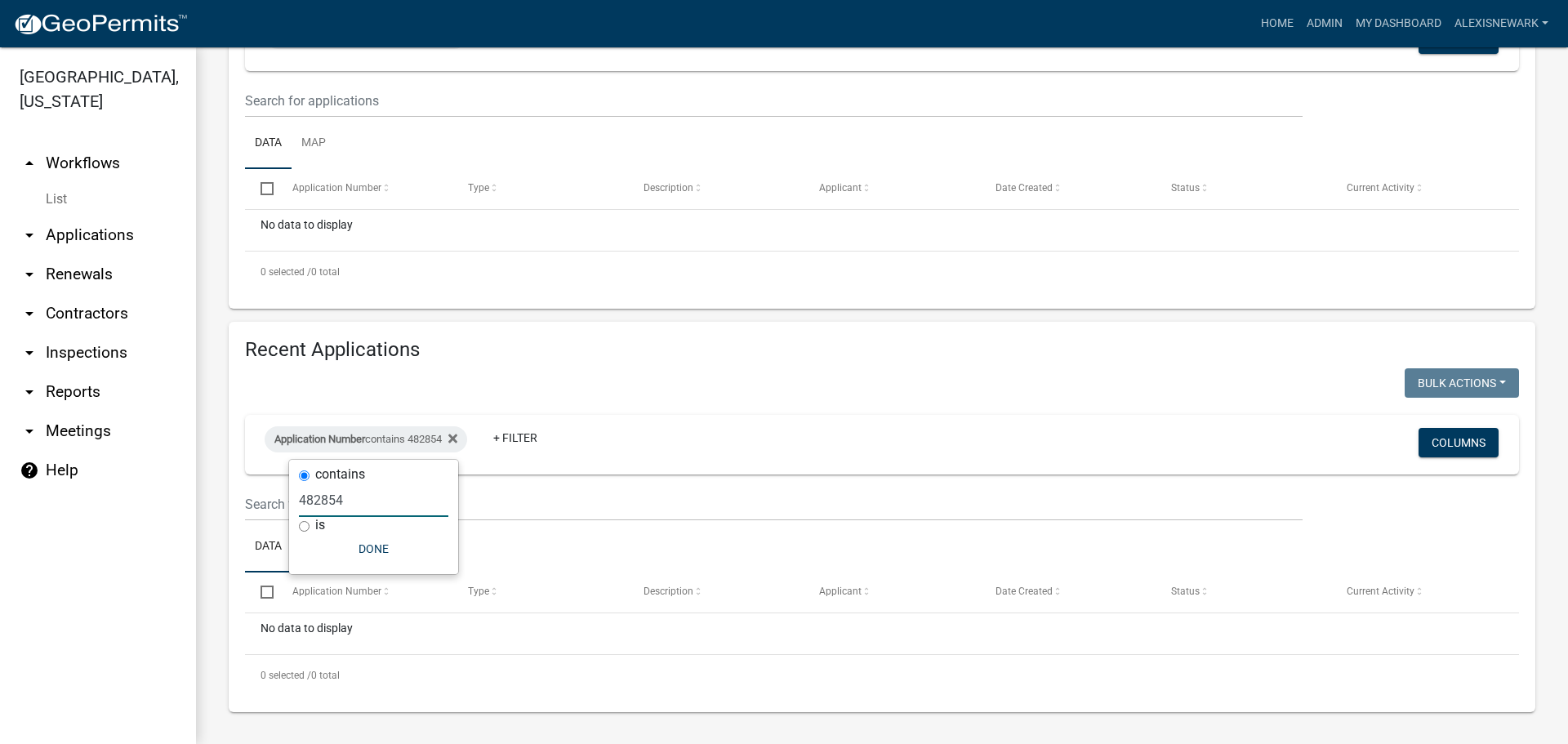
click at [398, 500] on input "482854" at bounding box center [374, 501] width 149 height 33
type input "468216"
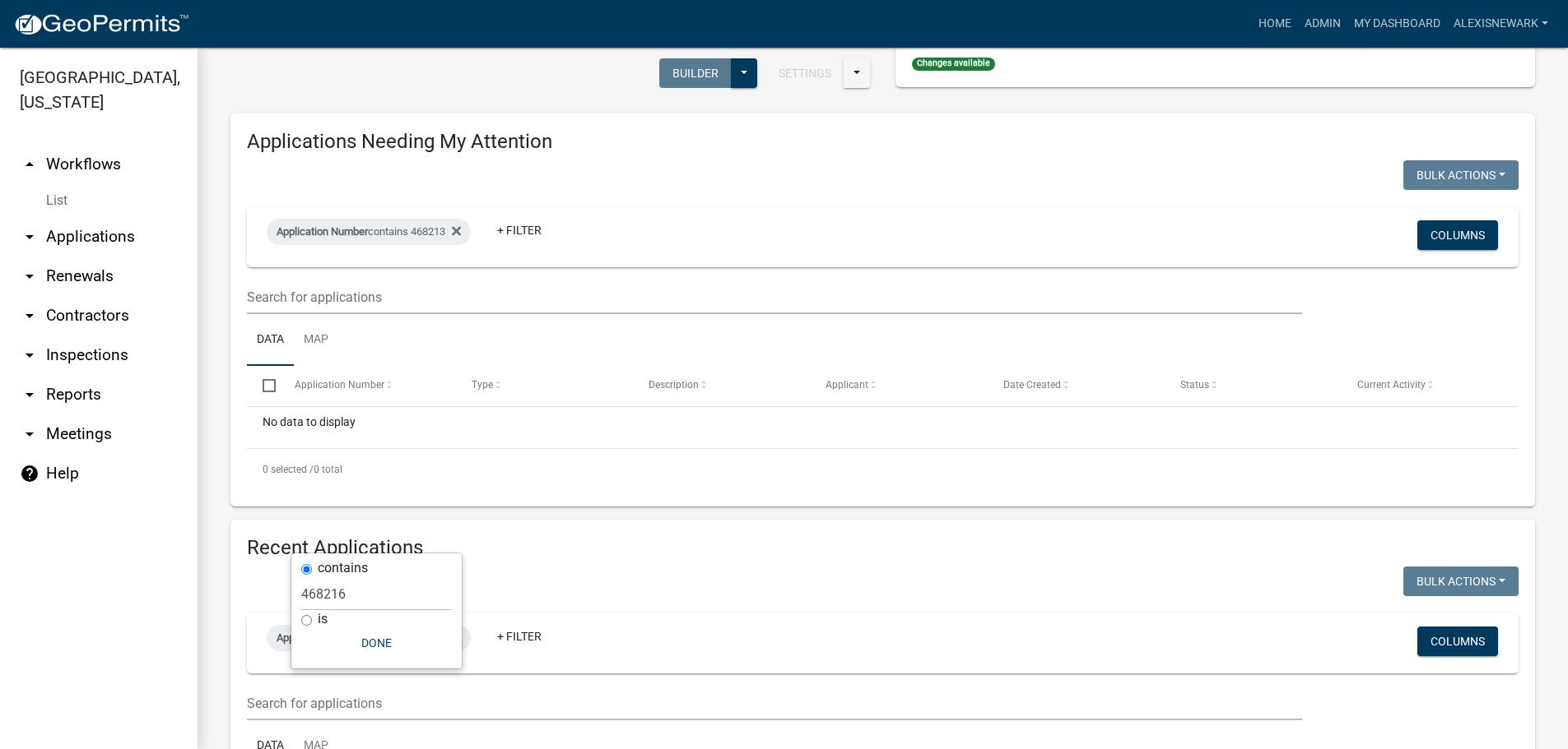
scroll to position [0, 0]
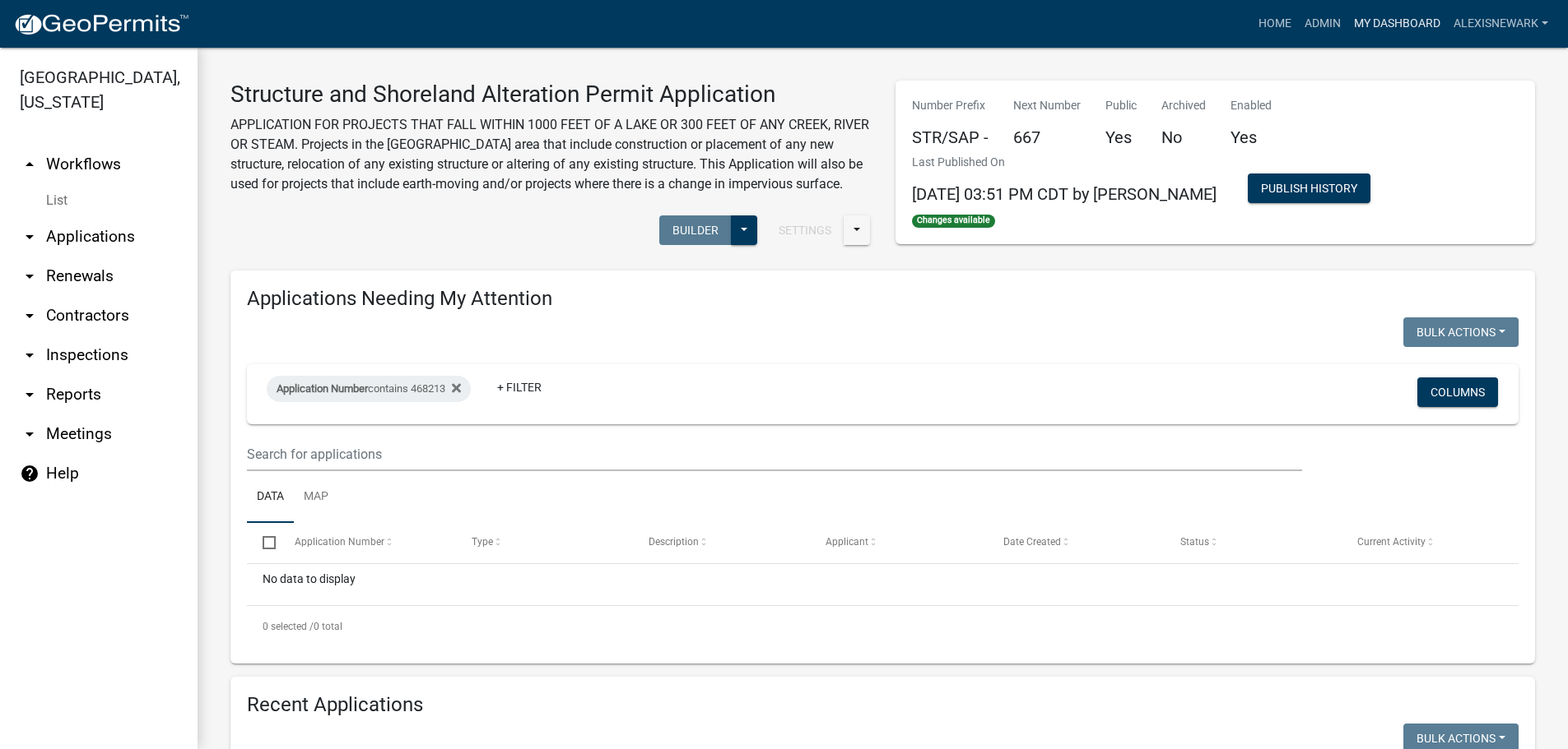
click at [1371, 10] on link "My Dashboard" at bounding box center [1397, 24] width 100 height 32
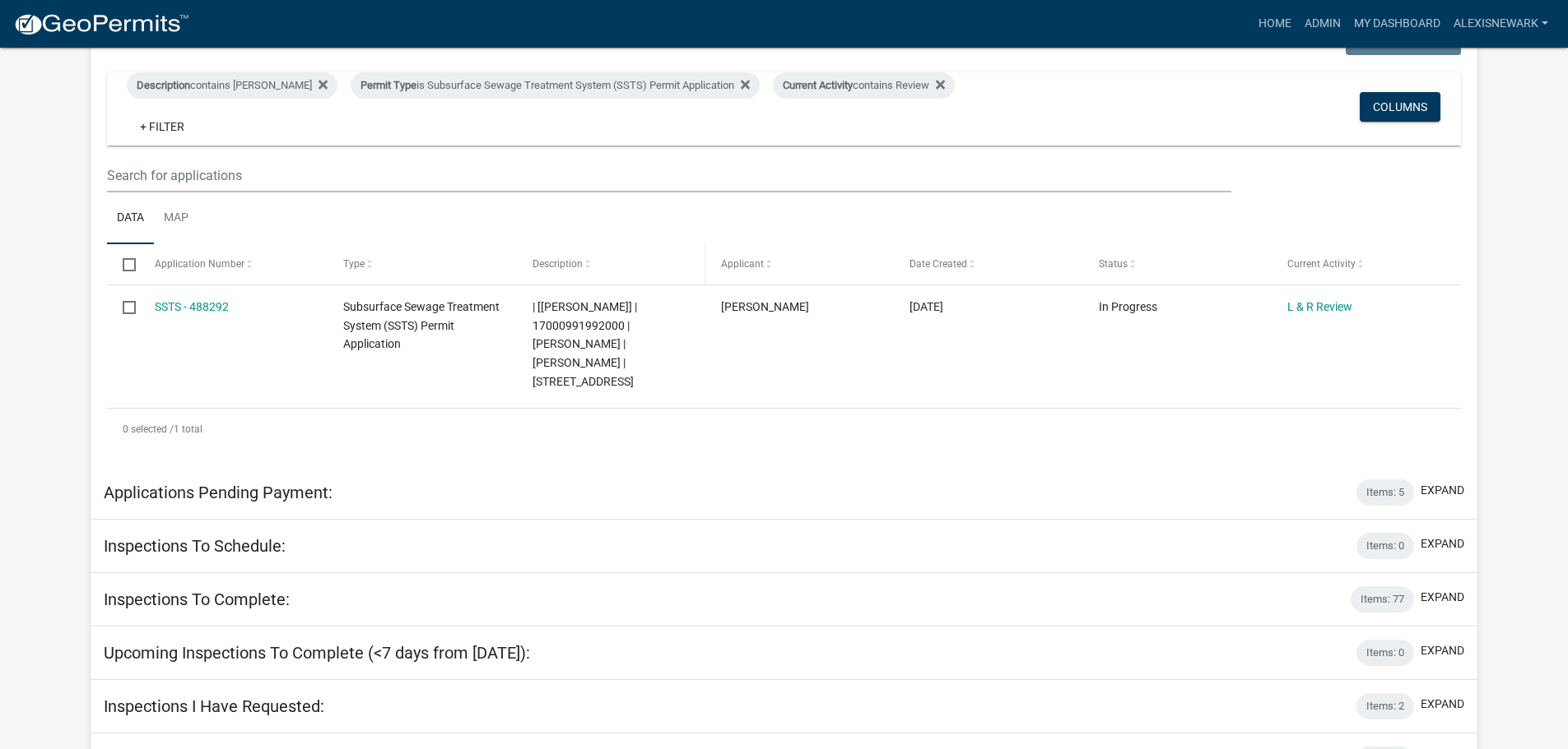
scroll to position [350, 0]
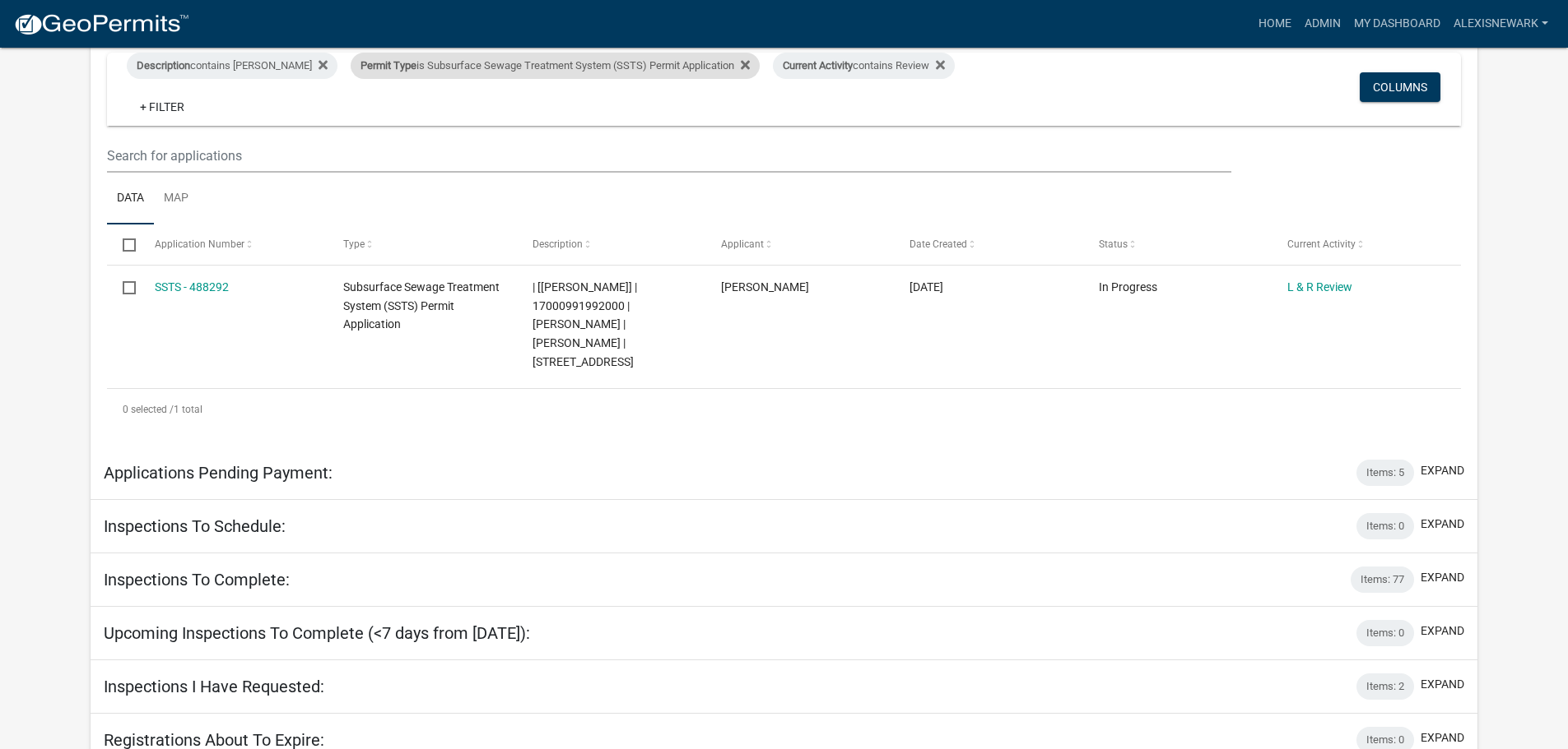
click at [563, 69] on div "Permit Type is Subsurface Sewage Treatment System (SSTS) Permit Application" at bounding box center [556, 65] width 409 height 27
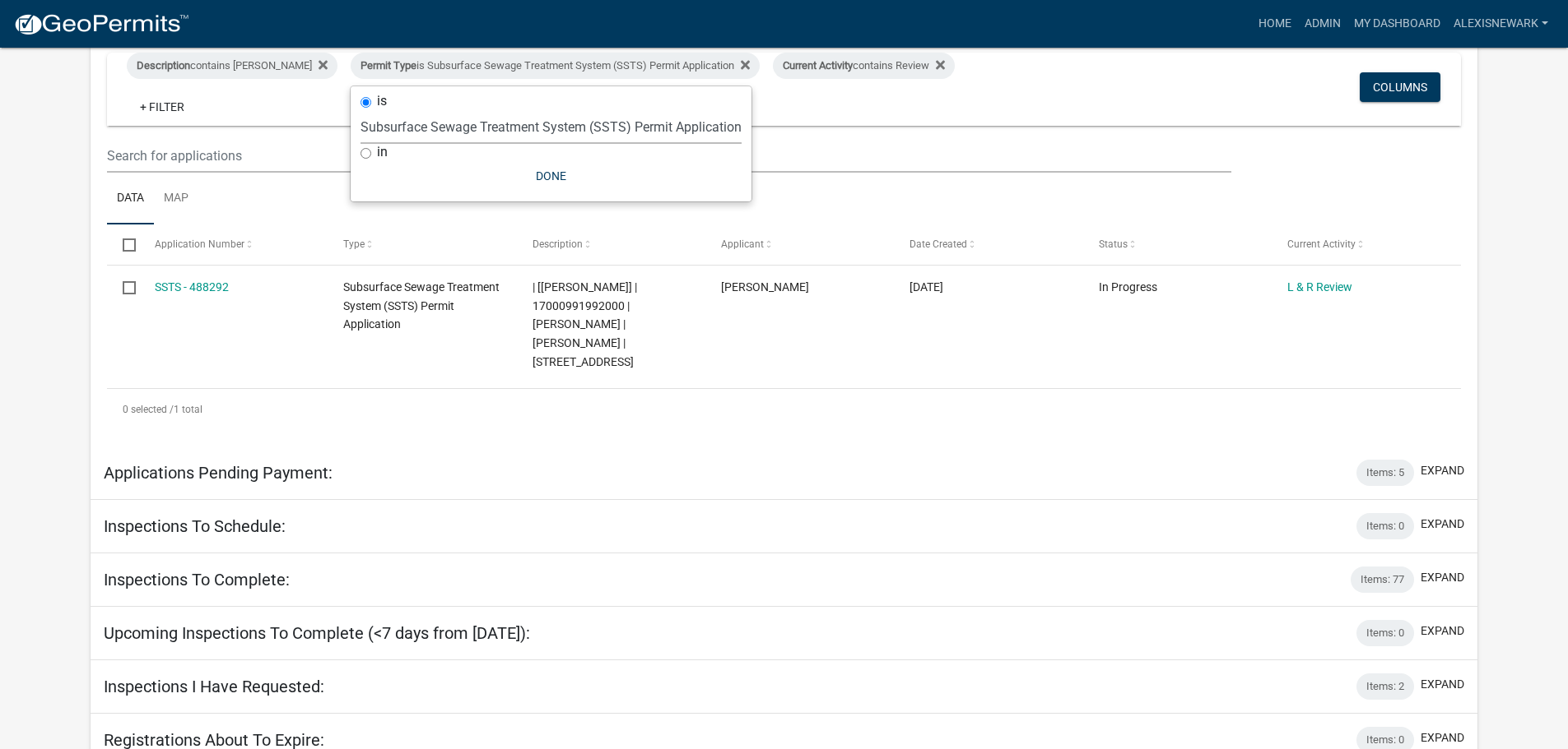
click at [582, 133] on select "Select an option Building Contractor / Excavators (Registration) Building Contr…" at bounding box center [551, 127] width 381 height 34
select select "79d4bf26-a84c-4898-8d16-9ebea2345fb4"
click at [361, 123] on select "Select an option Building Contractor / Excavators (Registration) Building Contr…" at bounding box center [551, 127] width 381 height 34
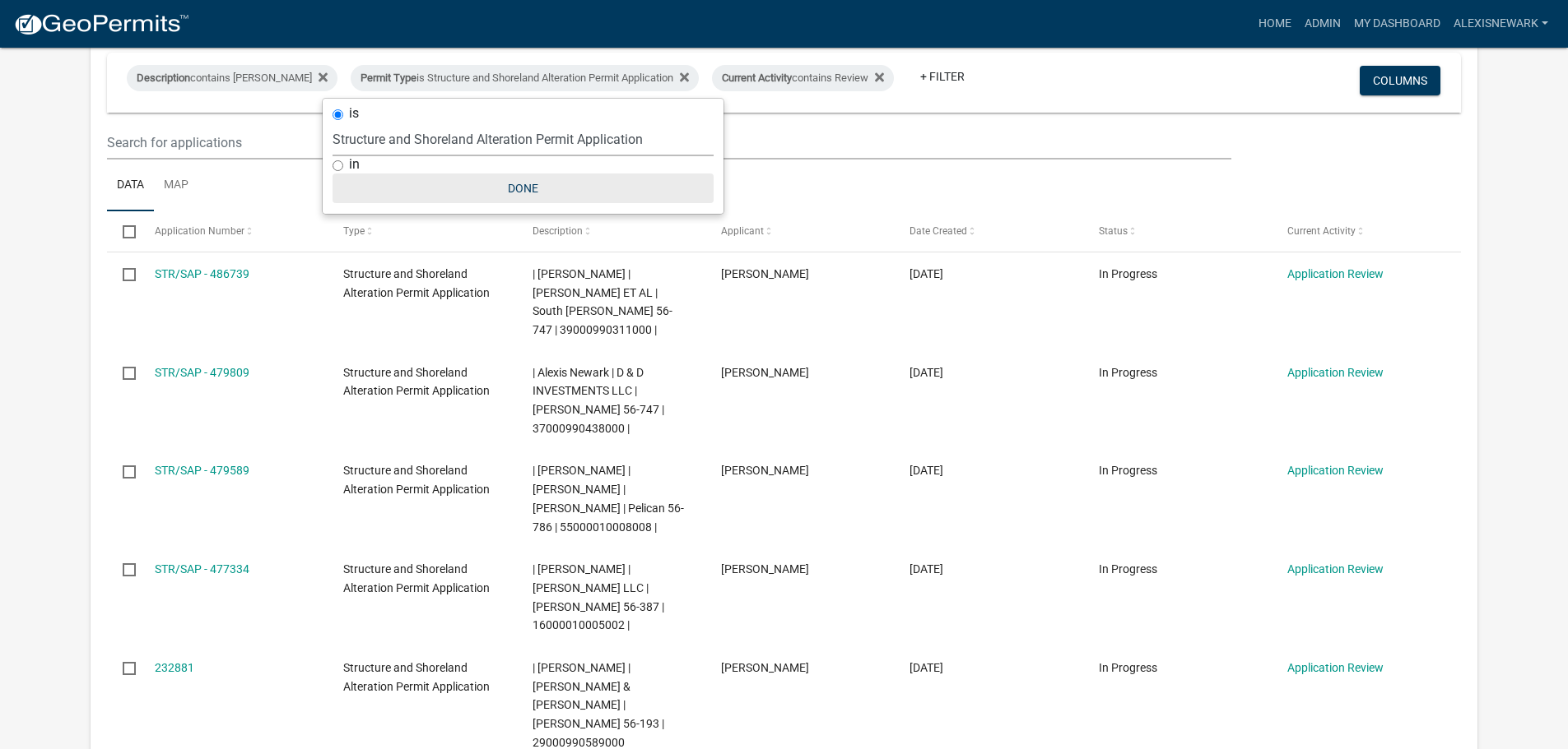
click at [505, 191] on button "Done" at bounding box center [522, 189] width 381 height 30
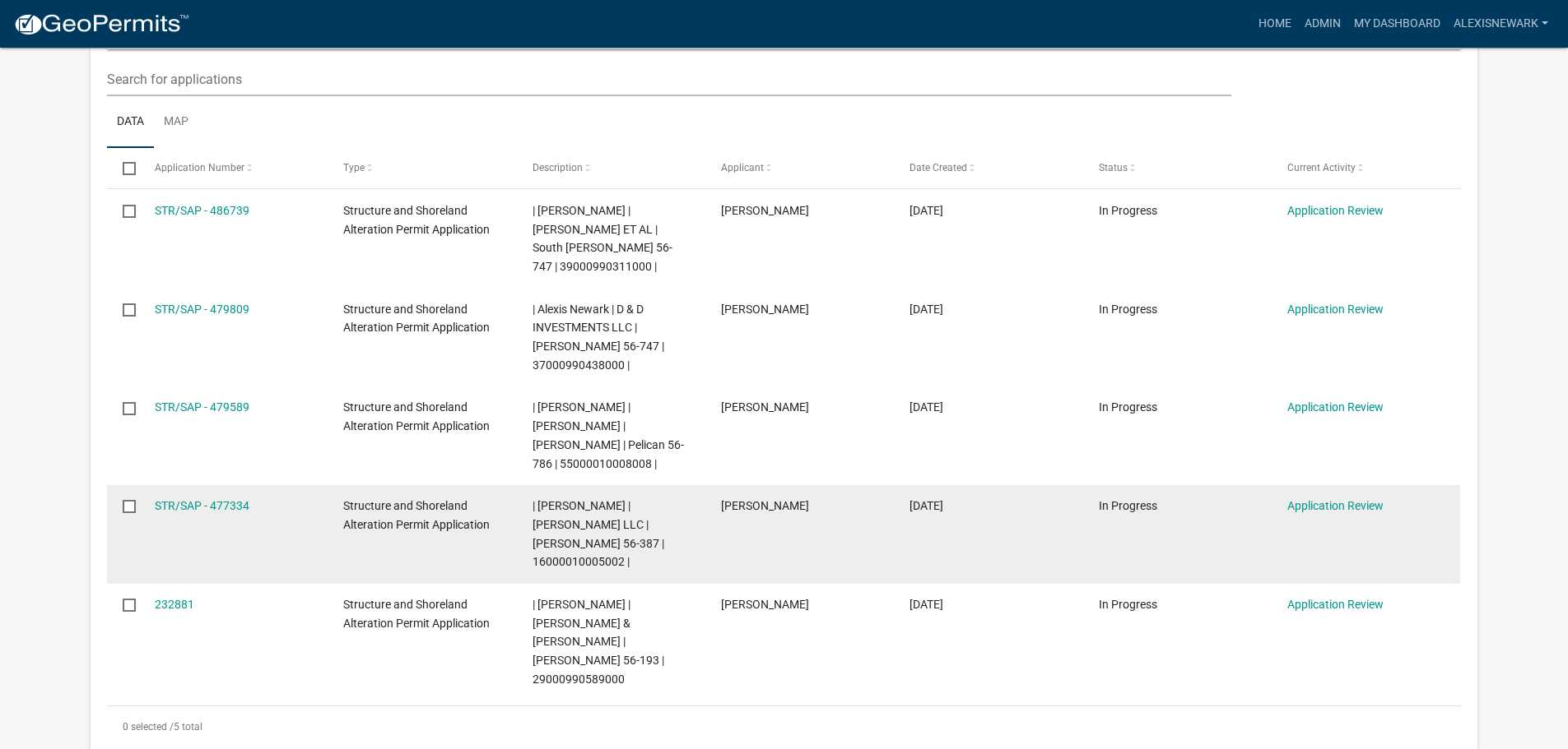
scroll to position [411, 0]
click at [587, 501] on span "| [PERSON_NAME] | [PERSON_NAME] LLC | [PERSON_NAME] 56-387 | 16000010005002 |" at bounding box center [598, 536] width 131 height 69
copy span "16000010005002"
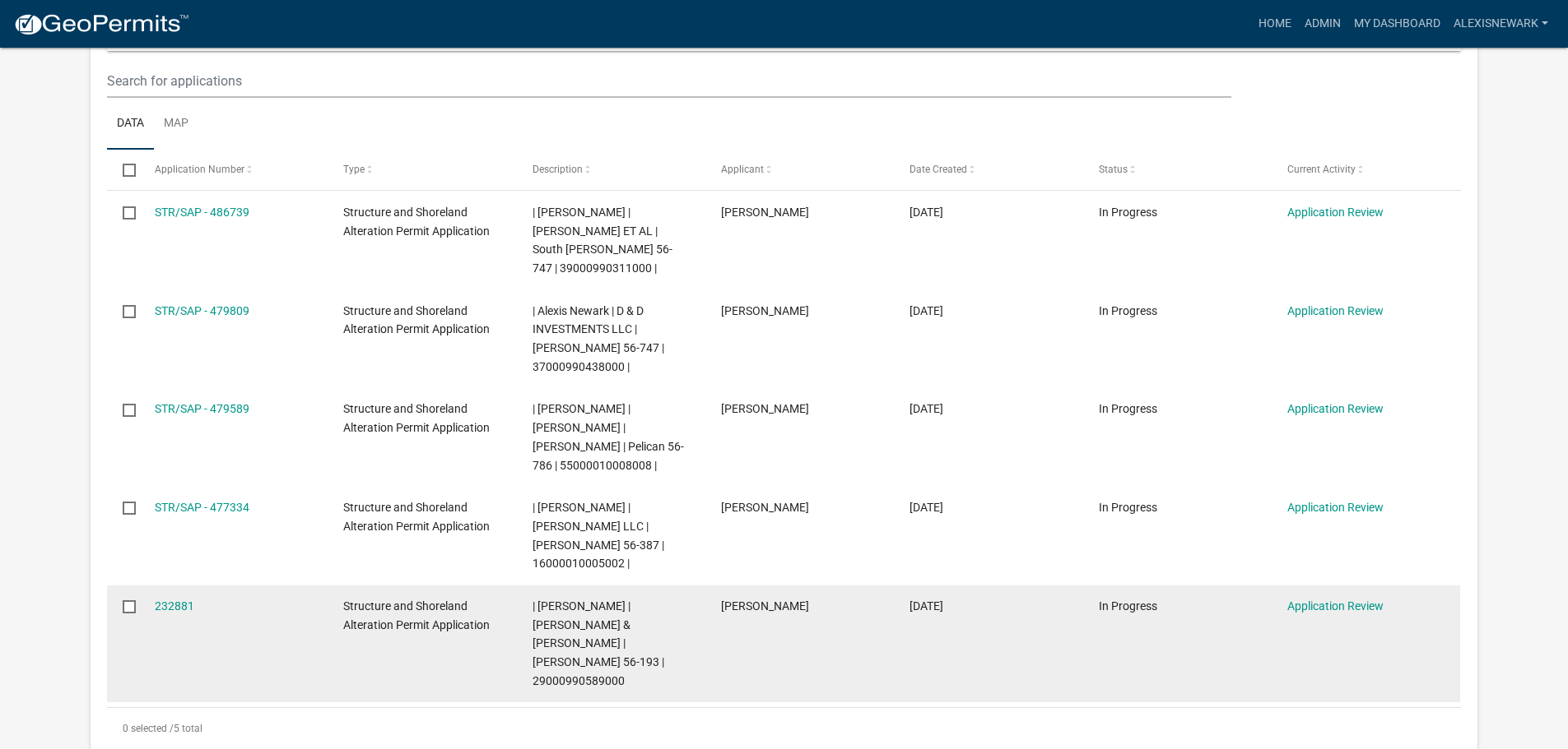
click at [914, 617] on datatable-body-cell "[DATE]" at bounding box center [988, 644] width 189 height 118
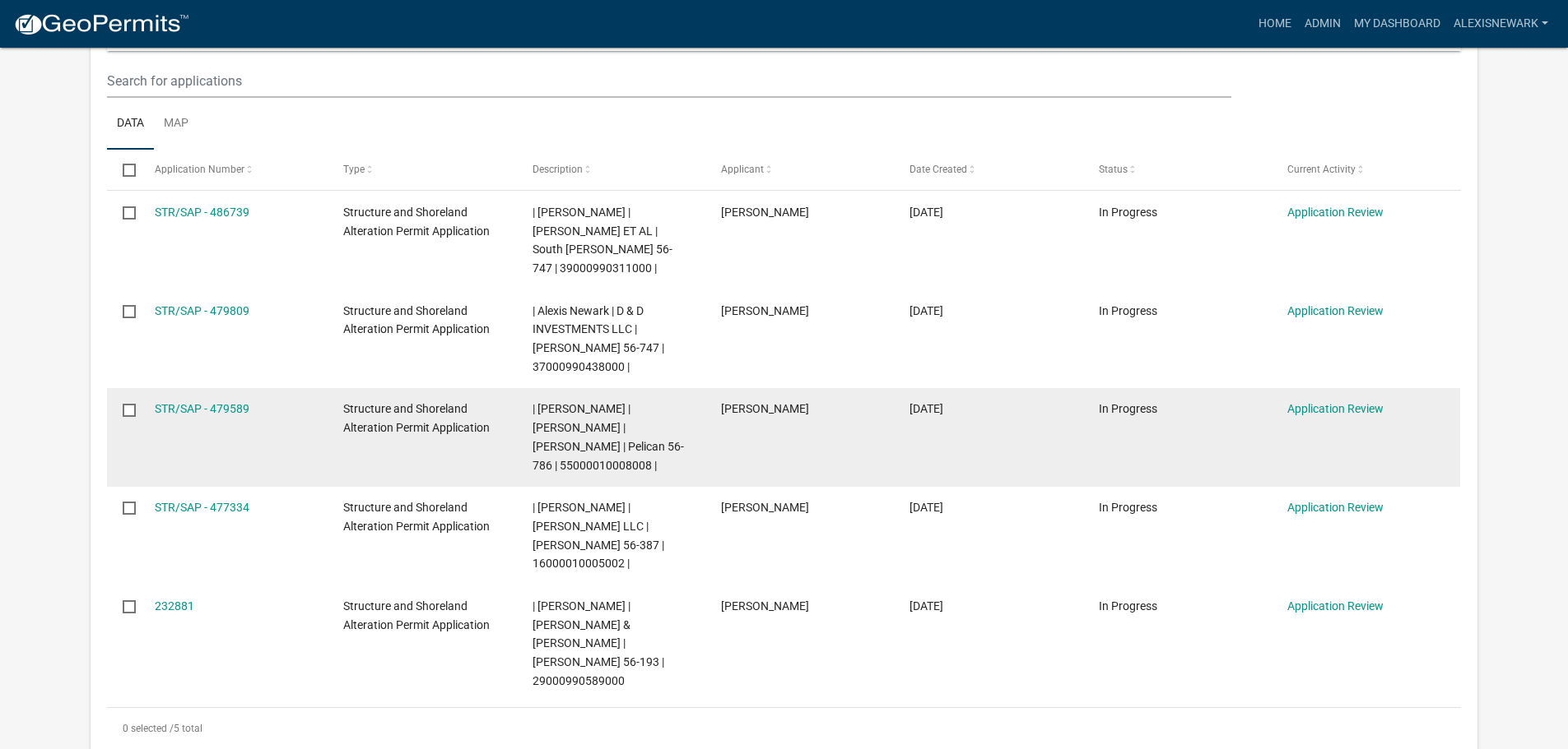
click at [622, 420] on span "| [PERSON_NAME] | [PERSON_NAME] | [PERSON_NAME] | Pelican 56-786 | 550000100080…" at bounding box center [608, 437] width 151 height 69
click at [607, 423] on span "| [PERSON_NAME] | [PERSON_NAME] | [PERSON_NAME] | Pelican 56-786 | 550000100080…" at bounding box center [608, 437] width 151 height 69
copy span "55000010008008"
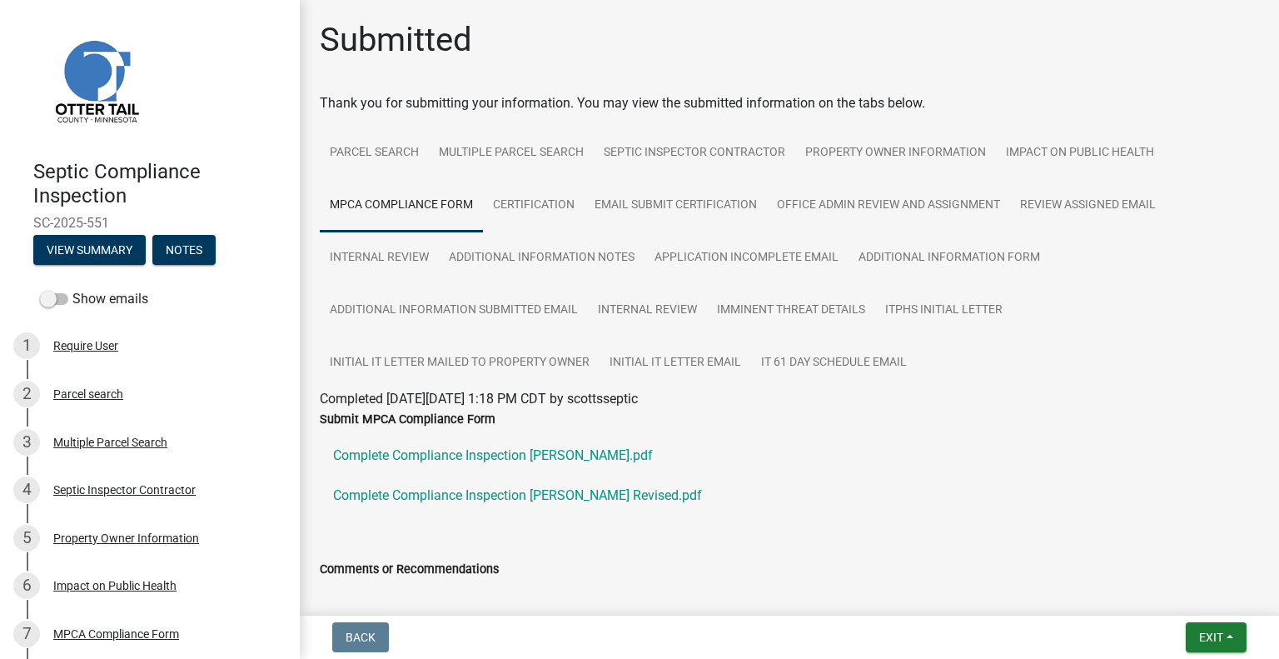
scroll to position [27, 0]
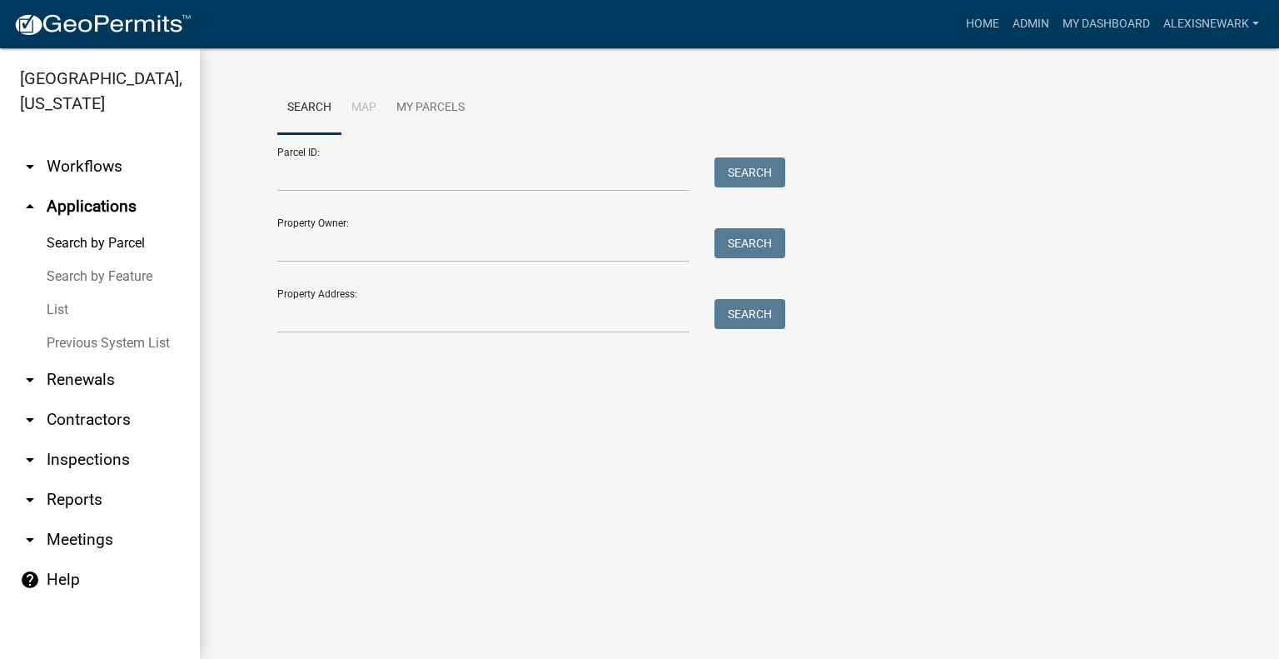
click at [379, 201] on form "Parcel ID: Search Property Owner: Search Property Address: Search" at bounding box center [527, 233] width 500 height 199
click at [375, 183] on input "Parcel ID:" at bounding box center [483, 174] width 412 height 34
paste input "55000010008008"
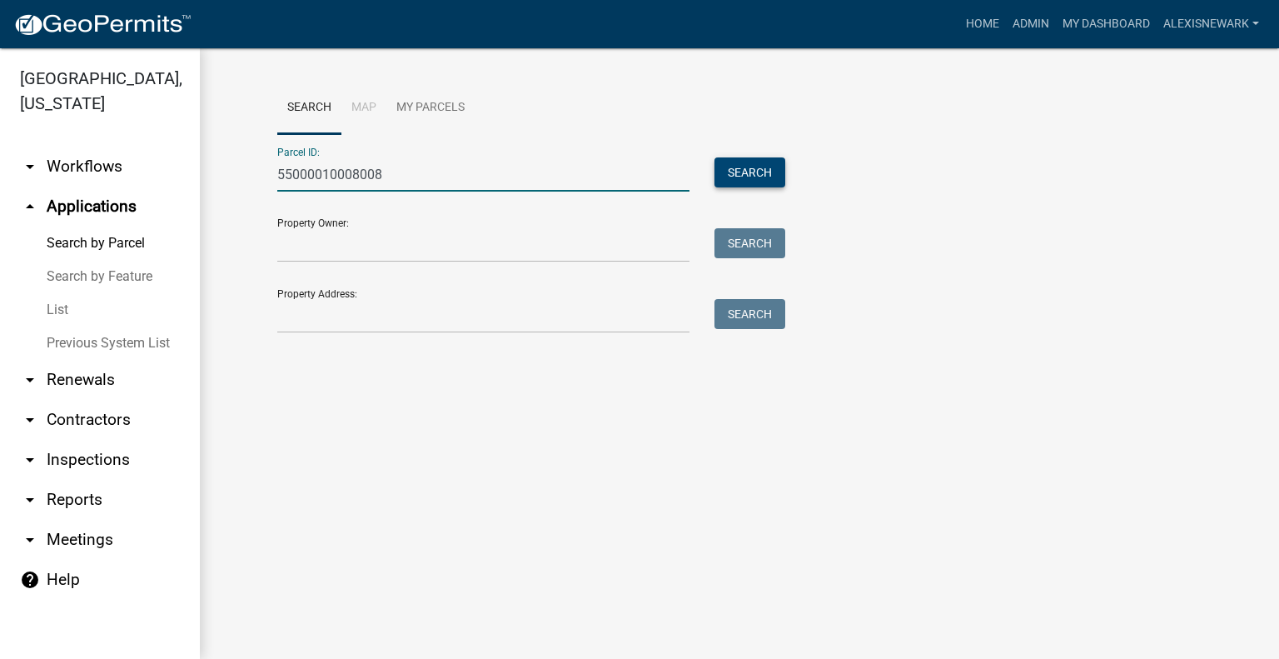
type input "55000010008008"
click at [734, 159] on button "Search" at bounding box center [749, 172] width 71 height 30
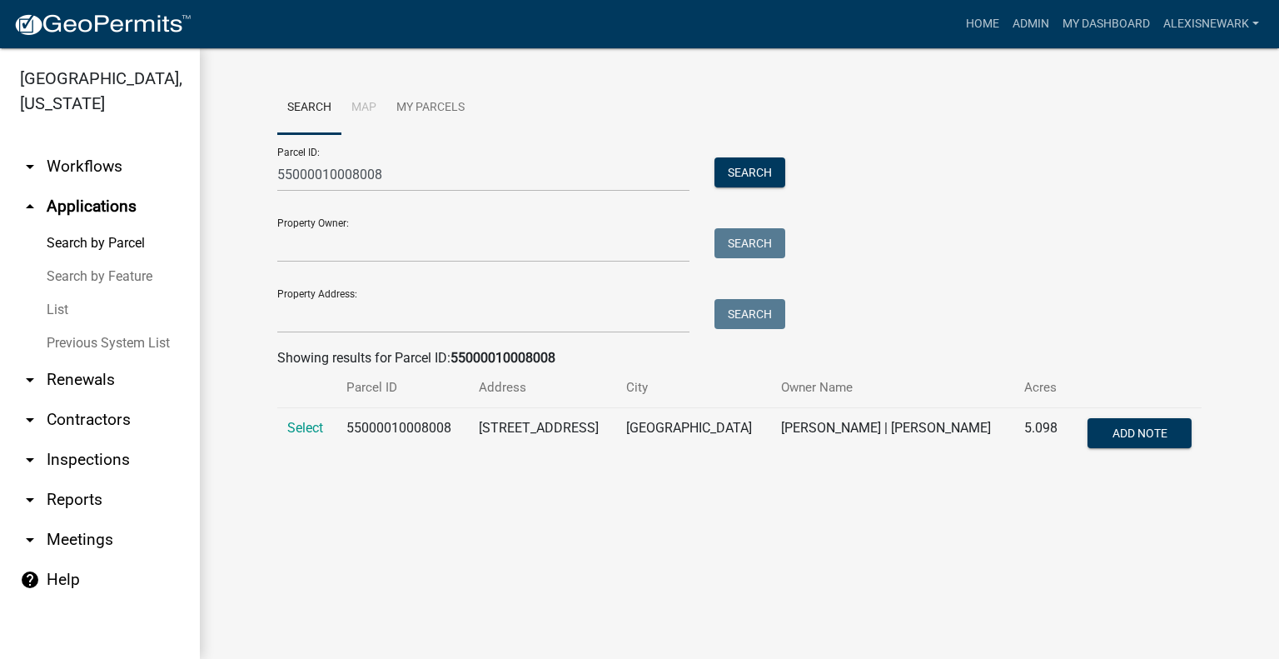
click at [301, 437] on td "Select" at bounding box center [306, 435] width 59 height 55
click at [306, 430] on span "Select" at bounding box center [305, 428] width 36 height 16
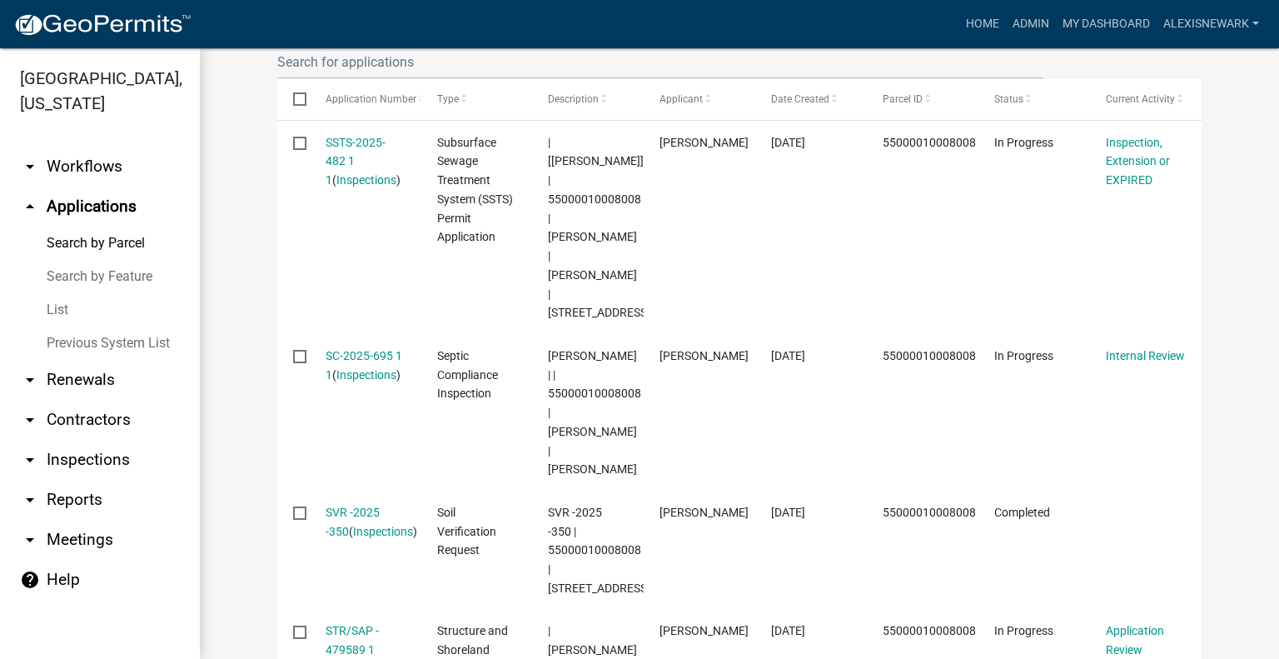
scroll to position [562, 0]
